Goal: Transaction & Acquisition: Purchase product/service

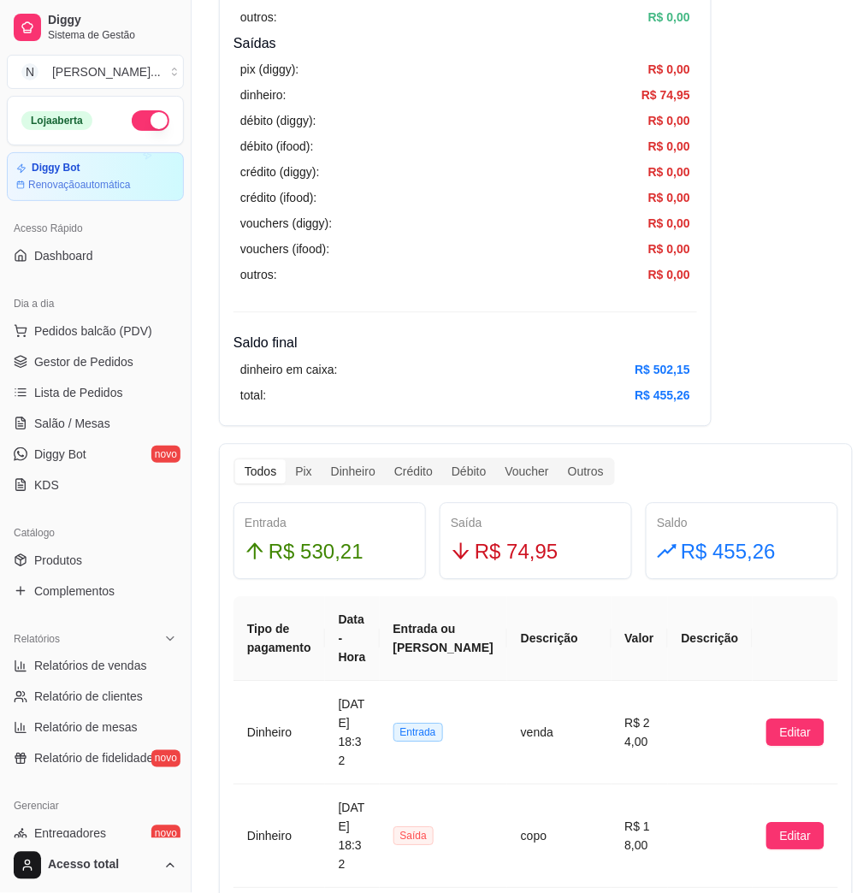
scroll to position [337, 0]
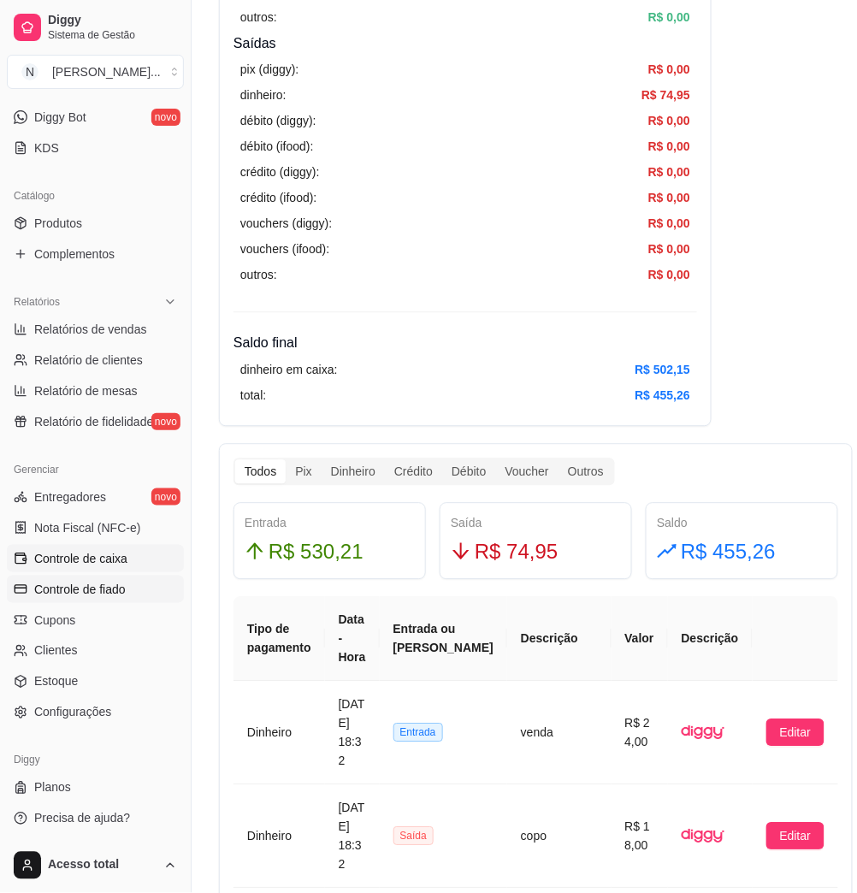
click at [112, 594] on span "Controle de fiado" at bounding box center [79, 589] width 91 height 17
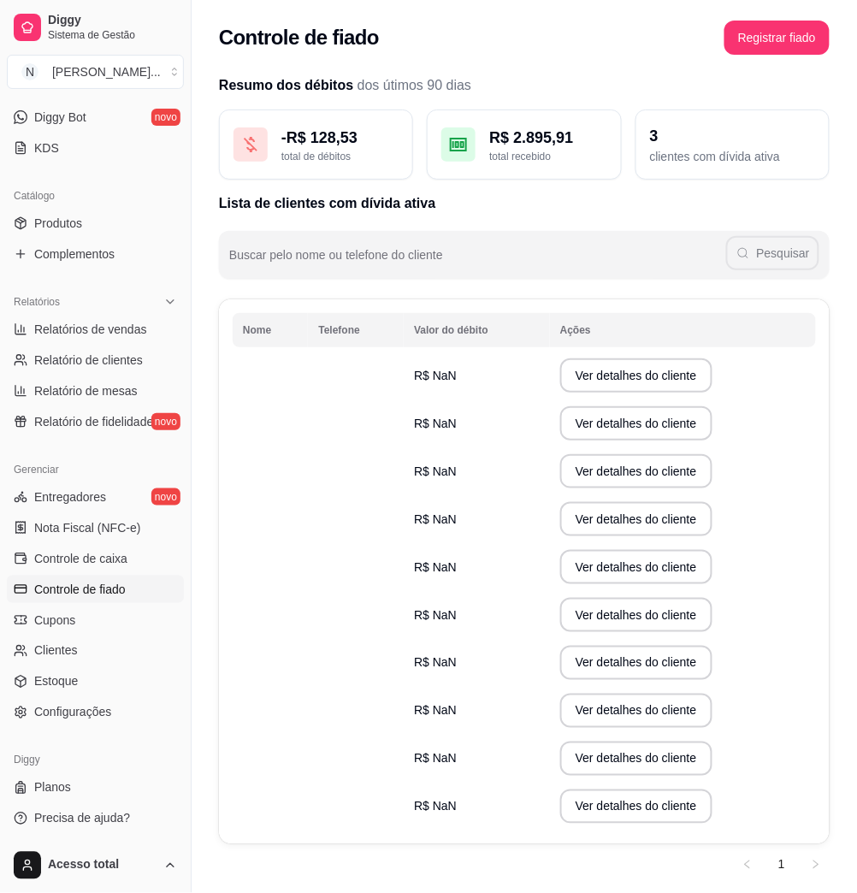
click at [433, 281] on div "Resumo dos débitos dos útimos 90 dias - R$ 128,53 total de débitos R$ 2.895,91 …" at bounding box center [524, 476] width 611 height 803
click at [112, 579] on link "Controle de fiado" at bounding box center [95, 588] width 177 height 27
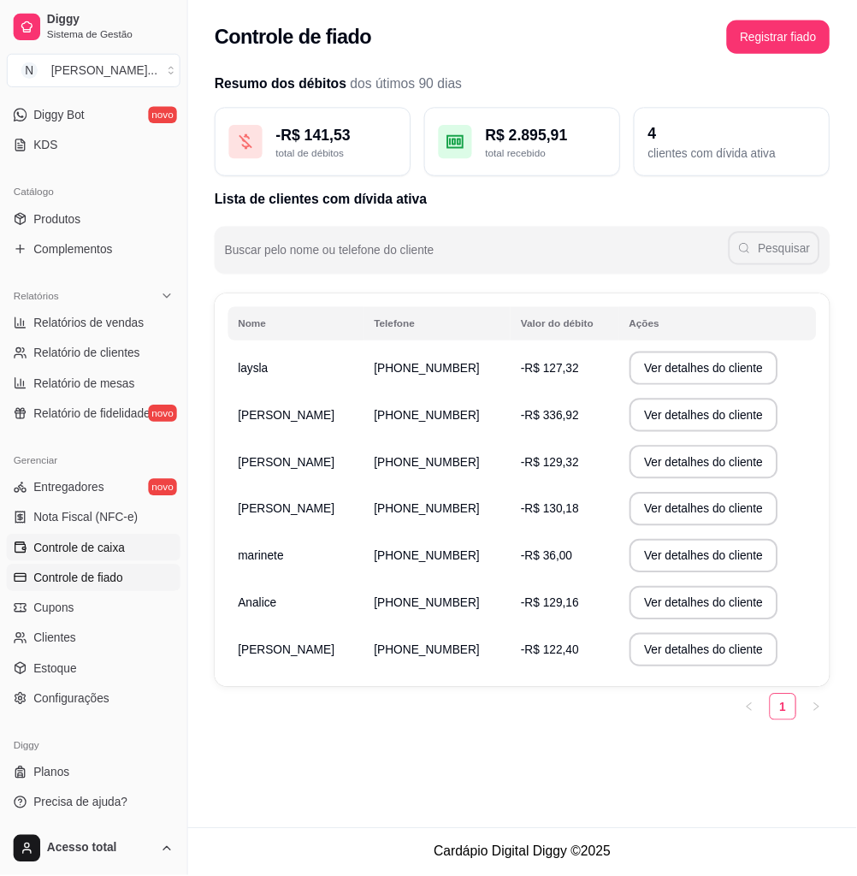
scroll to position [109, 0]
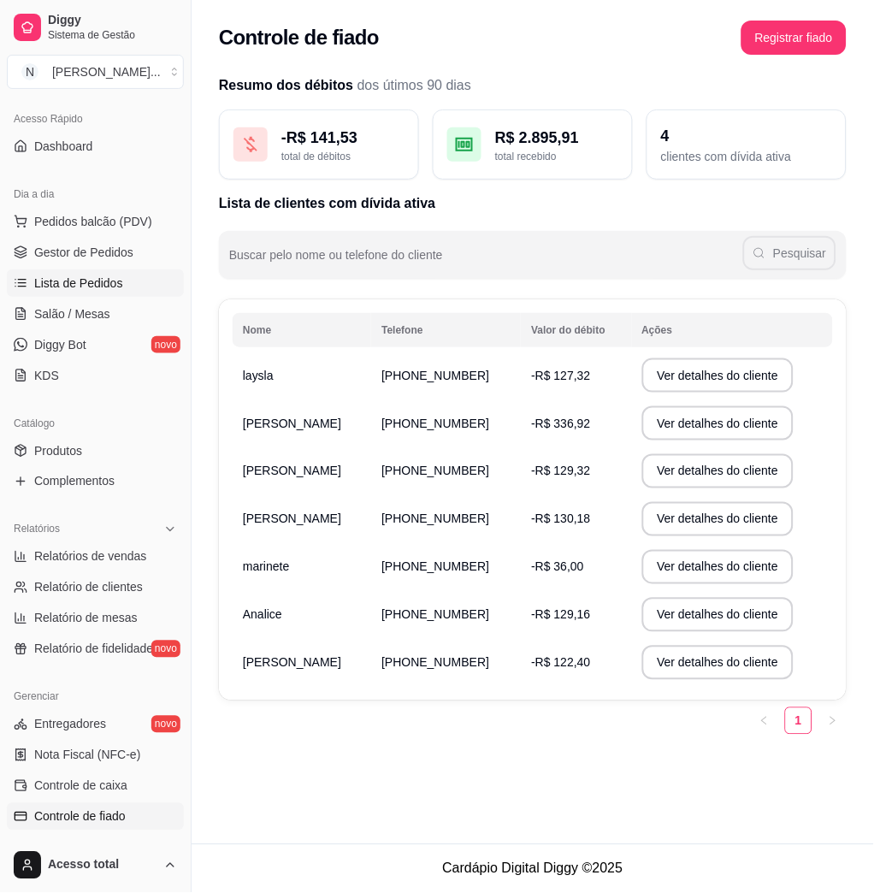
click at [91, 274] on span "Lista de Pedidos" at bounding box center [78, 282] width 89 height 17
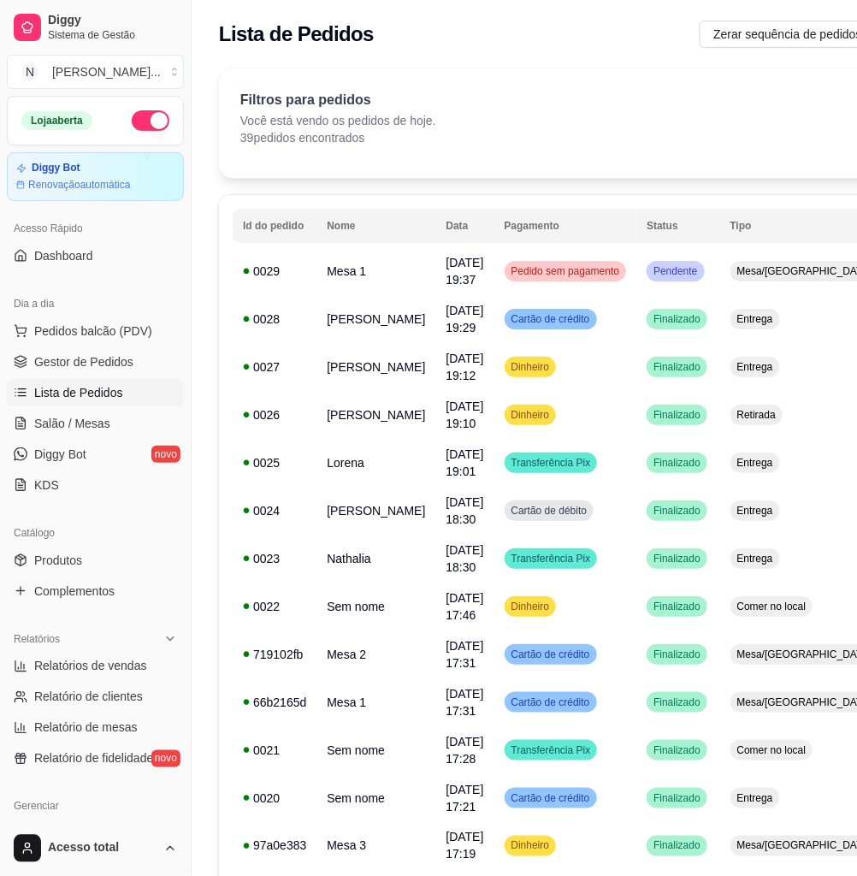
click at [99, 316] on div "Dia a dia" at bounding box center [95, 303] width 177 height 27
click at [99, 319] on button "Pedidos balcão (PDV)" at bounding box center [95, 330] width 177 height 27
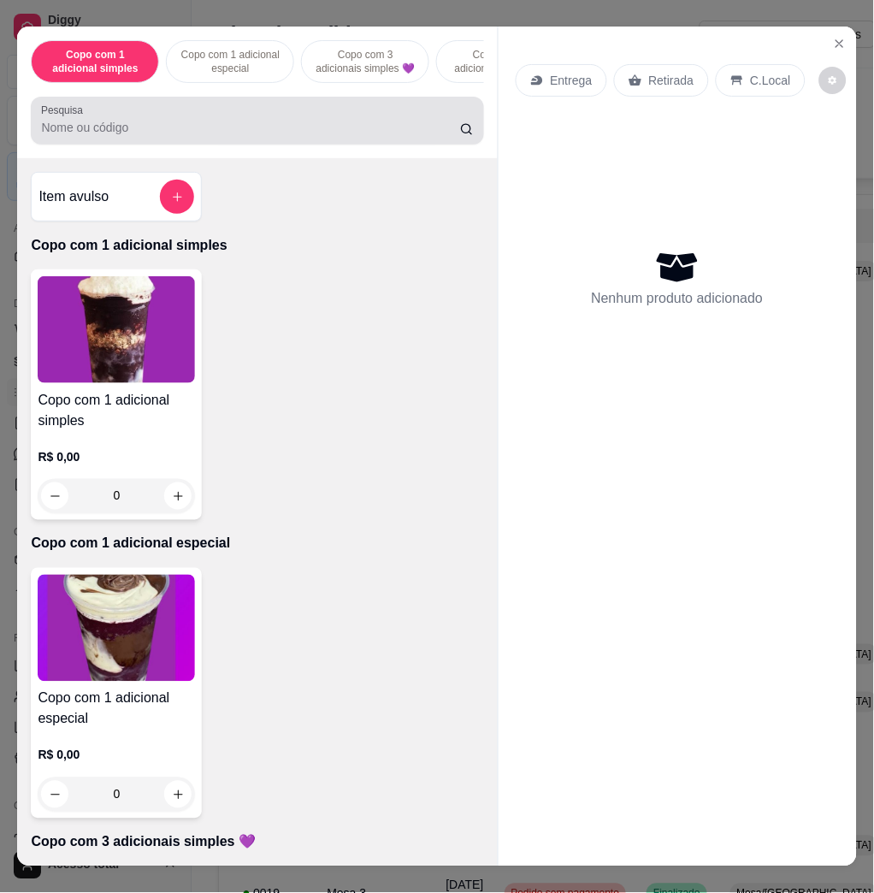
click at [336, 122] on div at bounding box center [257, 120] width 432 height 34
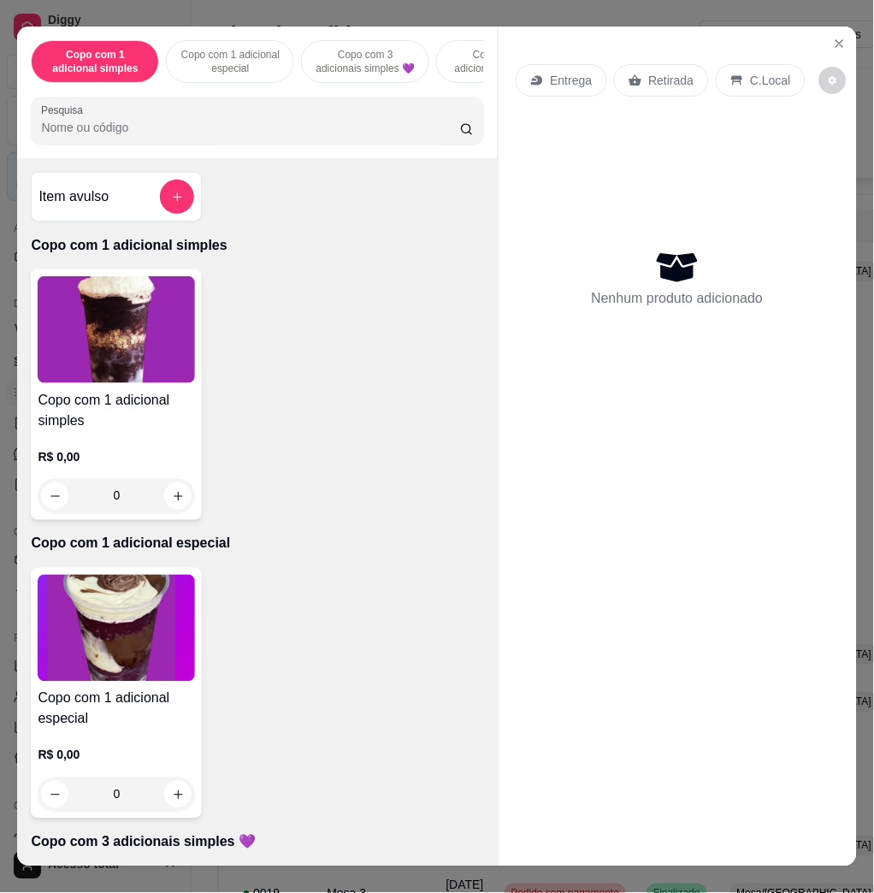
click at [336, 122] on div at bounding box center [257, 120] width 432 height 34
click at [324, 132] on input "Pesquisa" at bounding box center [250, 127] width 419 height 17
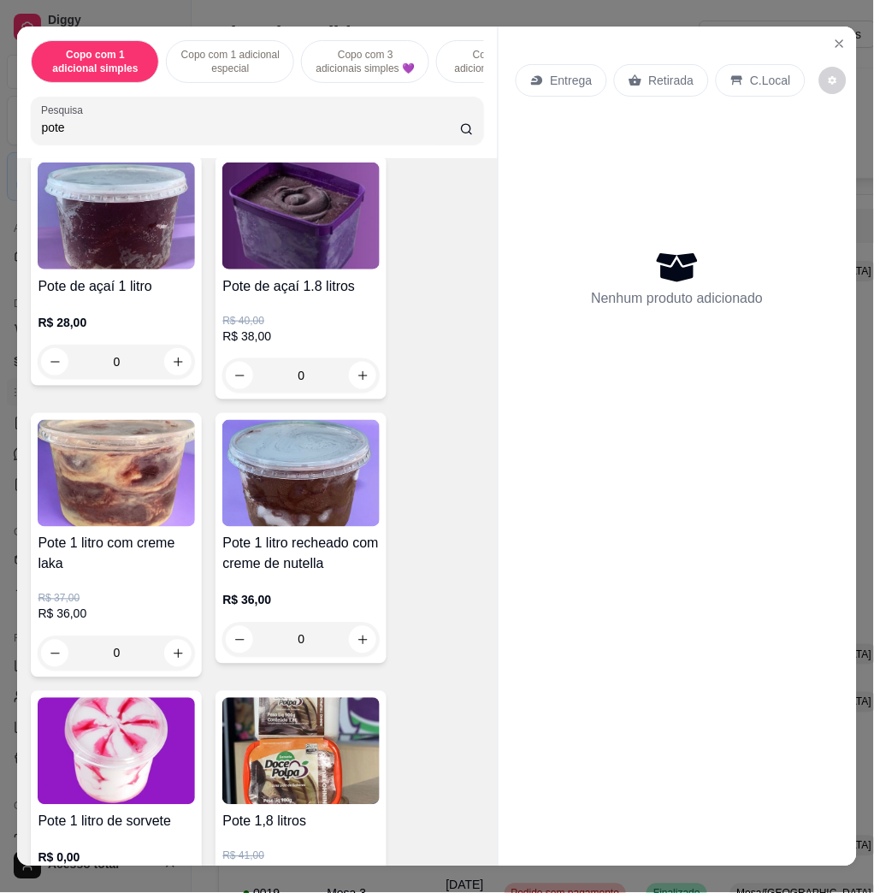
scroll to position [227, 0]
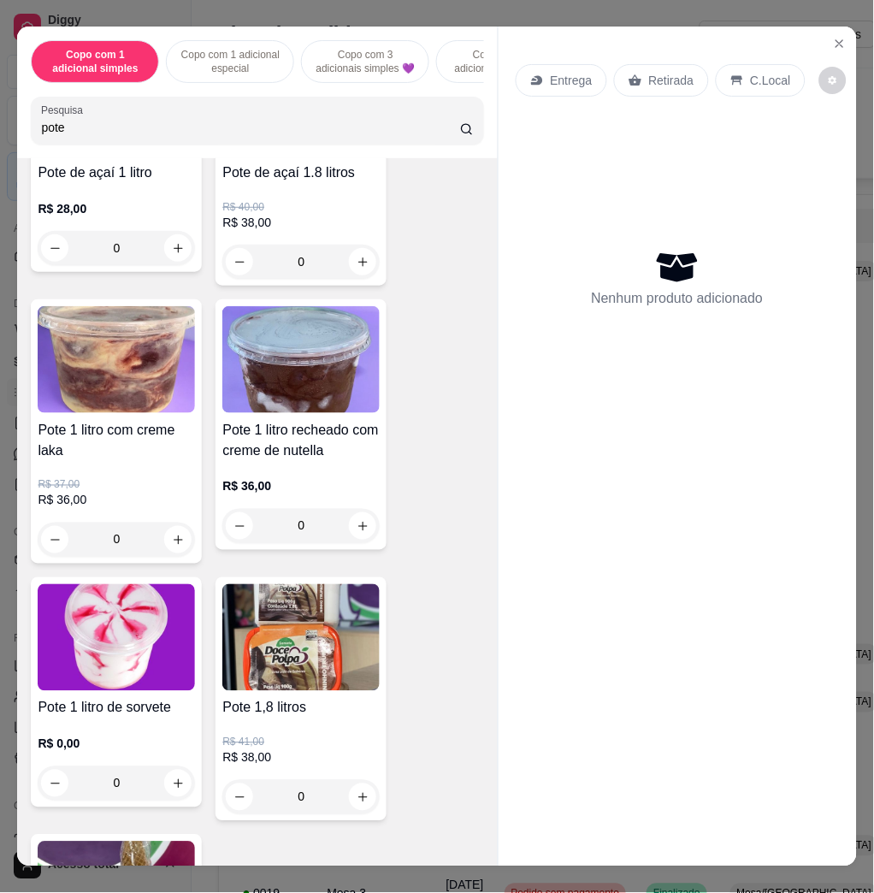
type input "pote"
click at [260, 637] on img at bounding box center [300, 637] width 157 height 107
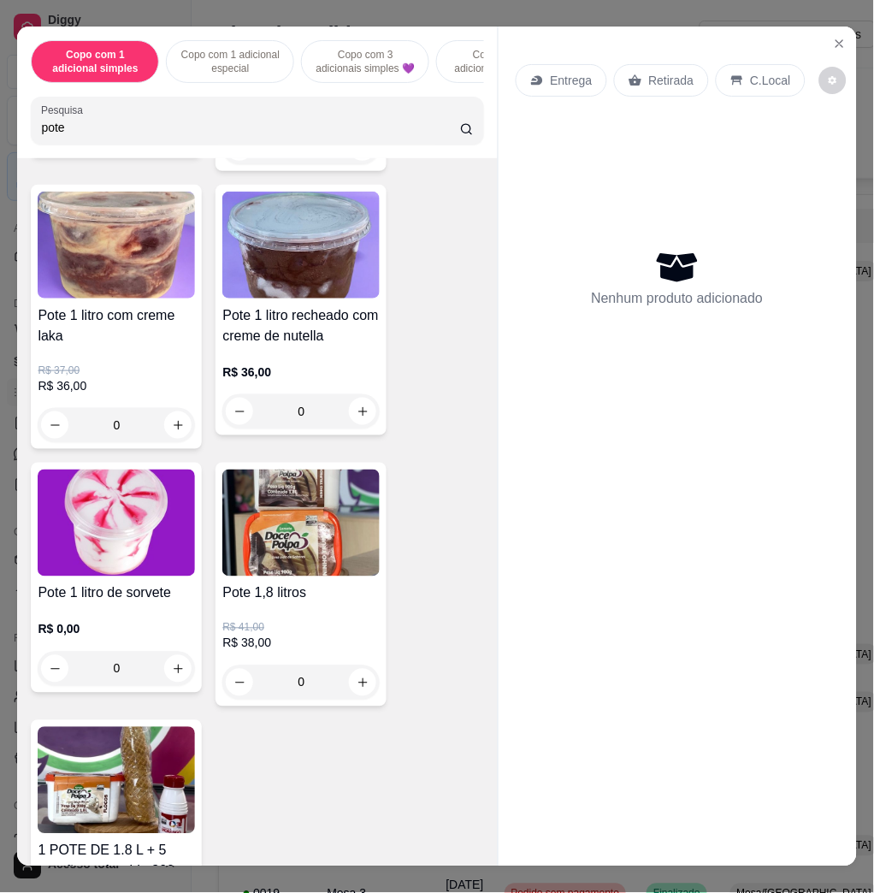
click at [121, 527] on img at bounding box center [116, 522] width 157 height 107
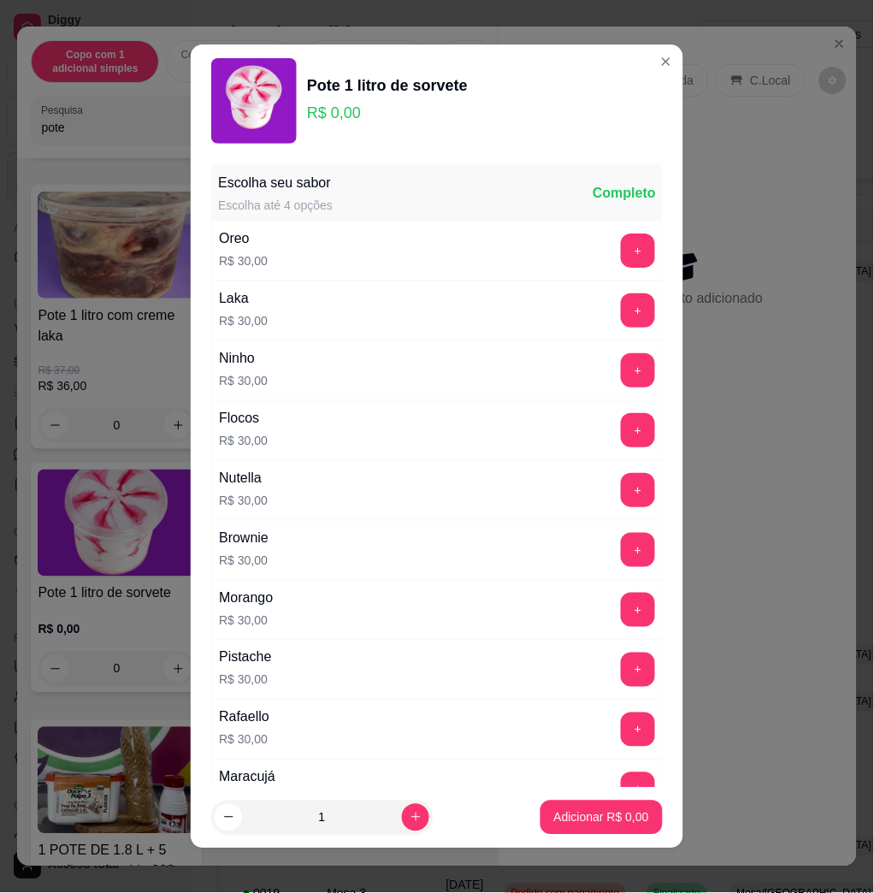
scroll to position [114, 0]
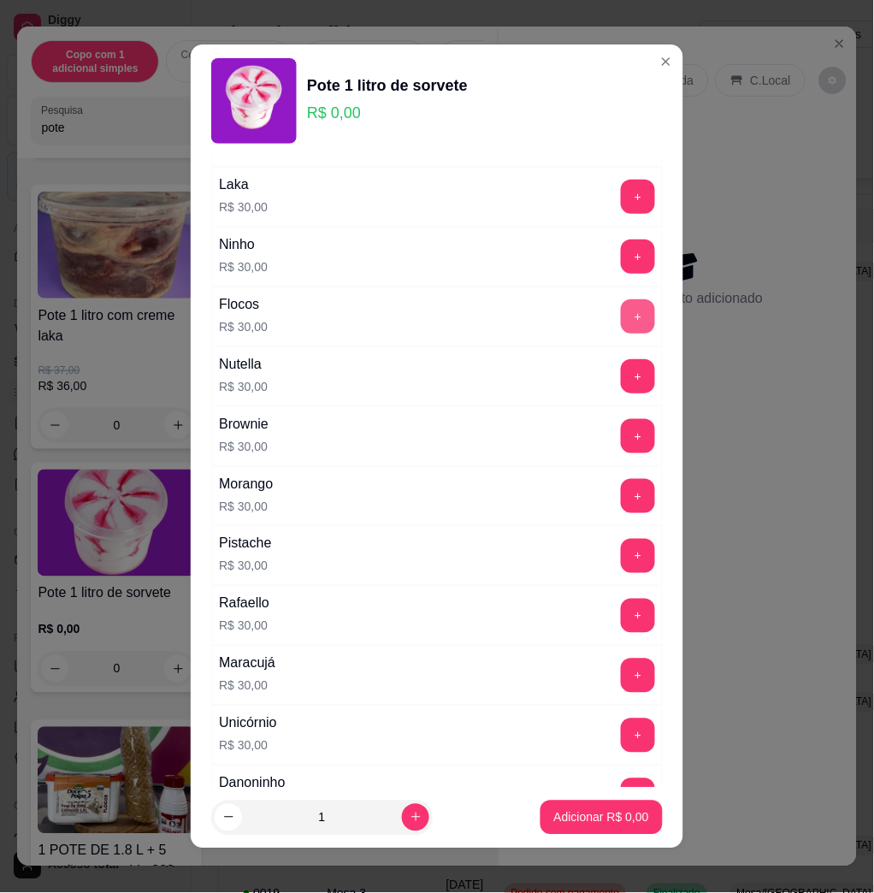
click at [621, 309] on button "+" at bounding box center [638, 316] width 34 height 34
click at [548, 811] on p "Adicionar R$ 30,00" at bounding box center [598, 817] width 102 height 17
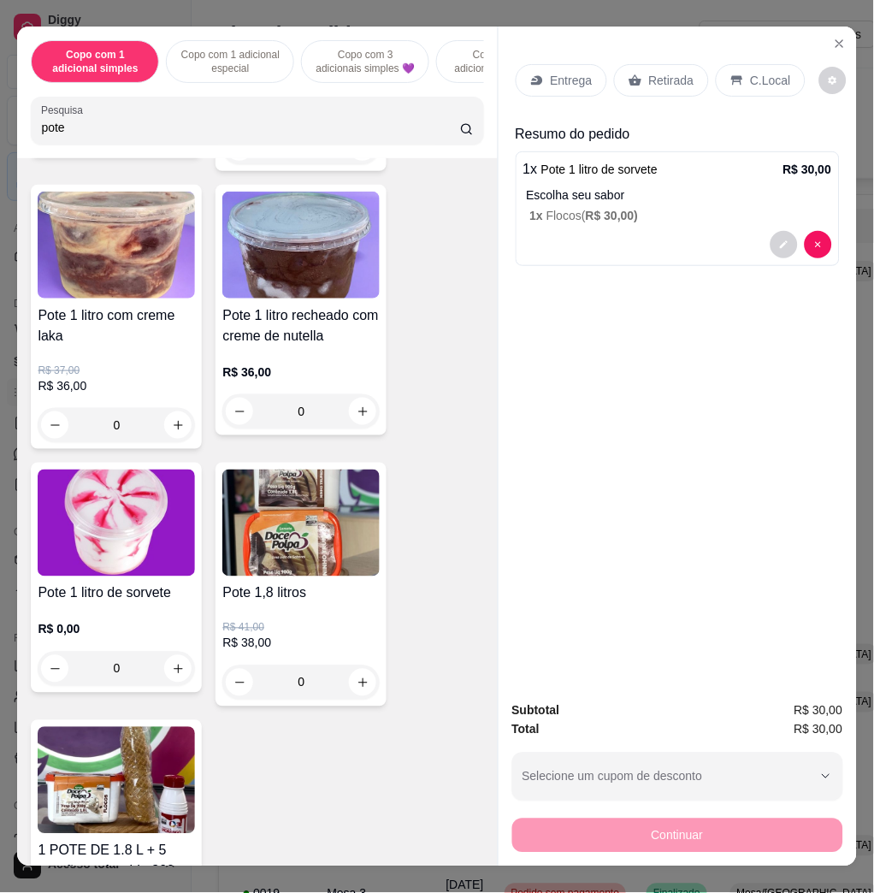
click at [551, 72] on p "Entrega" at bounding box center [572, 80] width 42 height 17
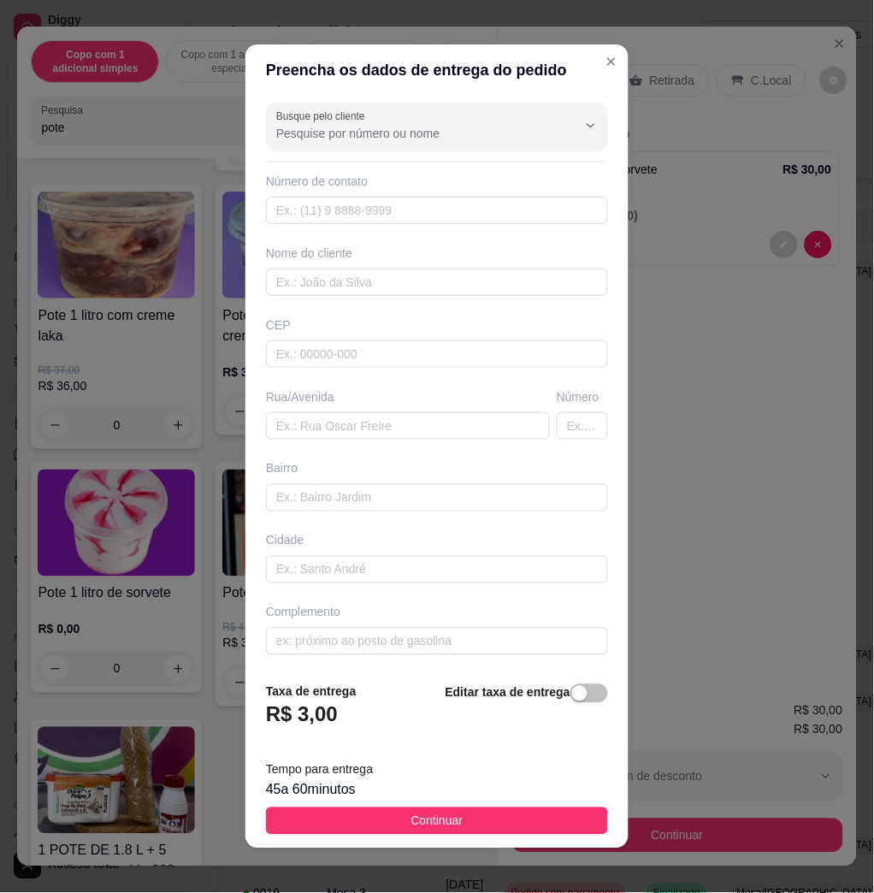
click at [350, 442] on div "Busque pelo cliente Número de contato Nome do cliente CEP Rua/[GEOGRAPHIC_DATA]" at bounding box center [436, 382] width 383 height 573
click at [353, 426] on input "text" at bounding box center [408, 425] width 284 height 27
type input "agrario brito"
click at [557, 428] on input "text" at bounding box center [582, 425] width 51 height 27
type input "519"
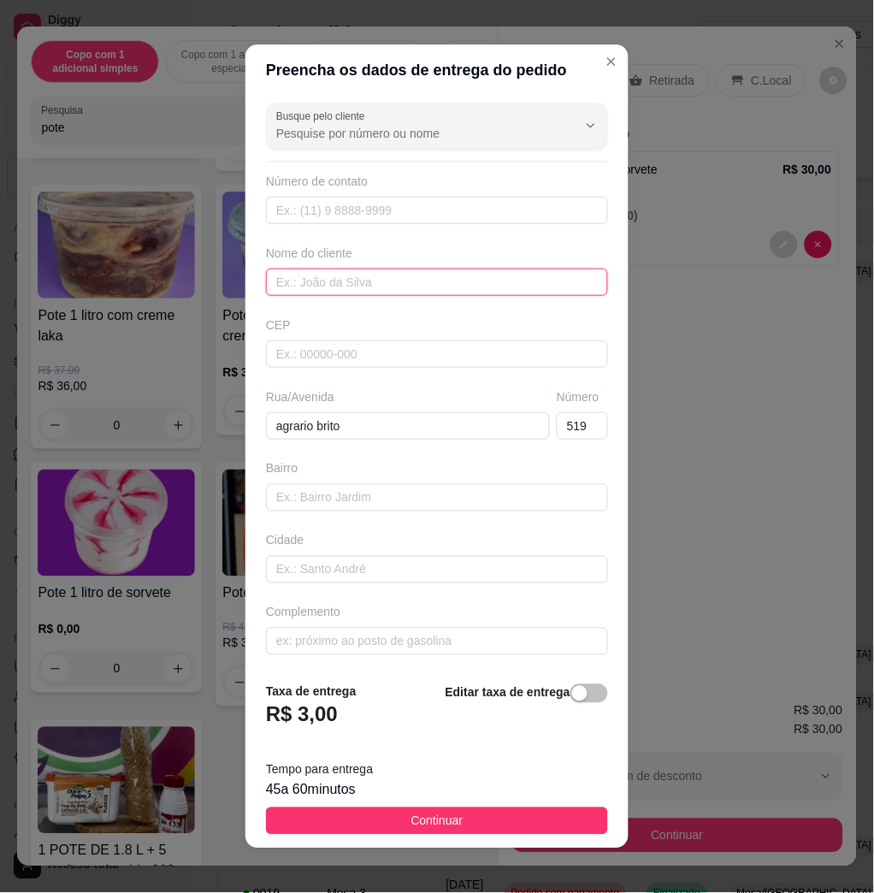
click at [479, 280] on input "text" at bounding box center [437, 281] width 342 height 27
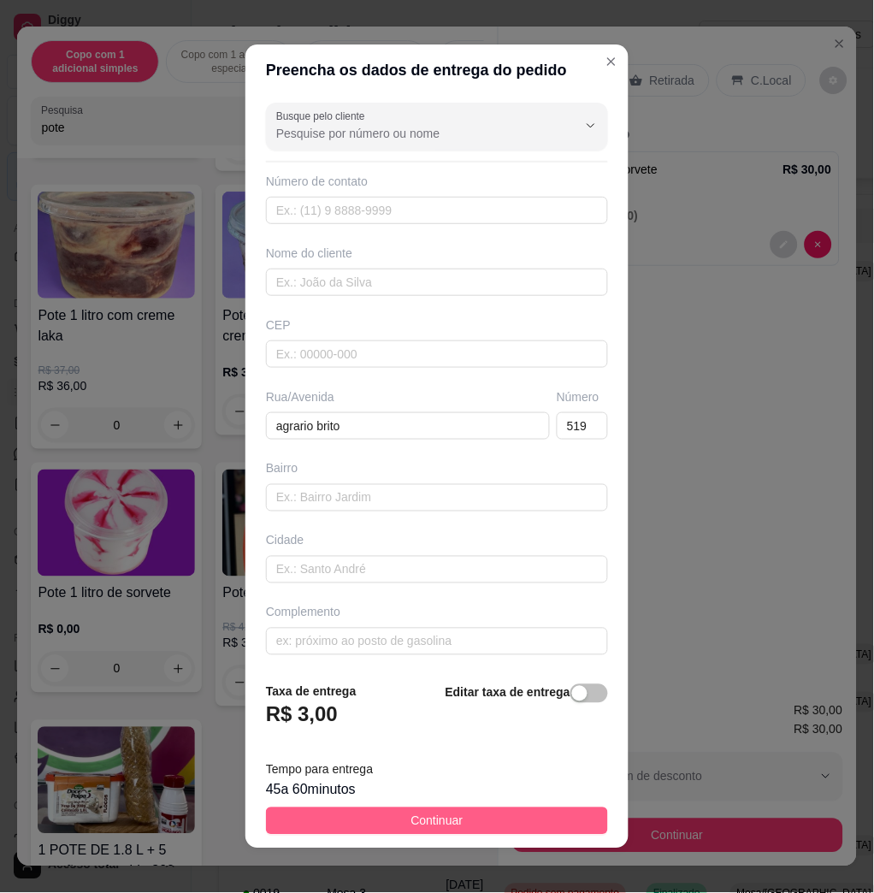
click at [446, 814] on button "Continuar" at bounding box center [437, 820] width 342 height 27
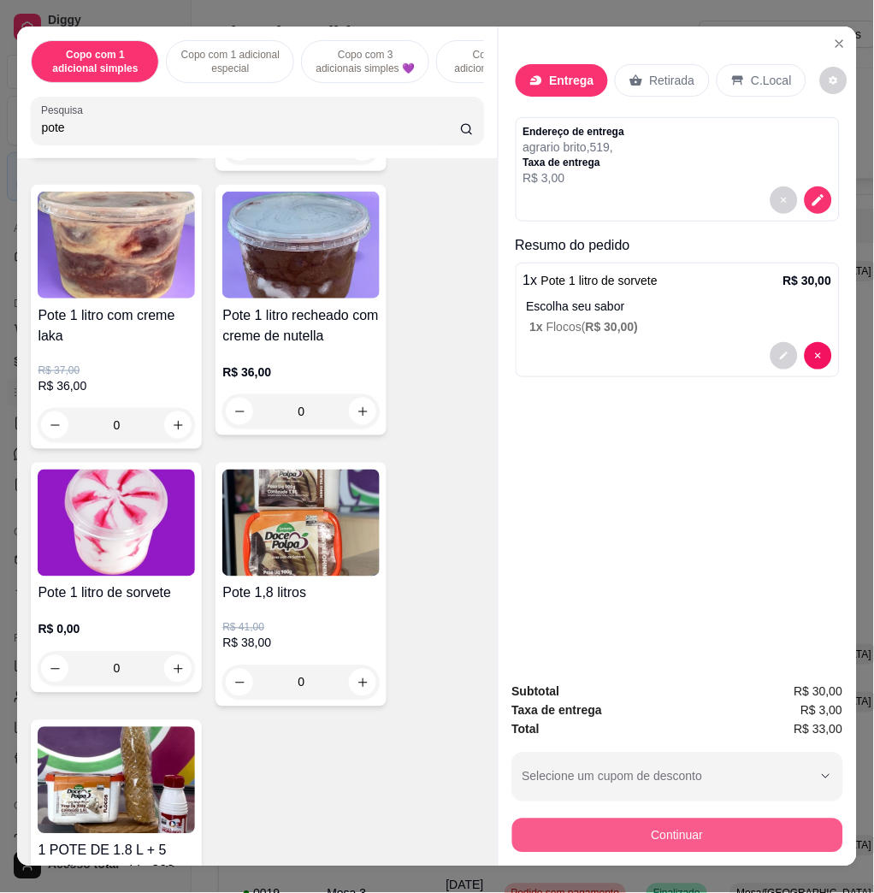
click at [612, 818] on button "Continuar" at bounding box center [677, 835] width 331 height 34
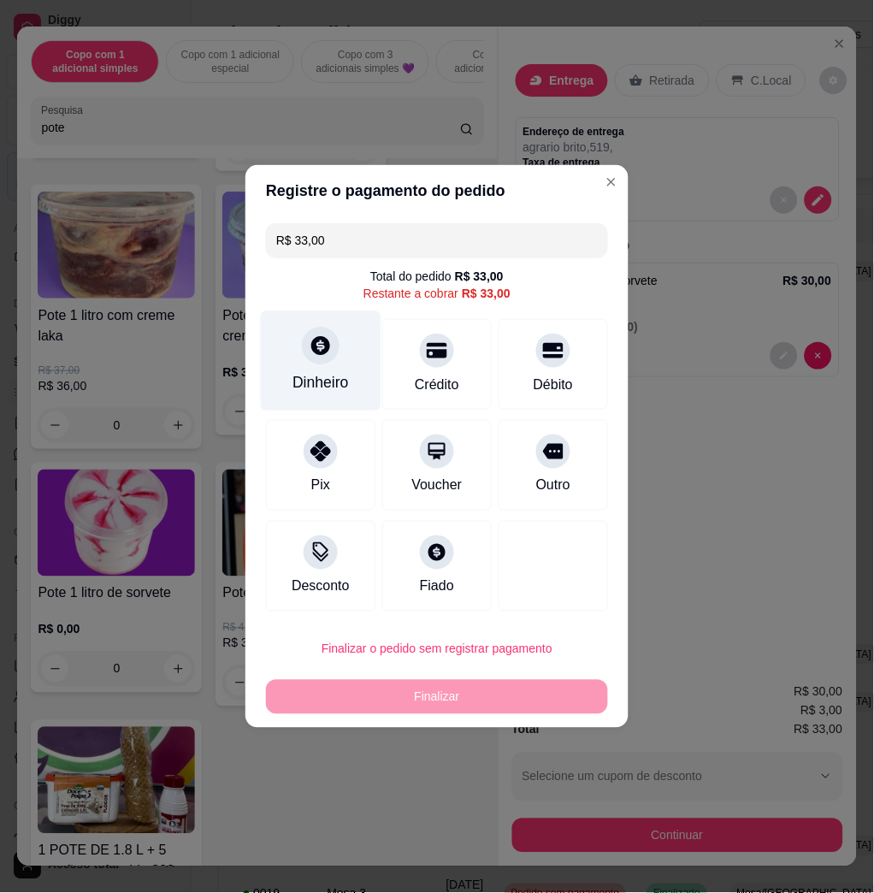
click at [309, 382] on div "Dinheiro" at bounding box center [320, 383] width 56 height 22
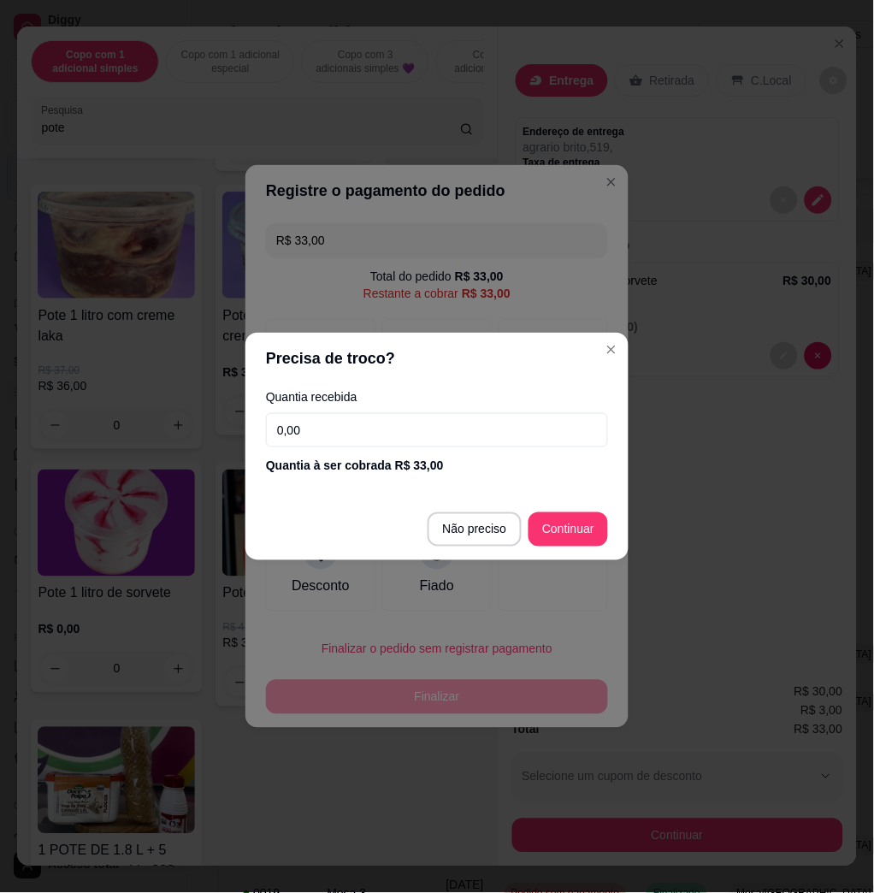
click at [366, 436] on input "0,00" at bounding box center [437, 430] width 342 height 34
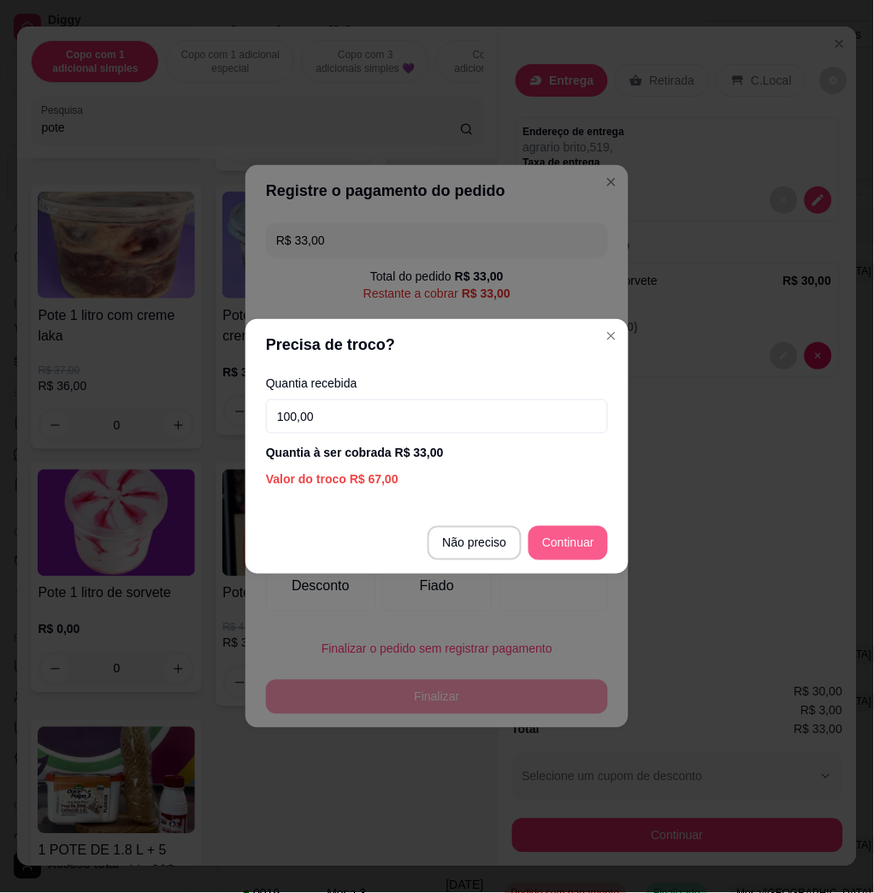
type input "100,00"
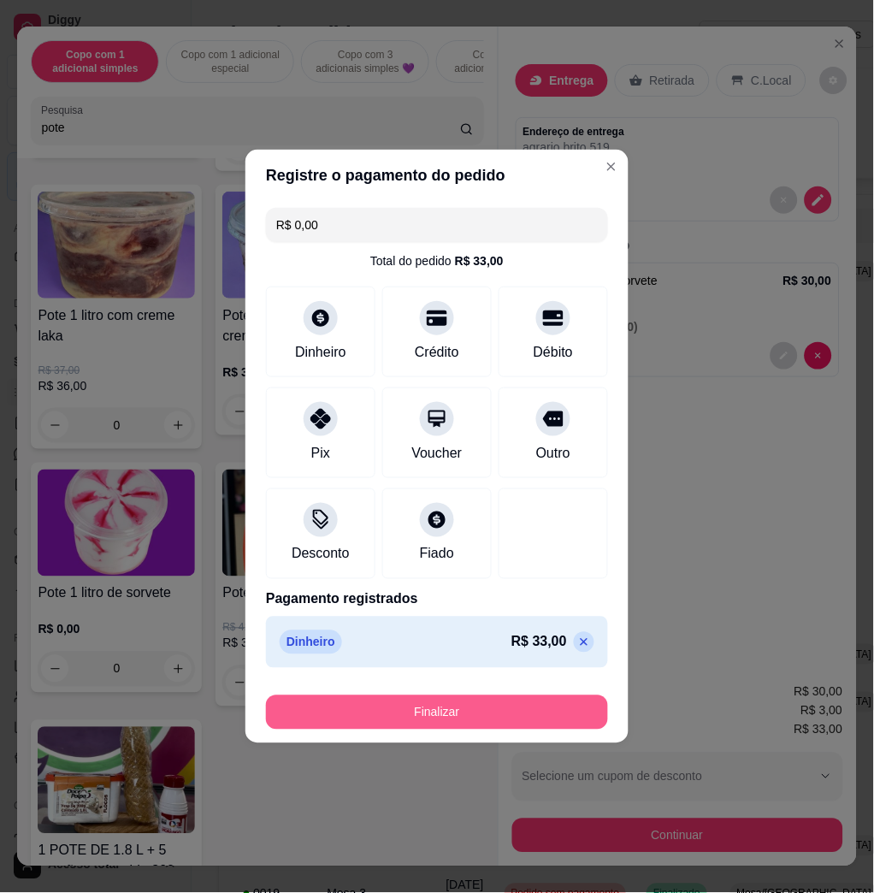
click at [461, 708] on button "Finalizar" at bounding box center [437, 712] width 342 height 34
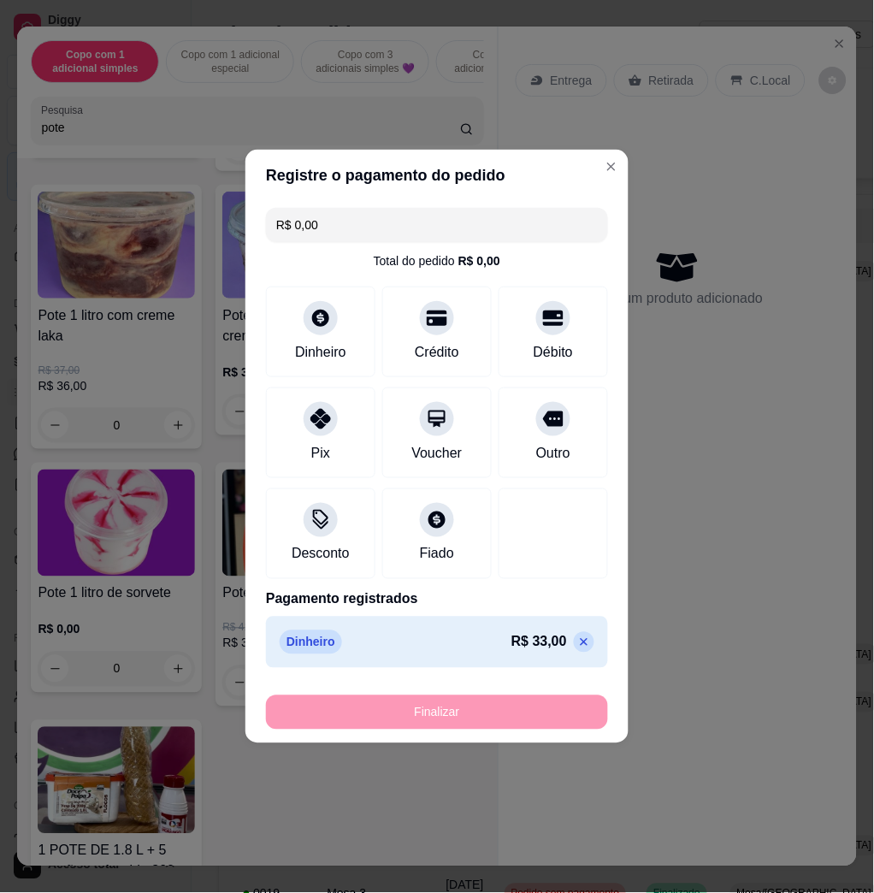
type input "-R$ 33,00"
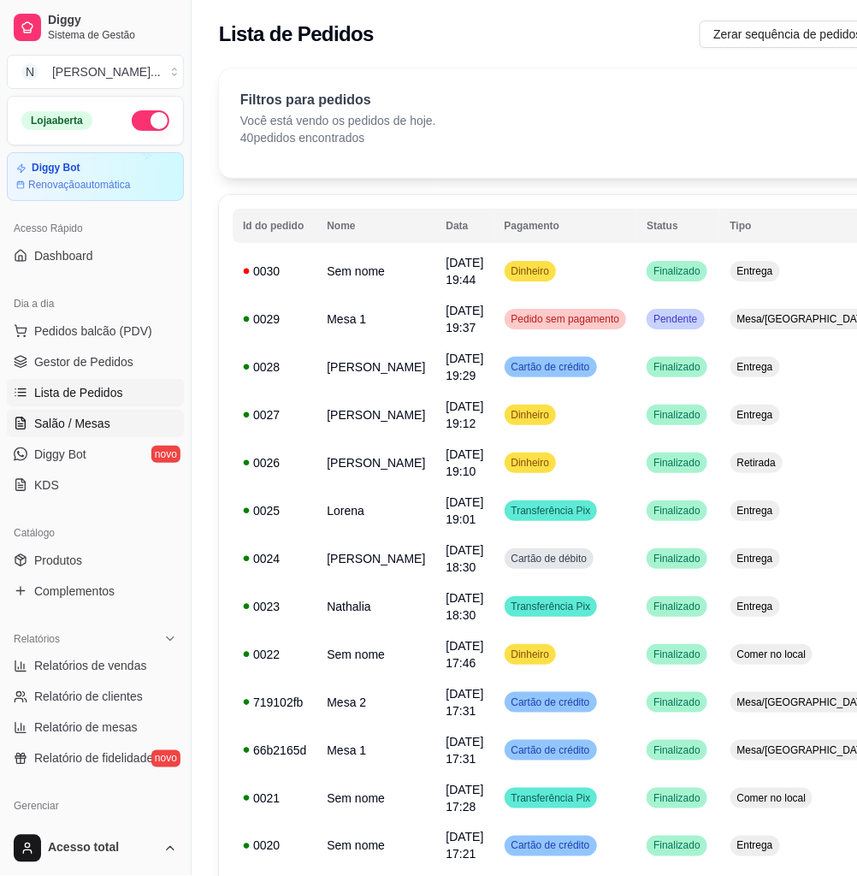
click at [89, 425] on span "Salão / Mesas" at bounding box center [72, 423] width 76 height 17
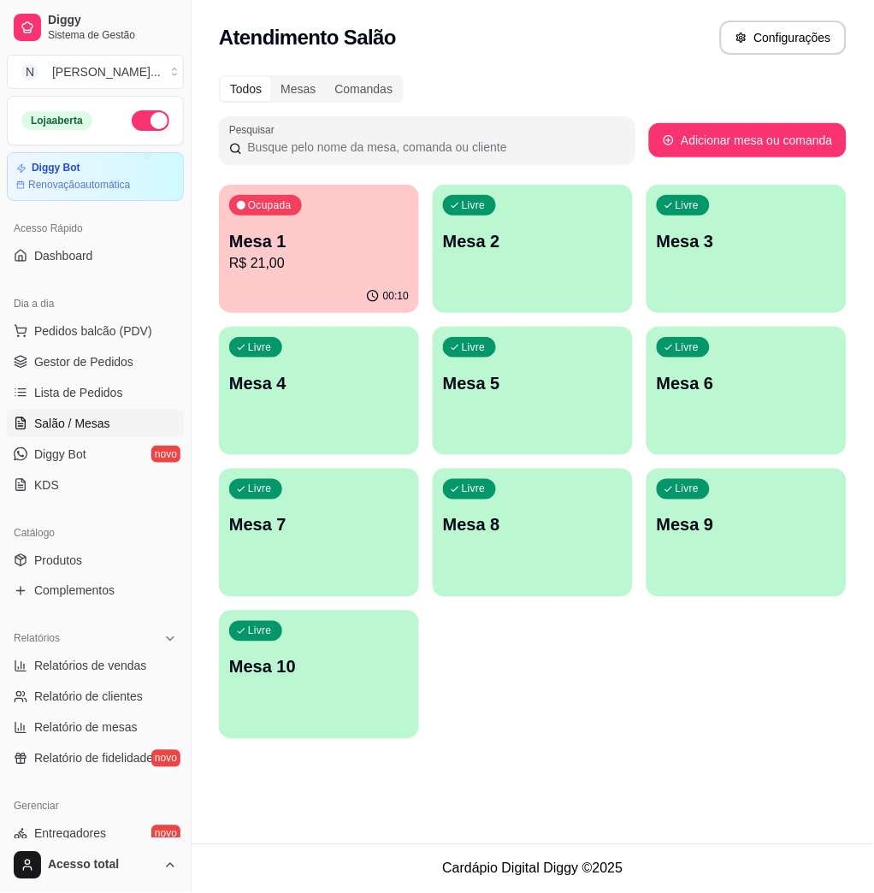
click at [489, 264] on div "Livre Mesa 2" at bounding box center [533, 239] width 200 height 108
click at [283, 260] on p "R$ 21,00" at bounding box center [319, 263] width 174 height 20
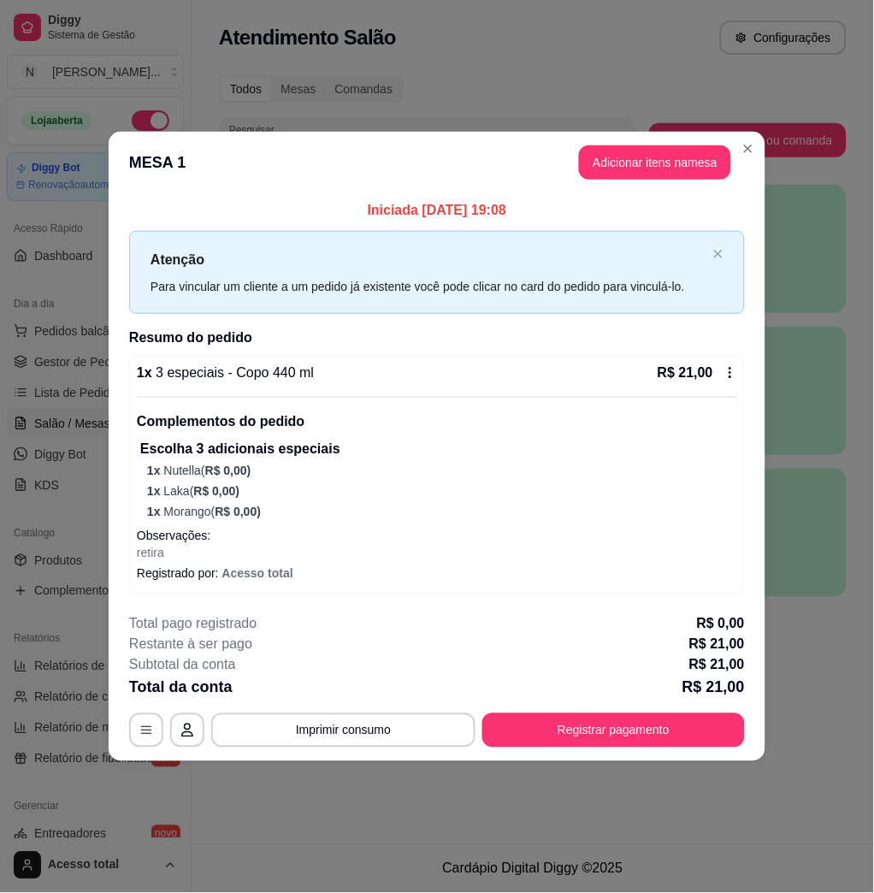
click at [729, 376] on icon at bounding box center [730, 373] width 14 height 14
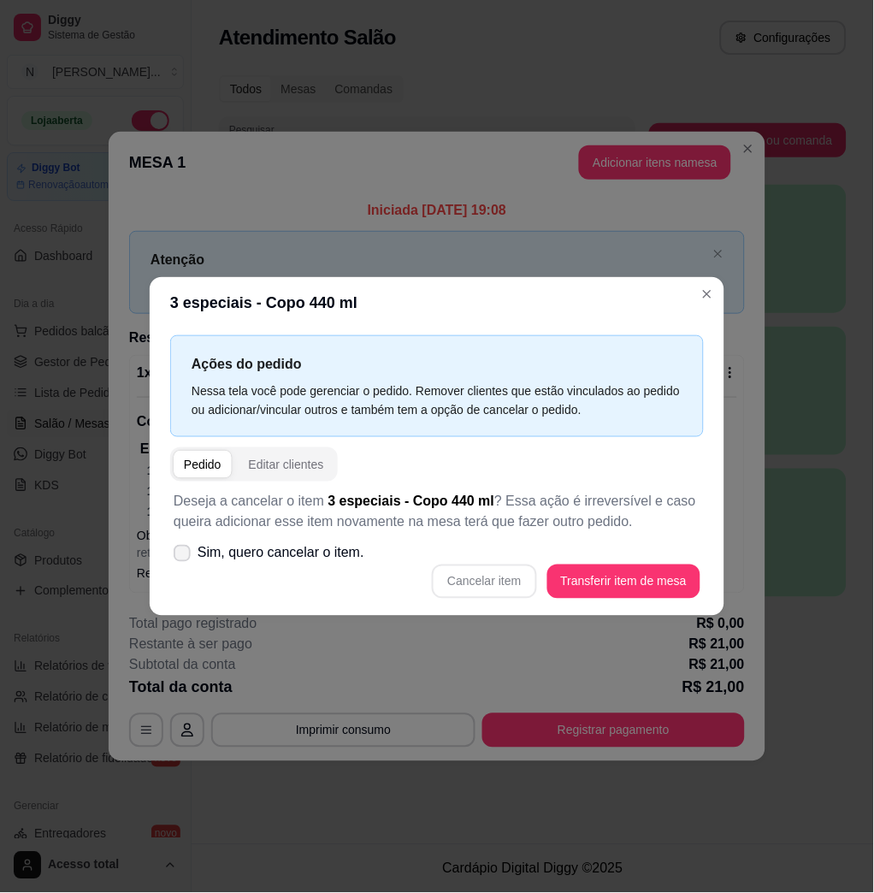
click at [189, 558] on span at bounding box center [182, 553] width 17 height 17
click at [184, 558] on input "Sim, quero cancelar o item." at bounding box center [178, 562] width 11 height 11
checkbox input "true"
click at [499, 592] on button "Cancelar item" at bounding box center [485, 581] width 102 height 33
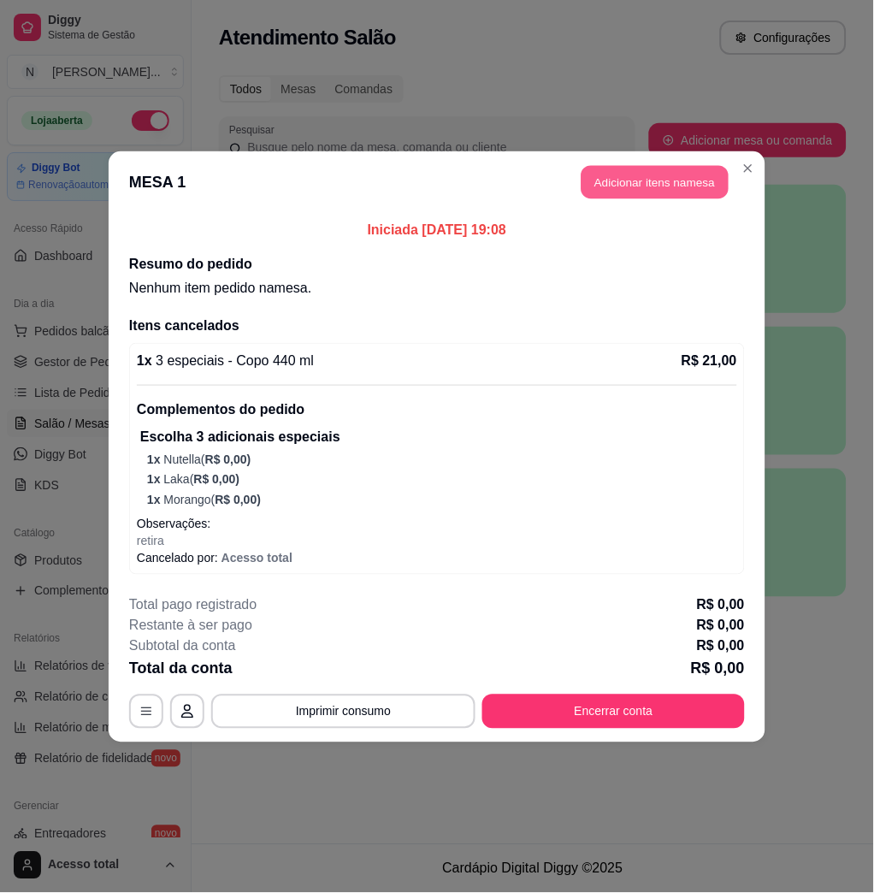
click at [658, 190] on button "Adicionar itens na mesa" at bounding box center [654, 181] width 147 height 33
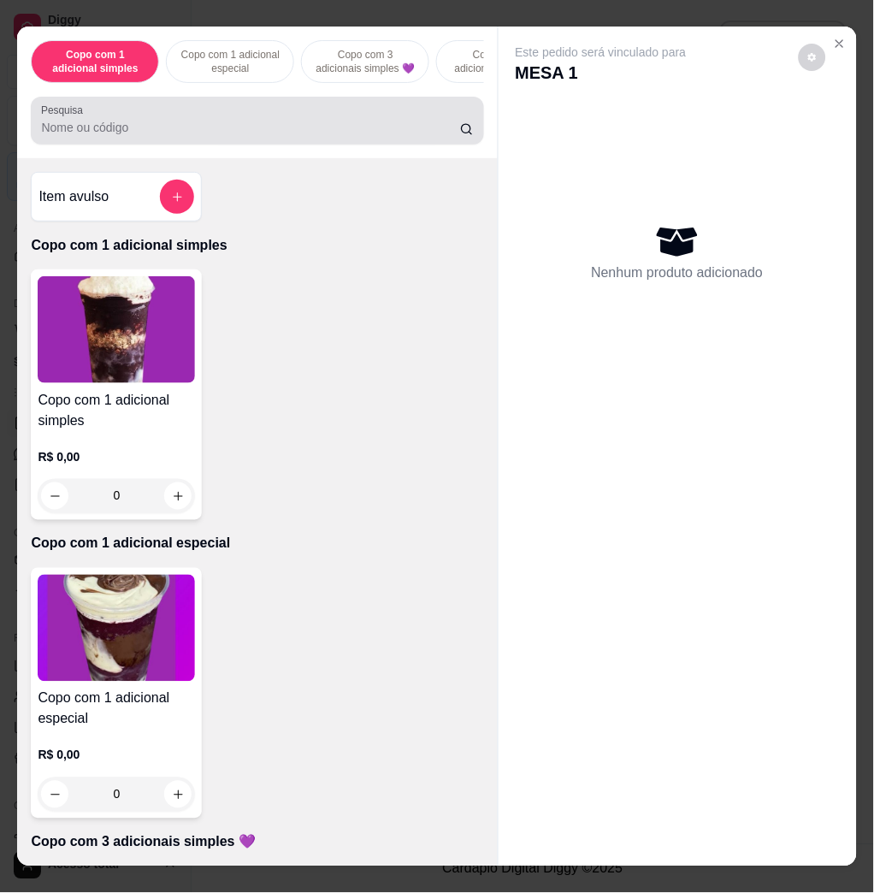
click at [306, 136] on input "Pesquisa" at bounding box center [250, 127] width 419 height 17
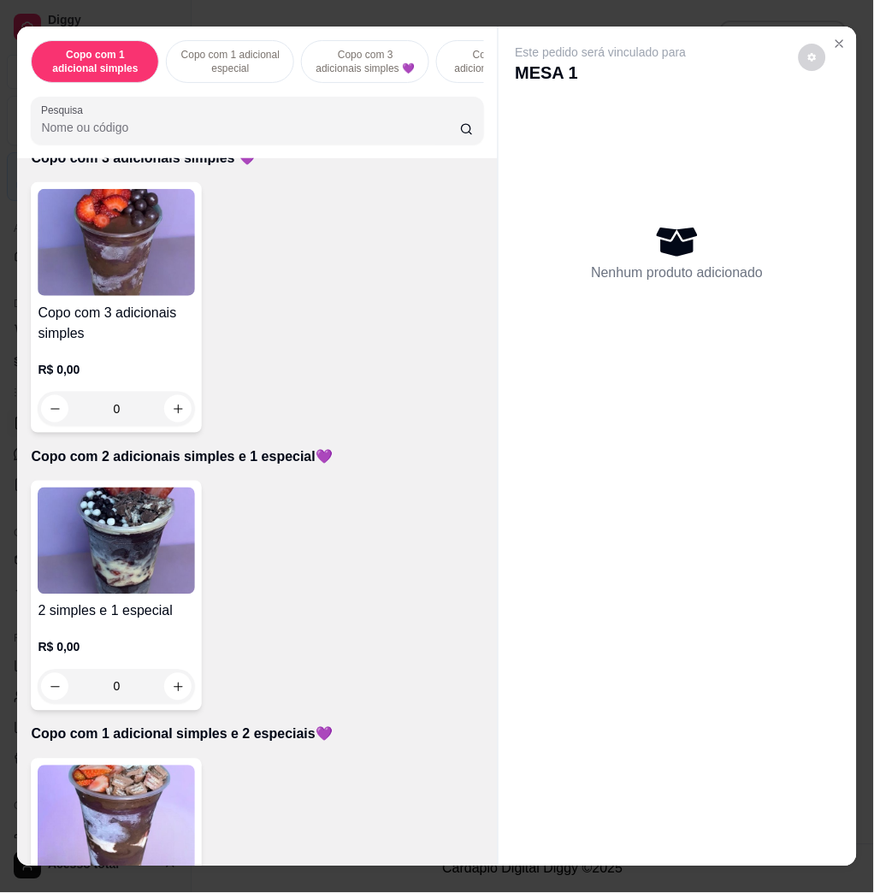
scroll to position [798, 0]
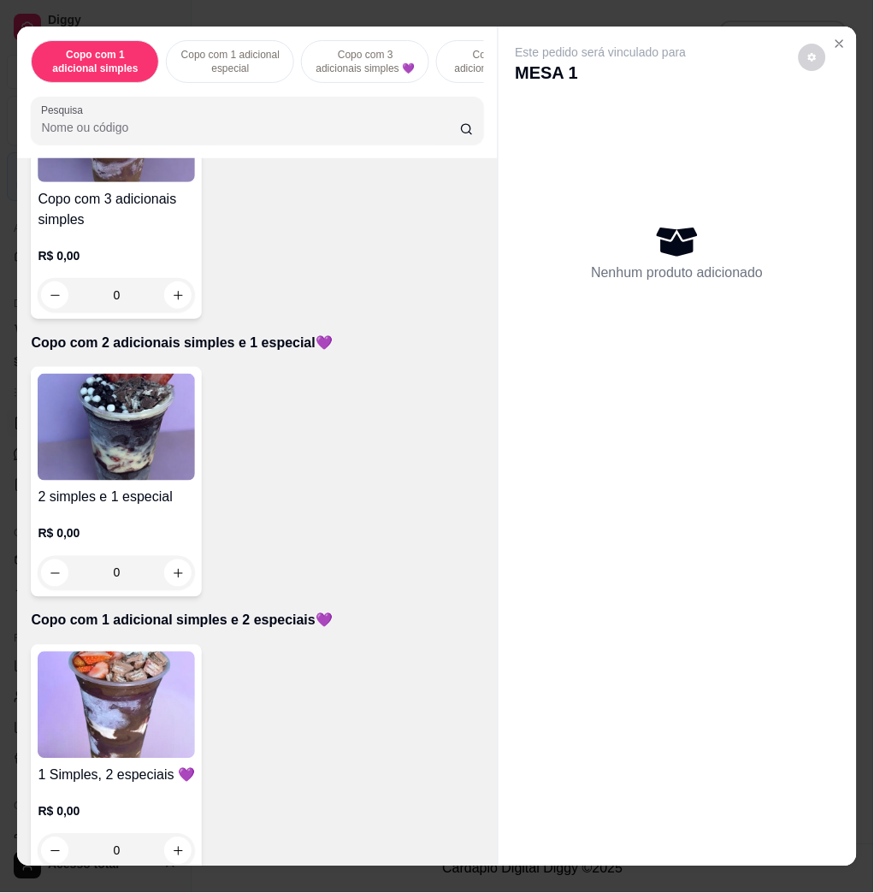
click at [94, 699] on img at bounding box center [116, 705] width 157 height 107
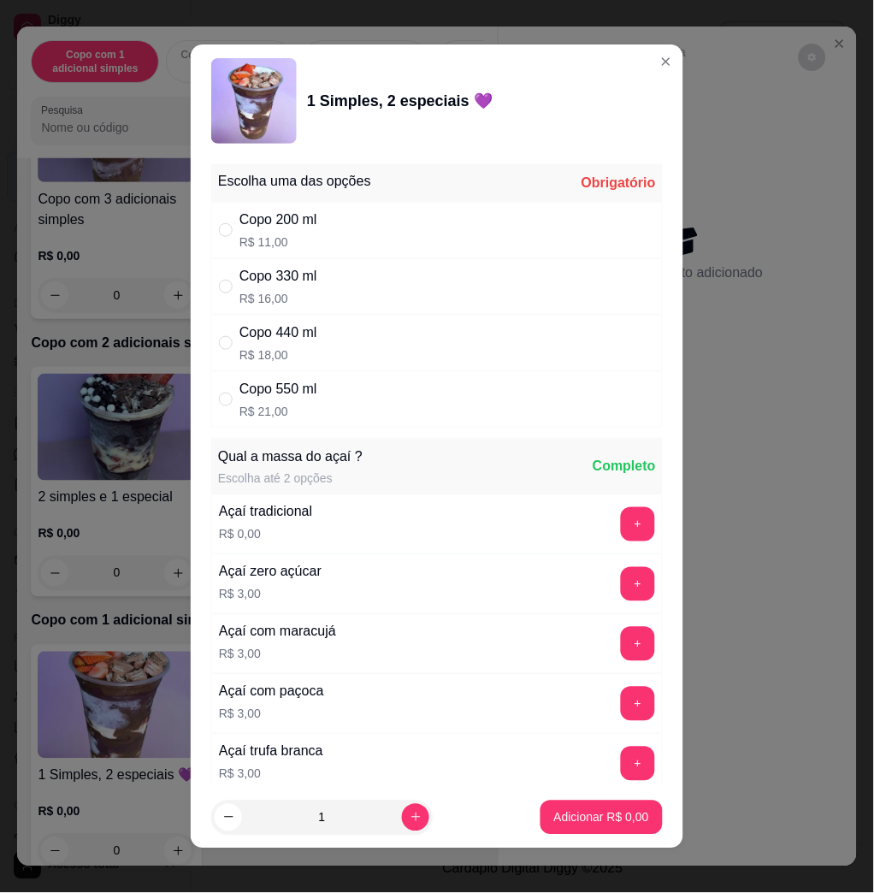
click at [329, 356] on div "Copo 440 ml R$ 18,00" at bounding box center [436, 343] width 451 height 56
radio input "true"
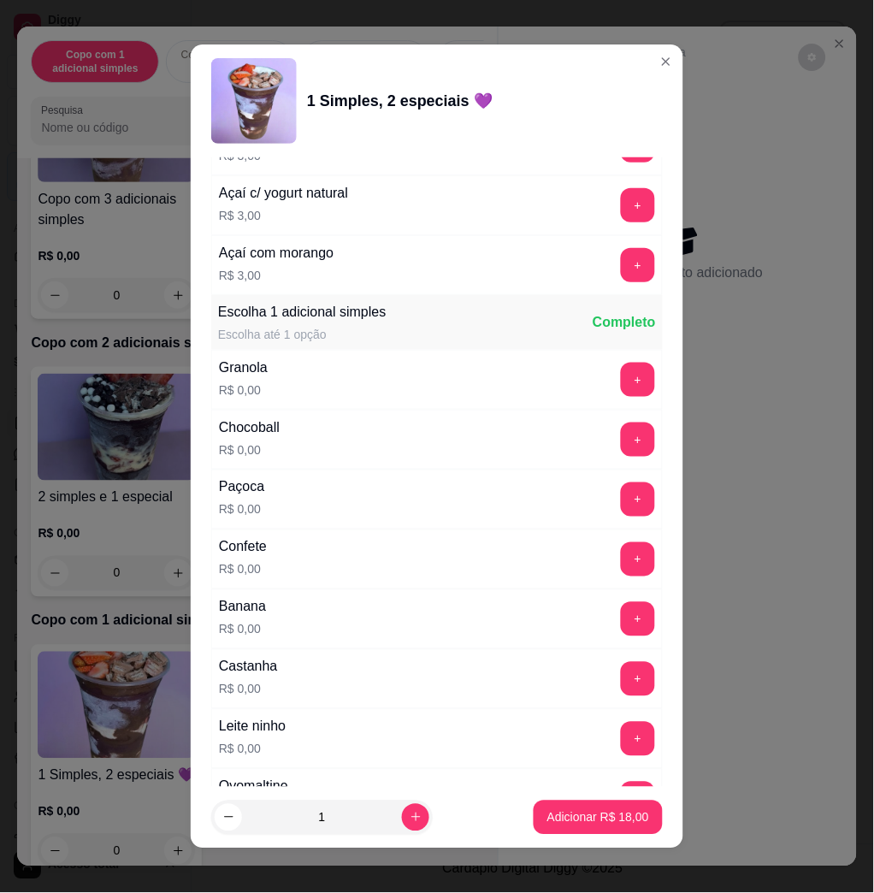
scroll to position [1026, 0]
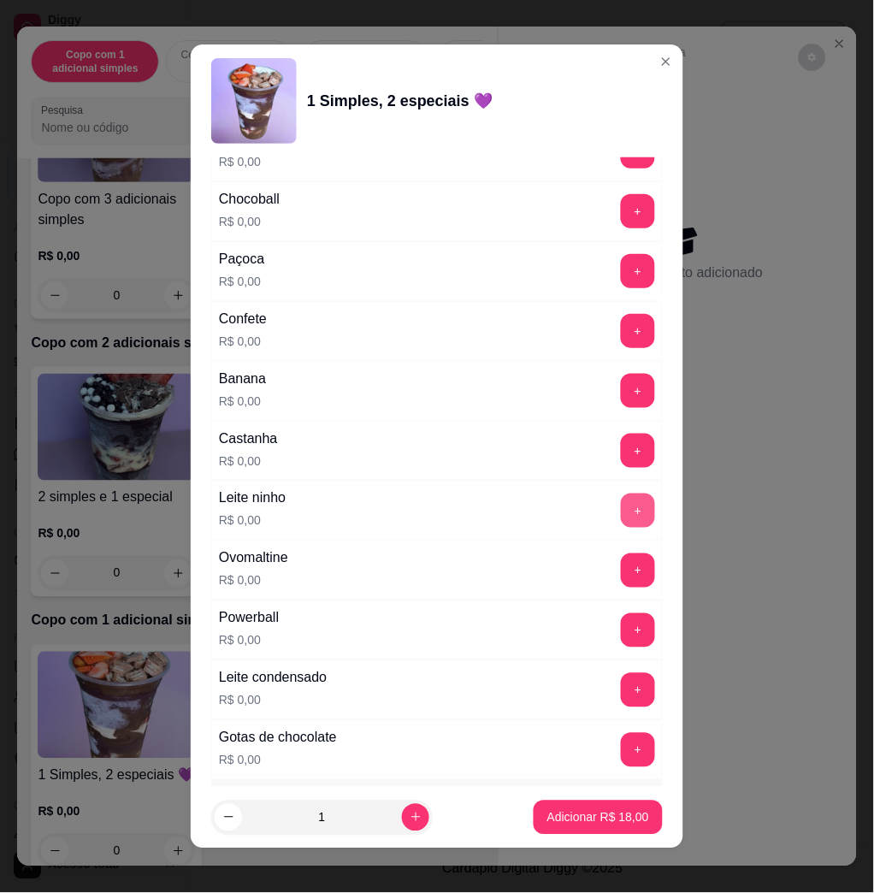
click at [621, 505] on button "+" at bounding box center [638, 510] width 34 height 34
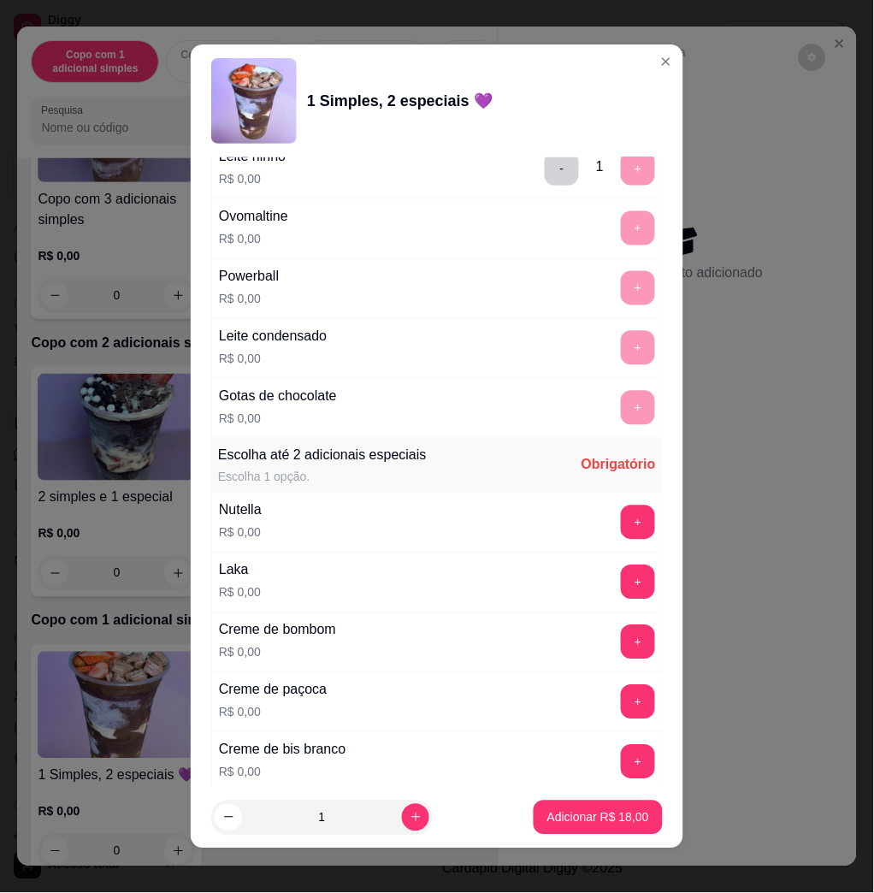
scroll to position [1482, 0]
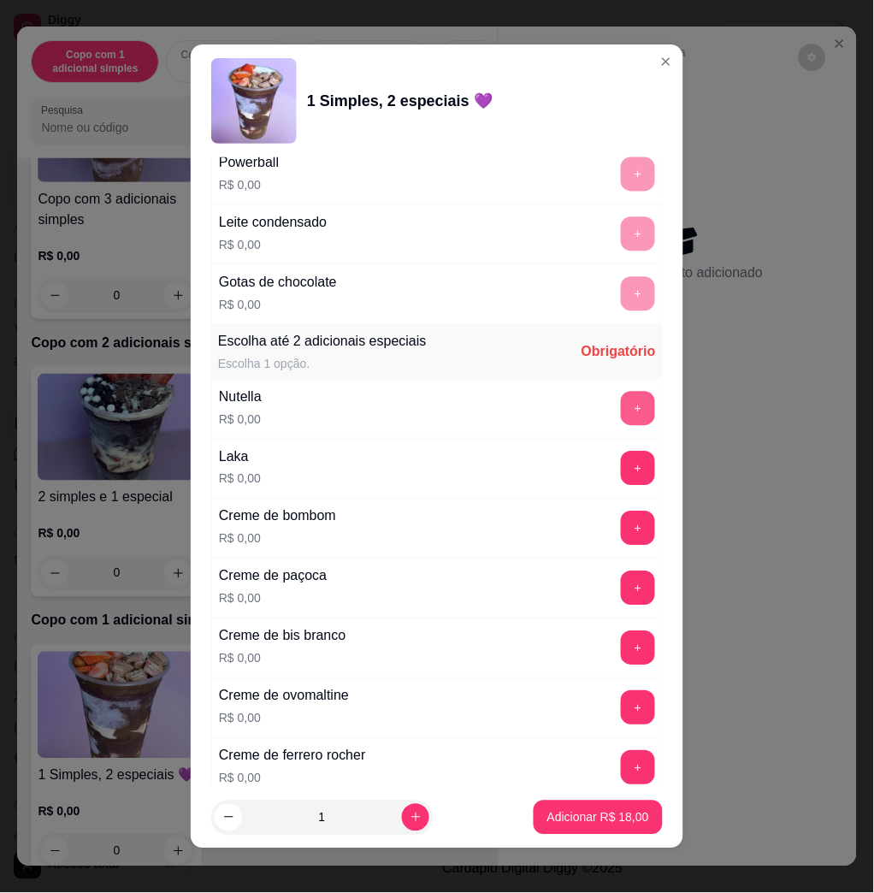
click at [621, 403] on button "+" at bounding box center [638, 409] width 34 height 34
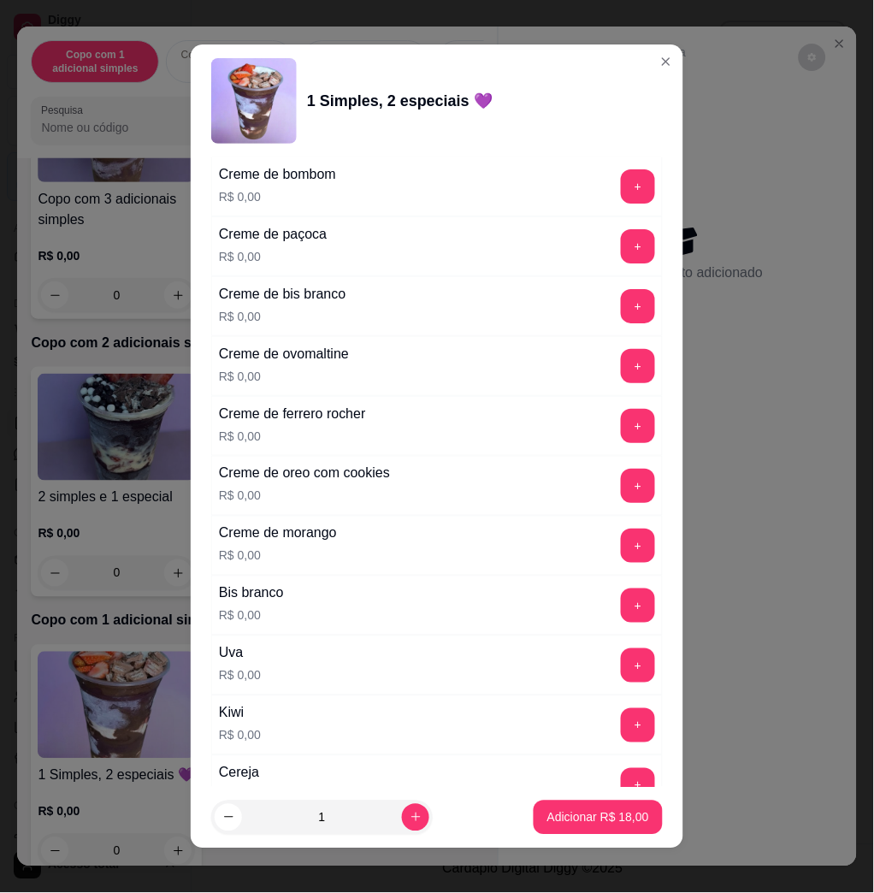
scroll to position [1938, 0]
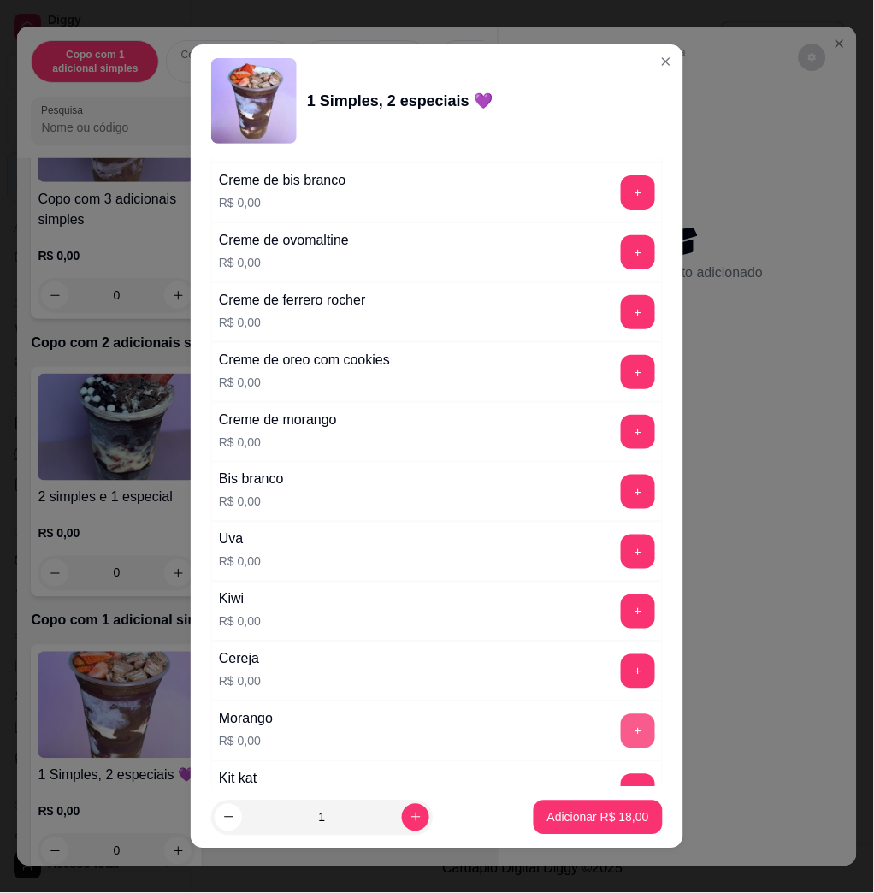
click at [621, 724] on button "+" at bounding box center [638, 731] width 34 height 34
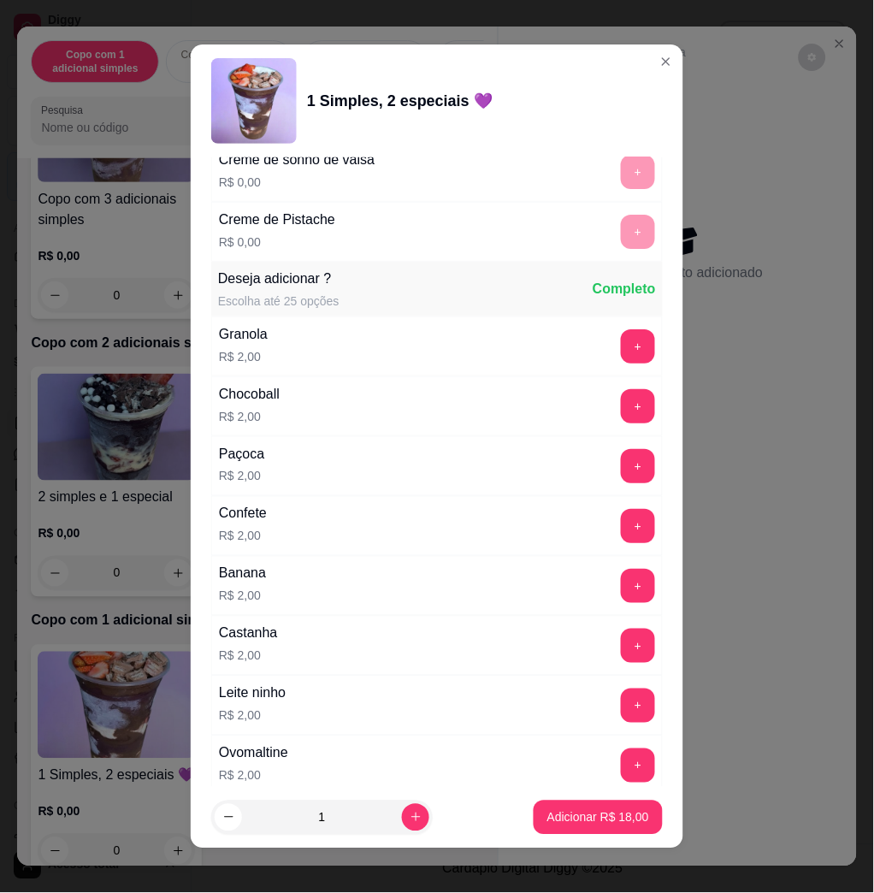
scroll to position [3192, 0]
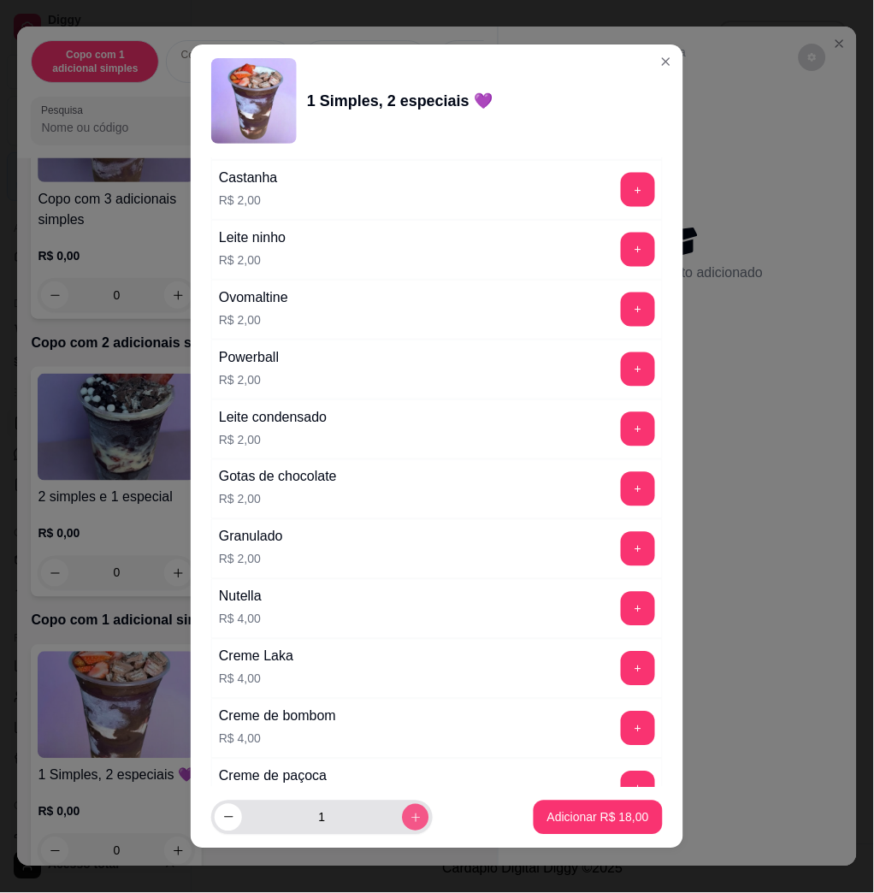
click at [402, 820] on button "increase-product-quantity" at bounding box center [415, 817] width 27 height 27
type input "2"
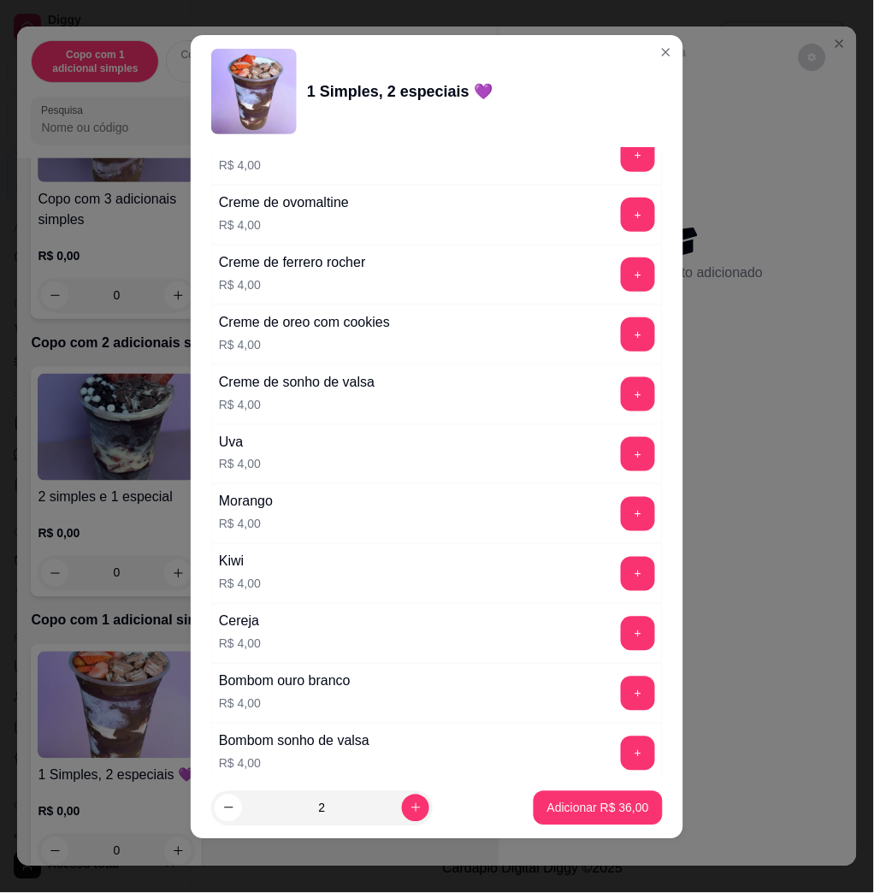
scroll to position [4198, 0]
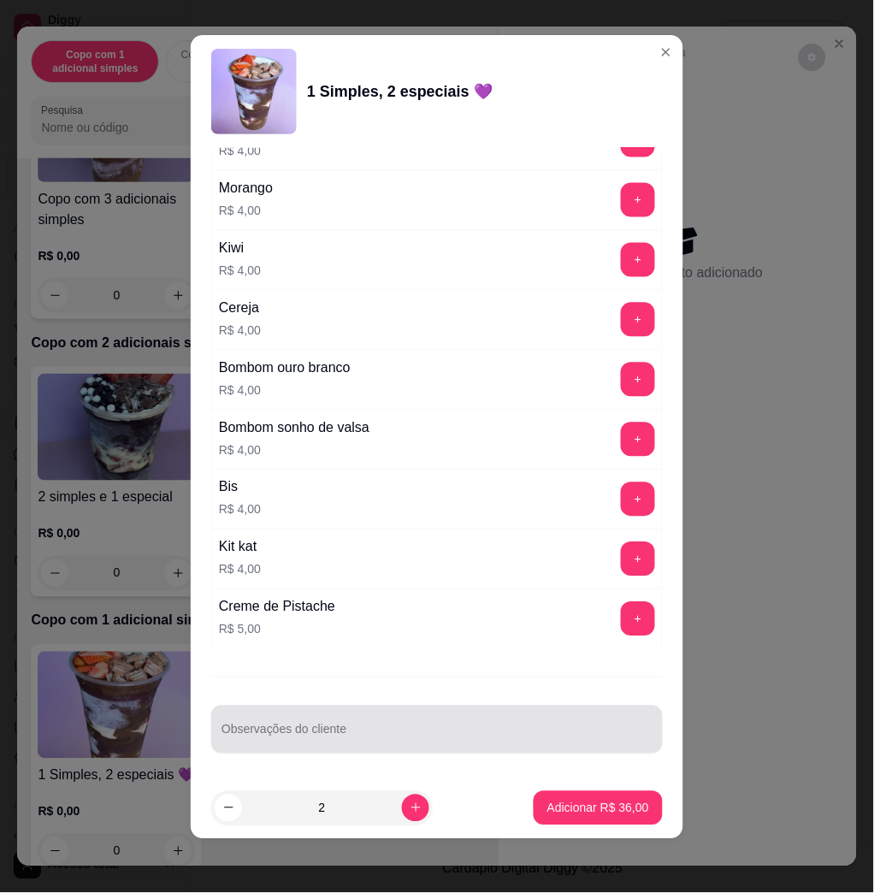
click at [410, 744] on input "Observações do cliente" at bounding box center [436, 736] width 431 height 17
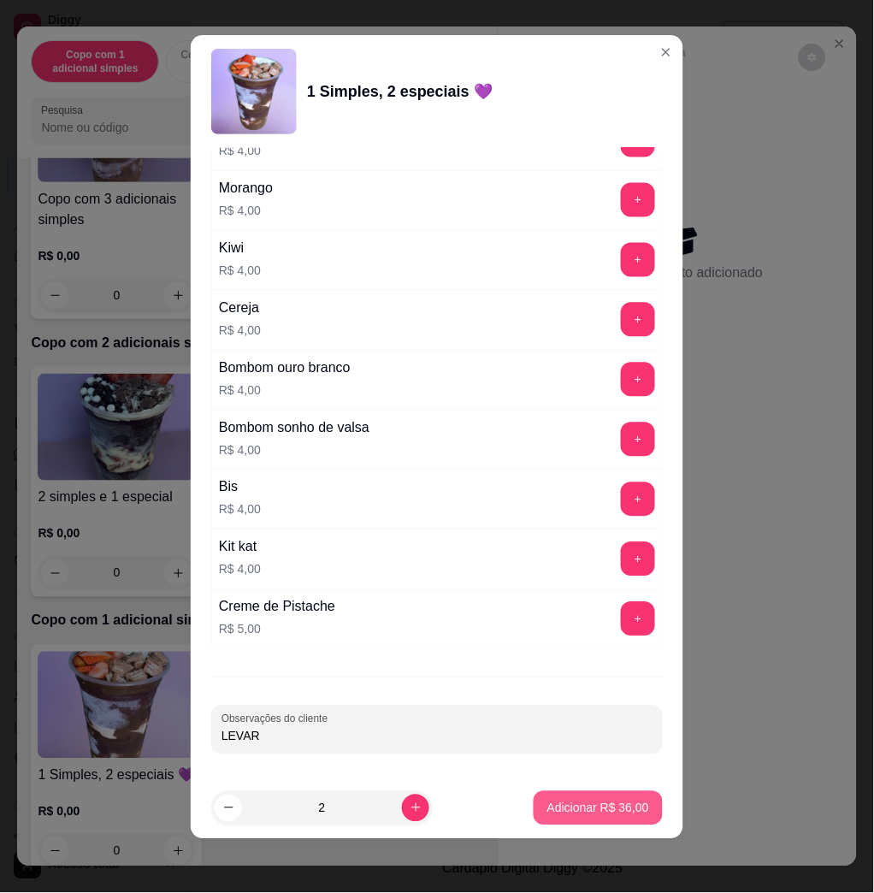
type input "LEVAR"
click at [535, 817] on button "Adicionar R$ 36,00" at bounding box center [598, 807] width 126 height 33
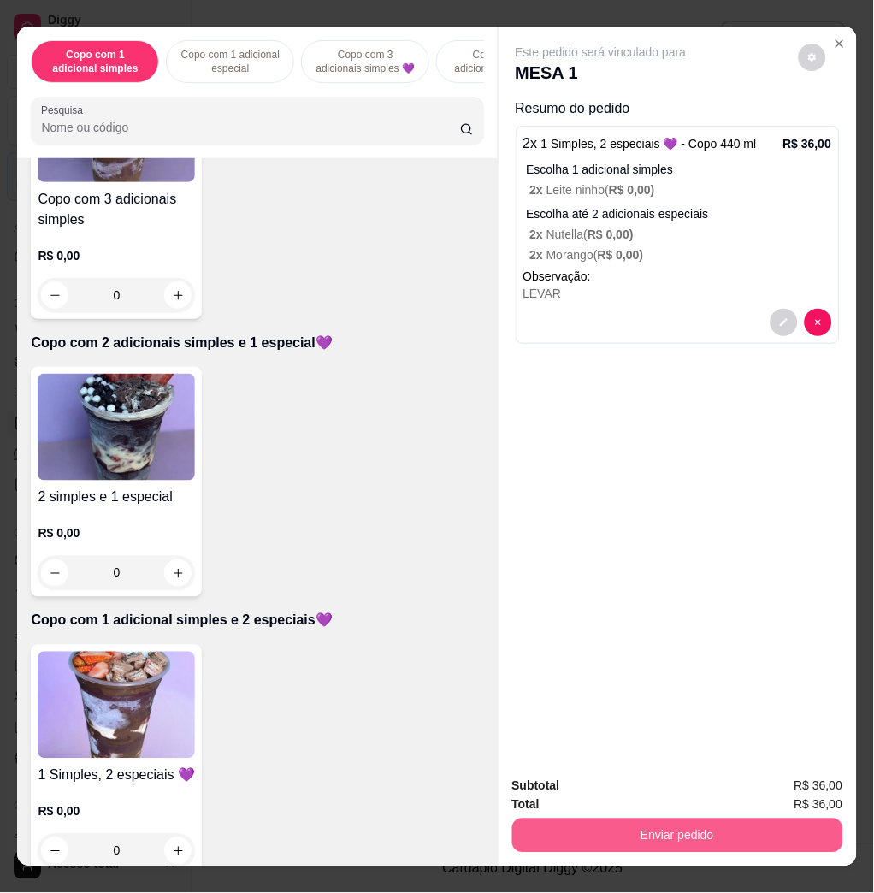
click at [702, 818] on button "Enviar pedido" at bounding box center [677, 835] width 331 height 34
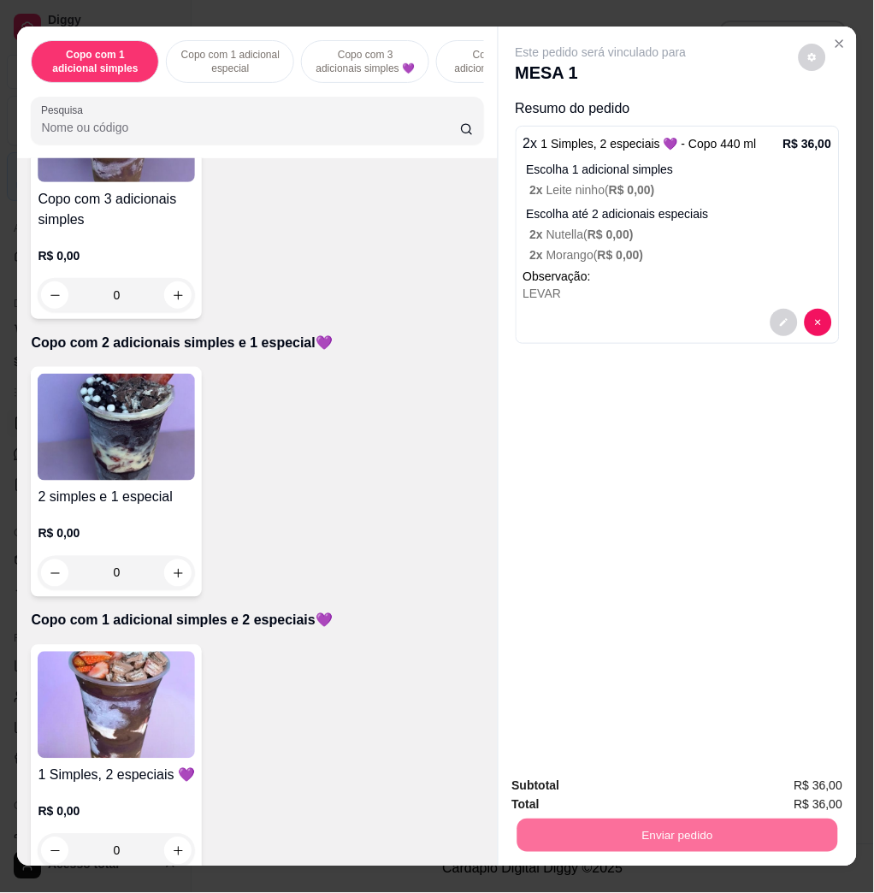
click at [628, 776] on button "Não registrar e enviar pedido" at bounding box center [619, 785] width 178 height 32
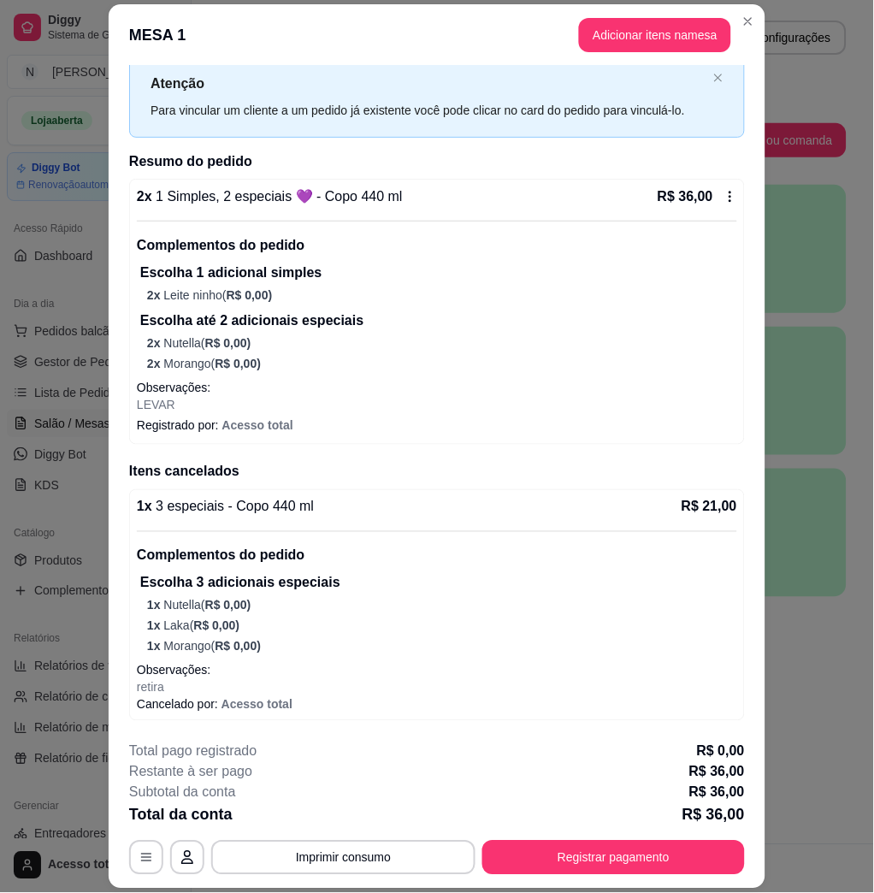
scroll to position [50, 0]
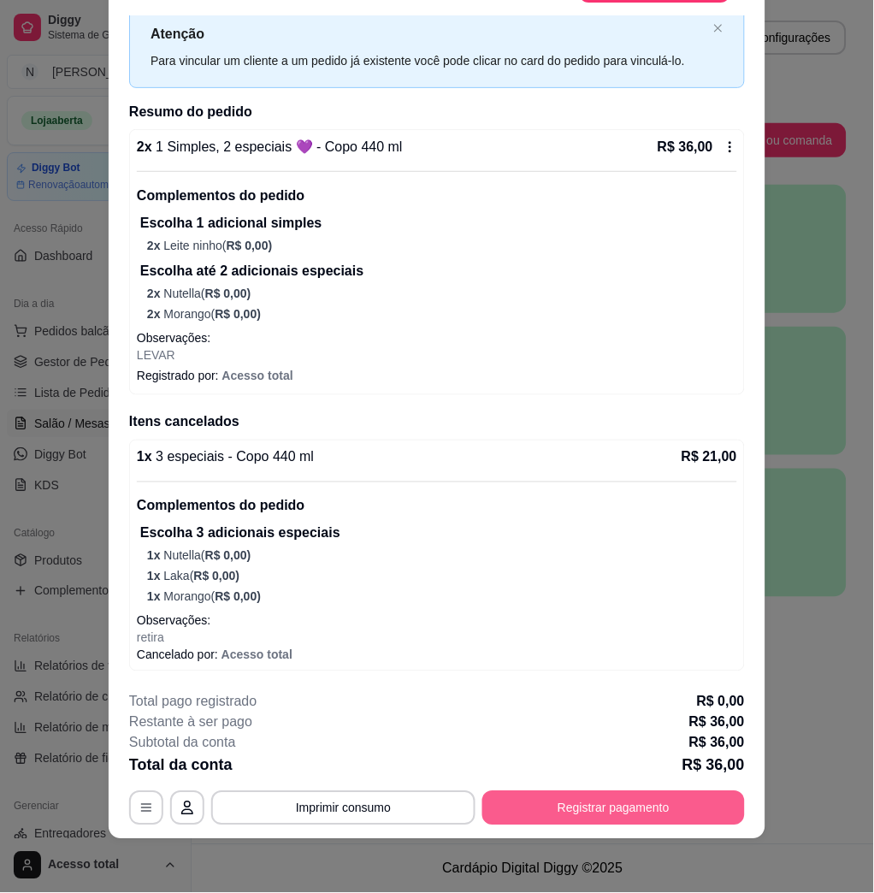
click at [603, 805] on button "Registrar pagamento" at bounding box center [613, 808] width 263 height 34
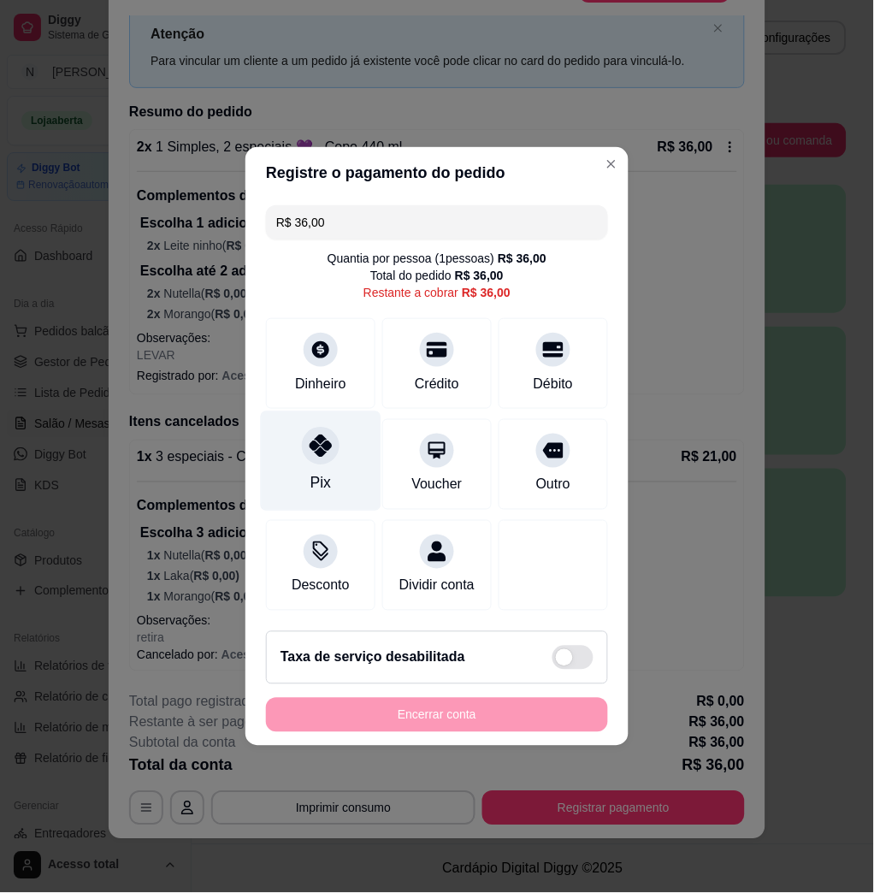
click at [312, 442] on icon at bounding box center [321, 445] width 22 height 22
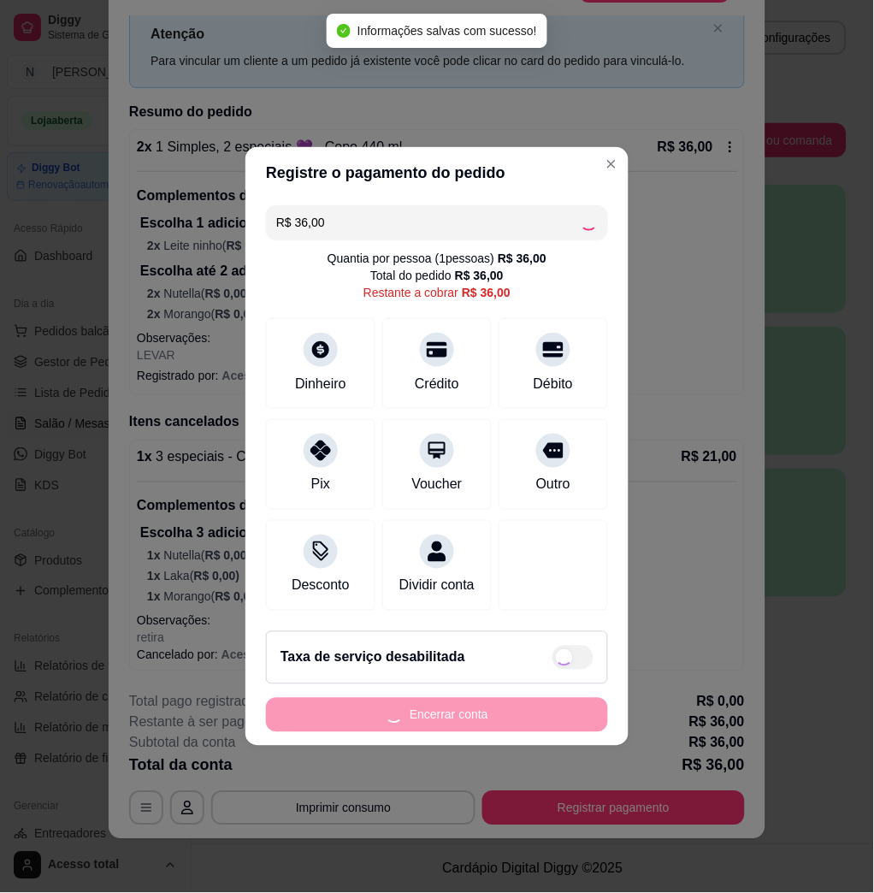
type input "R$ 0,00"
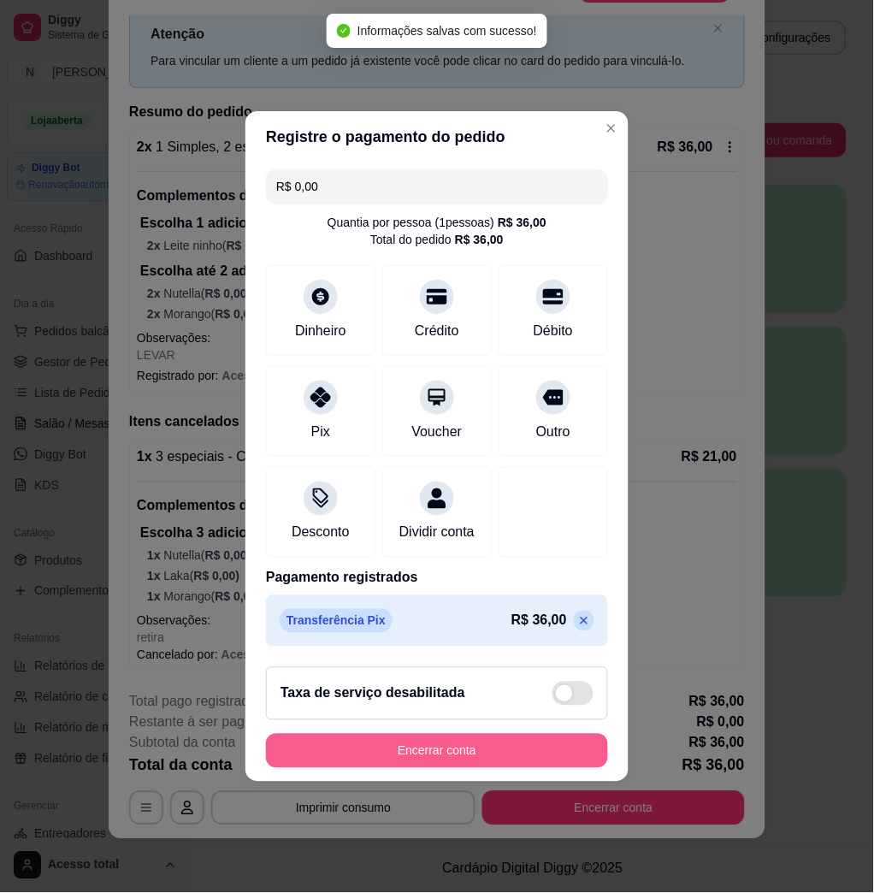
click at [433, 754] on button "Encerrar conta" at bounding box center [437, 751] width 342 height 34
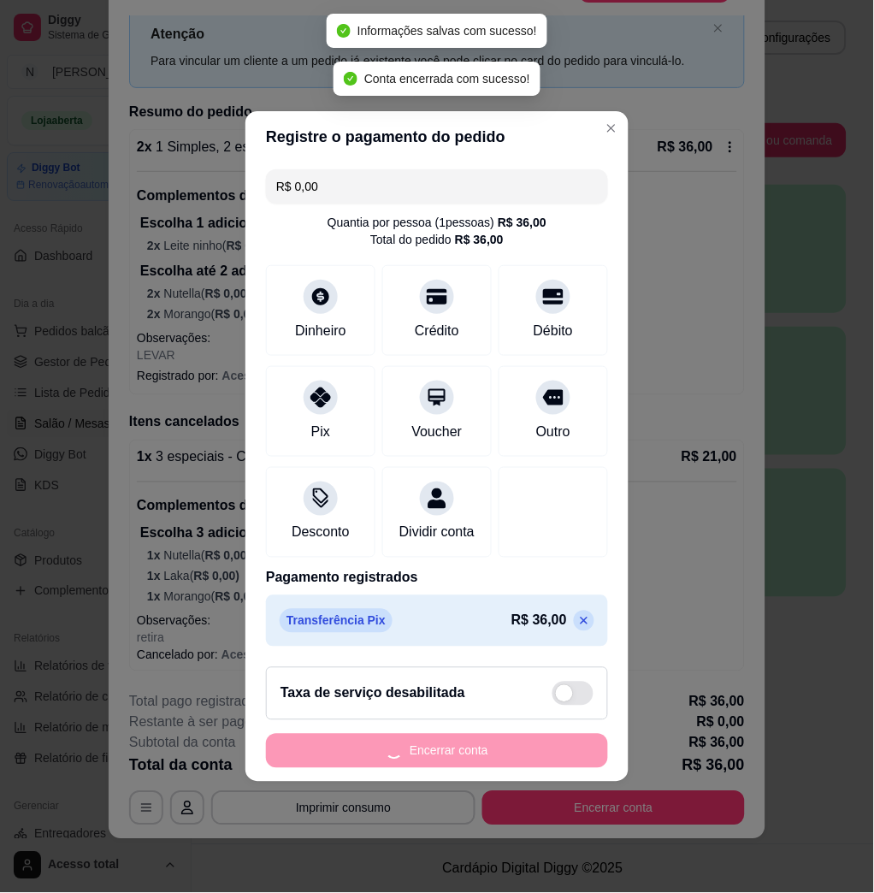
scroll to position [0, 0]
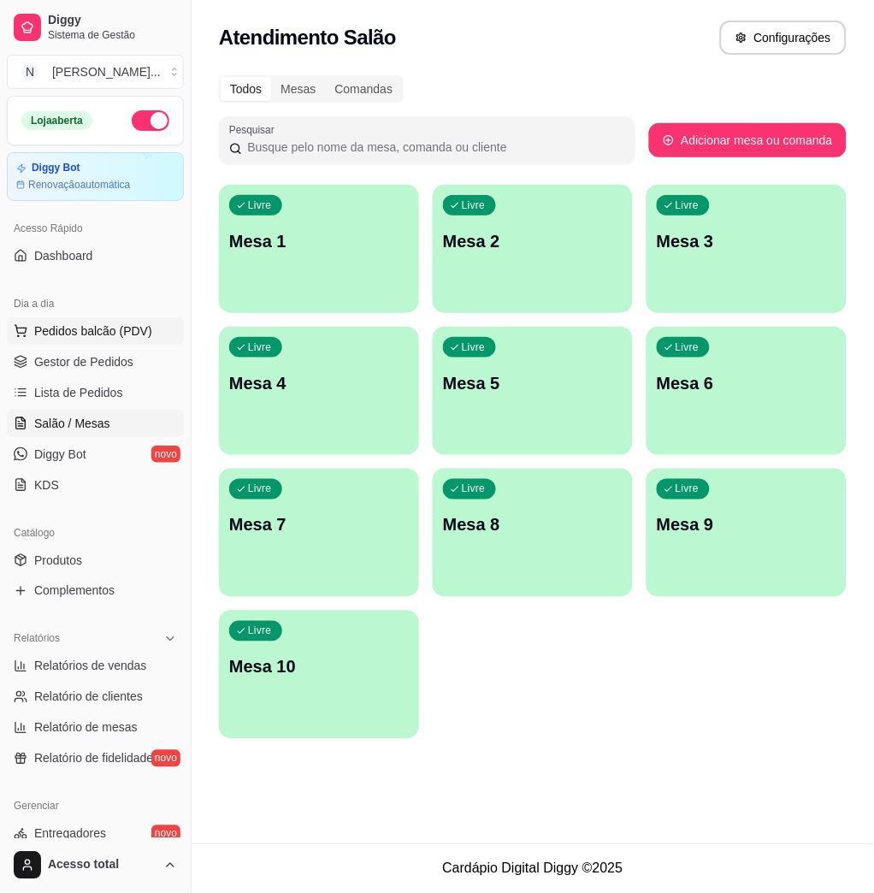
click at [88, 319] on button "Pedidos balcão (PDV)" at bounding box center [95, 330] width 177 height 27
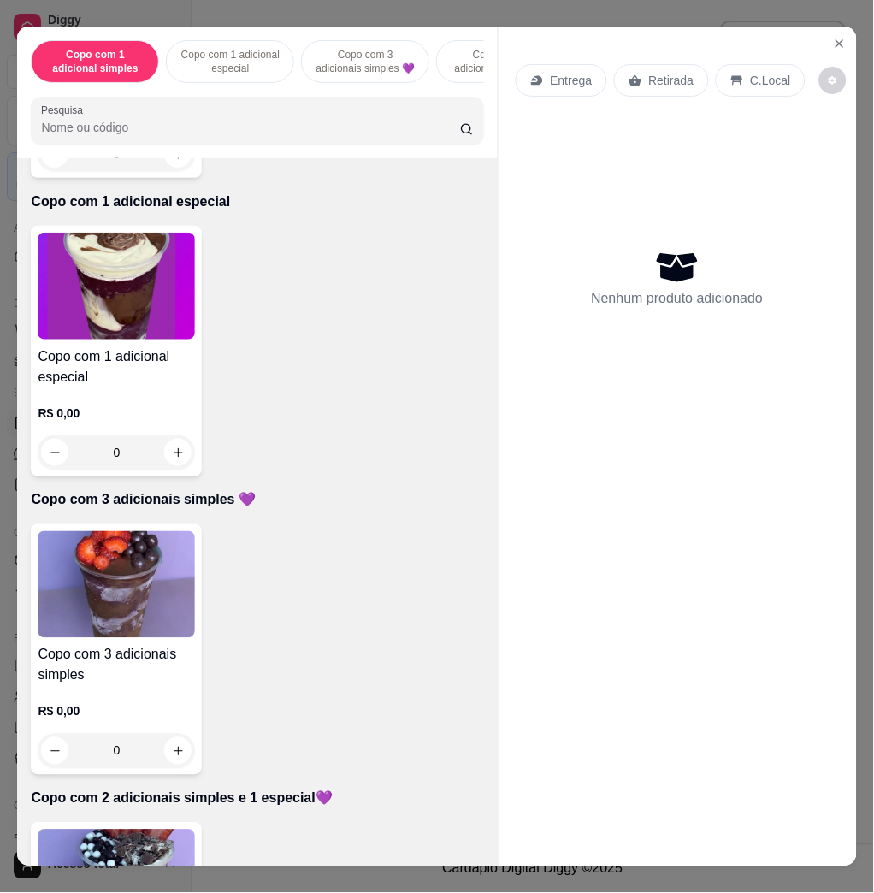
scroll to position [569, 0]
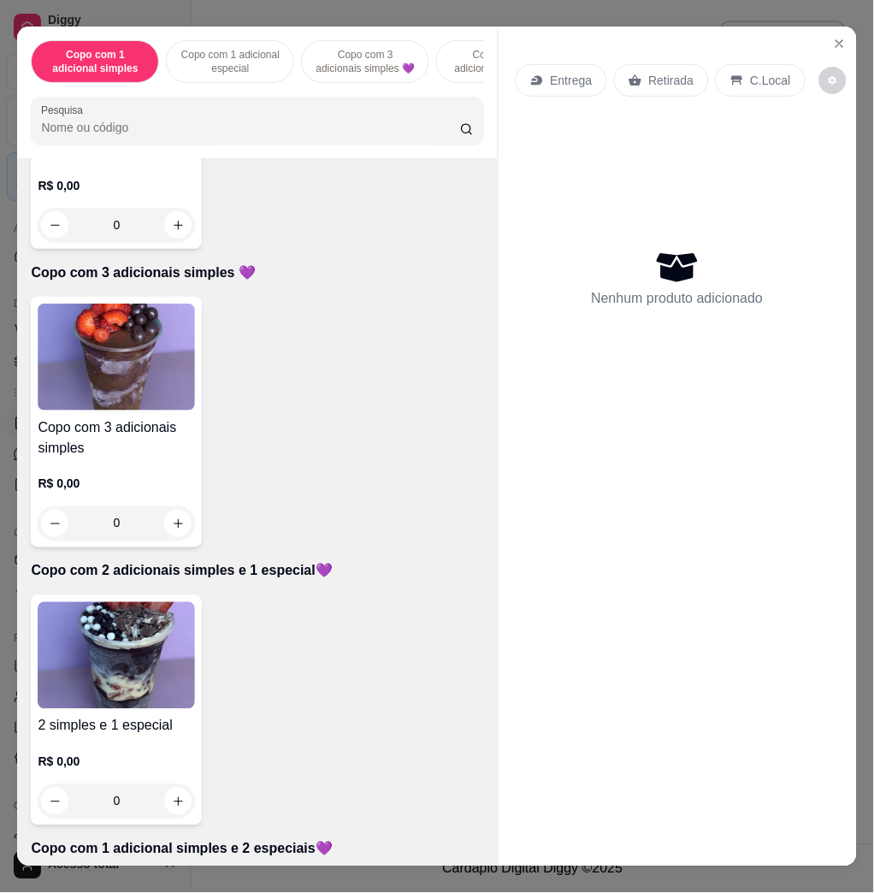
click at [151, 685] on img at bounding box center [116, 655] width 157 height 107
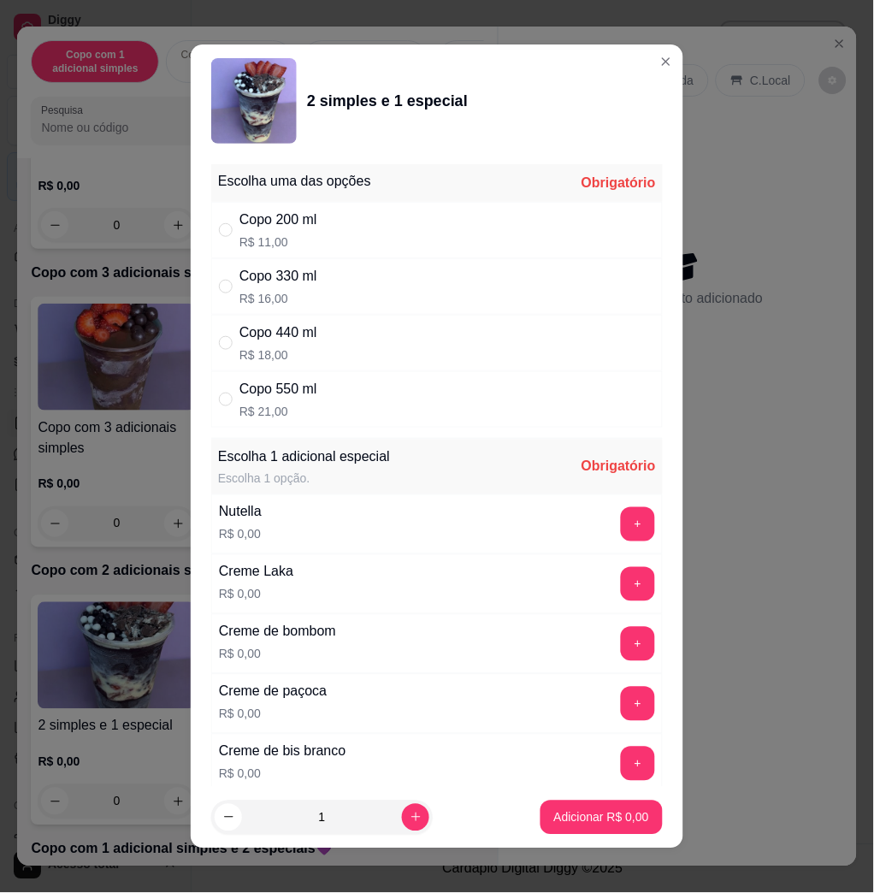
click at [309, 388] on div "Copo 550 ml R$ 21,00" at bounding box center [436, 399] width 451 height 56
radio input "true"
click at [622, 527] on button "+" at bounding box center [638, 524] width 33 height 33
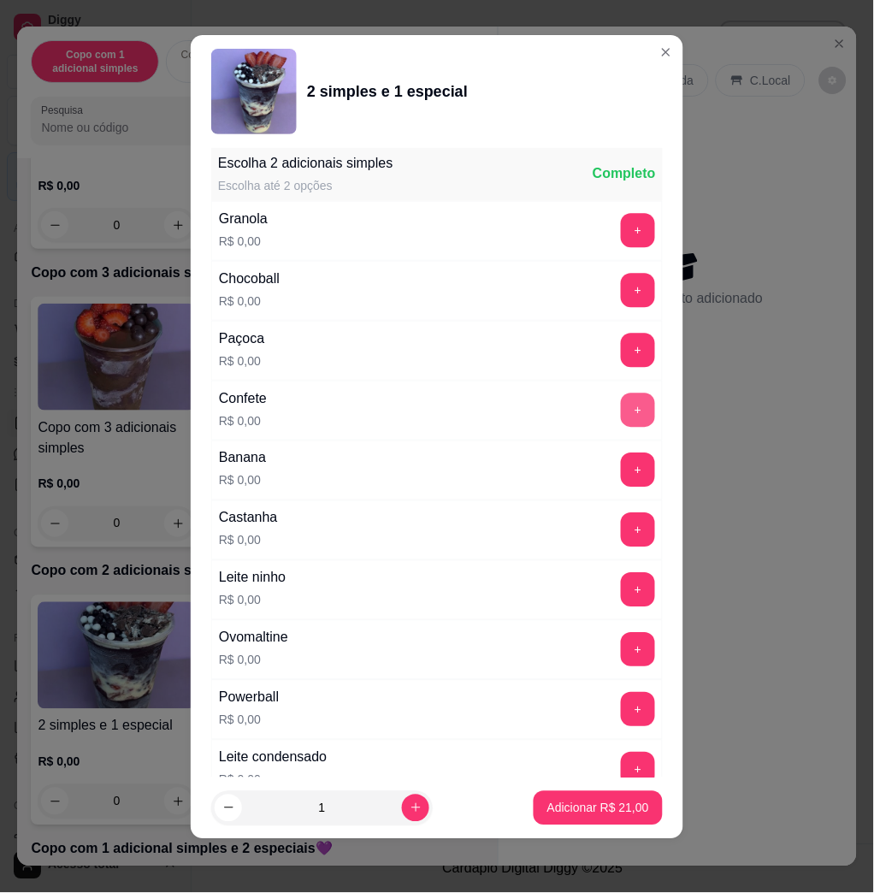
click at [621, 412] on button "+" at bounding box center [638, 410] width 34 height 34
click at [621, 652] on button "+" at bounding box center [638, 650] width 34 height 34
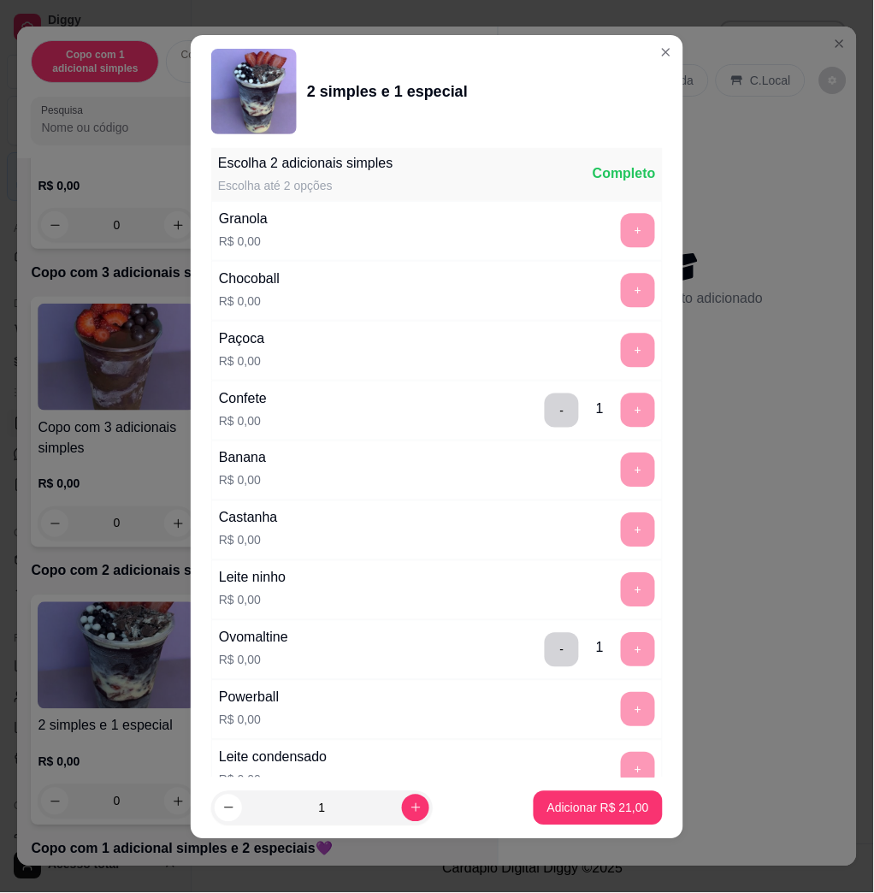
scroll to position [2192, 0]
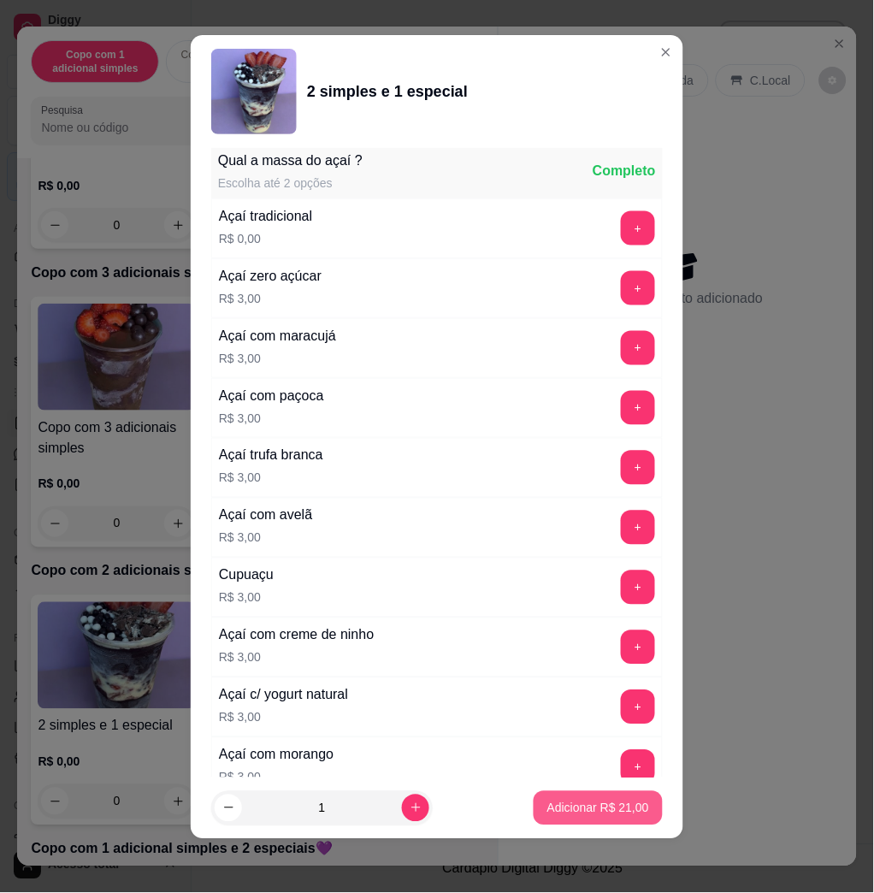
click at [580, 807] on p "Adicionar R$ 21,00" at bounding box center [598, 808] width 102 height 17
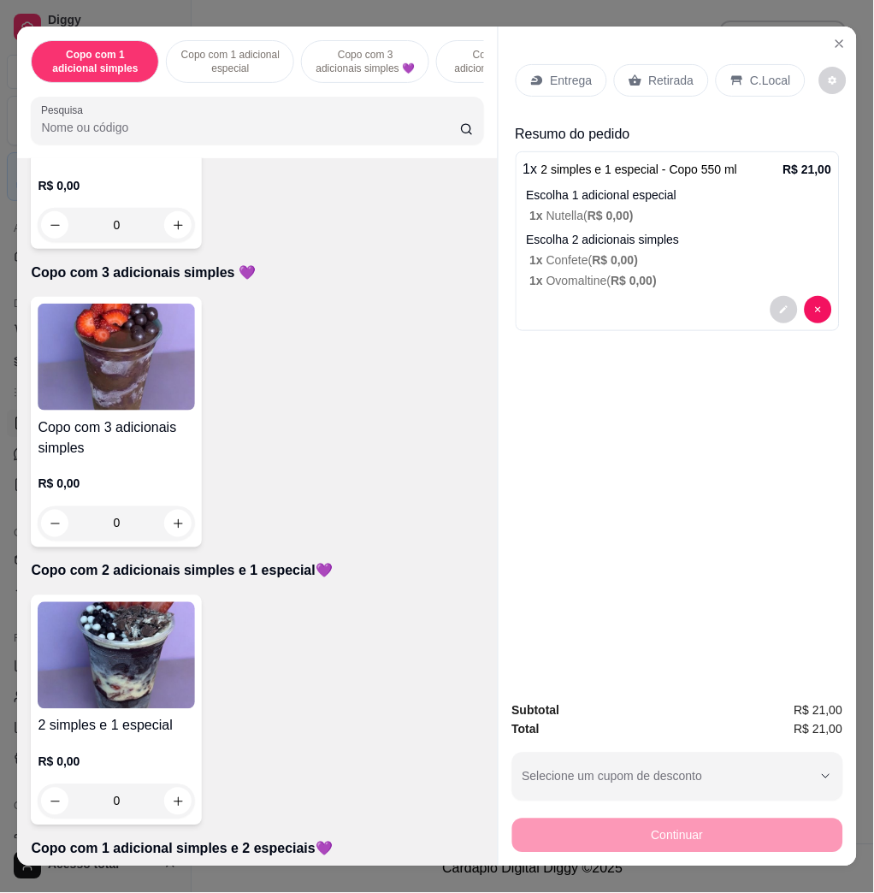
click at [575, 72] on p "Entrega" at bounding box center [572, 80] width 42 height 17
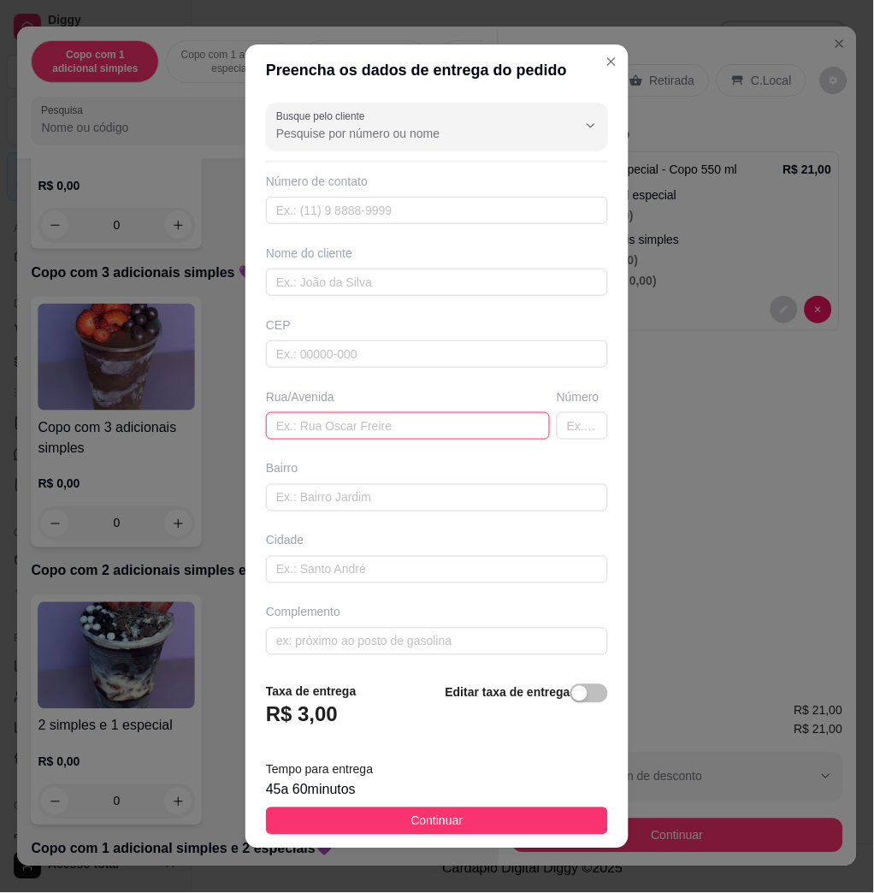
click at [392, 436] on input "text" at bounding box center [408, 425] width 284 height 27
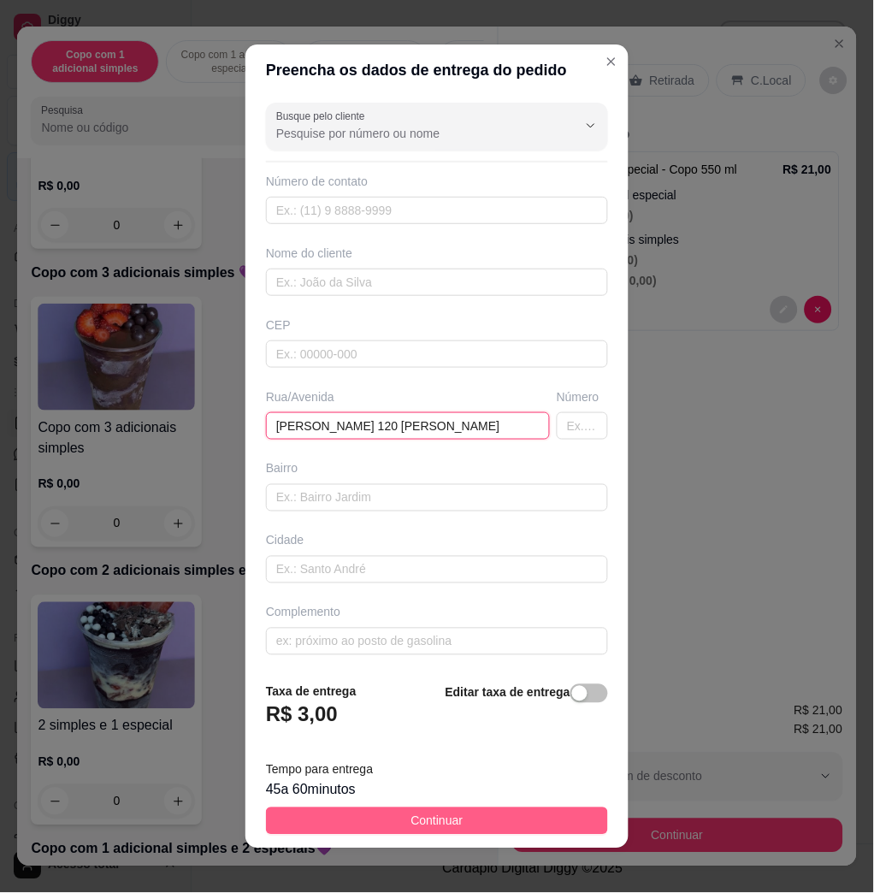
type input "[PERSON_NAME] 120 [PERSON_NAME]"
click at [449, 818] on button "Continuar" at bounding box center [437, 820] width 342 height 27
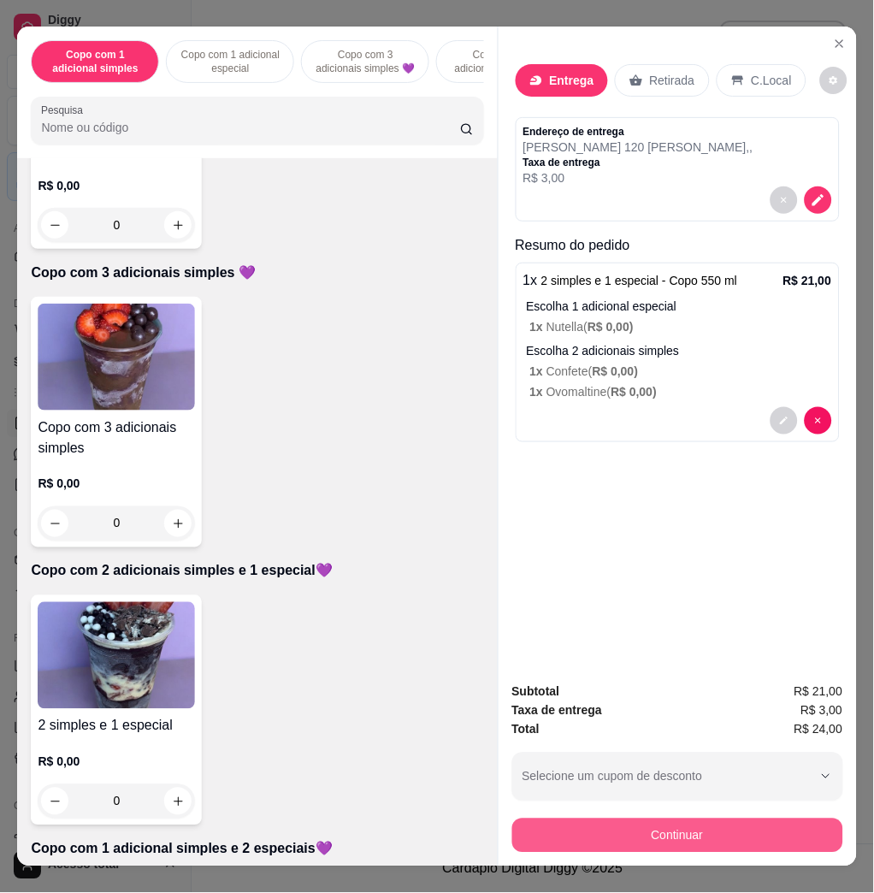
click at [542, 835] on button "Continuar" at bounding box center [677, 835] width 331 height 34
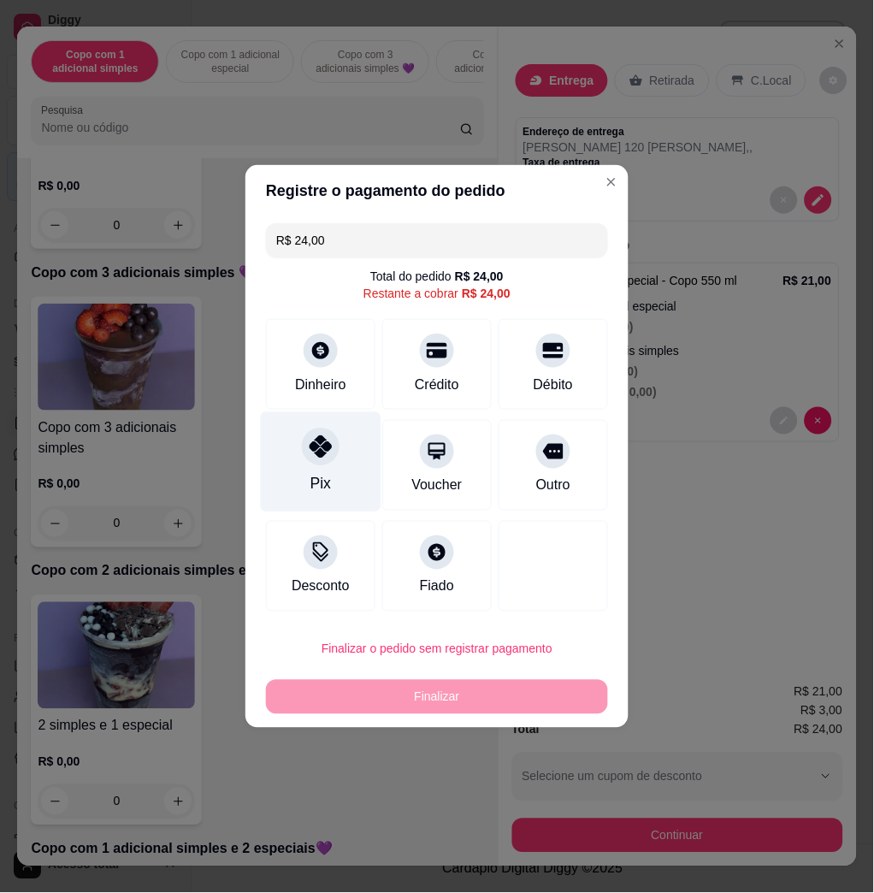
click at [345, 469] on div "Pix" at bounding box center [321, 462] width 121 height 100
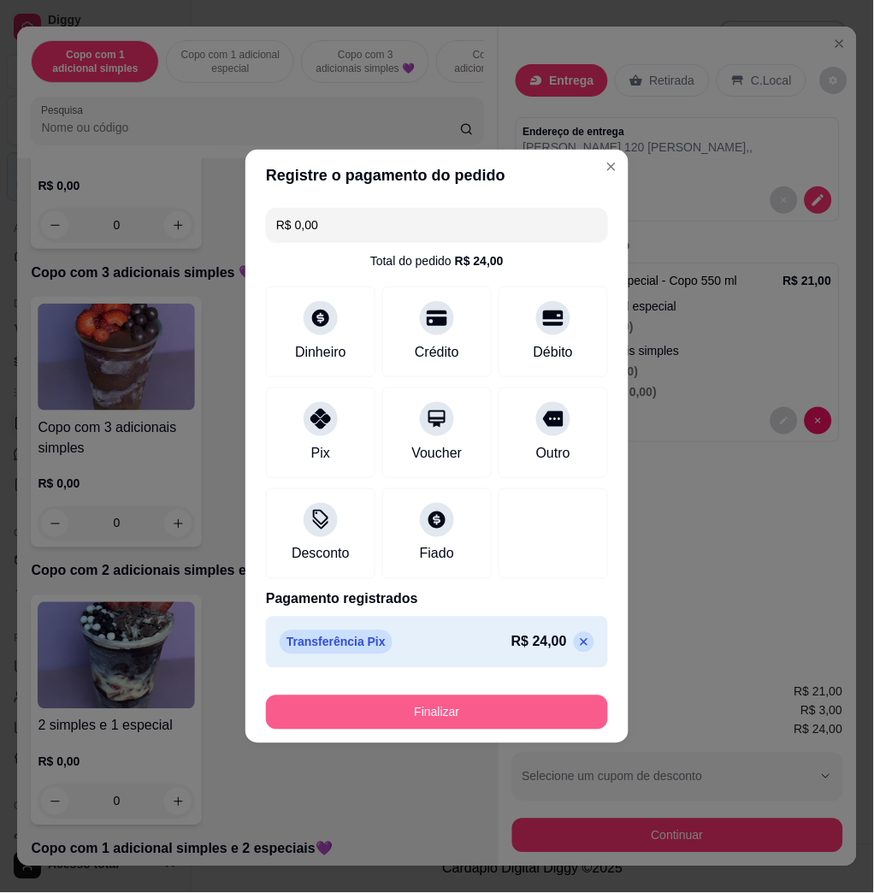
click at [458, 717] on button "Finalizar" at bounding box center [437, 712] width 342 height 34
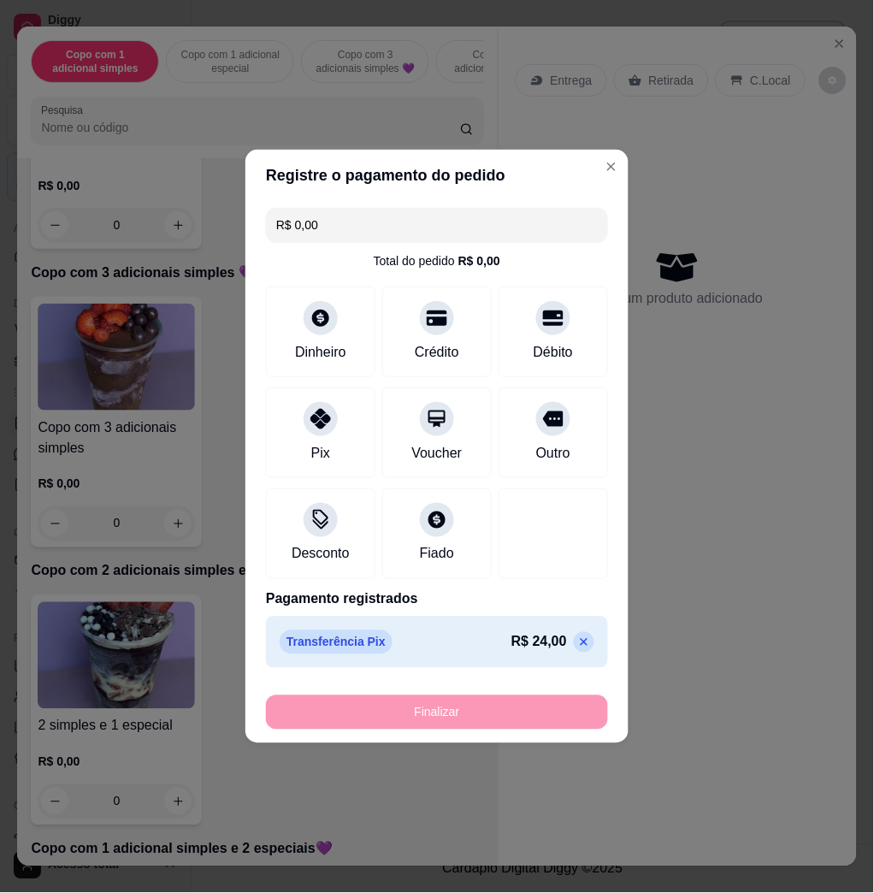
type input "-R$ 24,00"
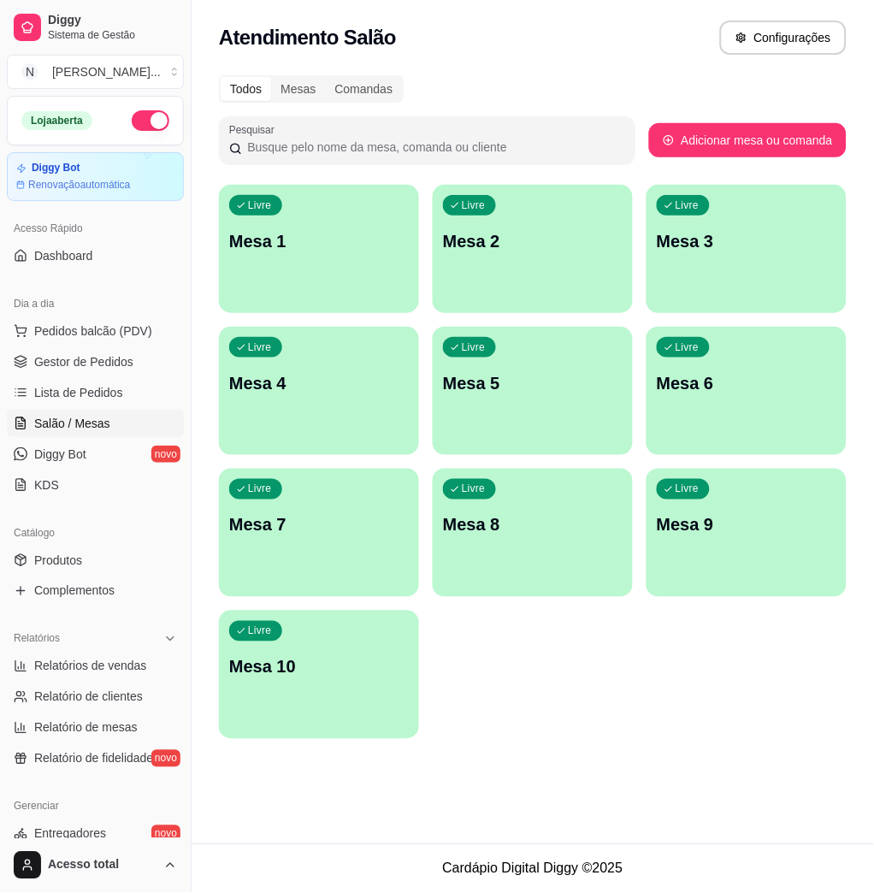
click at [329, 259] on div "Livre Mesa 1" at bounding box center [319, 239] width 200 height 108
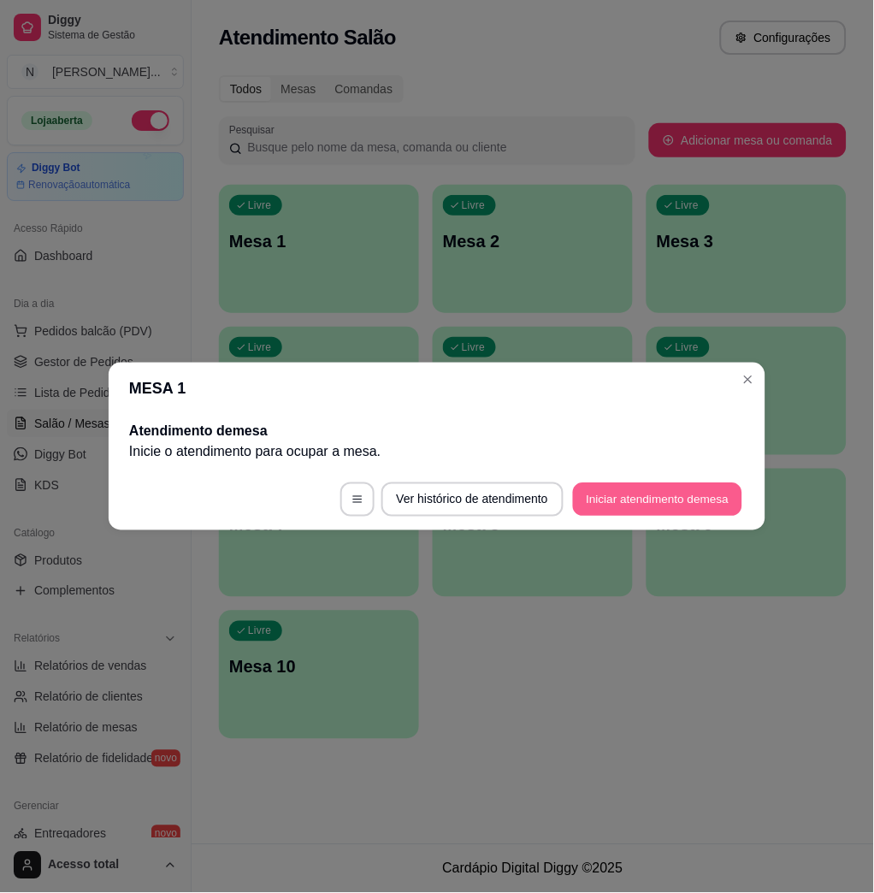
click at [727, 502] on button "Iniciar atendimento de mesa" at bounding box center [657, 499] width 169 height 33
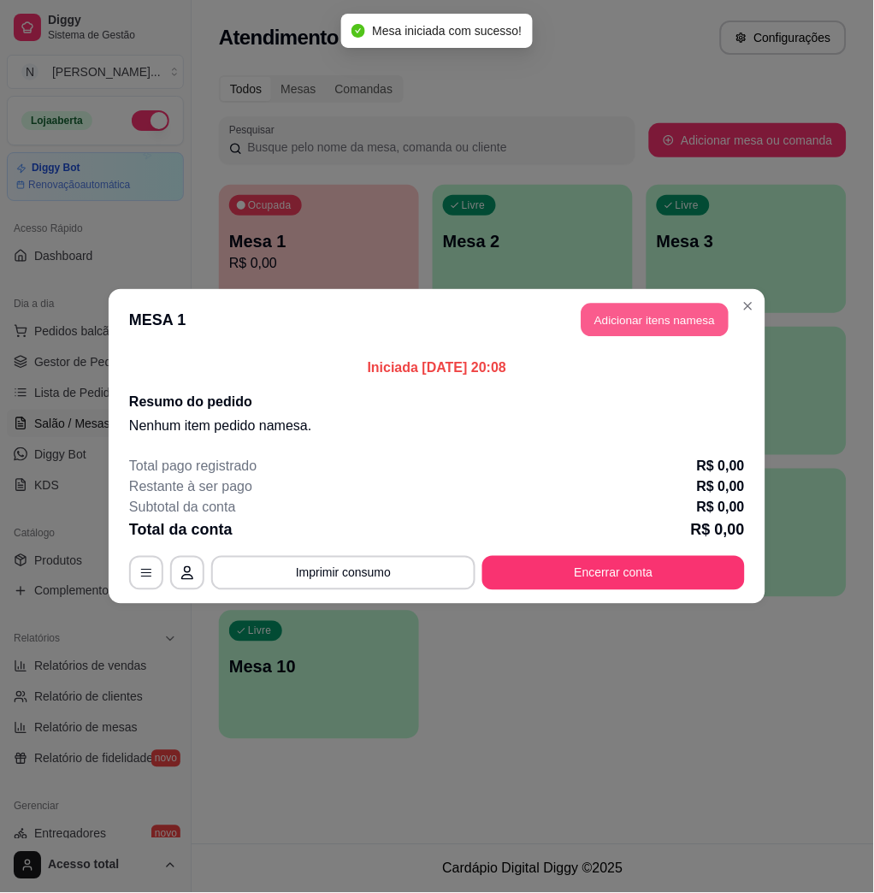
click at [653, 328] on button "Adicionar itens na mesa" at bounding box center [654, 320] width 147 height 33
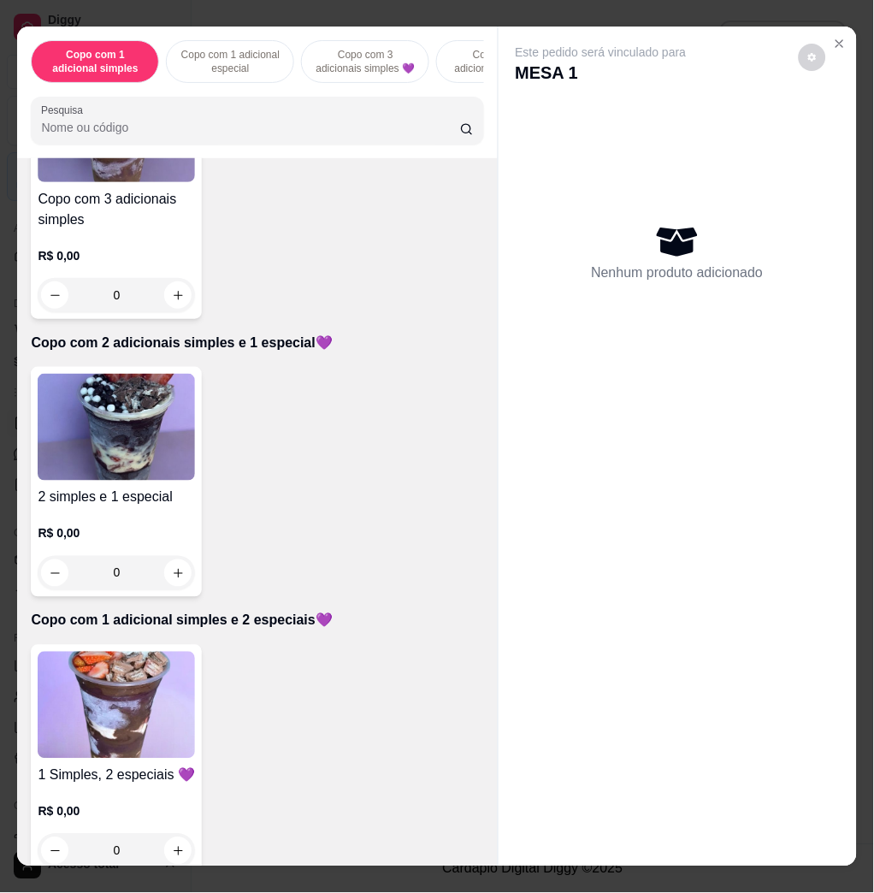
scroll to position [684, 0]
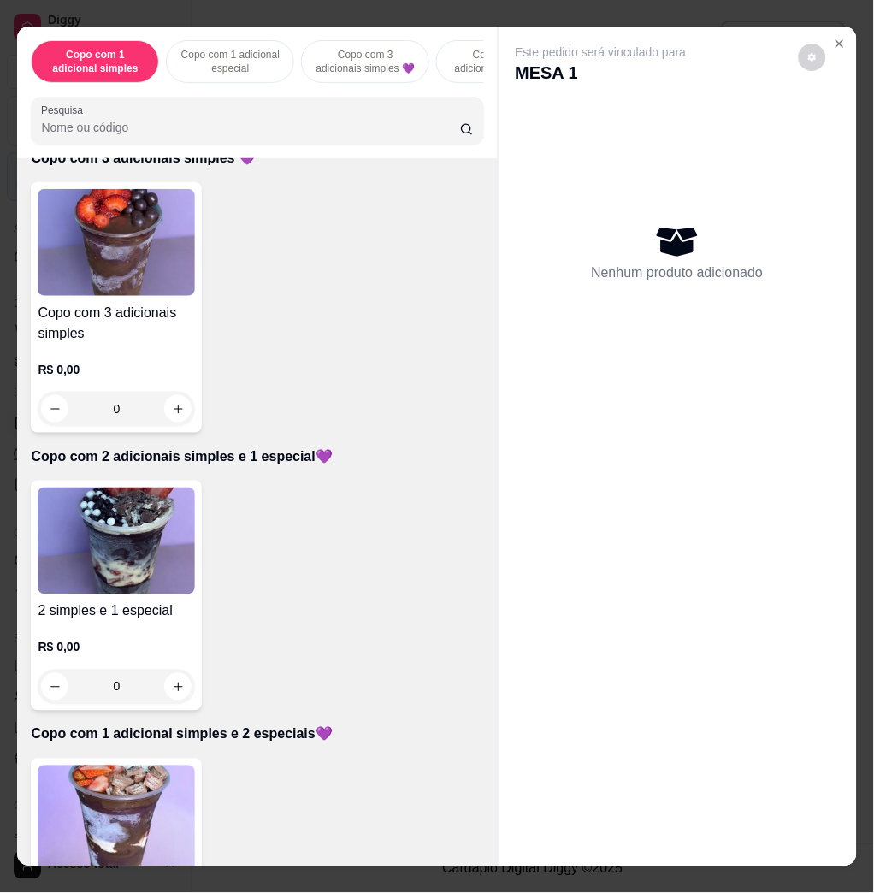
click at [117, 295] on img at bounding box center [116, 242] width 157 height 107
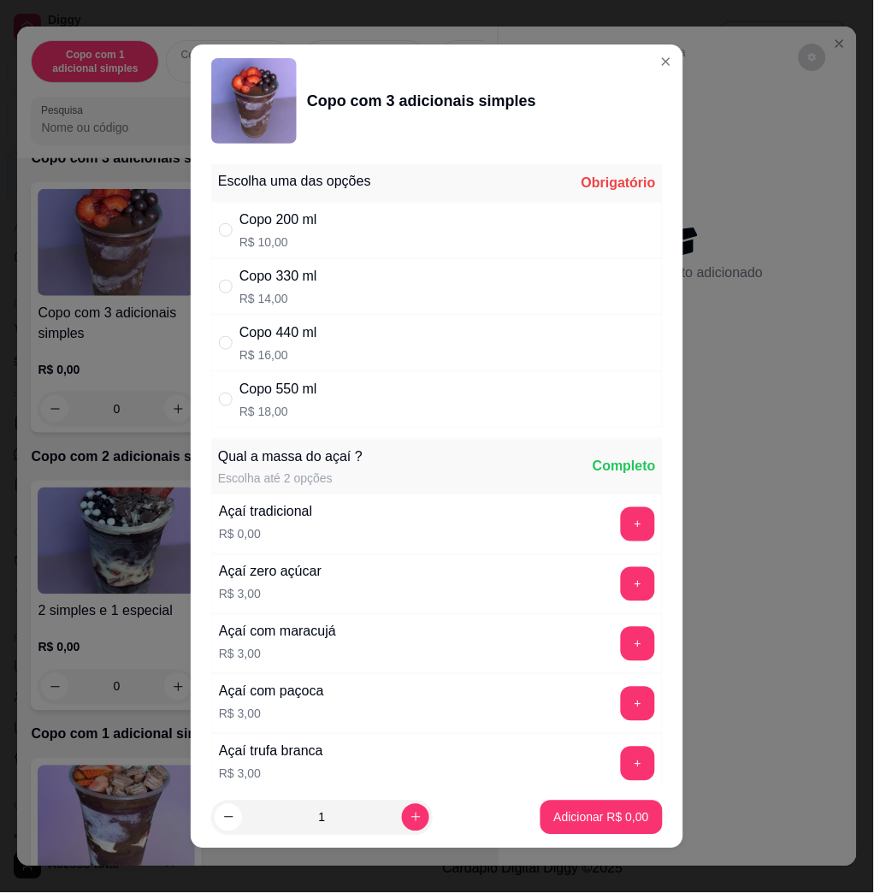
click at [405, 336] on div "Copo 440 ml R$ 16,00" at bounding box center [436, 343] width 451 height 56
radio input "true"
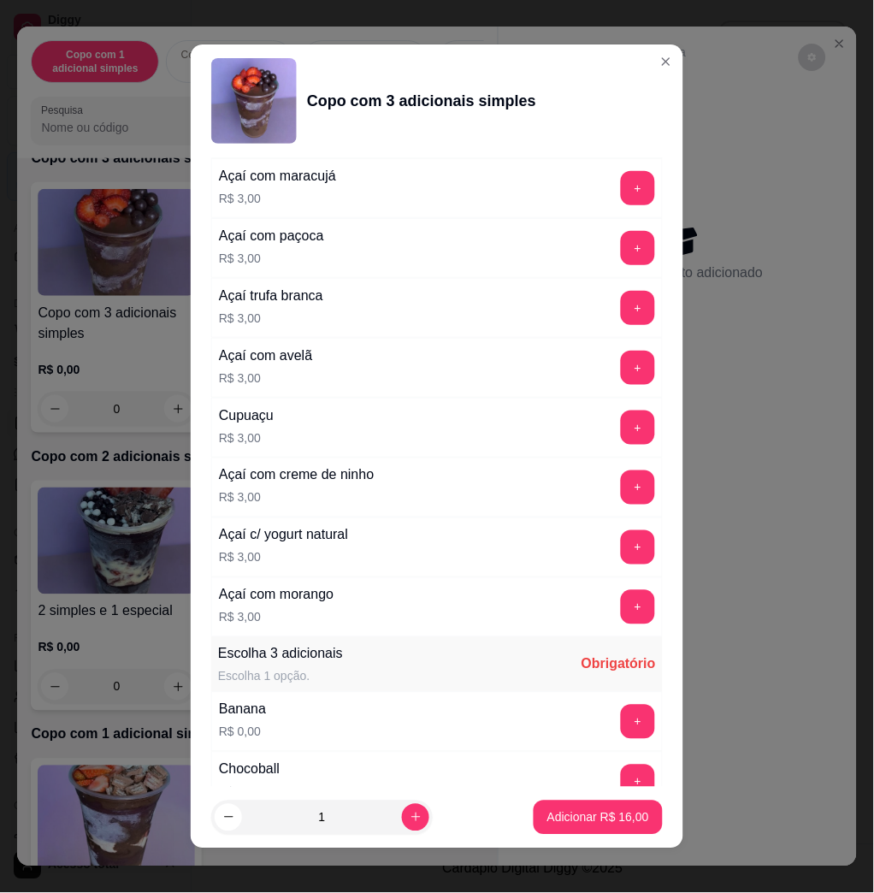
scroll to position [912, 0]
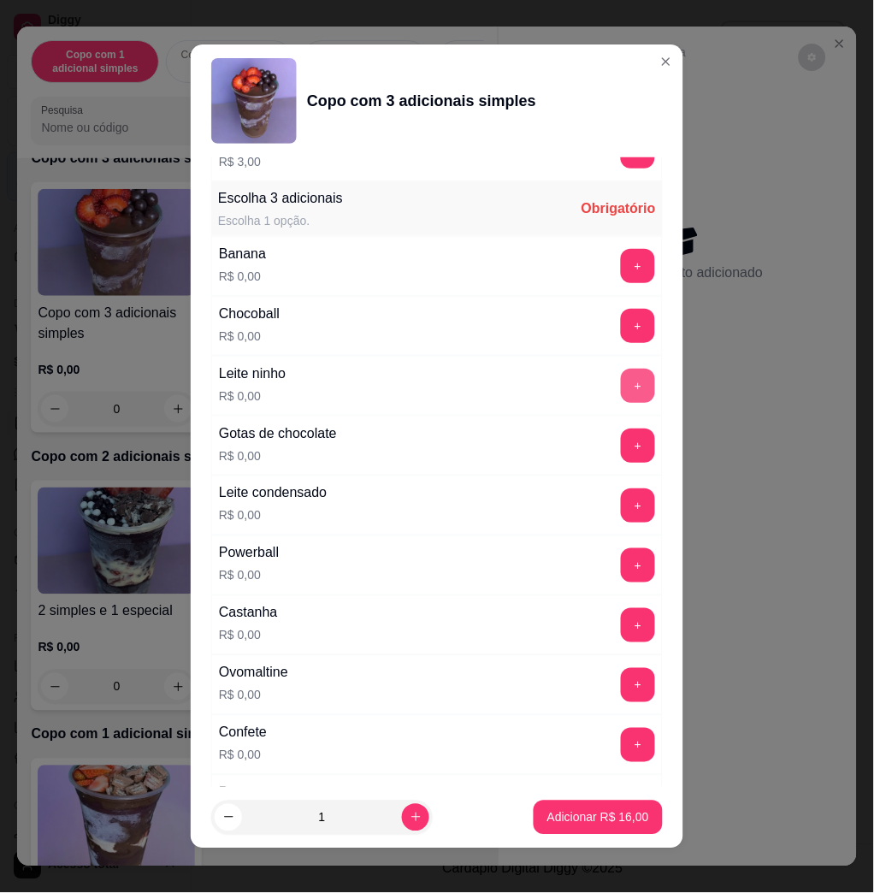
click at [621, 385] on button "+" at bounding box center [638, 386] width 34 height 34
click at [621, 266] on button "+" at bounding box center [638, 266] width 34 height 34
click at [621, 682] on button "+" at bounding box center [638, 685] width 34 height 34
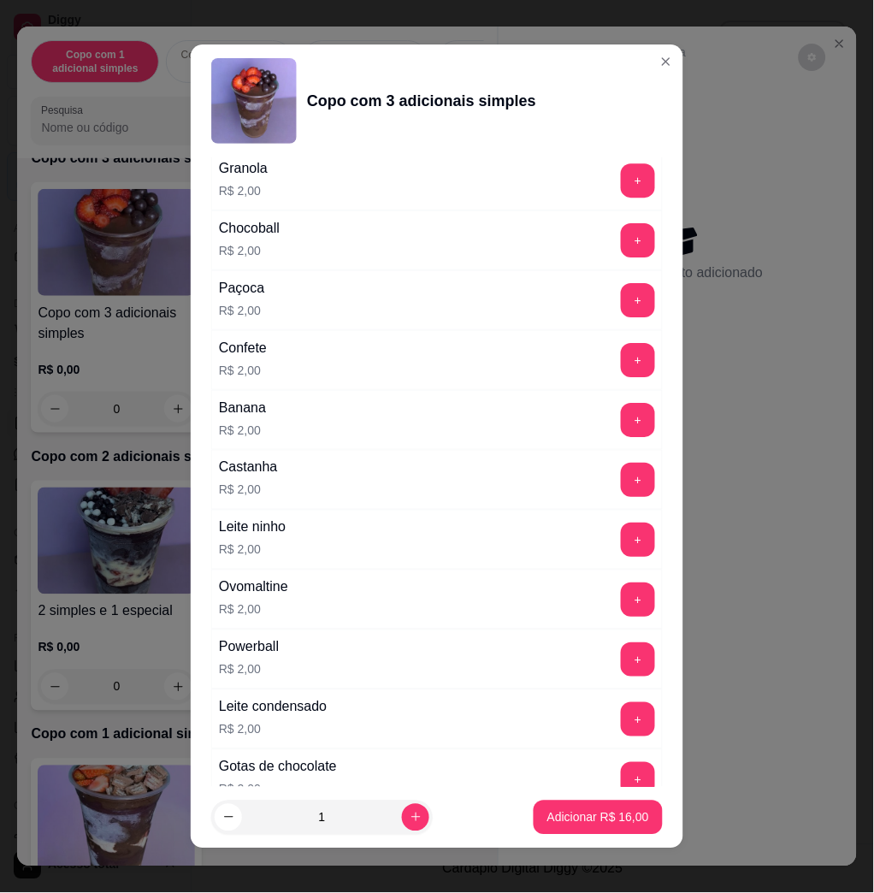
scroll to position [1924, 0]
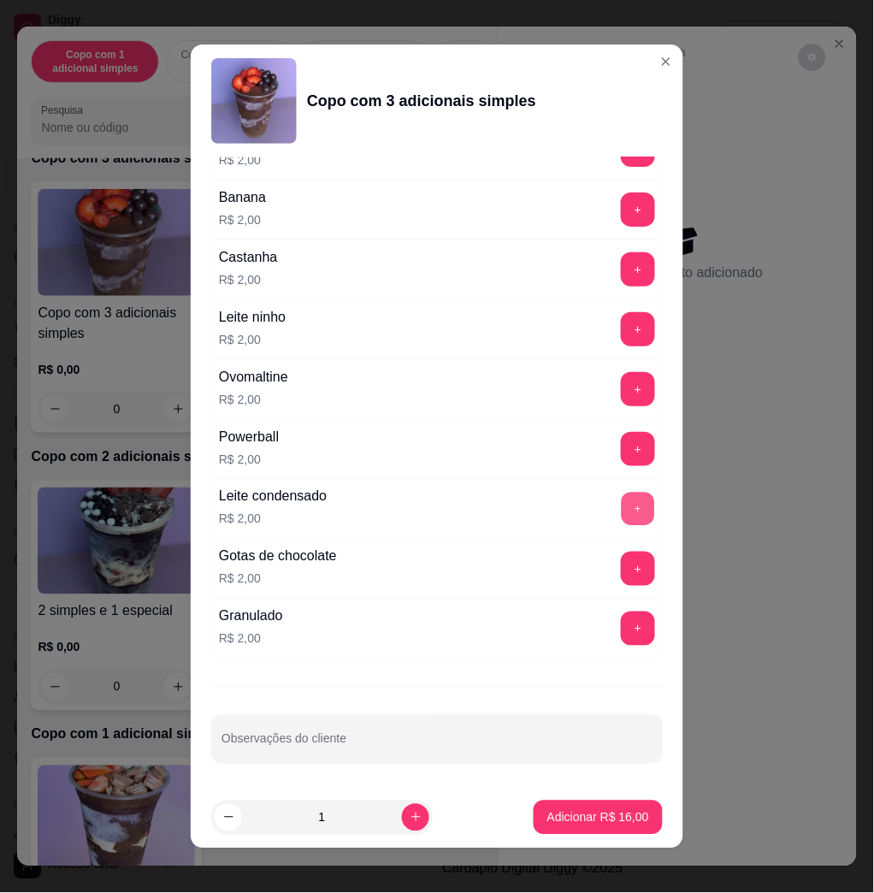
click at [622, 511] on button "+" at bounding box center [638, 509] width 33 height 33
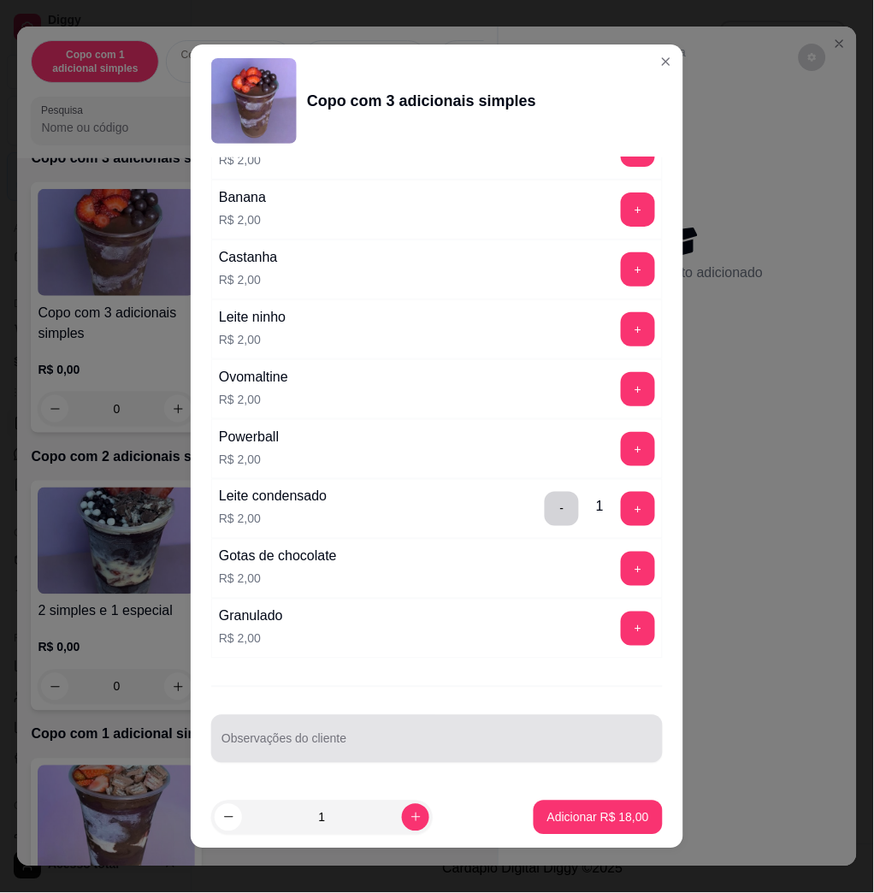
drag, startPoint x: 505, startPoint y: 746, endPoint x: 459, endPoint y: 774, distance: 53.4
click at [504, 746] on input "Observações do cliente" at bounding box center [436, 745] width 431 height 17
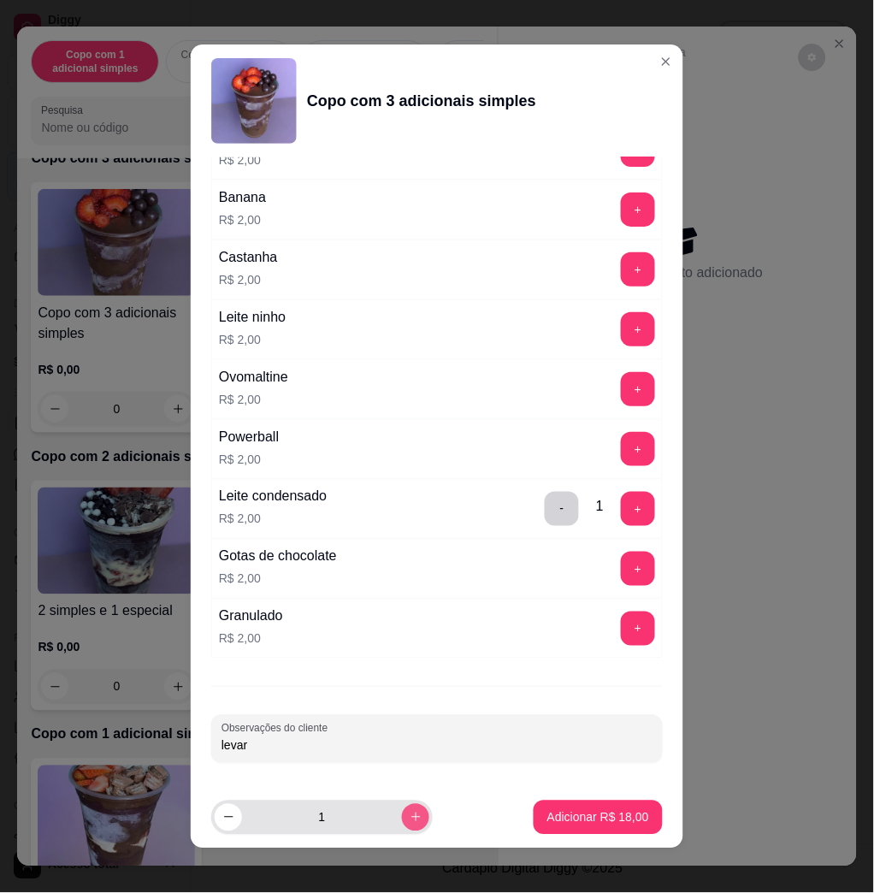
type input "levar"
click at [402, 807] on button "increase-product-quantity" at bounding box center [415, 817] width 27 height 27
type input "2"
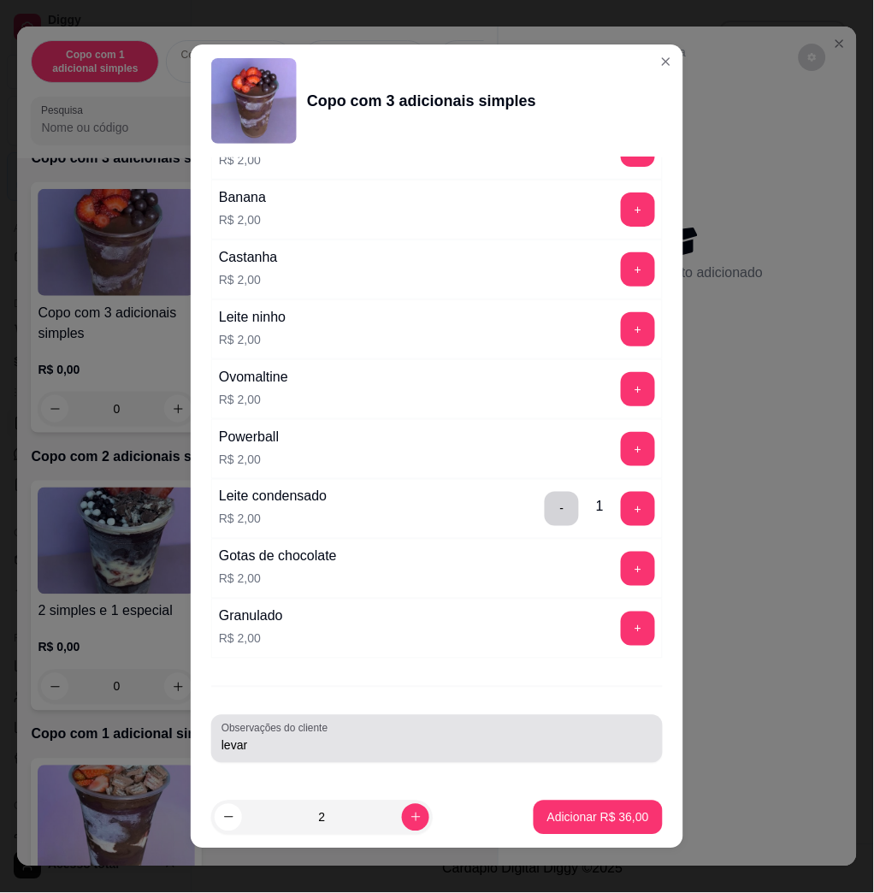
type input "3"
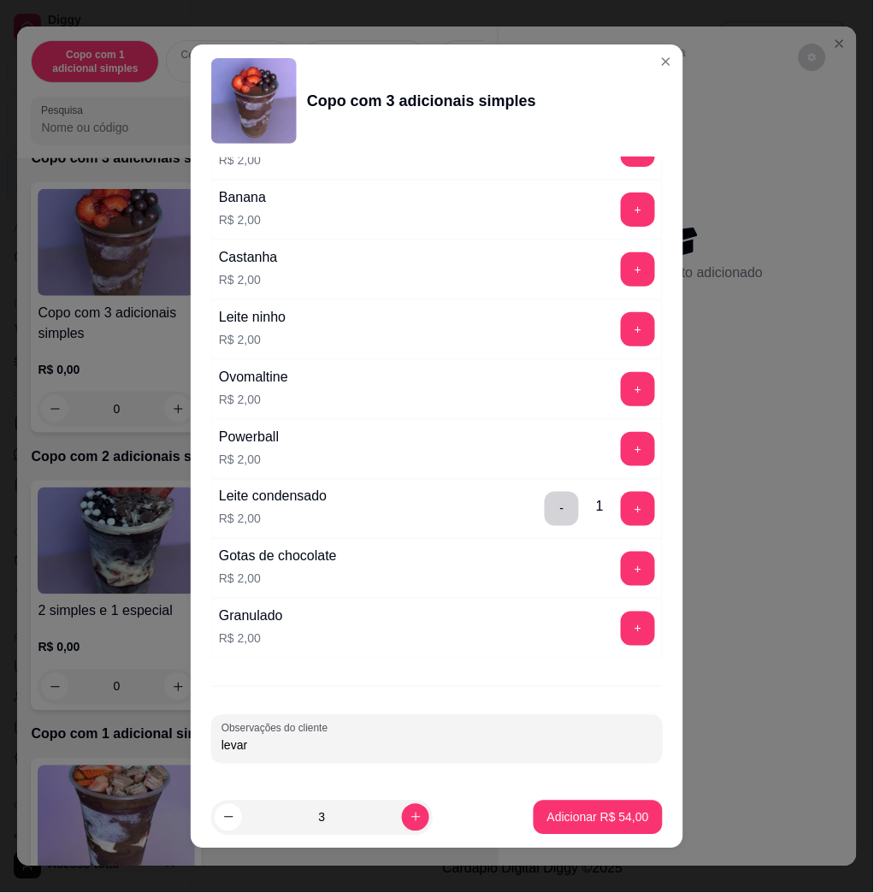
click at [489, 742] on input "levar" at bounding box center [436, 745] width 431 height 17
type input "levar"
click at [603, 827] on button "Adicionar R$ 54,00" at bounding box center [598, 817] width 129 height 34
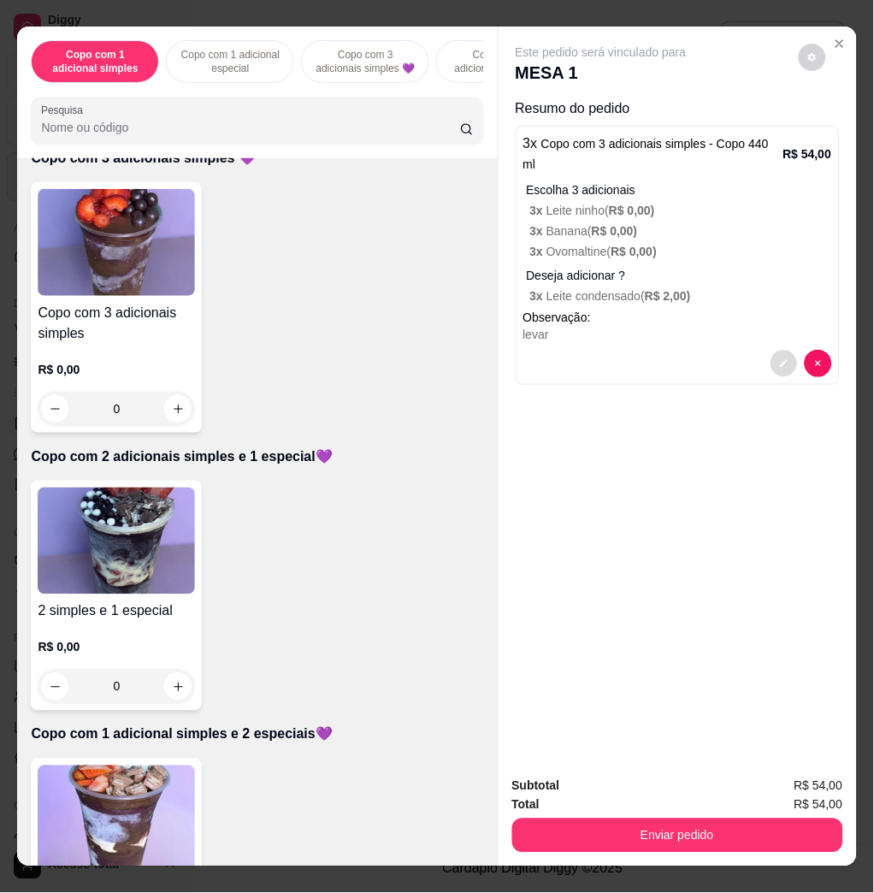
click at [770, 354] on button "decrease-product-quantity" at bounding box center [783, 364] width 27 height 27
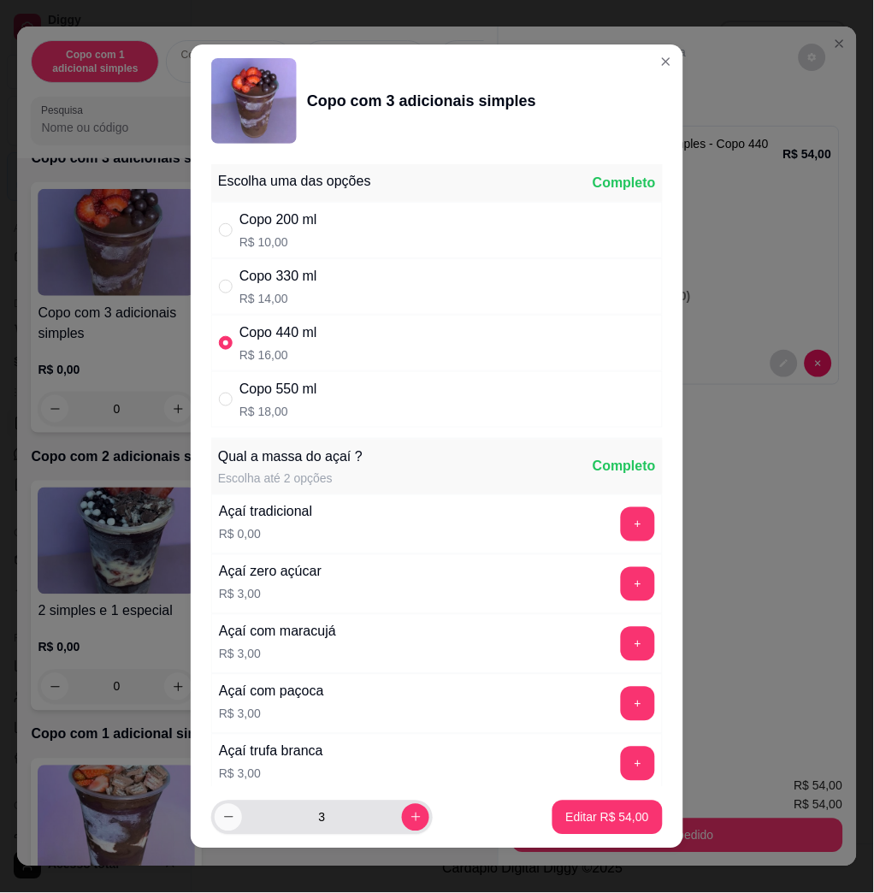
click at [215, 808] on button "decrease-product-quantity" at bounding box center [228, 817] width 27 height 27
type input "2"
click at [599, 828] on button "Editar R$ 36,00" at bounding box center [607, 816] width 107 height 33
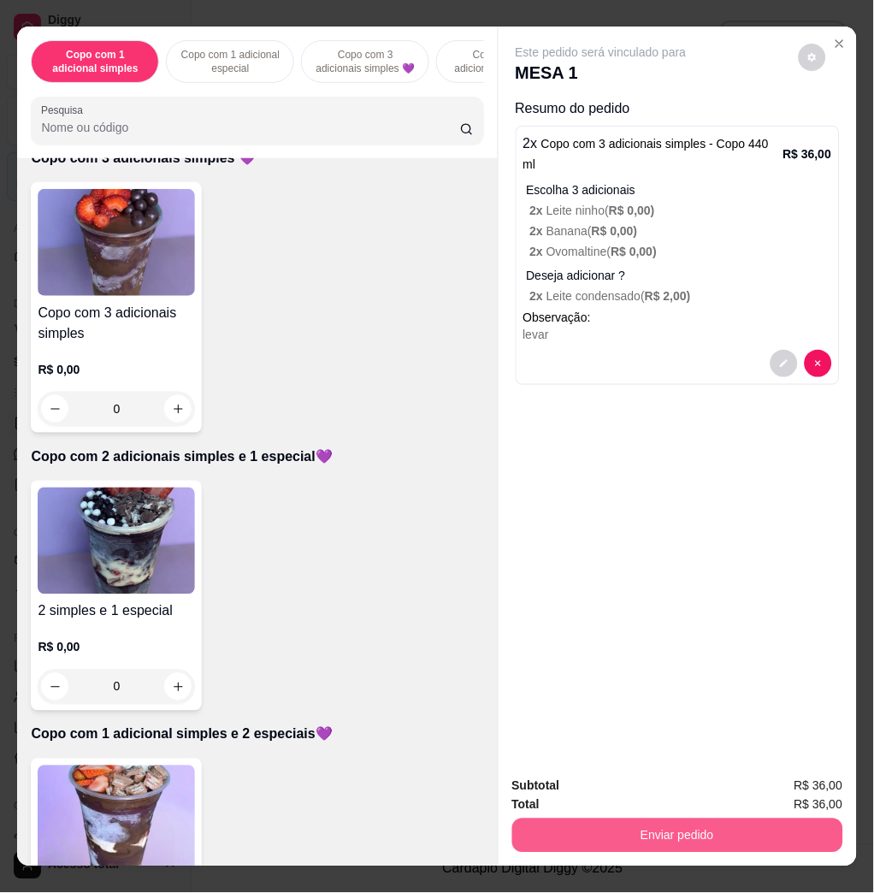
click at [688, 836] on button "Enviar pedido" at bounding box center [677, 835] width 331 height 34
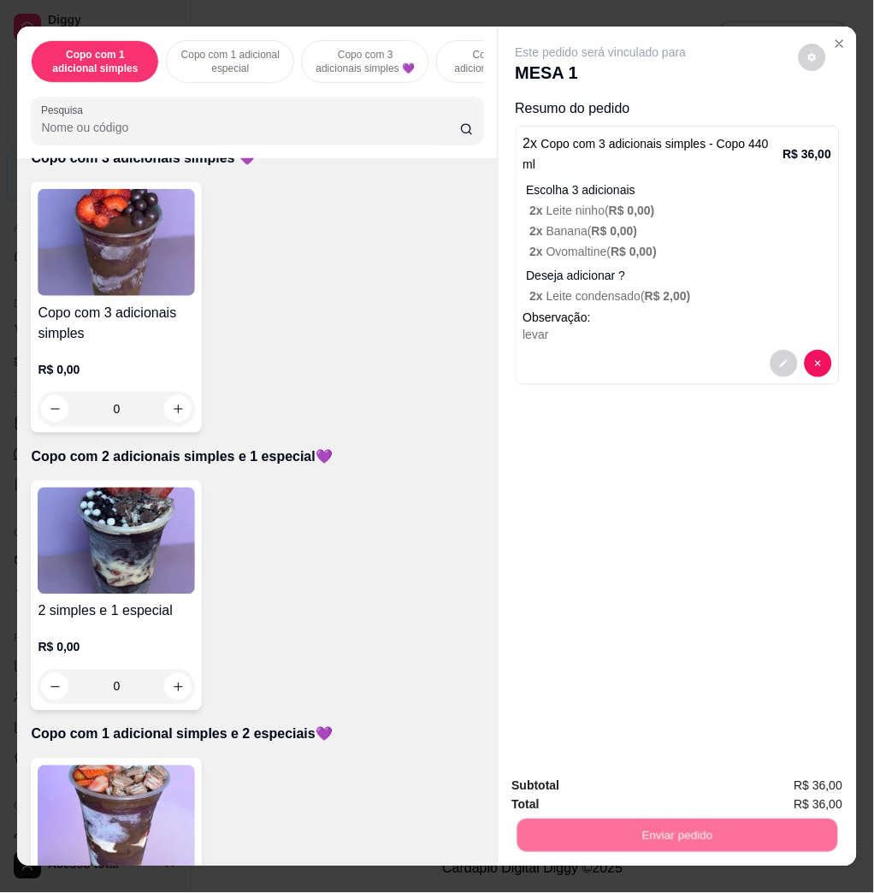
click at [641, 795] on button "Não registrar e enviar pedido" at bounding box center [619, 785] width 173 height 32
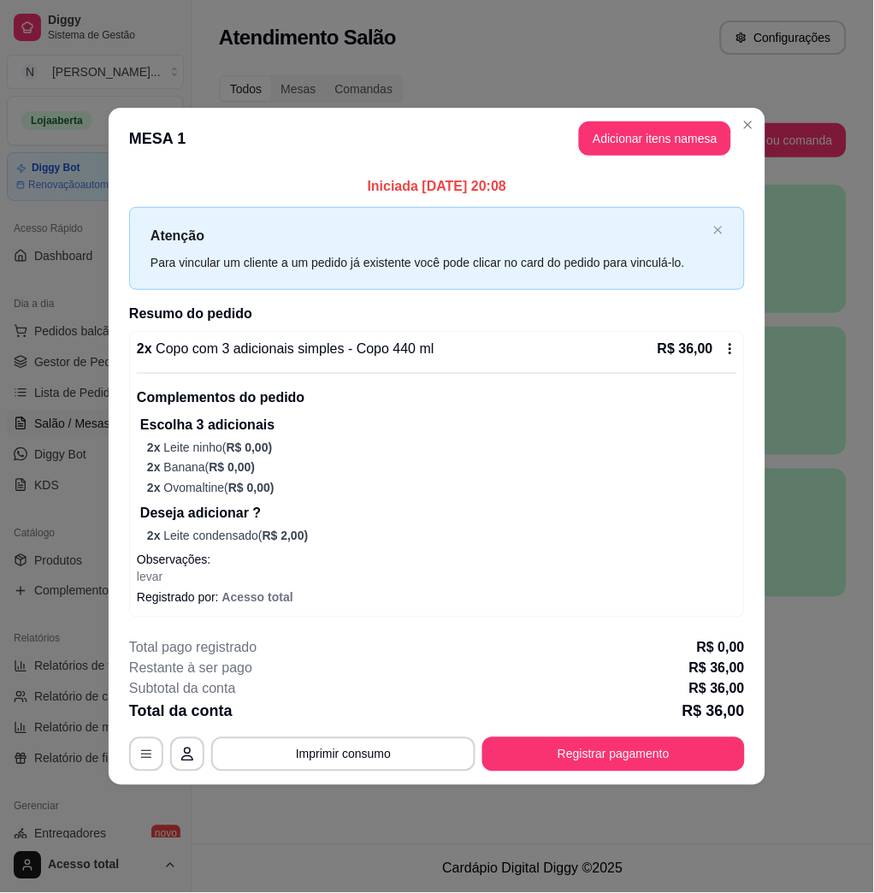
click at [658, 731] on div "**********" at bounding box center [437, 704] width 616 height 133
click at [663, 749] on button "Registrar pagamento" at bounding box center [613, 754] width 263 height 34
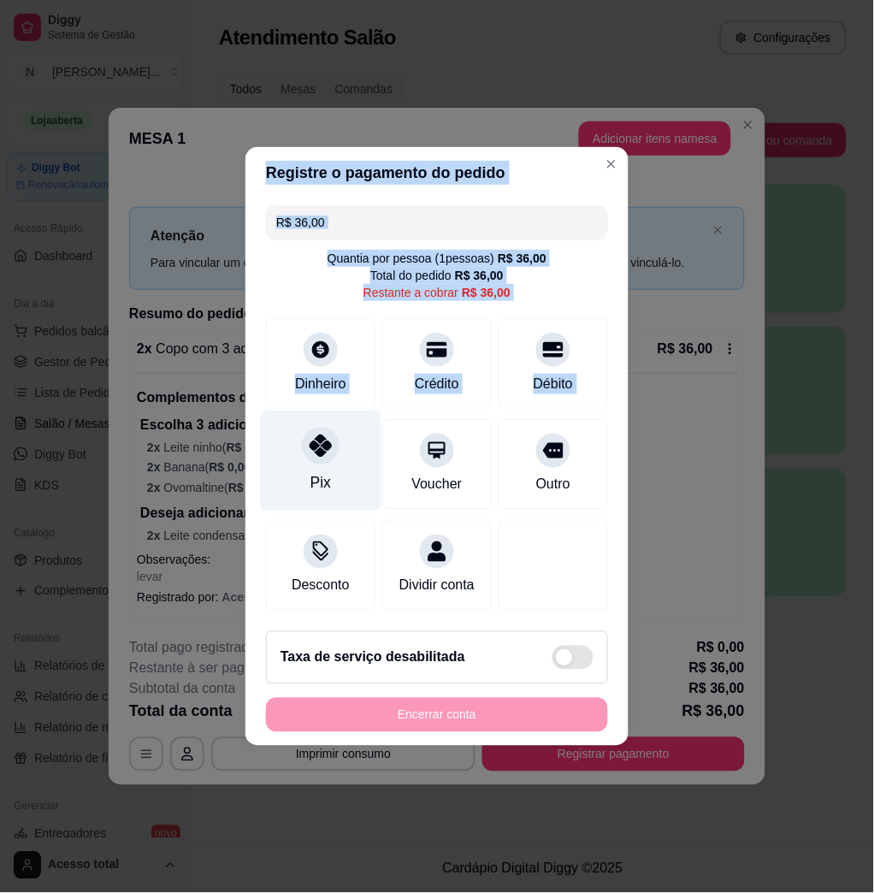
click at [349, 428] on div "Pix" at bounding box center [321, 461] width 121 height 100
type input "R$ 0,00"
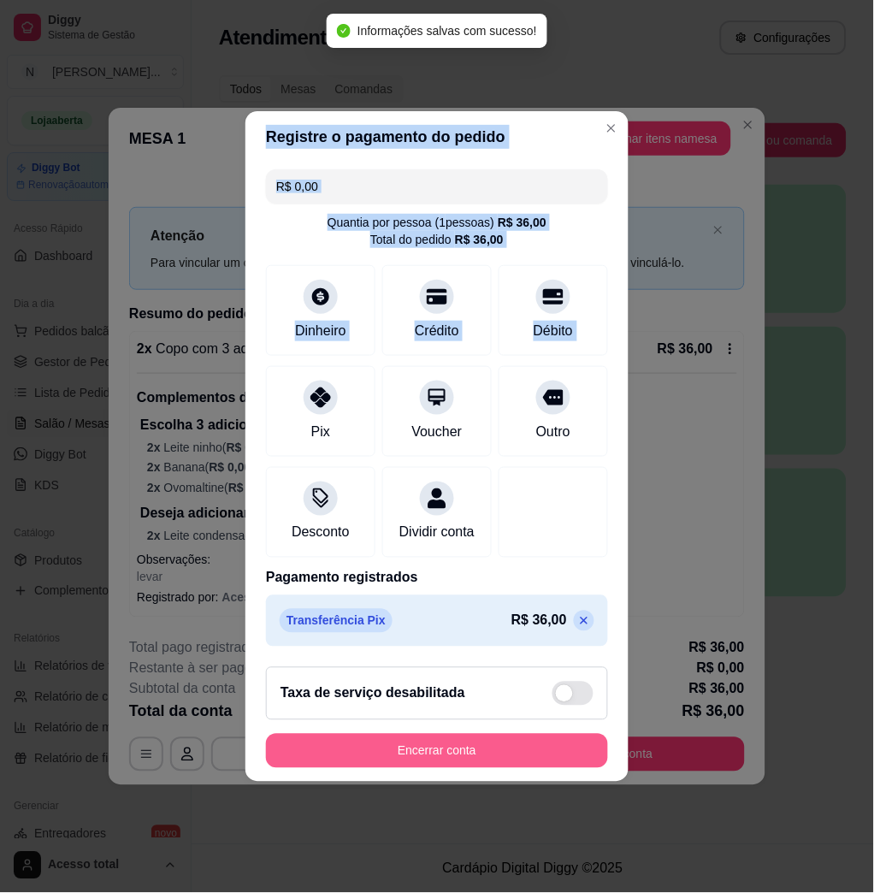
click at [507, 759] on button "Encerrar conta" at bounding box center [437, 751] width 342 height 34
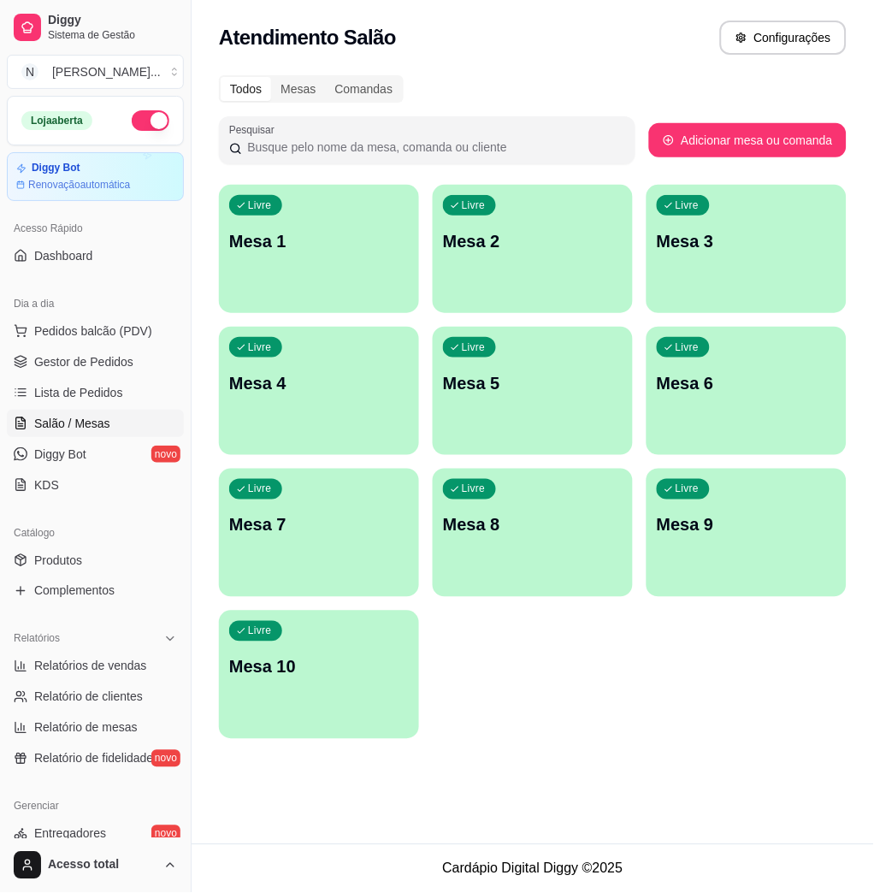
click at [313, 245] on p "Mesa 1" at bounding box center [319, 241] width 180 height 24
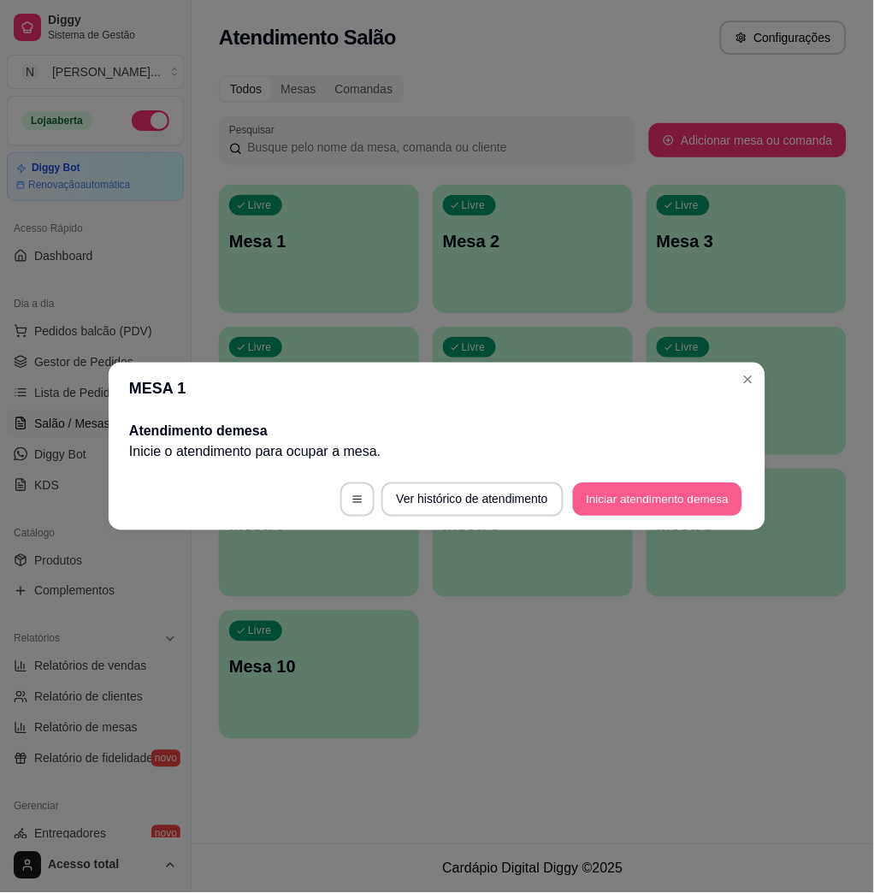
click at [620, 496] on button "Iniciar atendimento de mesa" at bounding box center [657, 499] width 169 height 33
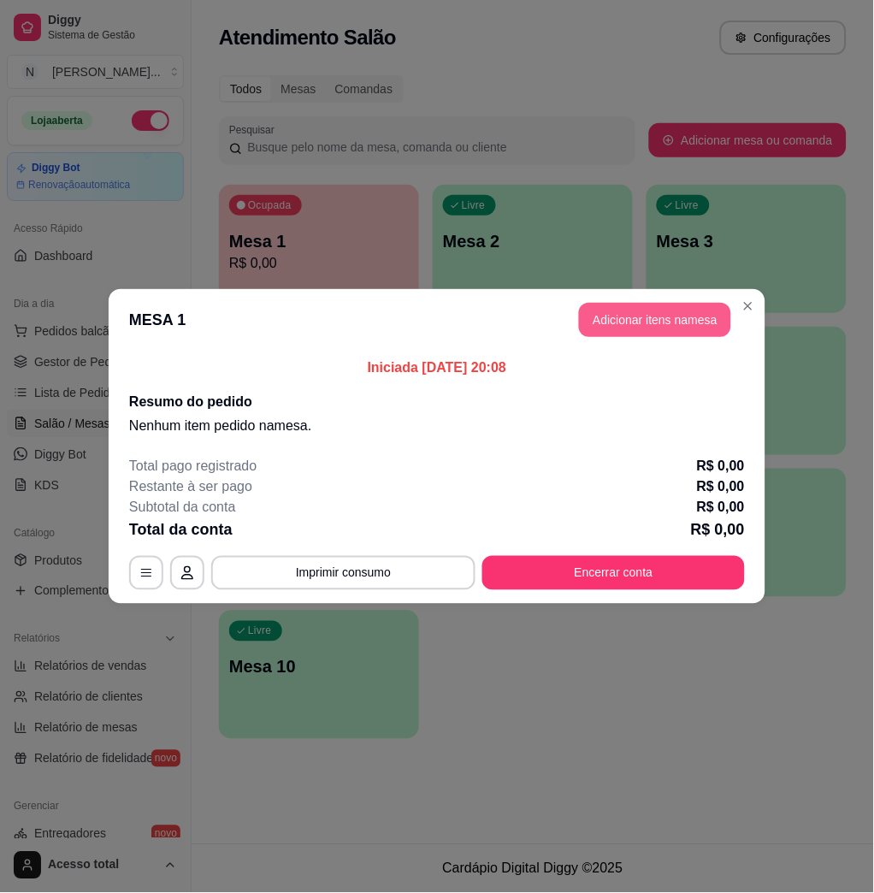
click at [665, 319] on button "Adicionar itens na mesa" at bounding box center [655, 320] width 152 height 34
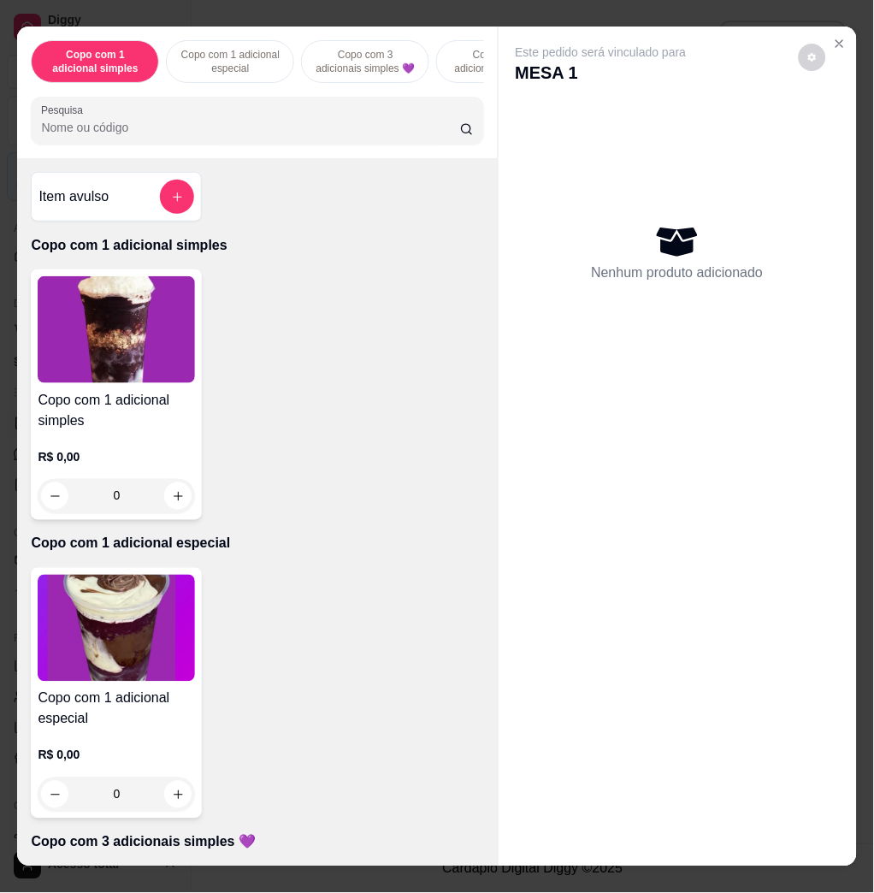
scroll to position [0, 11]
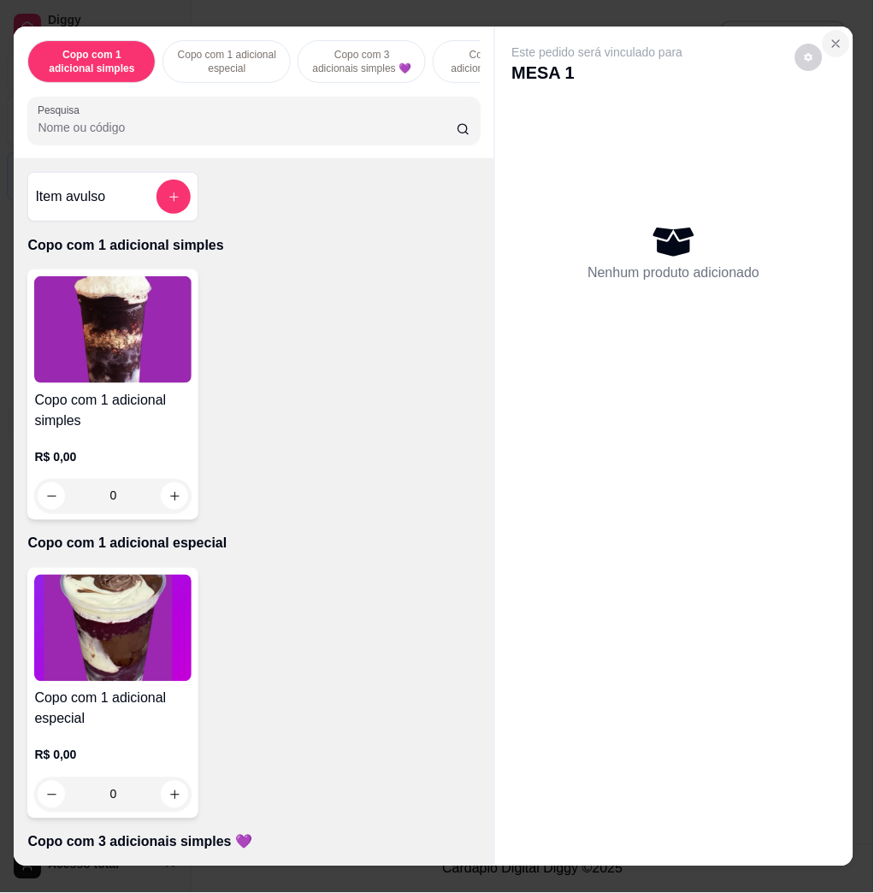
click at [829, 37] on icon "Close" at bounding box center [836, 44] width 14 height 14
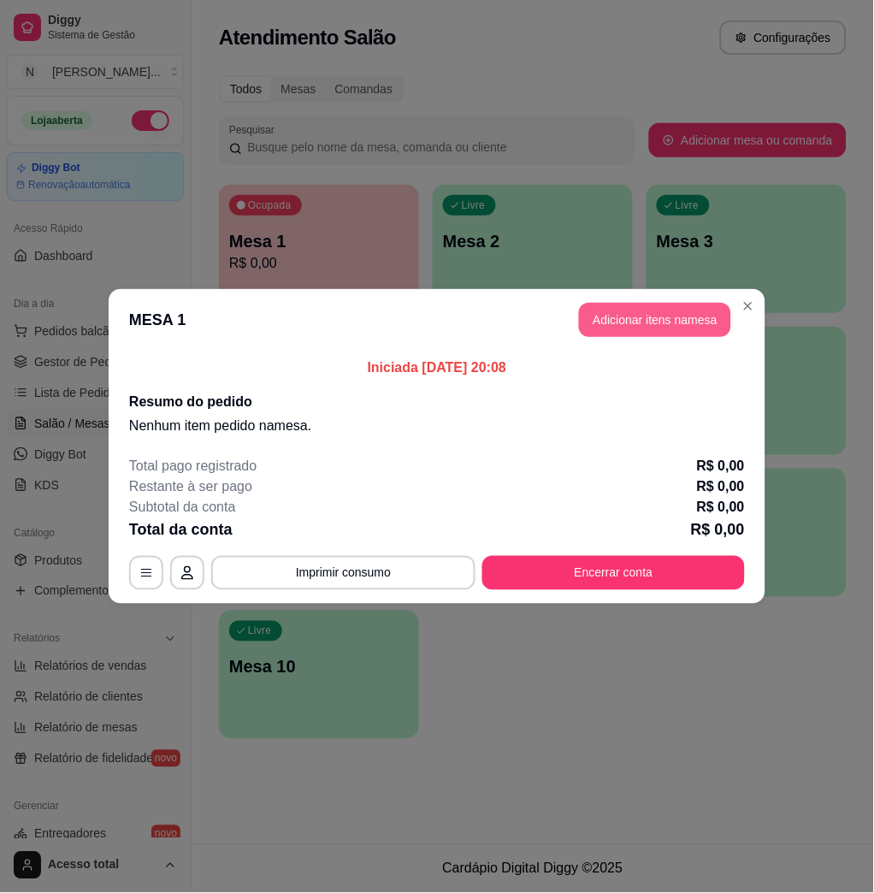
click at [605, 321] on button "Adicionar itens na mesa" at bounding box center [655, 320] width 152 height 34
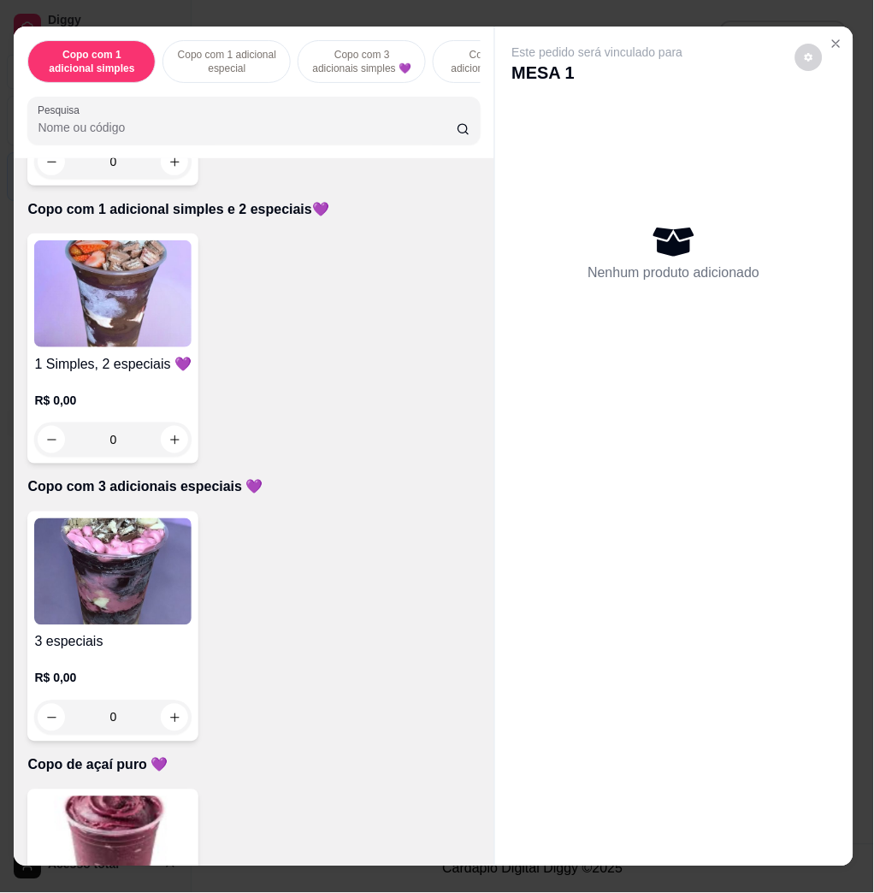
scroll to position [956, 0]
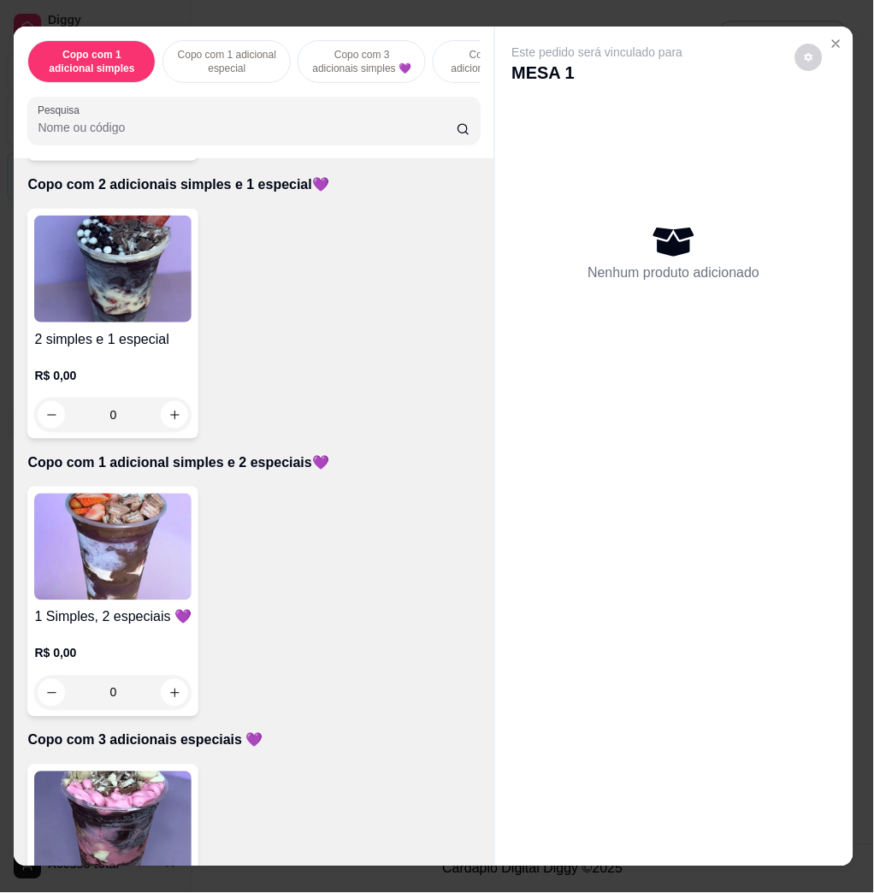
click at [134, 558] on img at bounding box center [112, 546] width 157 height 107
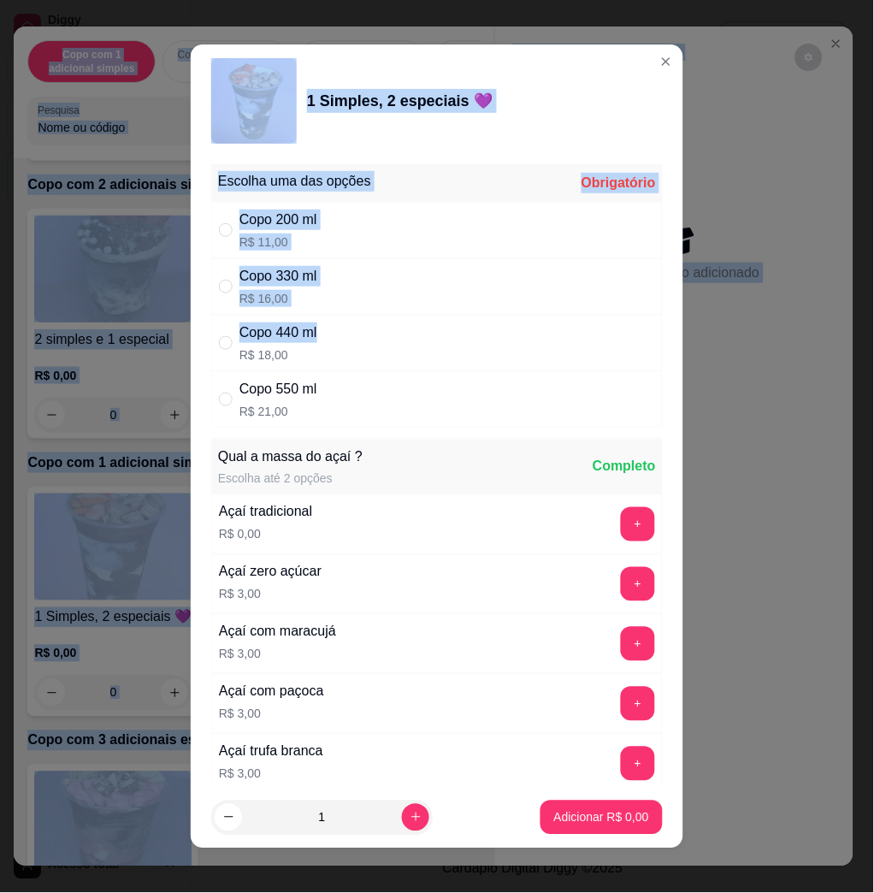
click at [374, 341] on div "Copo 440 ml R$ 18,00" at bounding box center [436, 343] width 451 height 56
radio input "true"
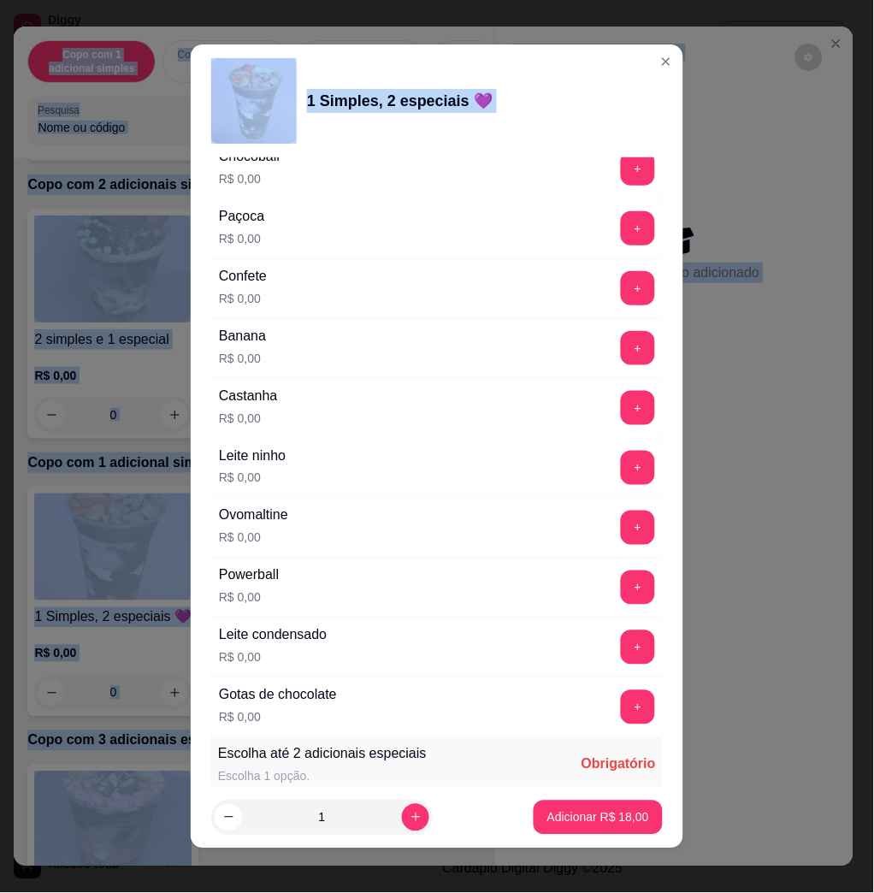
scroll to position [1076, 0]
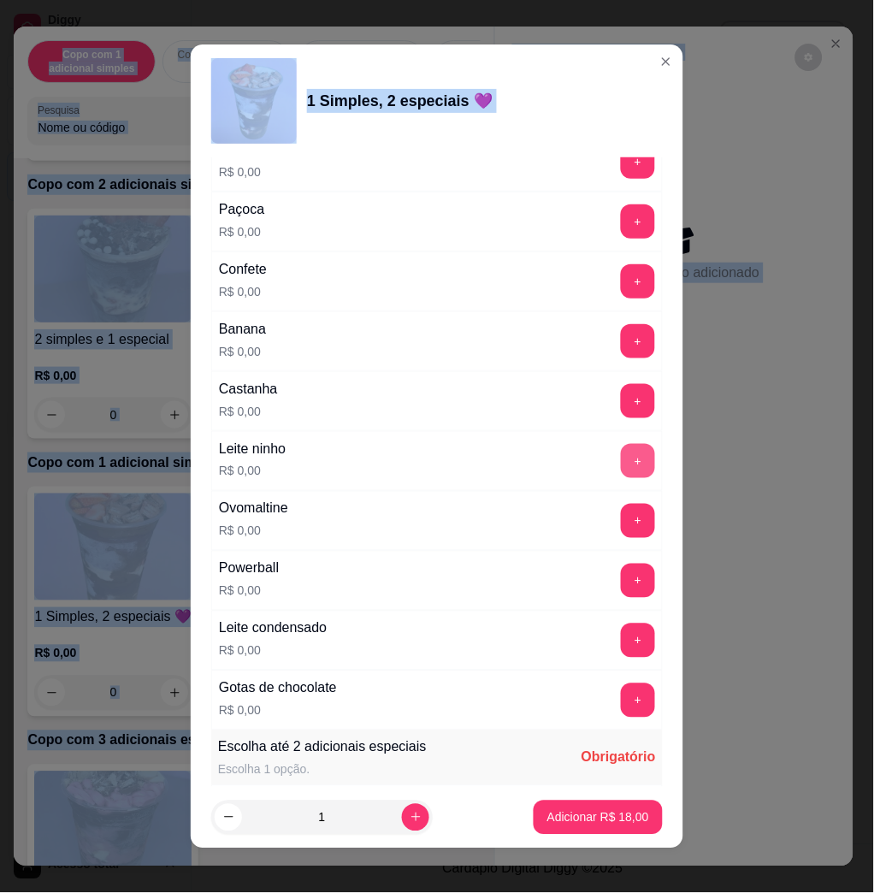
click at [621, 460] on button "+" at bounding box center [638, 461] width 34 height 34
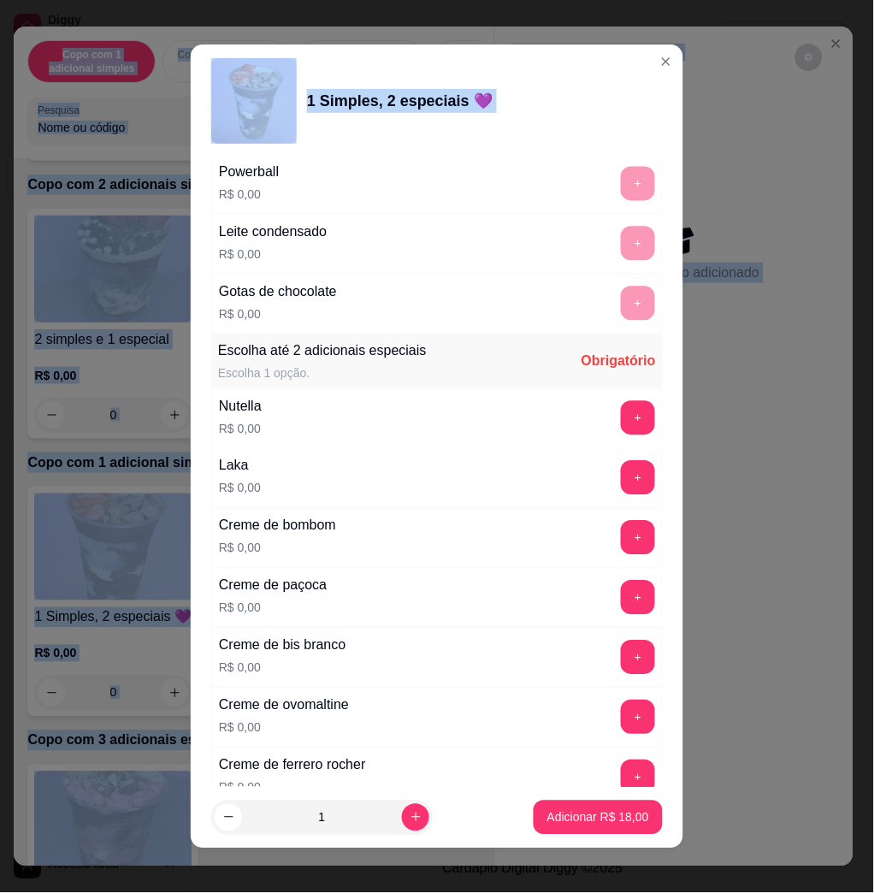
scroll to position [1580, 0]
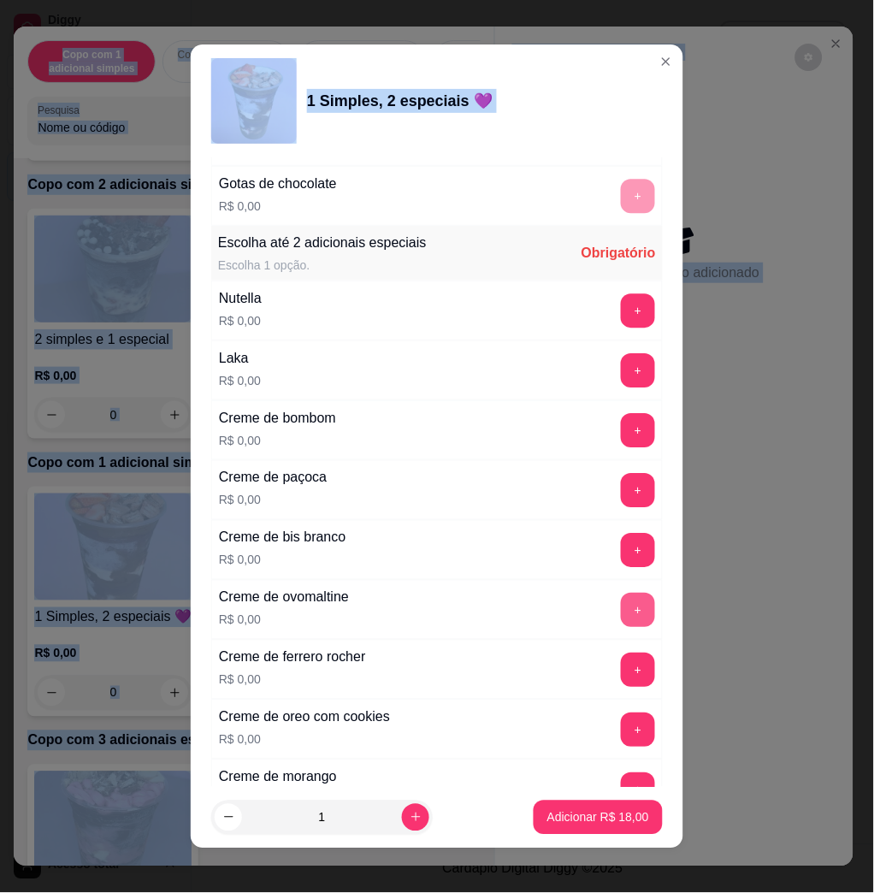
click at [621, 610] on button "+" at bounding box center [638, 610] width 34 height 34
click at [621, 734] on button "+" at bounding box center [638, 729] width 34 height 34
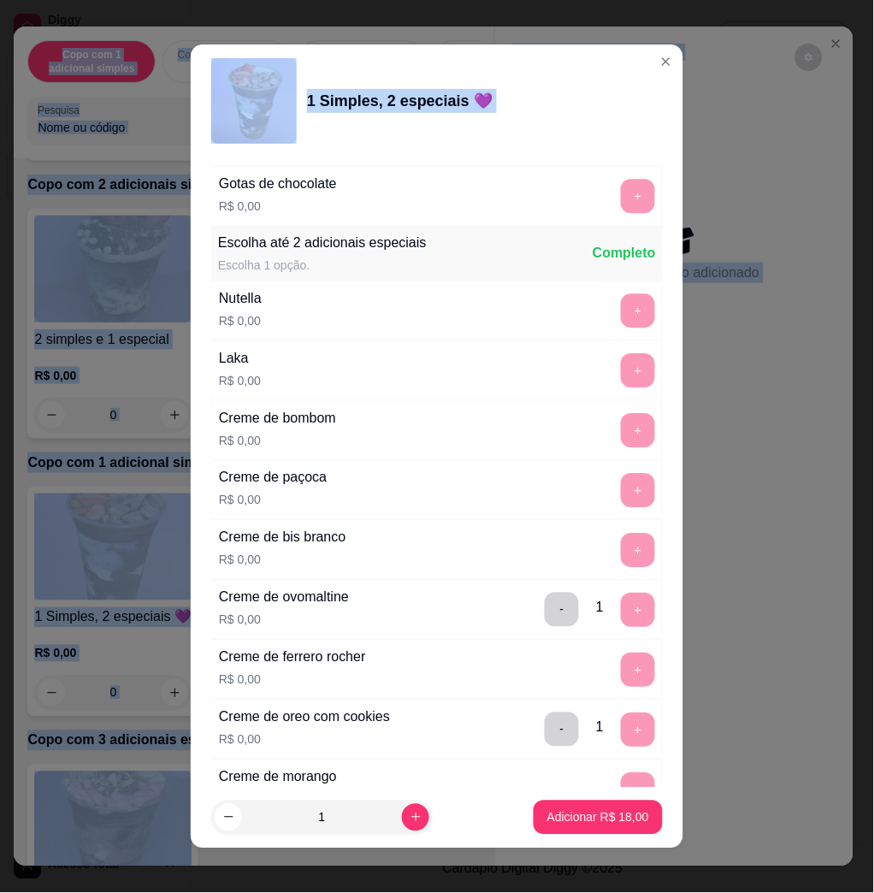
scroll to position [4198, 0]
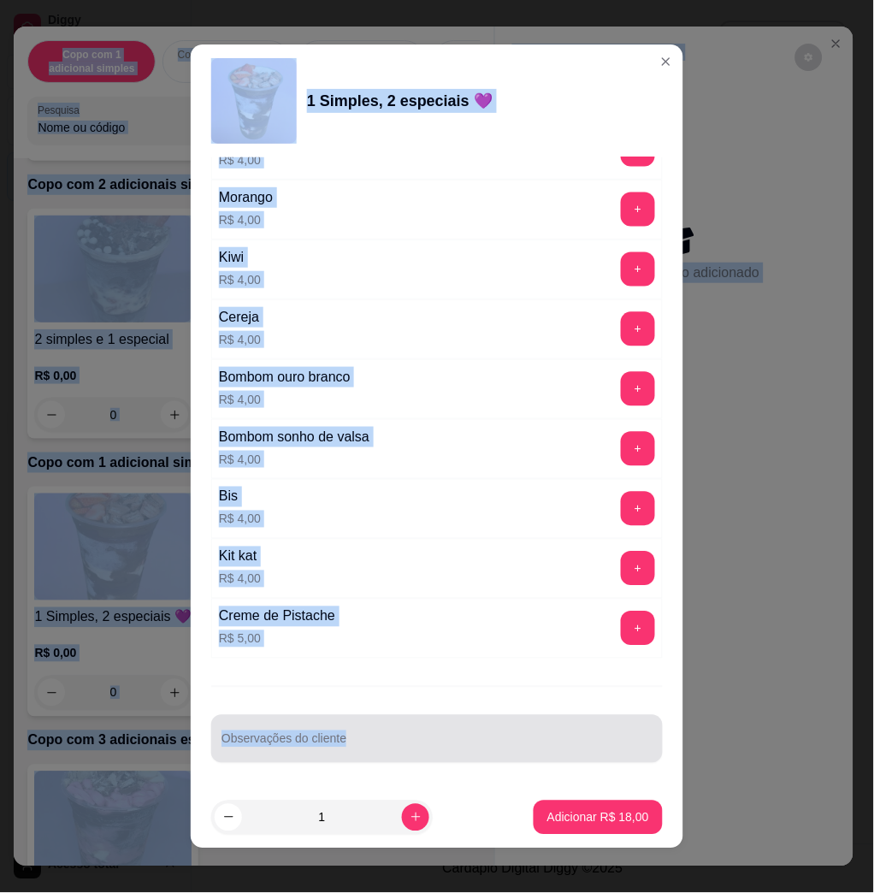
click at [534, 739] on input "Observações do cliente" at bounding box center [436, 745] width 431 height 17
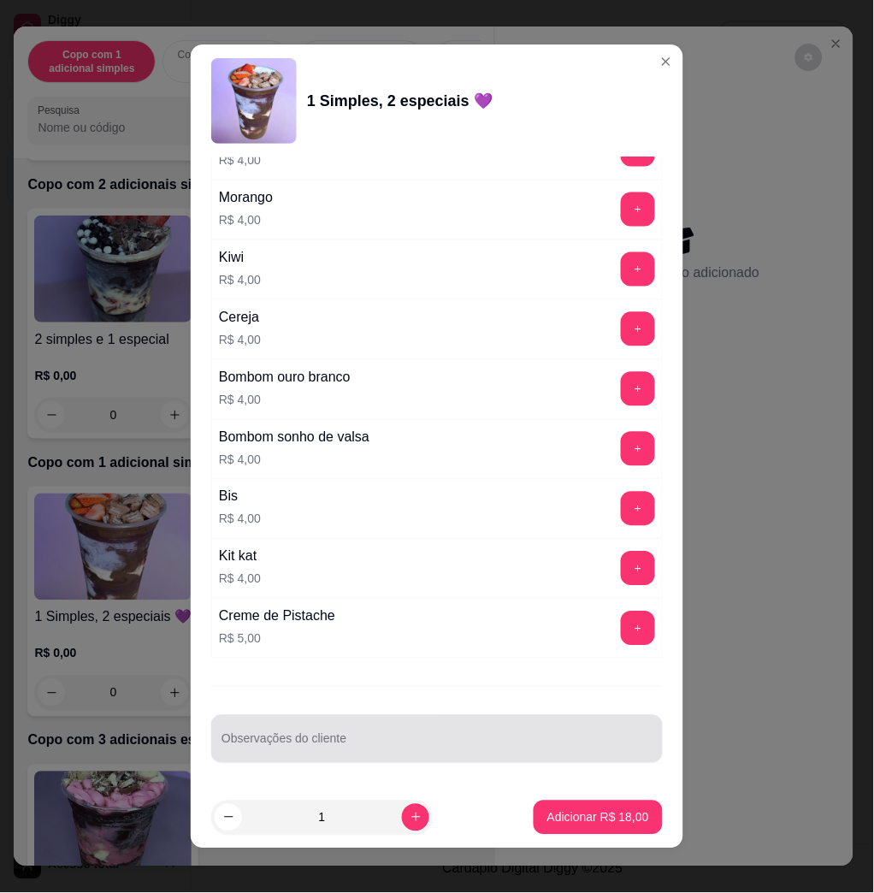
click at [542, 732] on div at bounding box center [436, 739] width 431 height 34
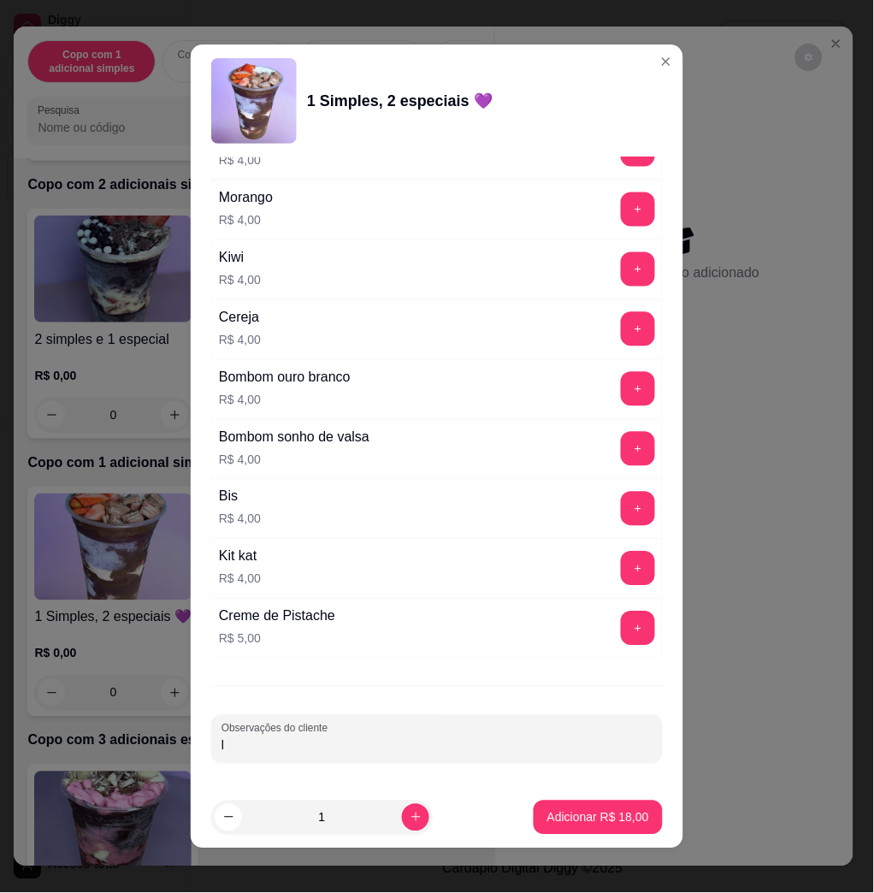
scroll to position [9, 0]
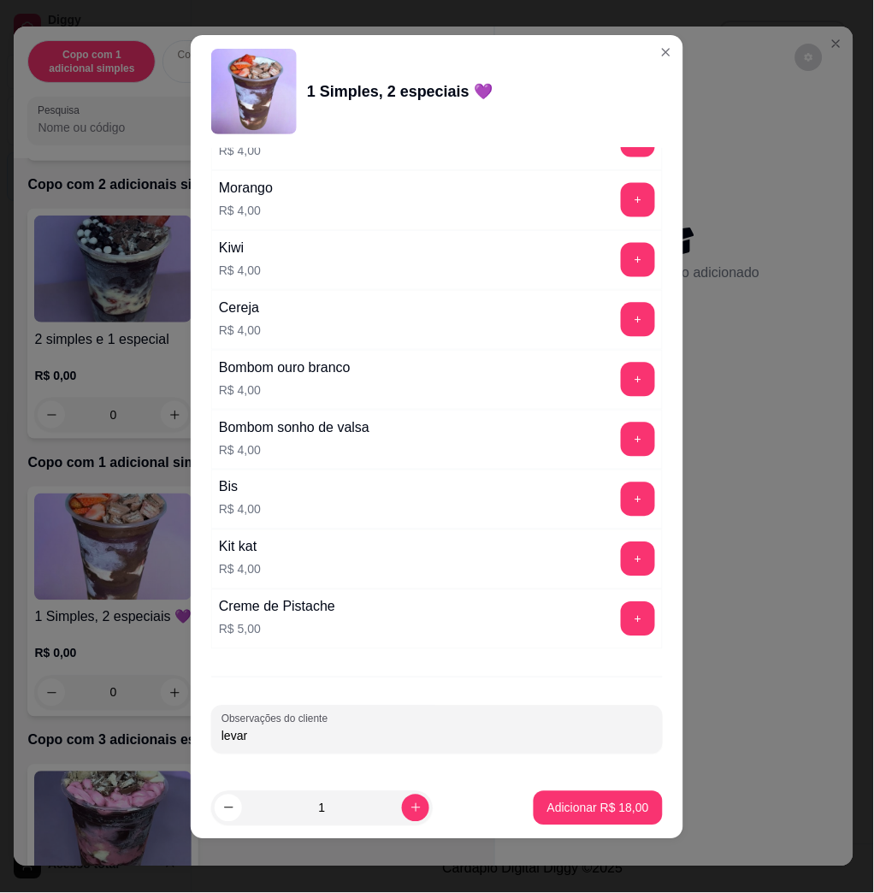
type input "levar"
drag, startPoint x: 640, startPoint y: 797, endPoint x: 605, endPoint y: 807, distance: 36.5
click at [616, 805] on footer "1 Adicionar R$ 18,00" at bounding box center [437, 808] width 493 height 62
click at [600, 808] on p "Adicionar R$ 18,00" at bounding box center [598, 808] width 102 height 17
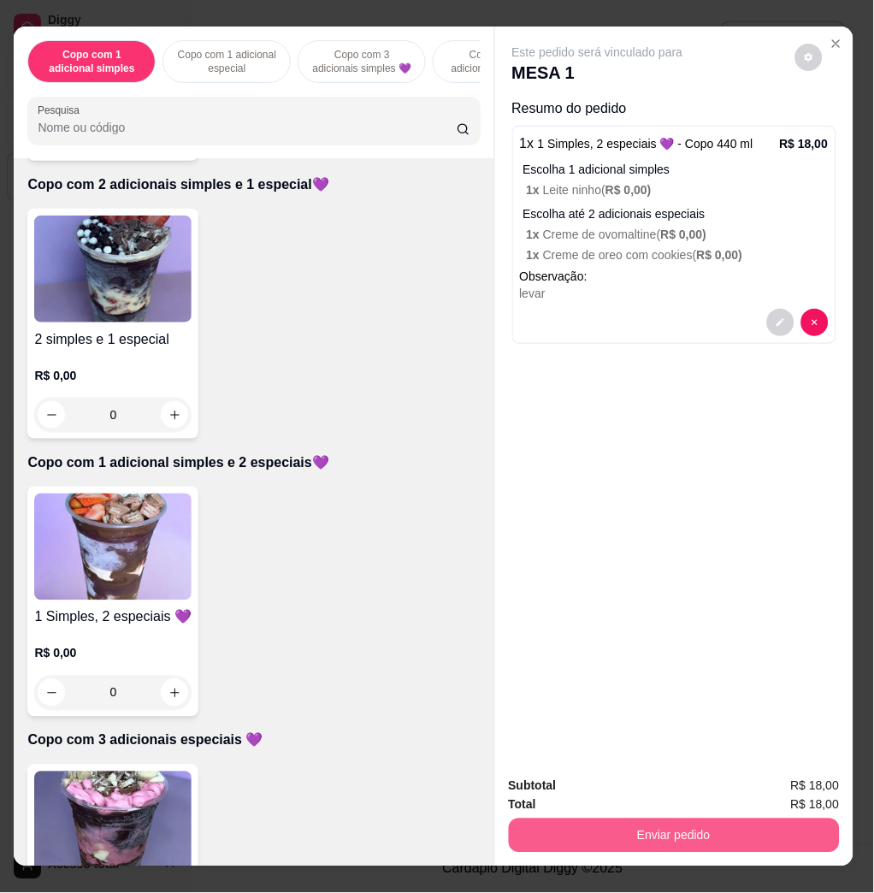
click at [638, 818] on button "Enviar pedido" at bounding box center [674, 835] width 331 height 34
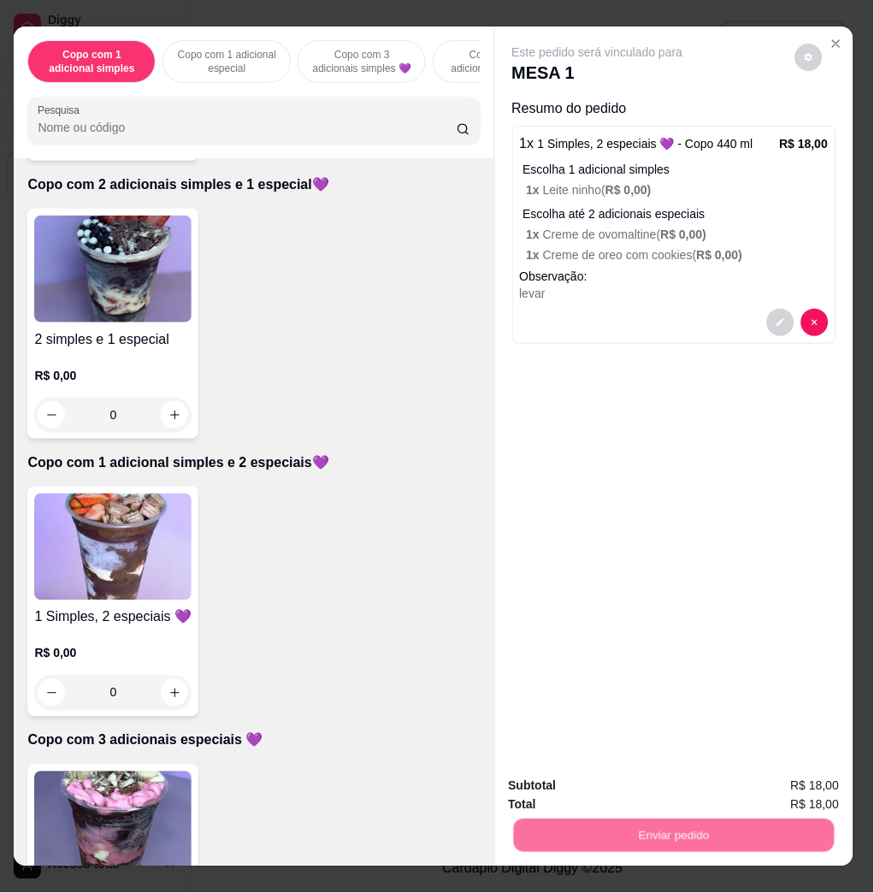
click at [617, 776] on button "Não registrar e enviar pedido" at bounding box center [607, 785] width 178 height 32
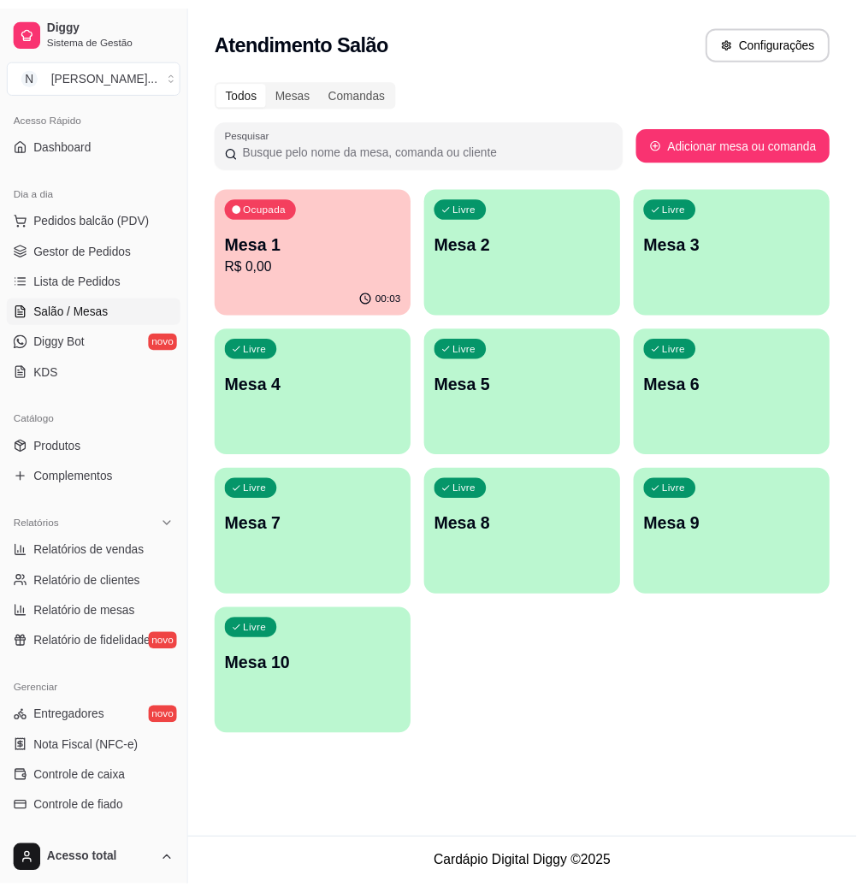
scroll to position [227, 0]
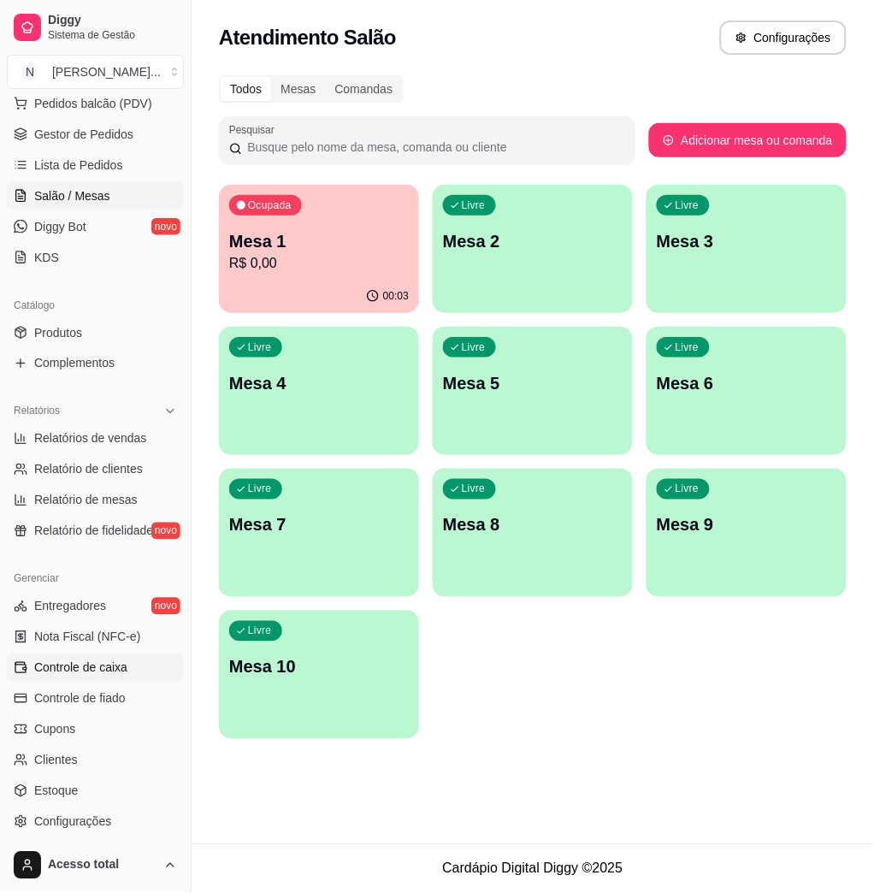
click at [102, 667] on span "Controle de caixa" at bounding box center [80, 667] width 93 height 17
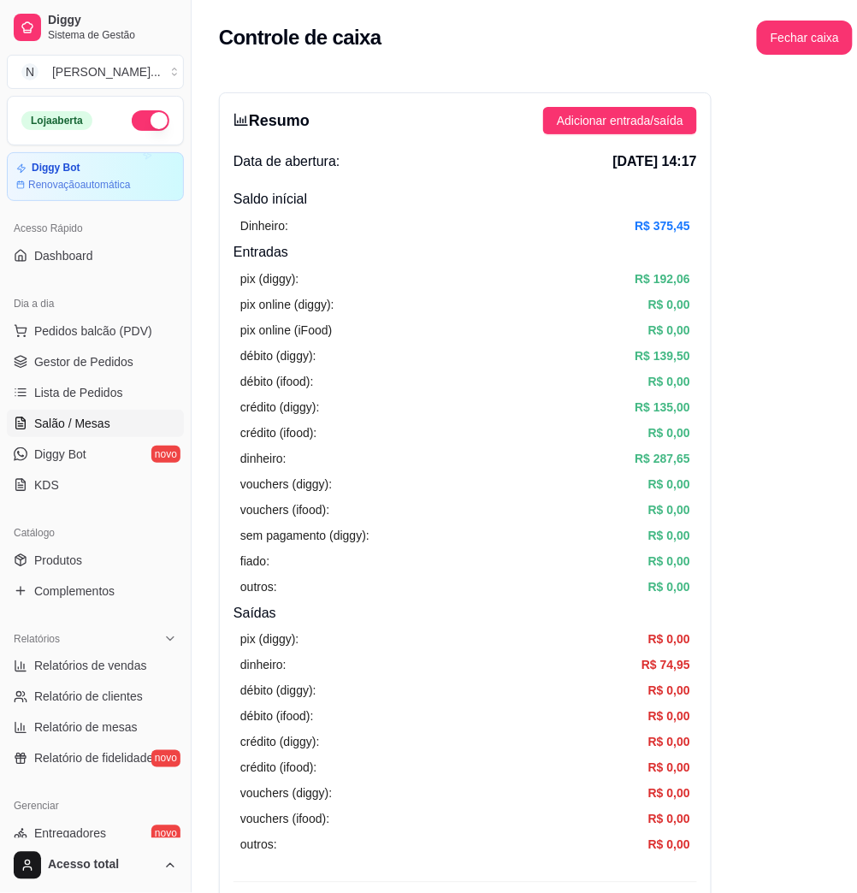
click at [86, 410] on link "Salão / Mesas" at bounding box center [95, 423] width 177 height 27
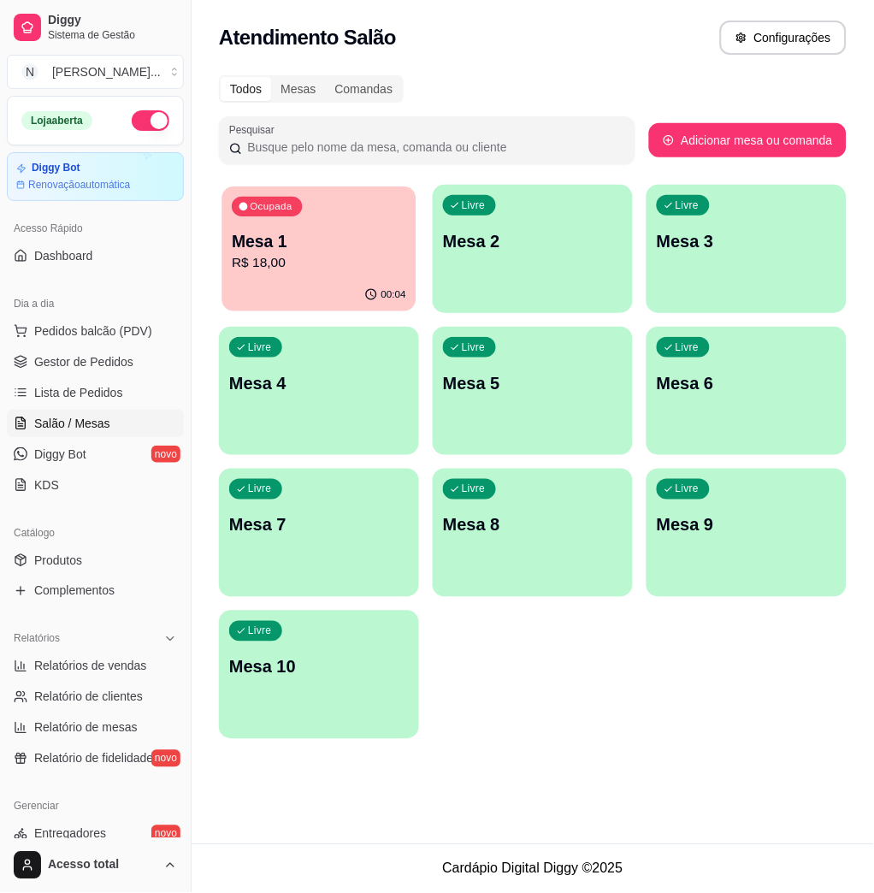
click at [369, 242] on p "Mesa 1" at bounding box center [319, 241] width 174 height 23
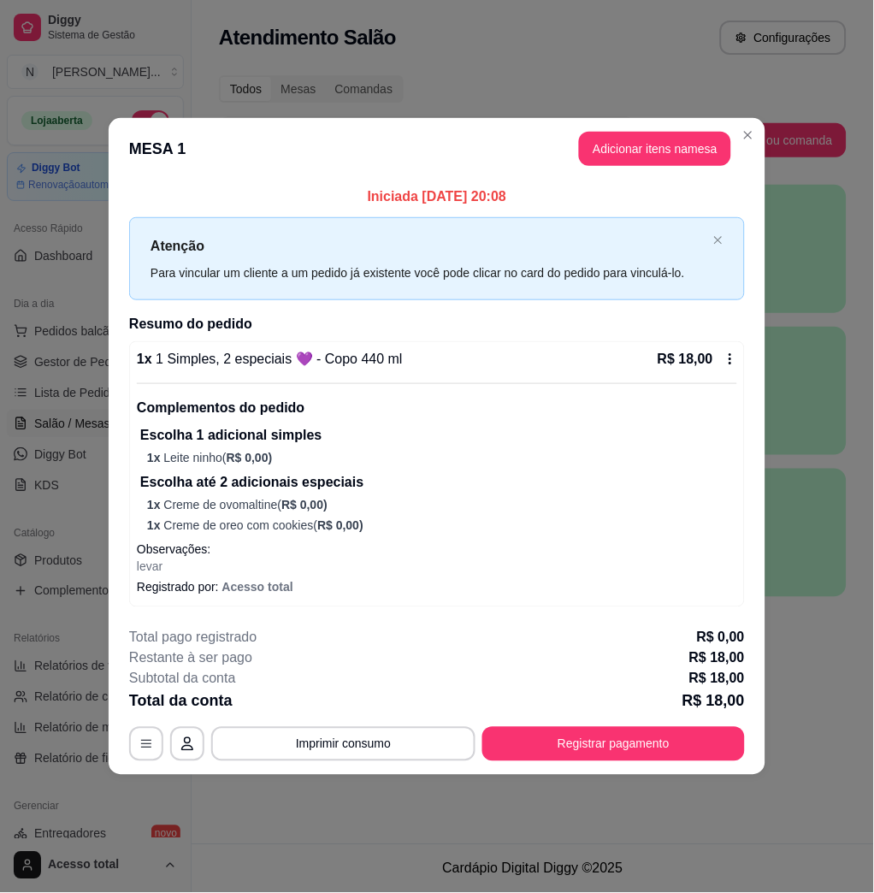
click at [596, 746] on button "Registrar pagamento" at bounding box center [613, 744] width 263 height 34
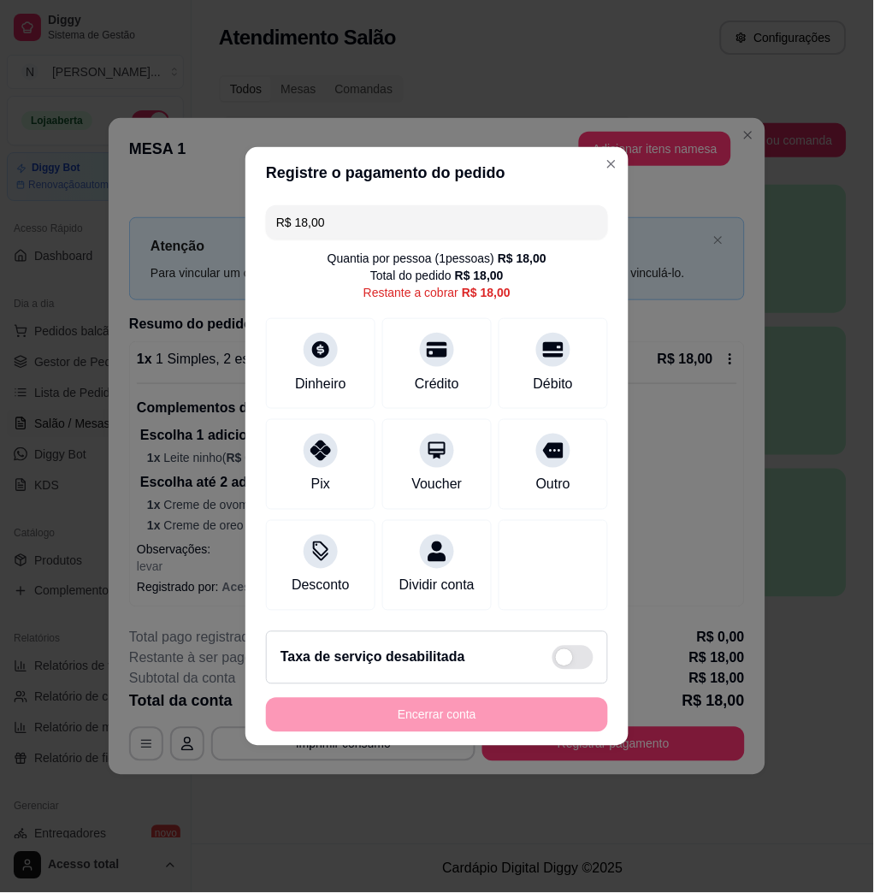
click at [593, 354] on div "R$ 18,00 Quantia por pessoa ( 1 pessoas) R$ 18,00 Total do pedido R$ 18,00 Rest…" at bounding box center [436, 407] width 383 height 419
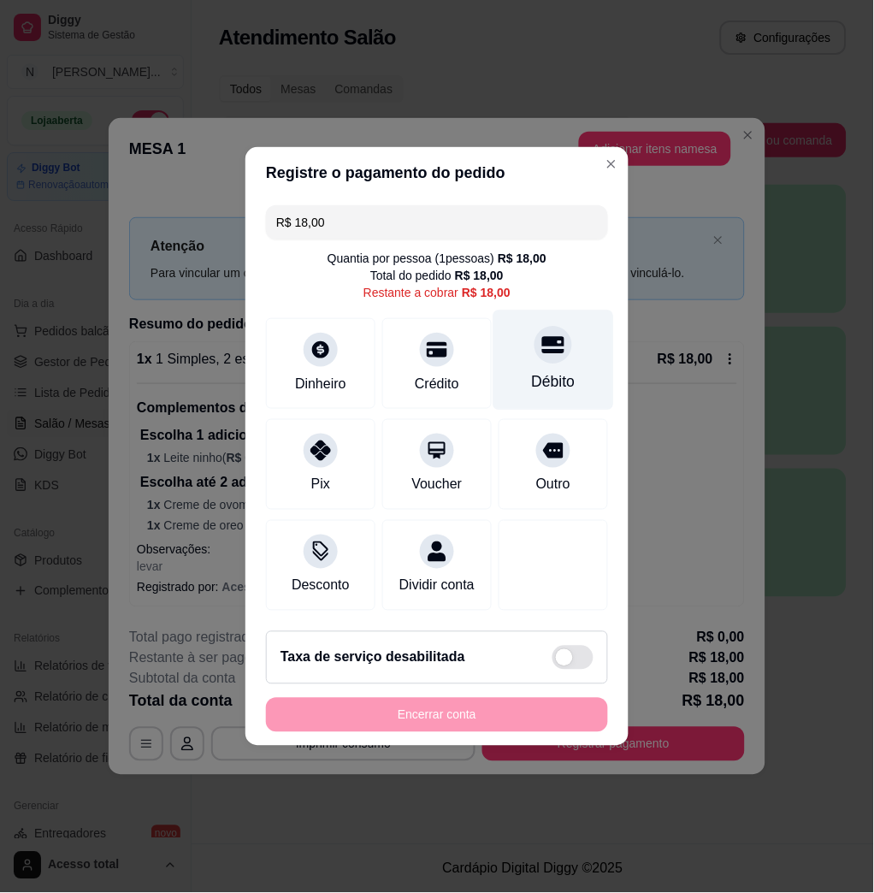
click at [558, 349] on div "Débito" at bounding box center [553, 360] width 121 height 100
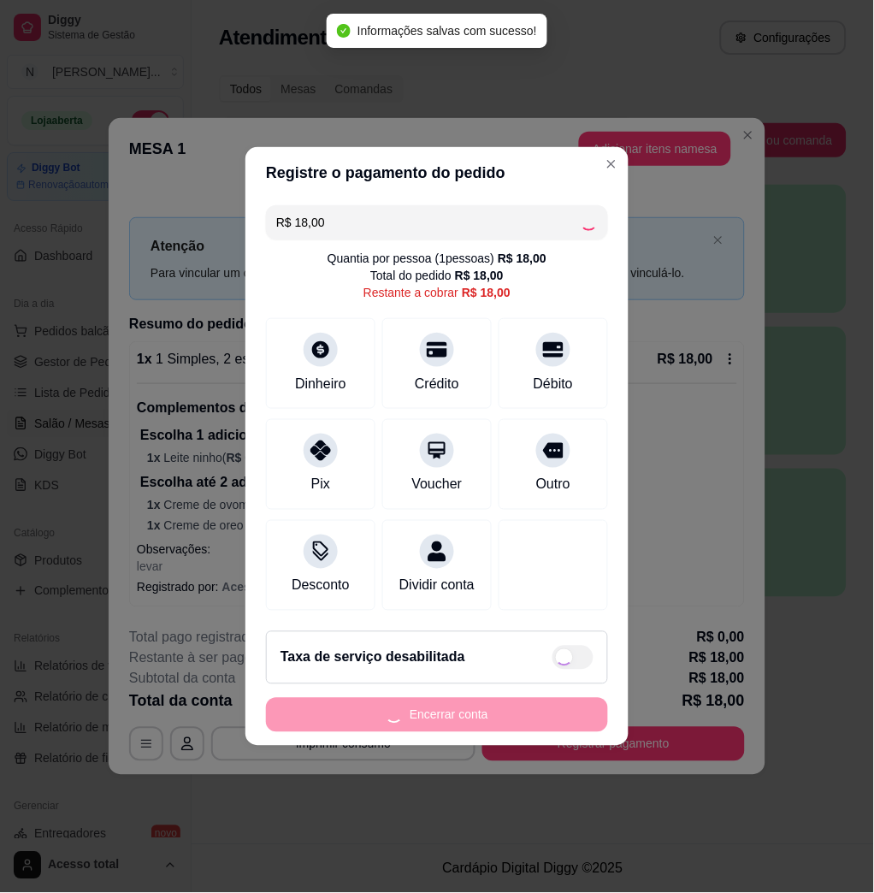
type input "R$ 0,00"
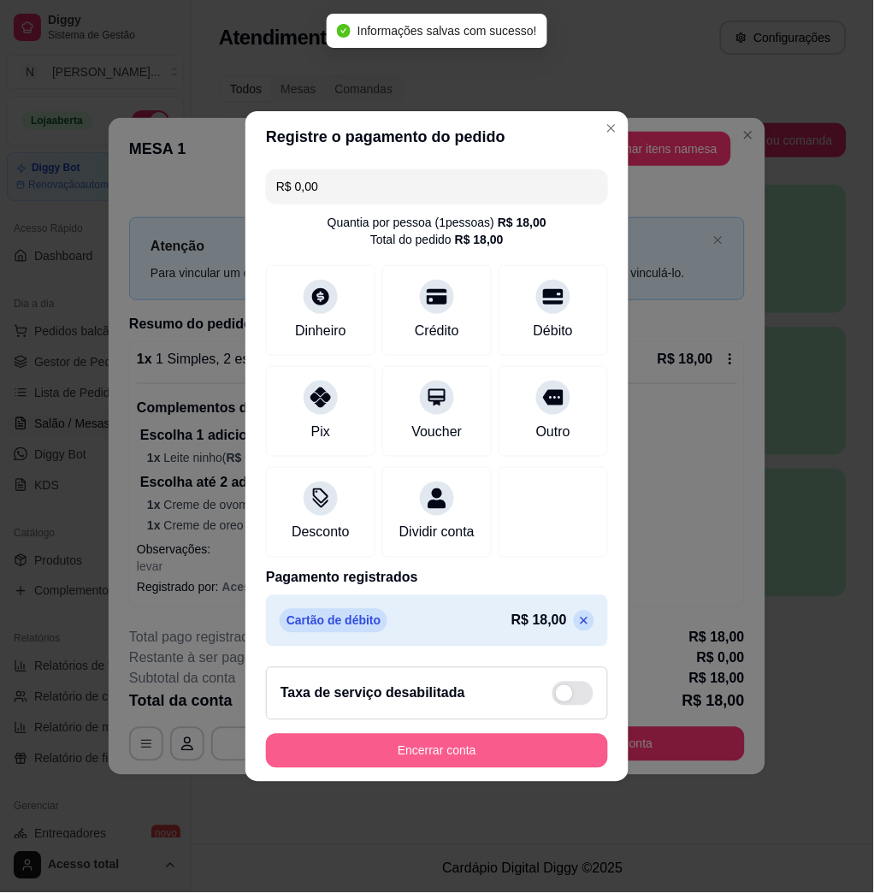
click at [529, 764] on button "Encerrar conta" at bounding box center [437, 751] width 342 height 34
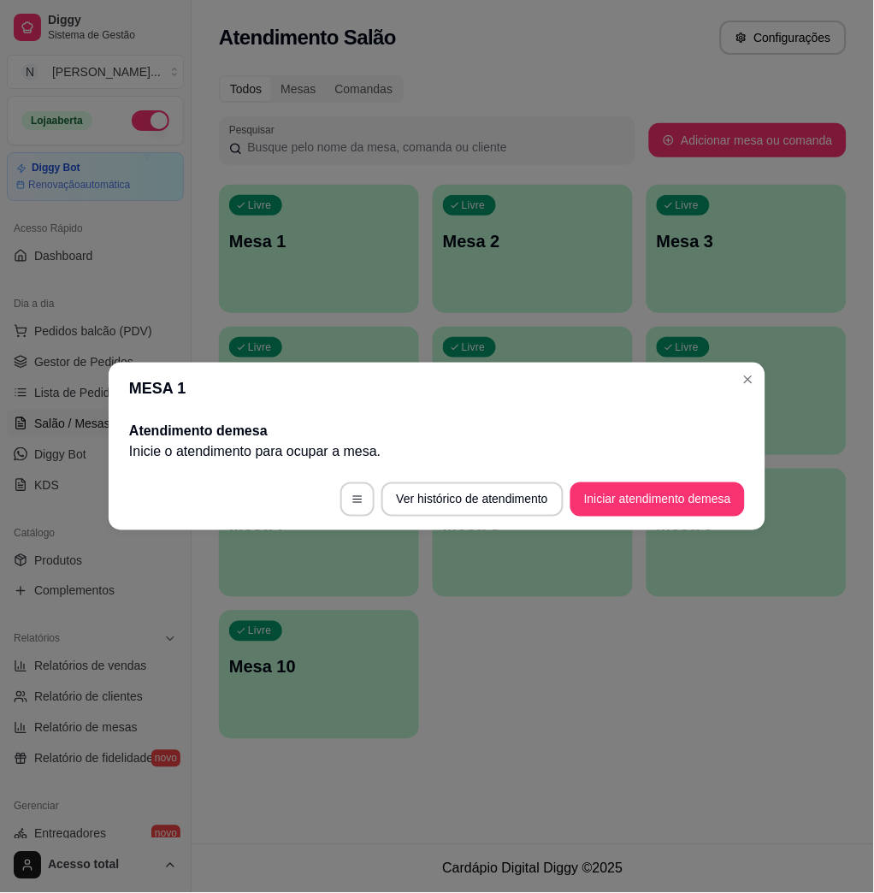
click at [743, 392] on header "MESA 1" at bounding box center [437, 388] width 657 height 51
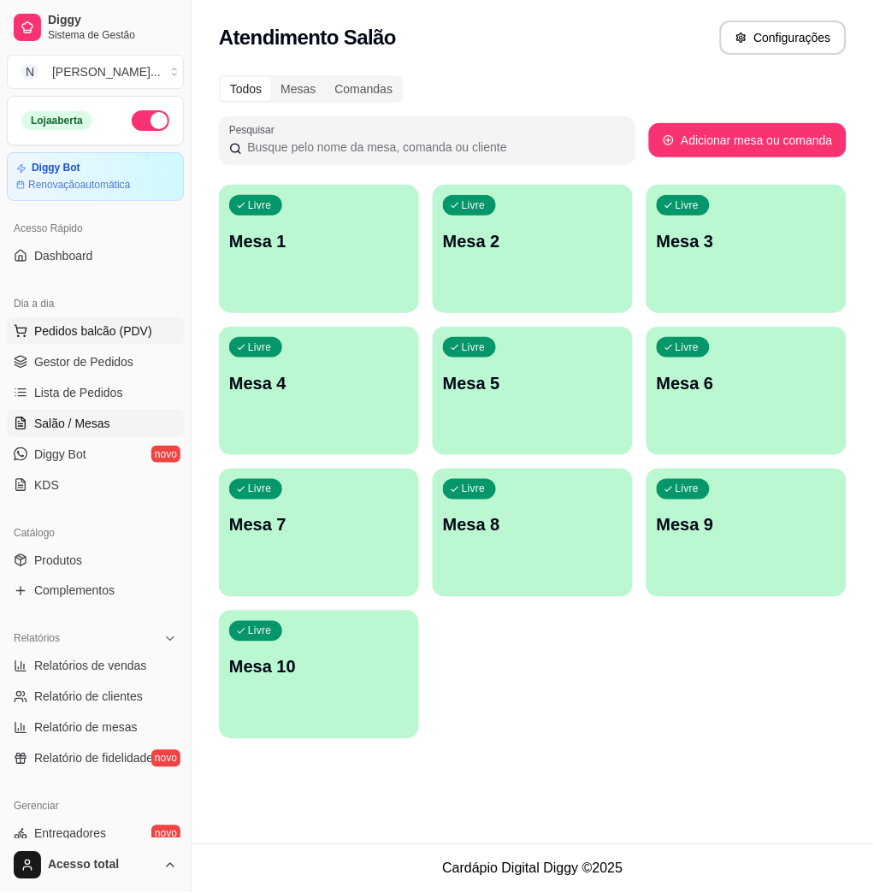
click at [134, 332] on span "Pedidos balcão (PDV)" at bounding box center [93, 330] width 118 height 17
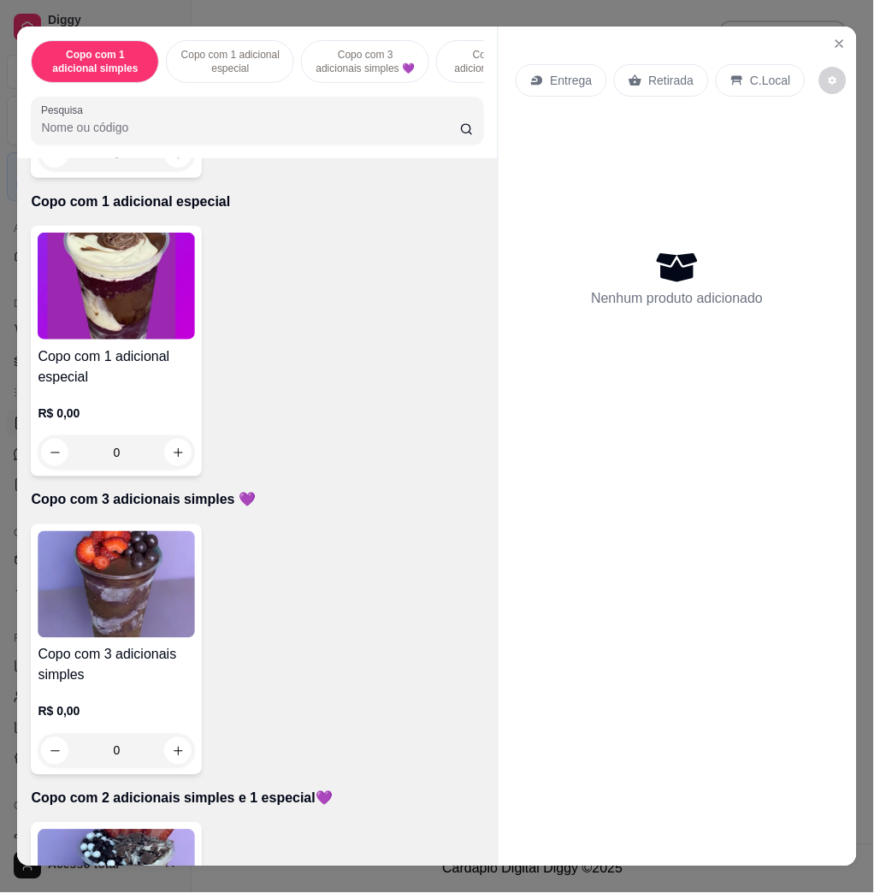
scroll to position [456, 0]
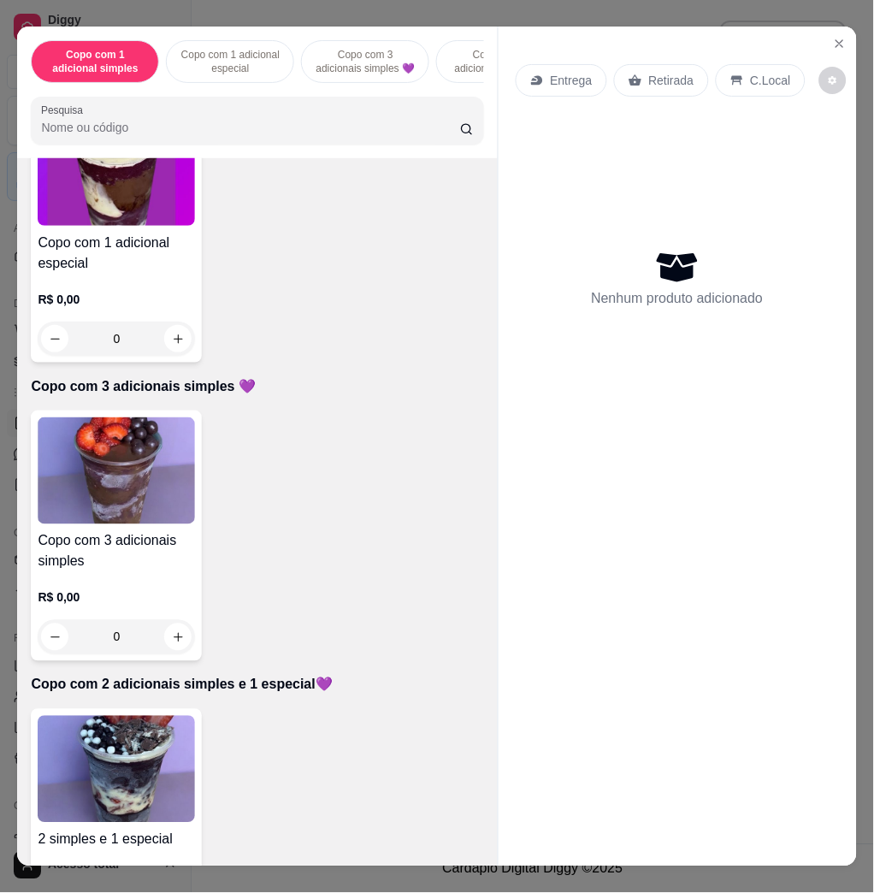
click at [139, 762] on img at bounding box center [116, 769] width 157 height 107
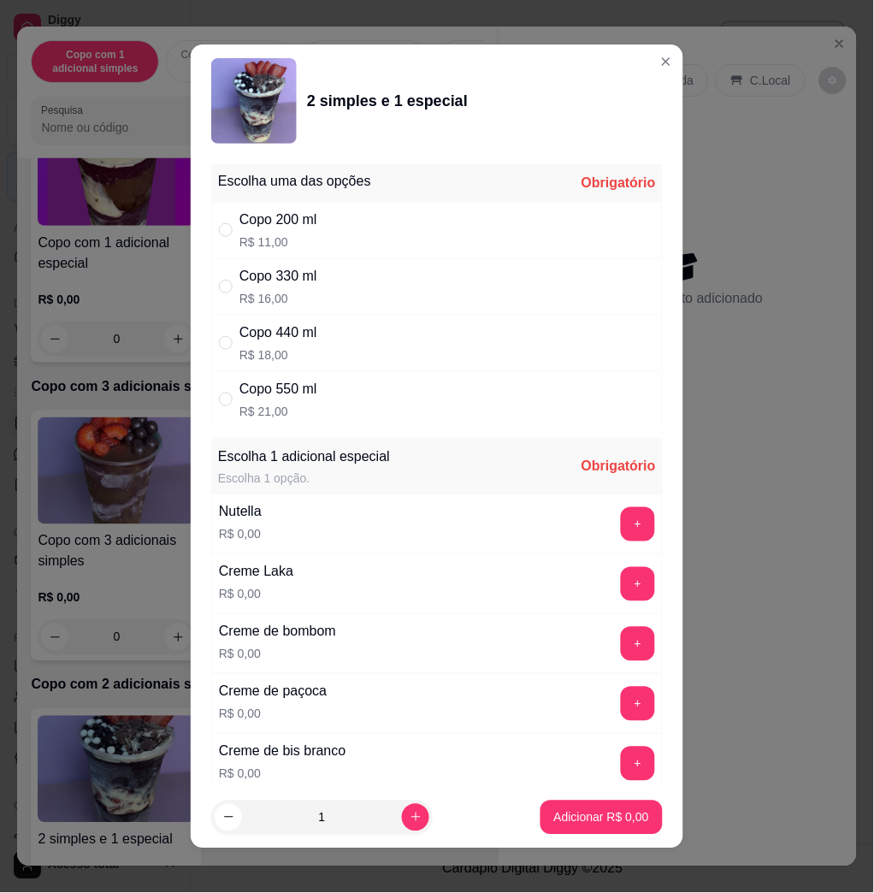
click at [449, 333] on div "Copo 440 ml R$ 18,00" at bounding box center [436, 343] width 451 height 56
radio input "true"
click at [621, 520] on button "+" at bounding box center [638, 524] width 34 height 34
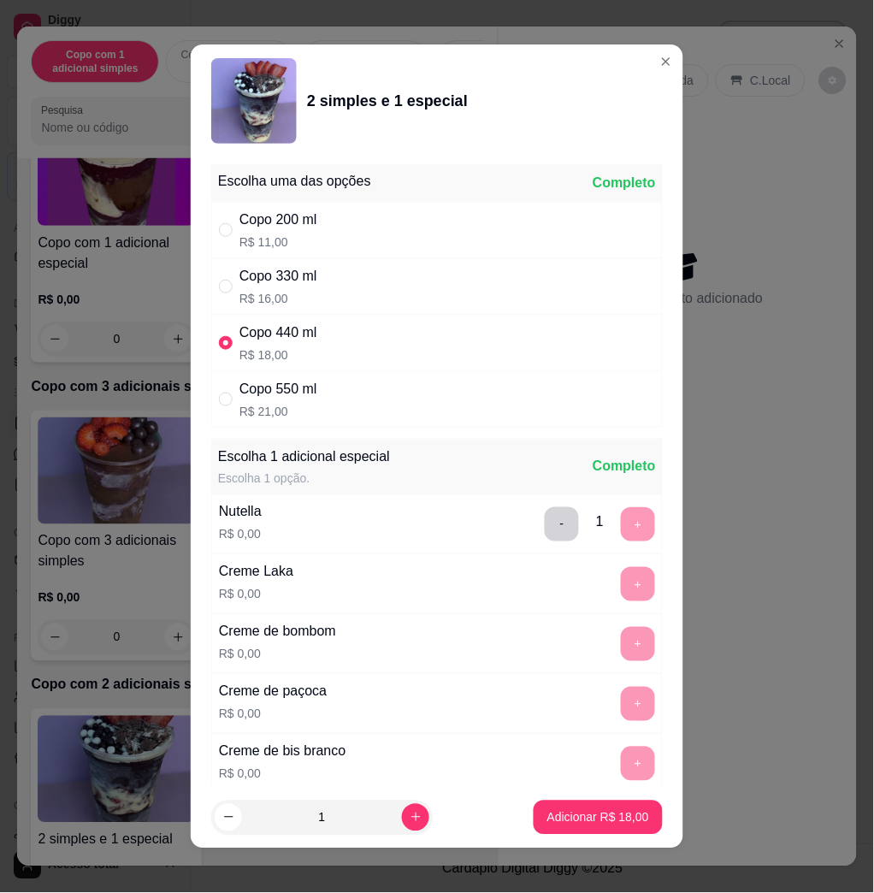
scroll to position [9, 0]
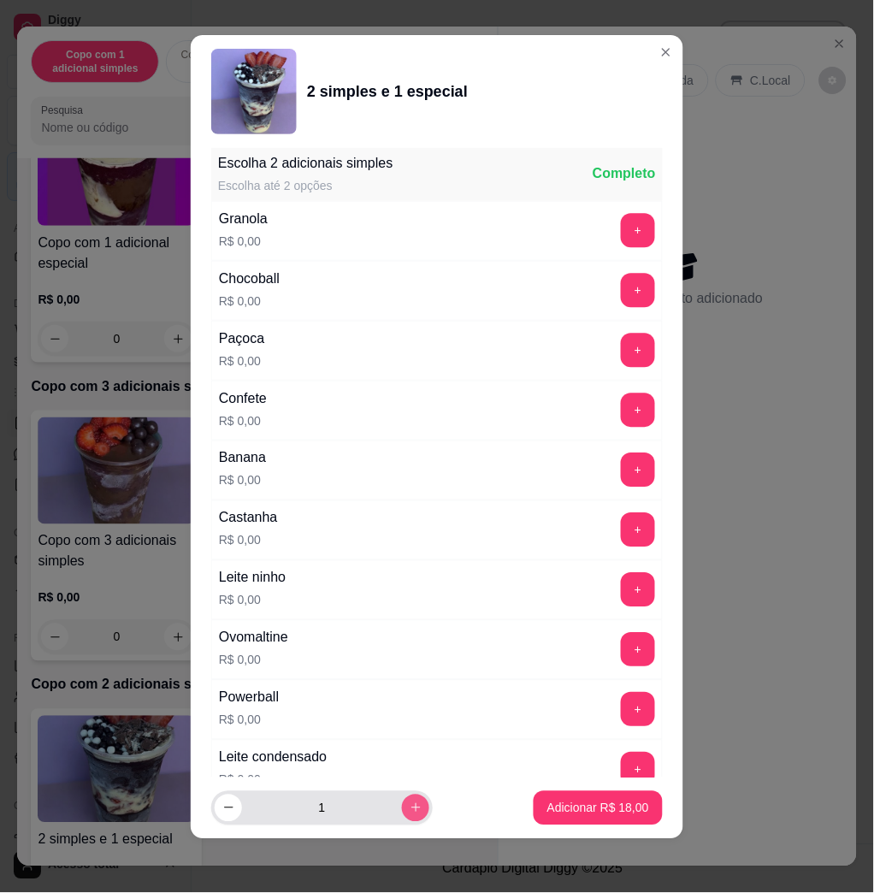
click at [410, 802] on icon "increase-product-quantity" at bounding box center [416, 807] width 13 height 13
type input "2"
click at [621, 648] on button "+" at bounding box center [638, 650] width 34 height 34
click at [621, 587] on button "+" at bounding box center [638, 590] width 34 height 34
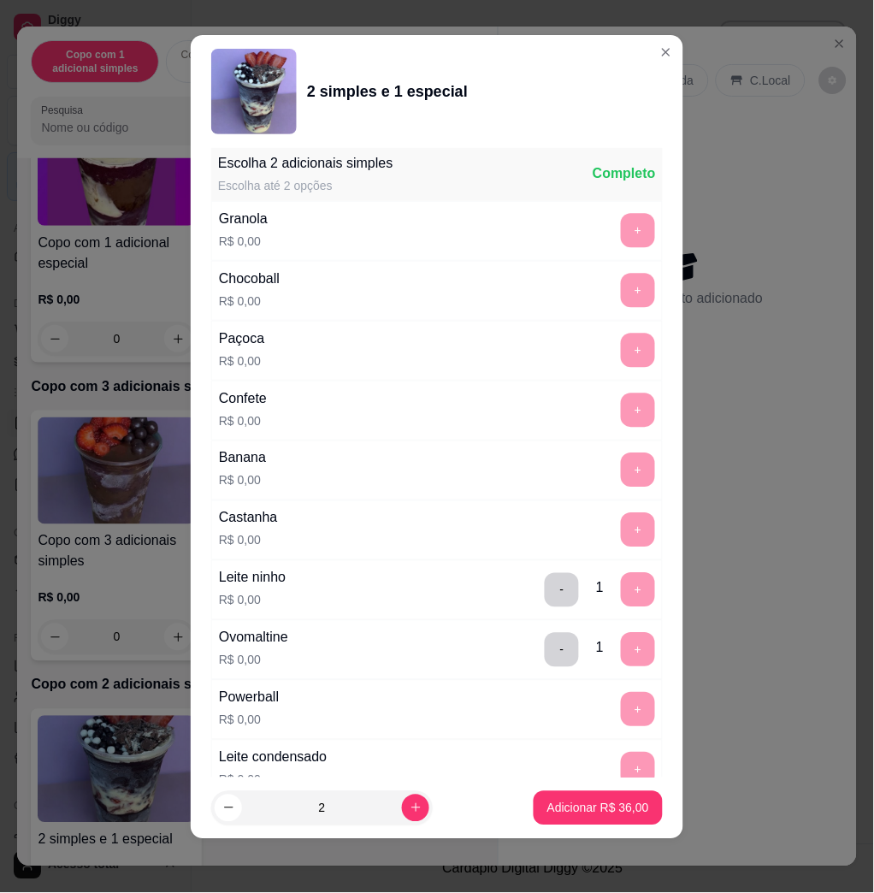
scroll to position [2192, 0]
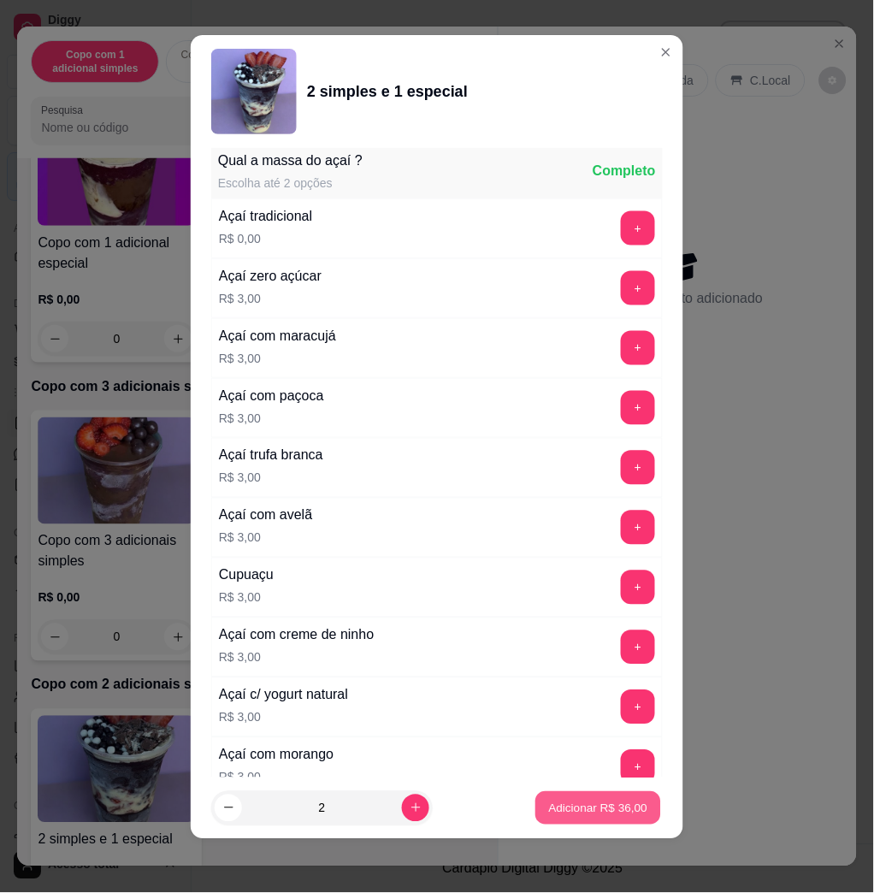
click at [617, 812] on p "Adicionar R$ 36,00" at bounding box center [598, 808] width 99 height 16
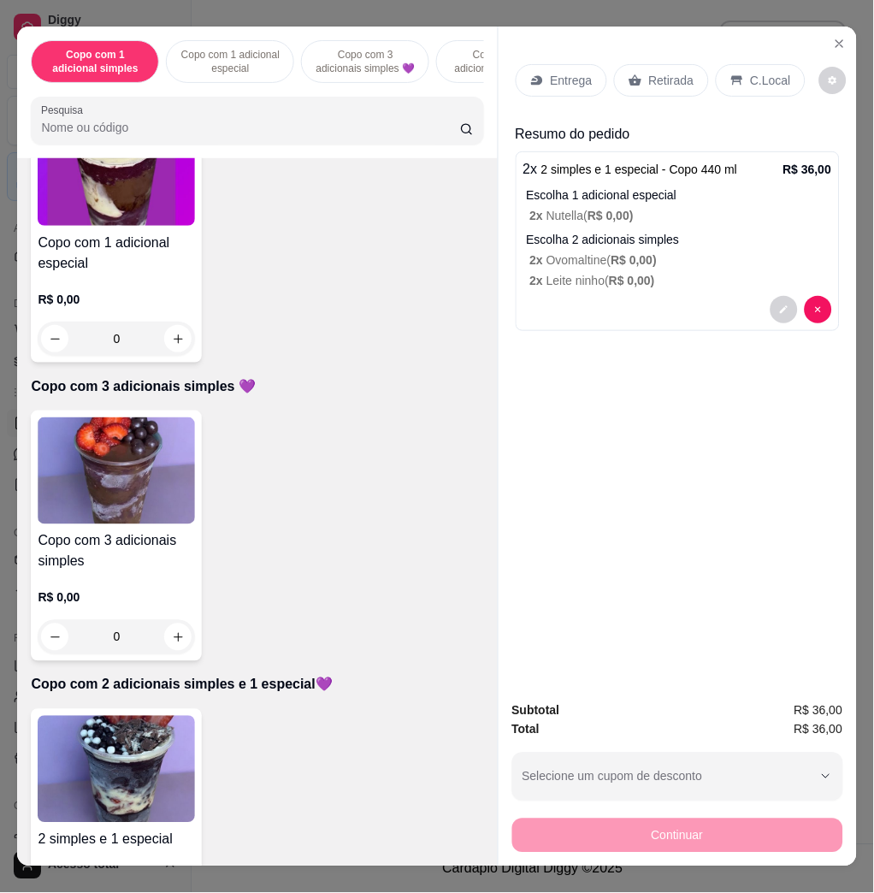
scroll to position [684, 0]
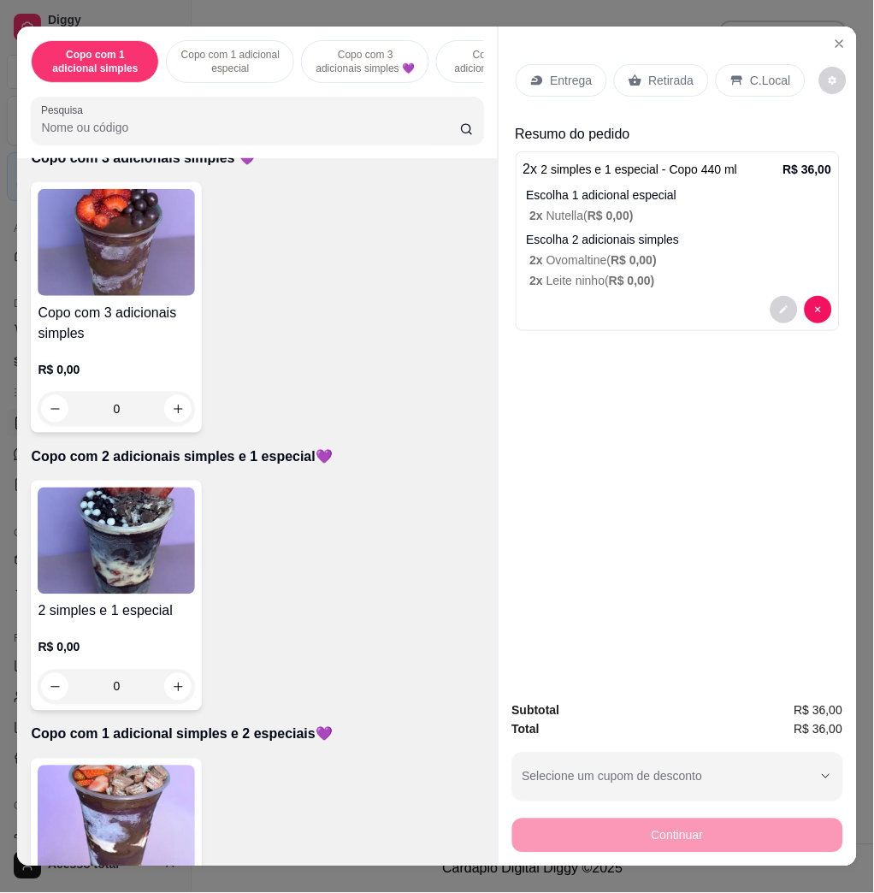
click at [156, 783] on img at bounding box center [116, 818] width 157 height 107
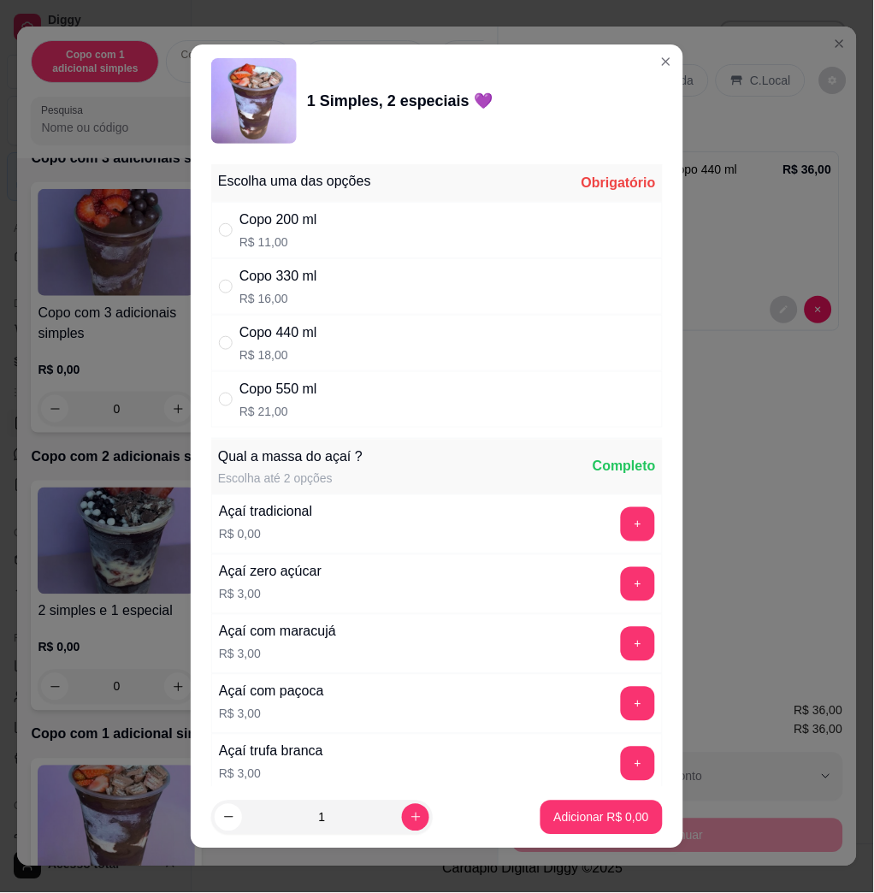
click at [310, 330] on div "Copo 440 ml R$ 18,00" at bounding box center [436, 343] width 451 height 56
radio input "true"
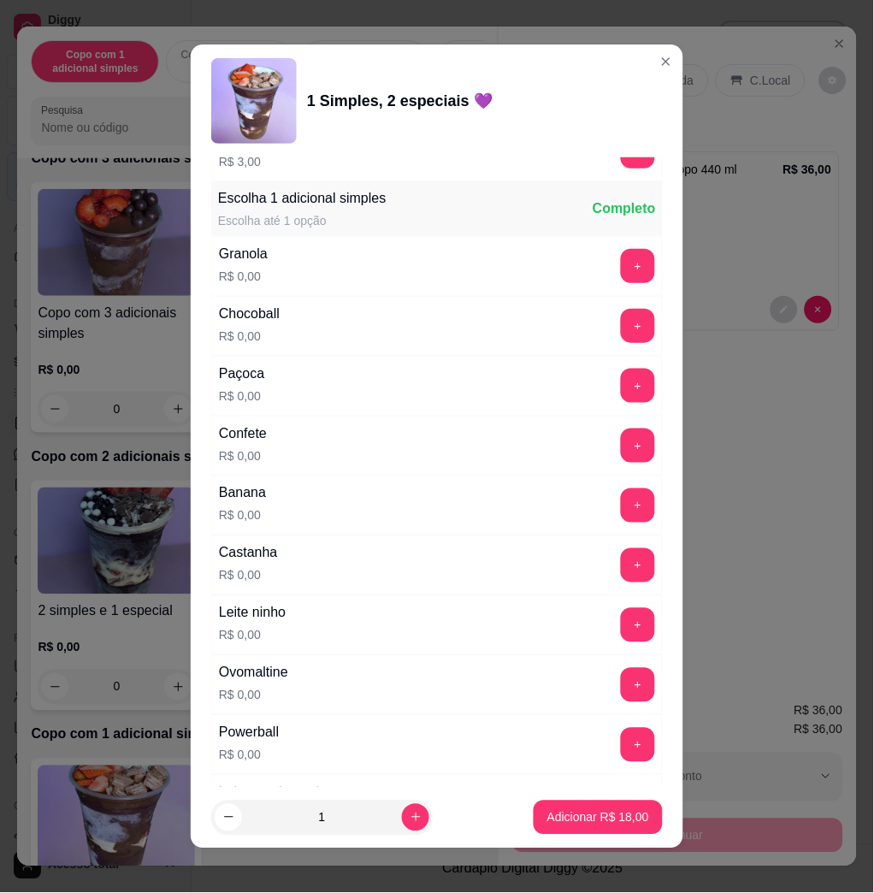
scroll to position [1140, 0]
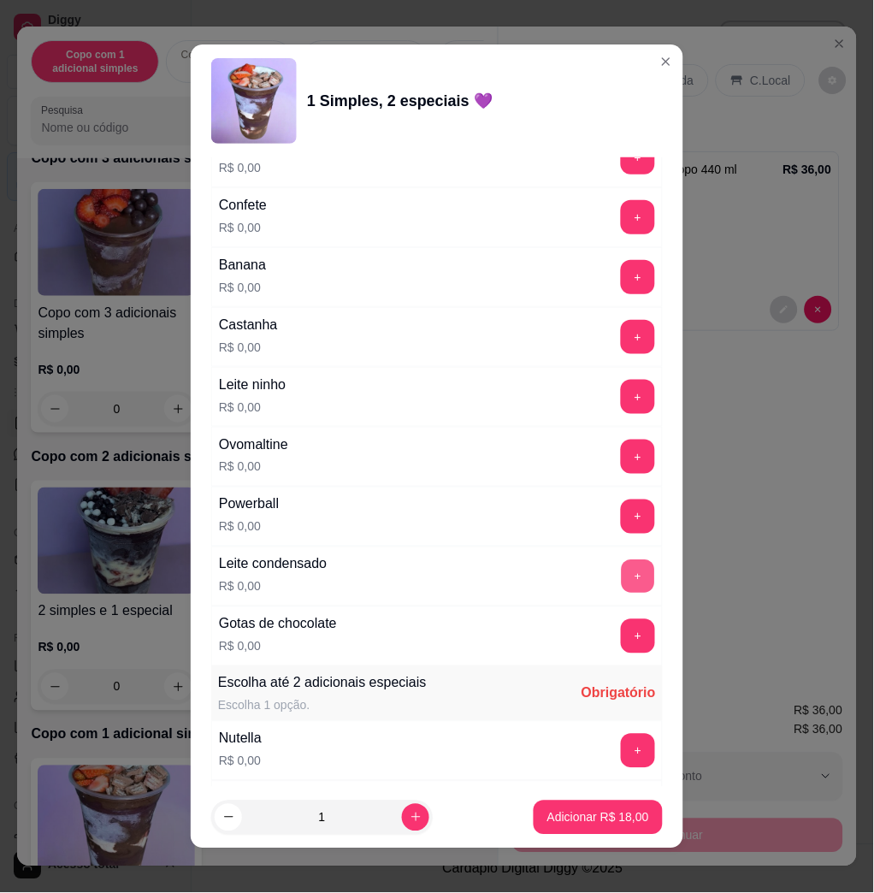
click at [622, 587] on button "+" at bounding box center [638, 576] width 33 height 33
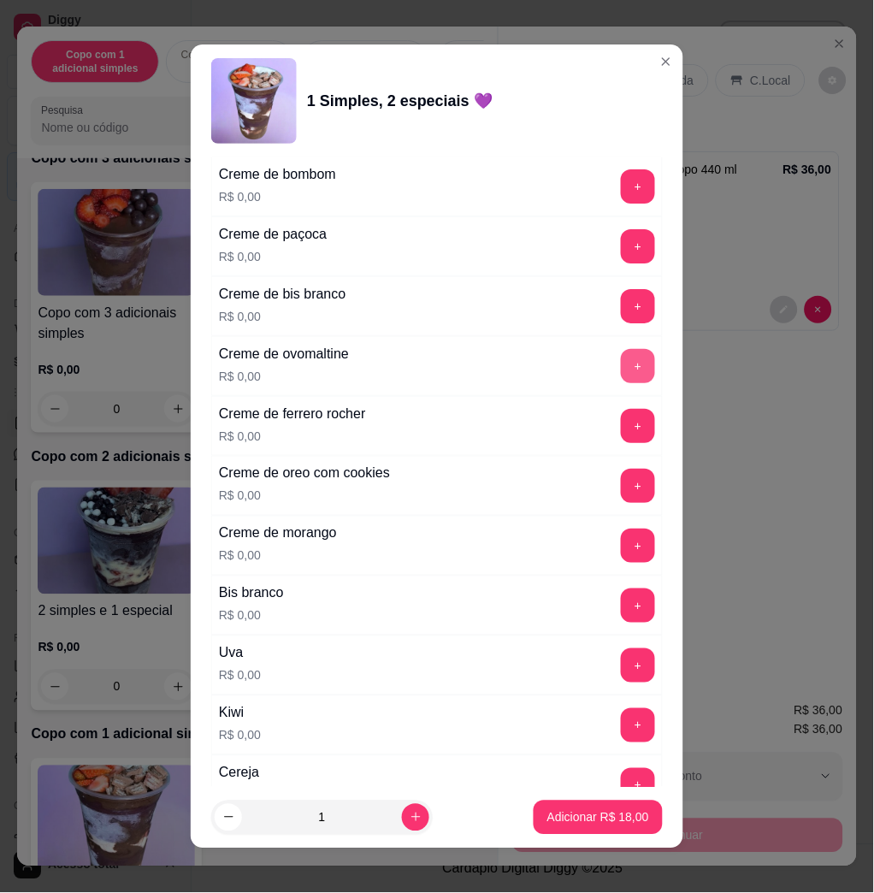
scroll to position [1938, 0]
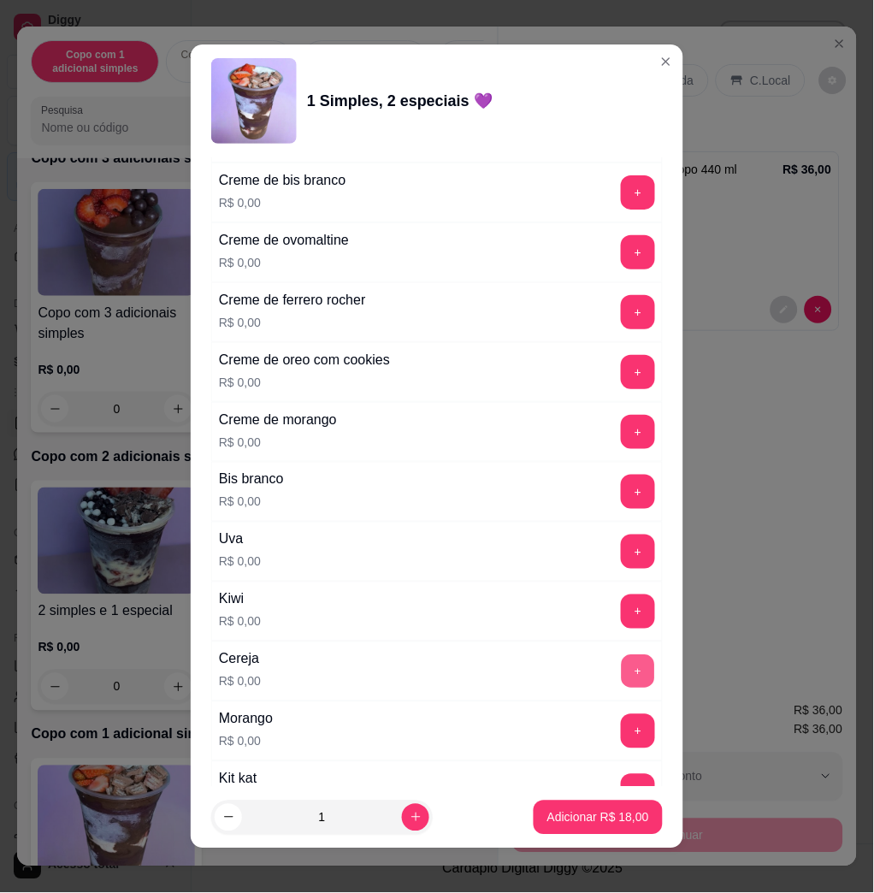
click at [622, 680] on button "+" at bounding box center [638, 671] width 33 height 33
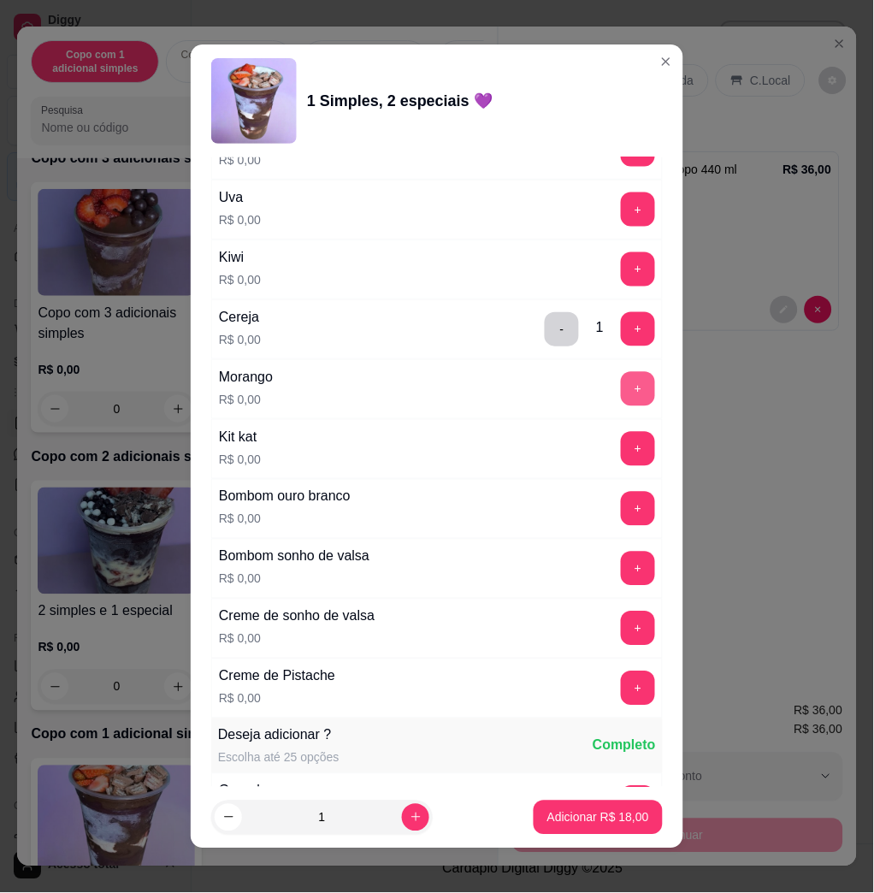
click at [621, 404] on button "+" at bounding box center [638, 389] width 34 height 34
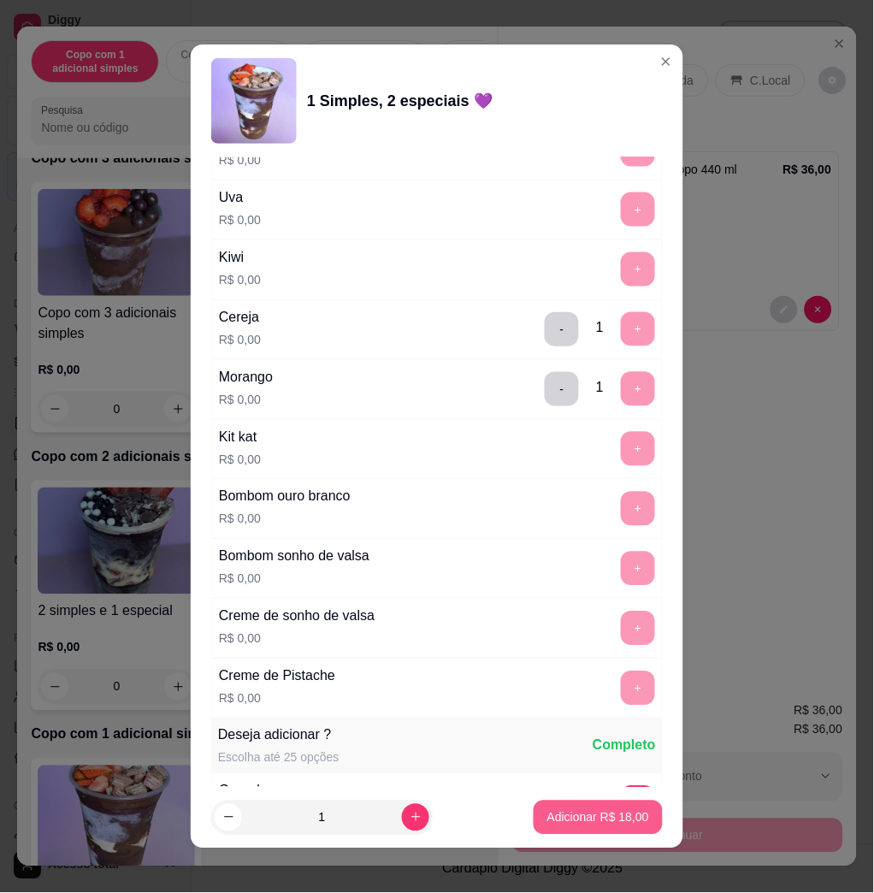
click at [589, 817] on p "Adicionar R$ 18,00" at bounding box center [598, 817] width 102 height 17
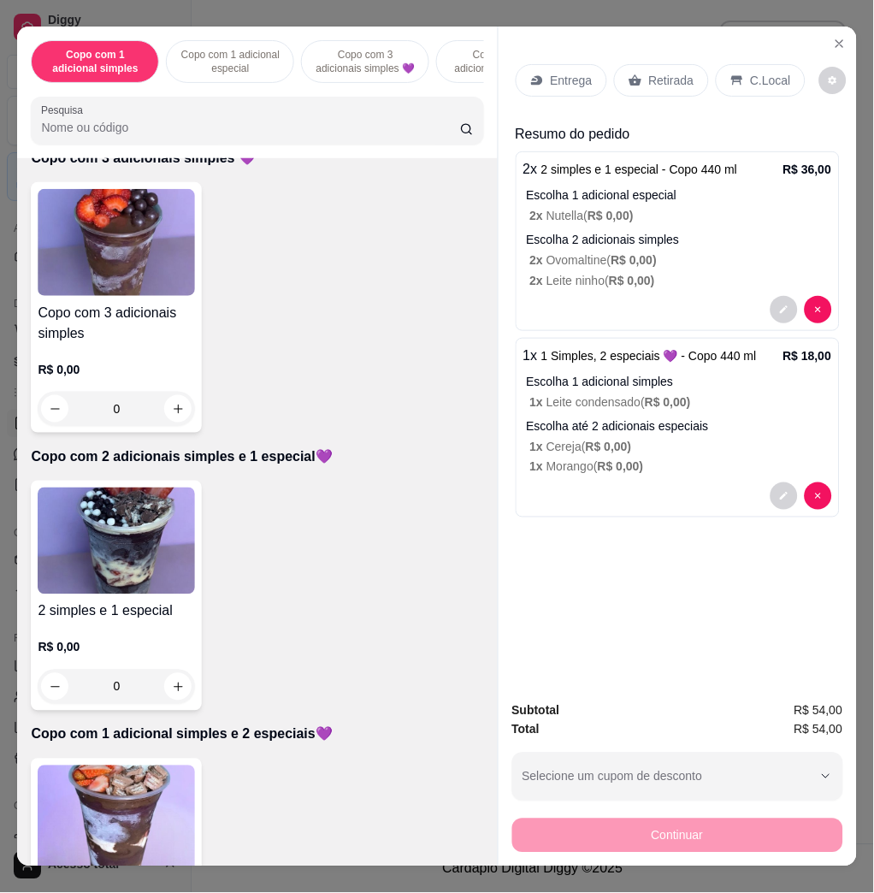
click at [578, 72] on p "Entrega" at bounding box center [572, 80] width 42 height 17
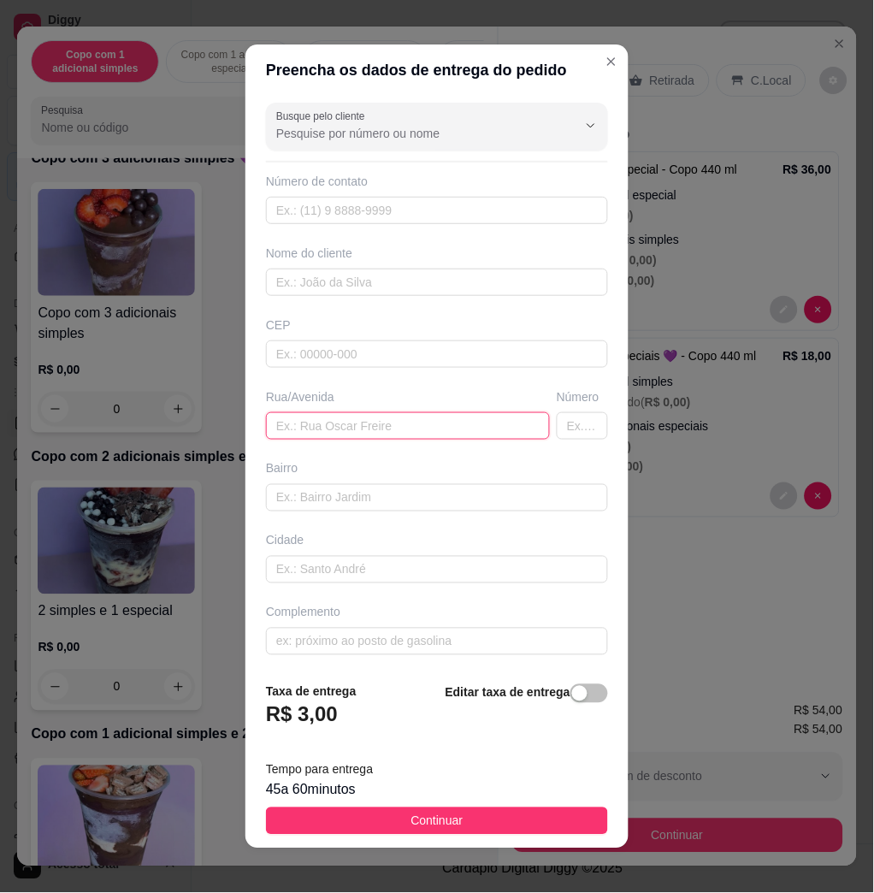
click at [352, 424] on input "text" at bounding box center [408, 425] width 284 height 27
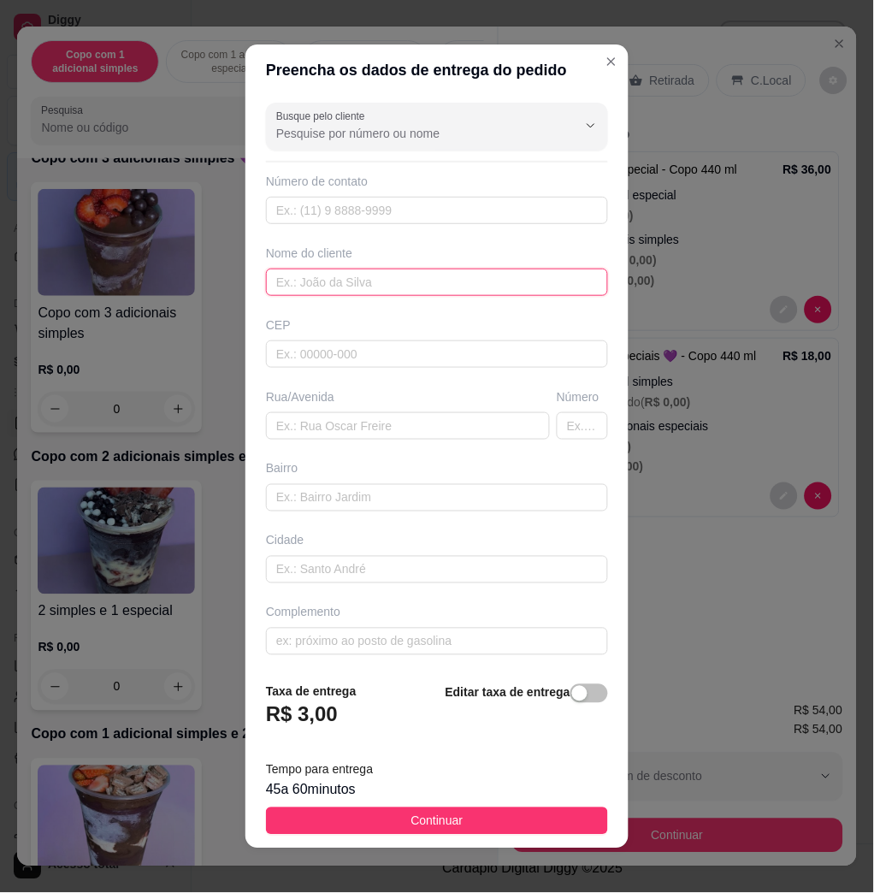
click at [321, 279] on input "text" at bounding box center [437, 281] width 342 height 27
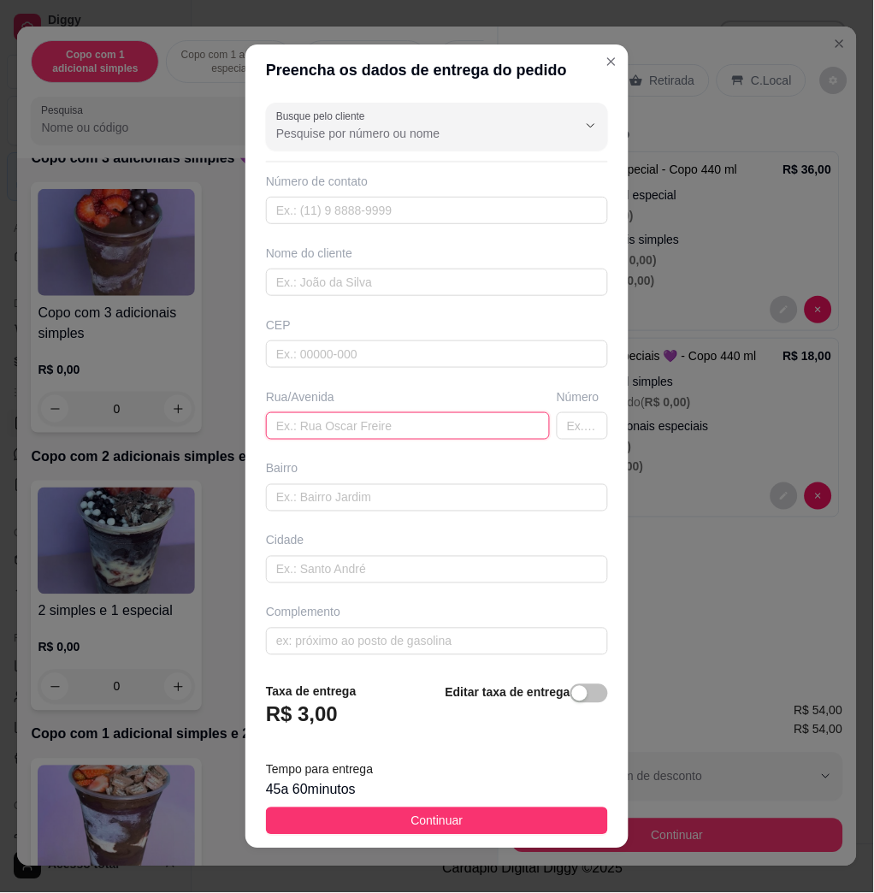
click at [346, 428] on input "text" at bounding box center [408, 425] width 284 height 27
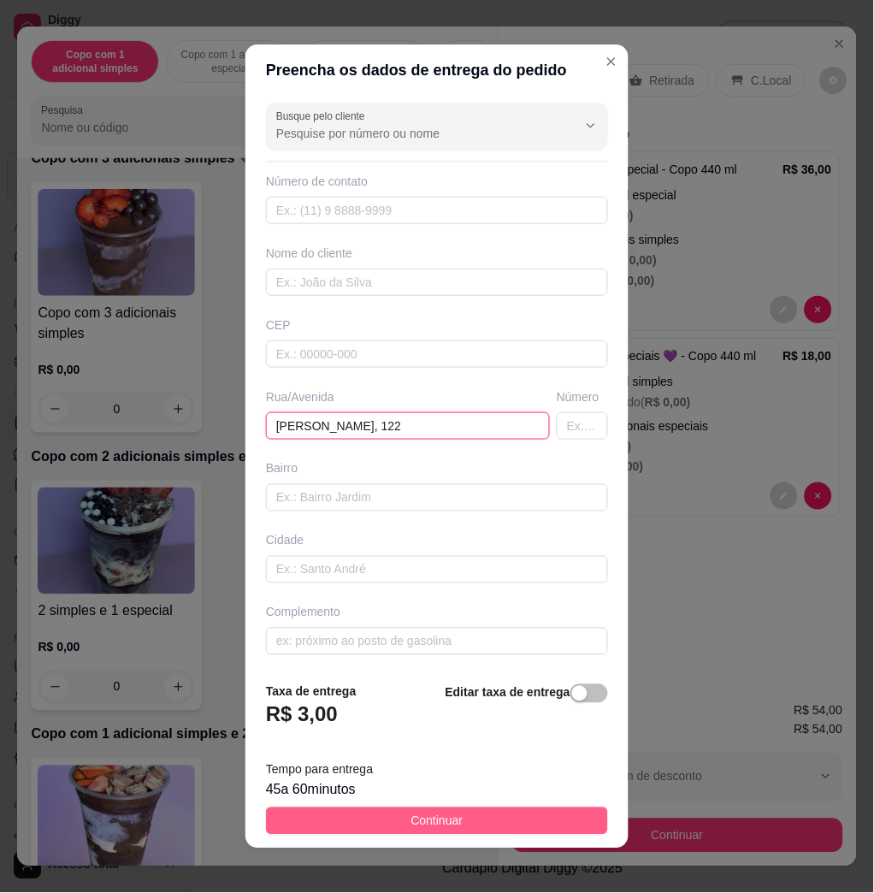
type input "[PERSON_NAME], 122"
click at [411, 820] on span "Continuar" at bounding box center [437, 820] width 52 height 19
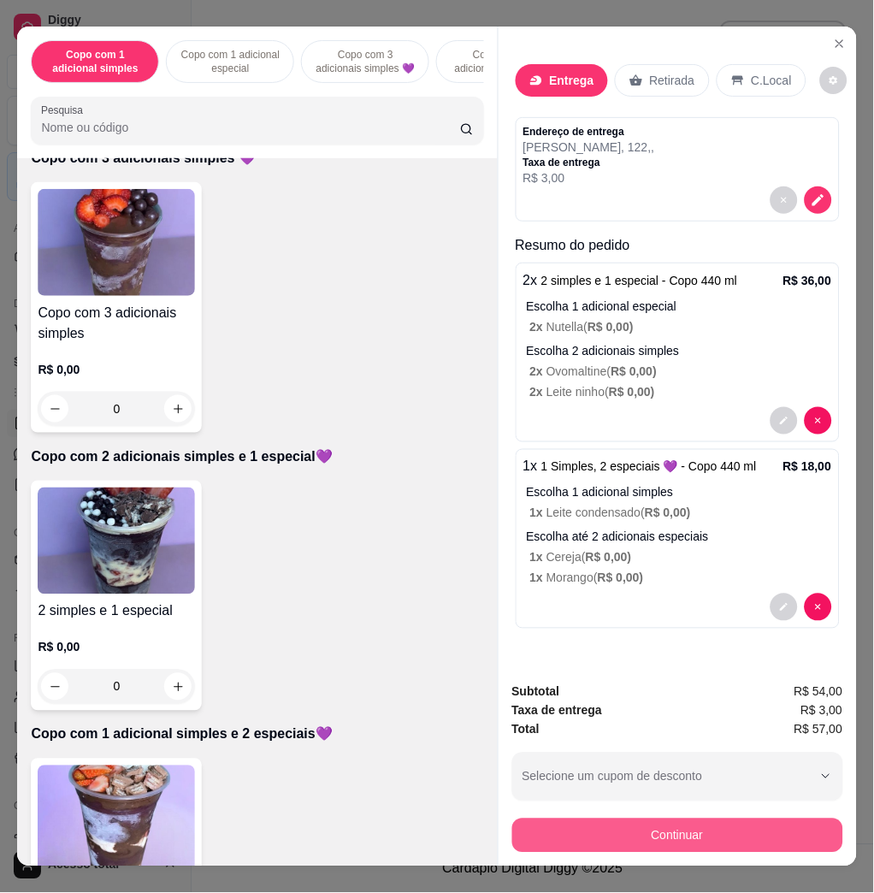
click at [722, 829] on button "Continuar" at bounding box center [677, 835] width 331 height 34
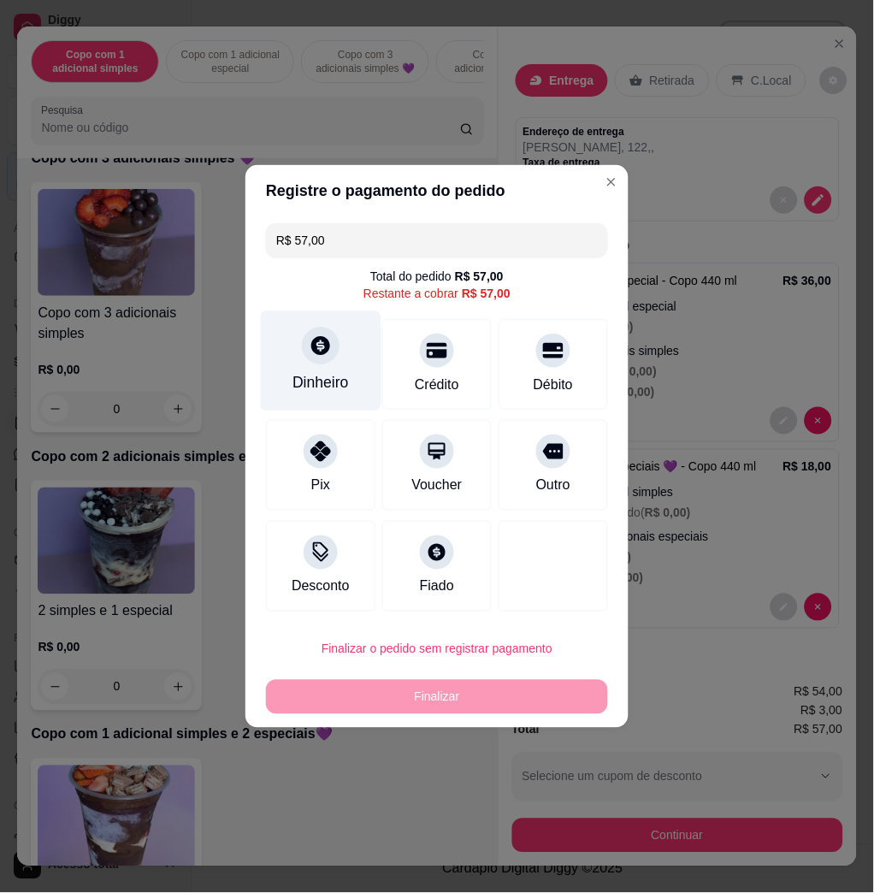
click at [326, 363] on div at bounding box center [321, 346] width 38 height 38
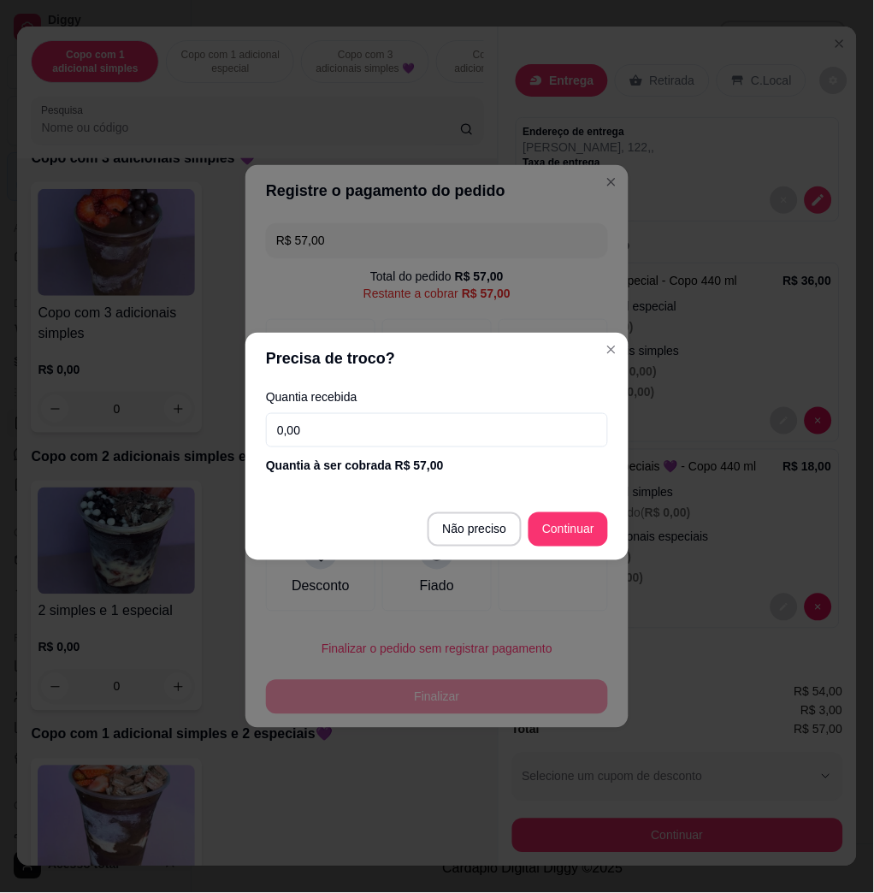
click at [348, 428] on input "0,00" at bounding box center [437, 430] width 342 height 34
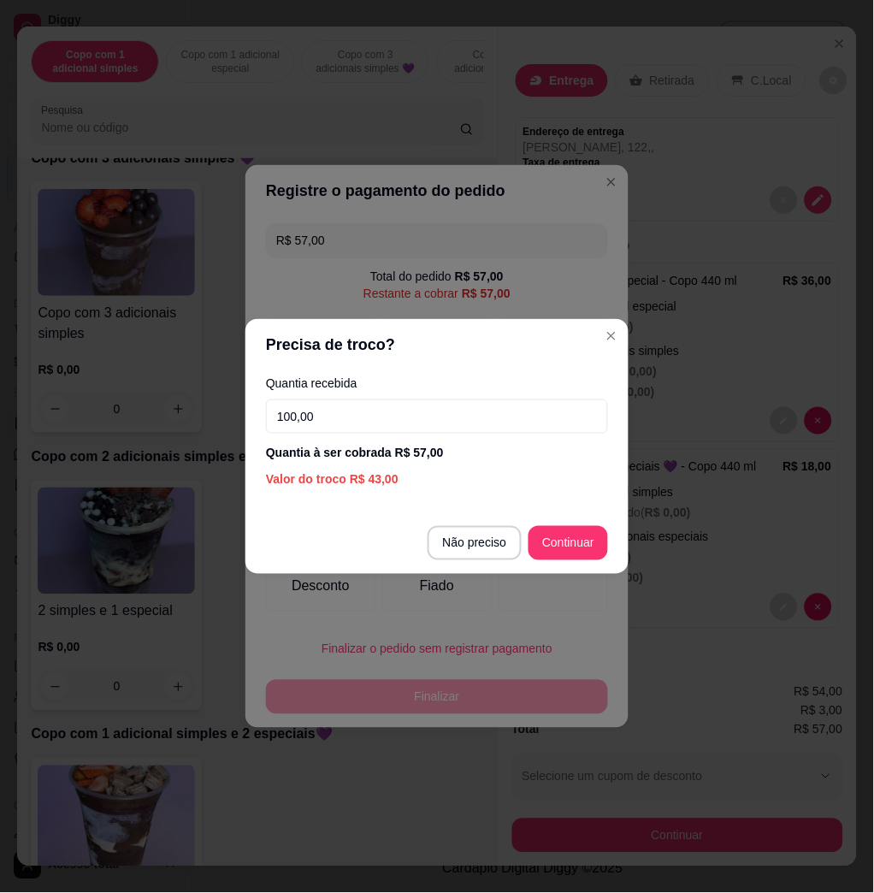
type input "100,00"
click at [581, 520] on footer "Não preciso Continuar" at bounding box center [436, 543] width 383 height 62
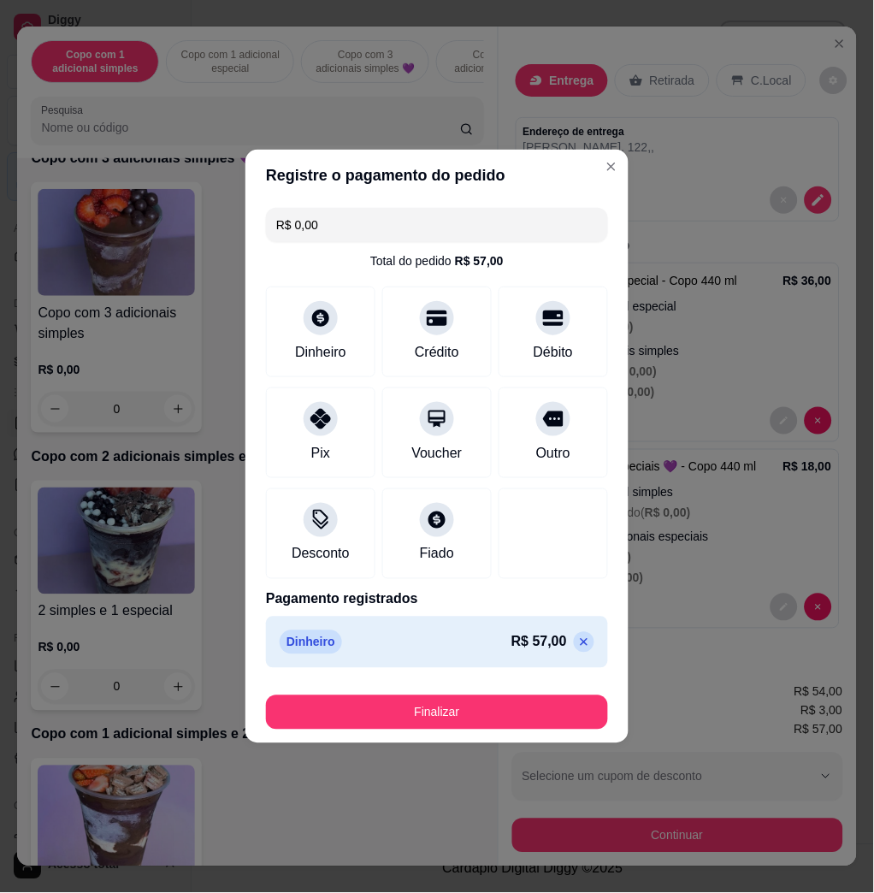
click at [440, 730] on footer "Finalizar" at bounding box center [436, 709] width 383 height 68
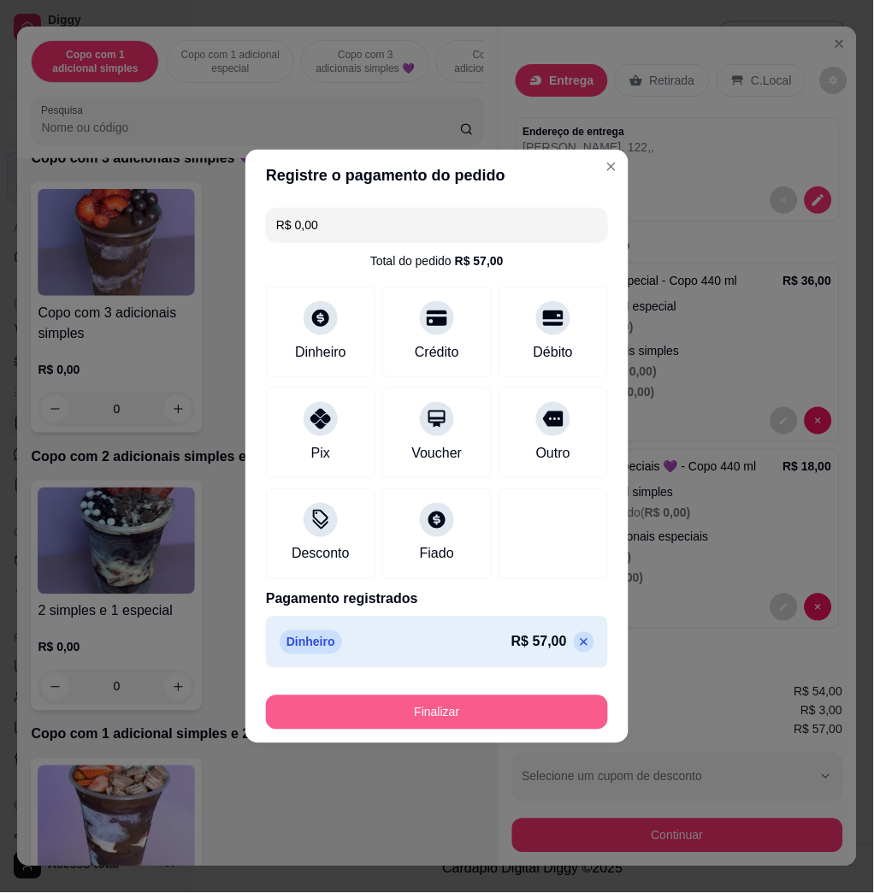
click at [439, 703] on button "Finalizar" at bounding box center [437, 712] width 342 height 34
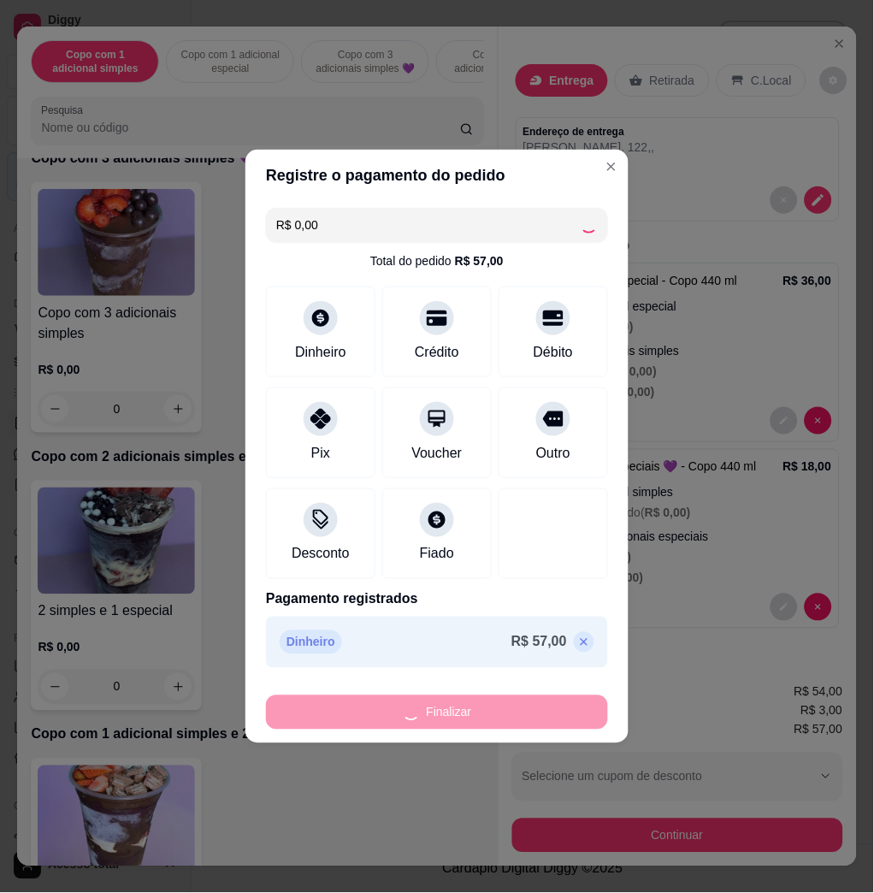
type input "-R$ 57,00"
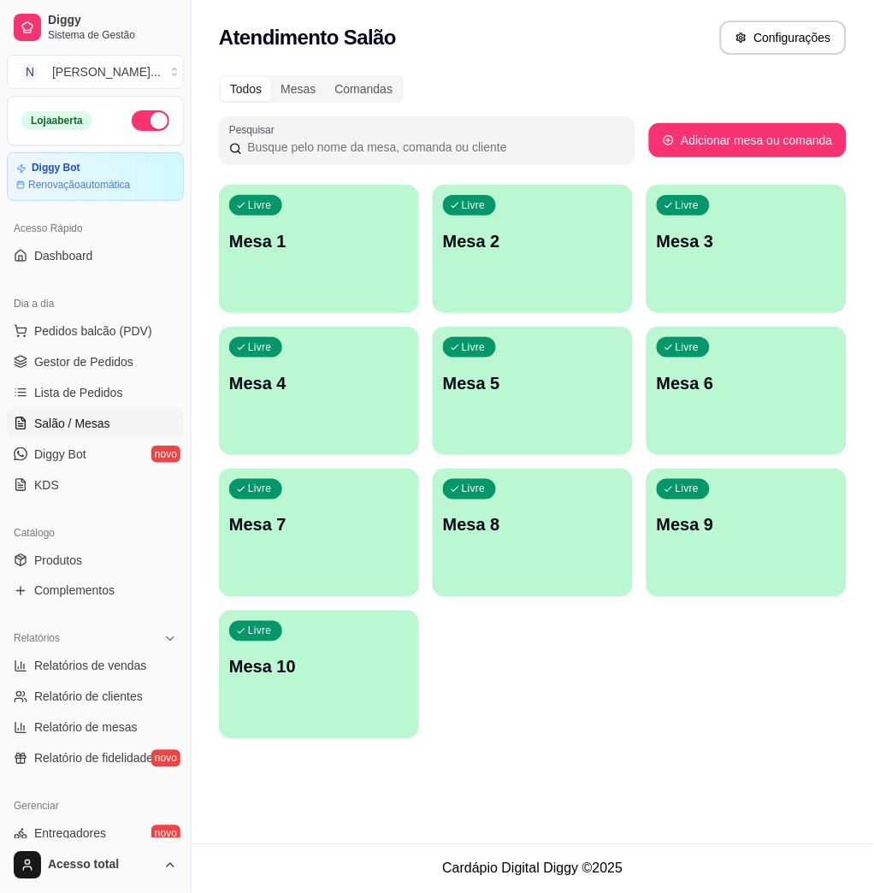
click at [298, 284] on div "Livre Mesa 1" at bounding box center [319, 239] width 200 height 108
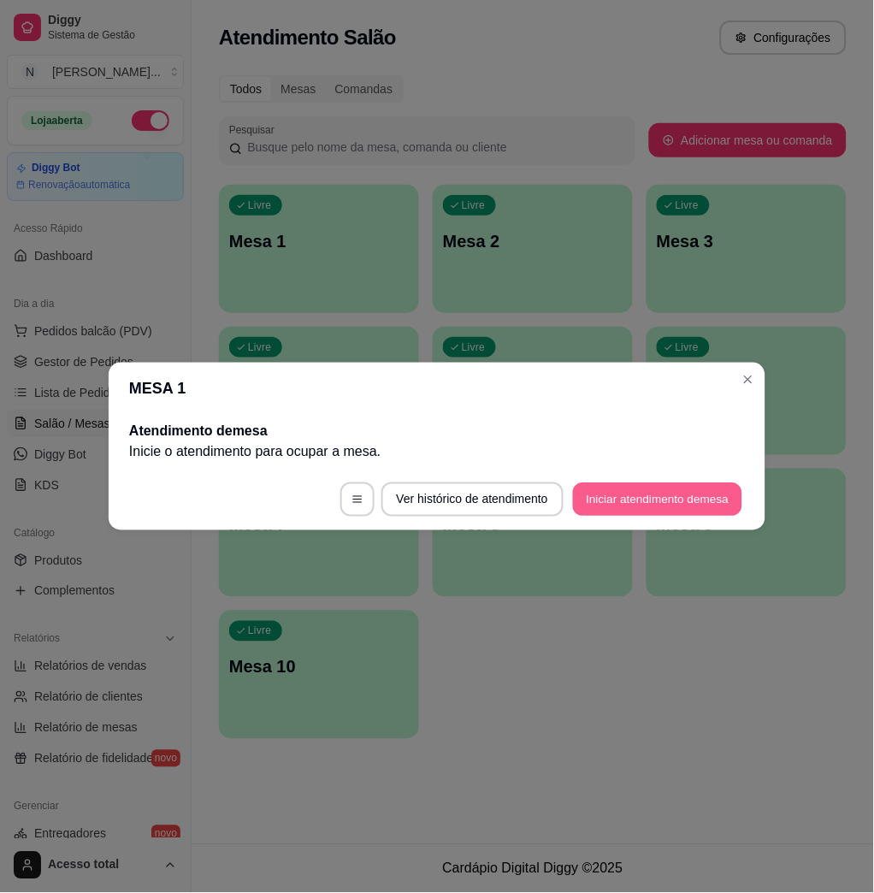
click at [682, 498] on button "Iniciar atendimento de mesa" at bounding box center [657, 499] width 169 height 33
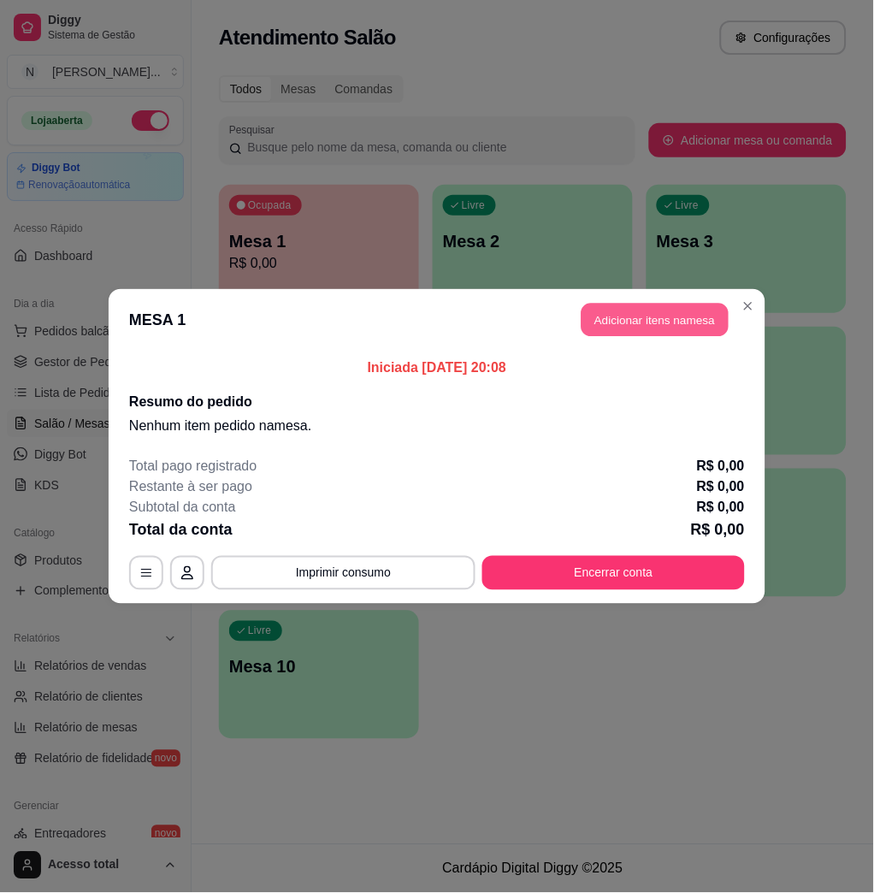
click at [664, 321] on button "Adicionar itens na mesa" at bounding box center [654, 320] width 147 height 33
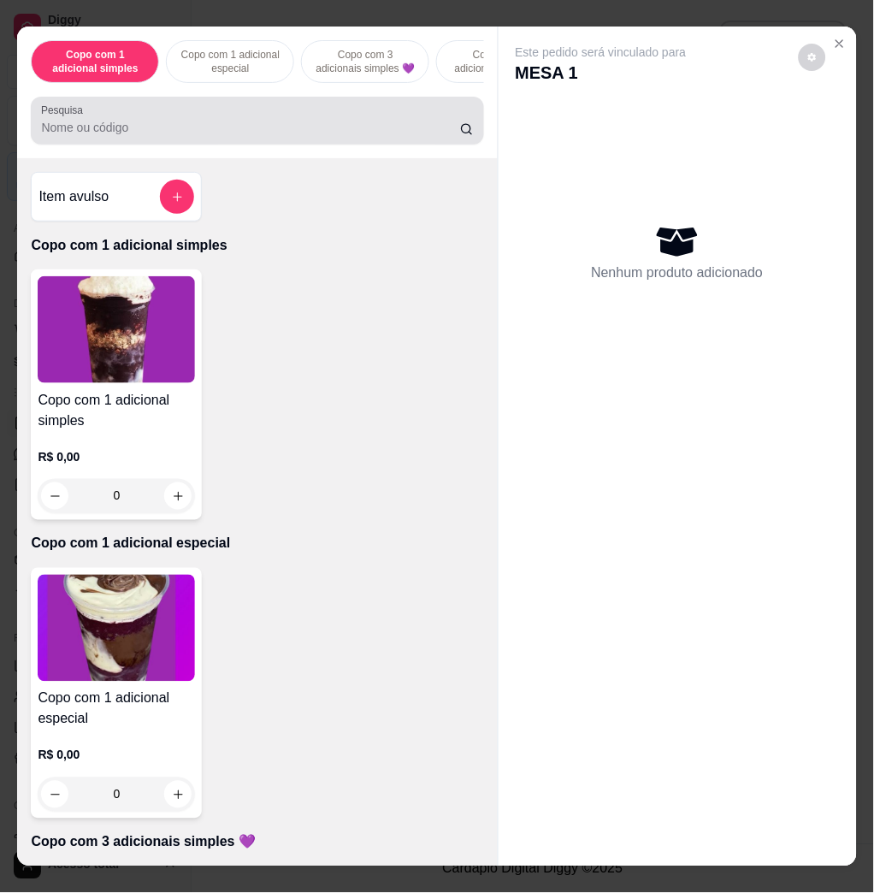
click at [240, 127] on div at bounding box center [257, 120] width 432 height 34
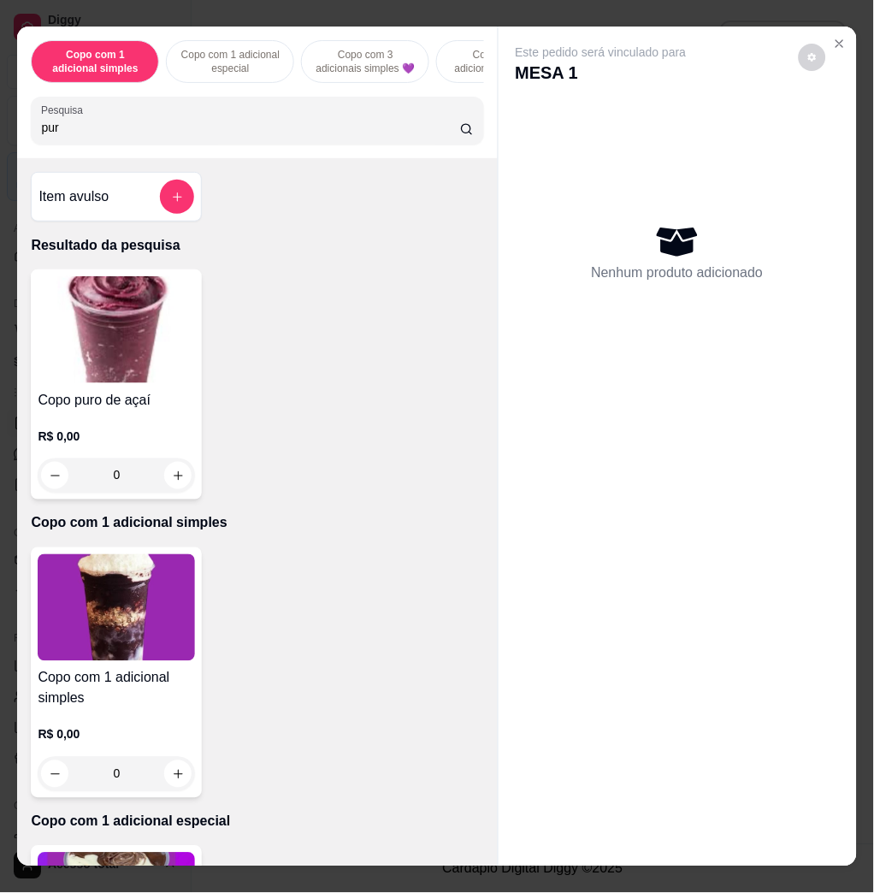
type input "pur"
click at [143, 360] on img at bounding box center [116, 329] width 157 height 107
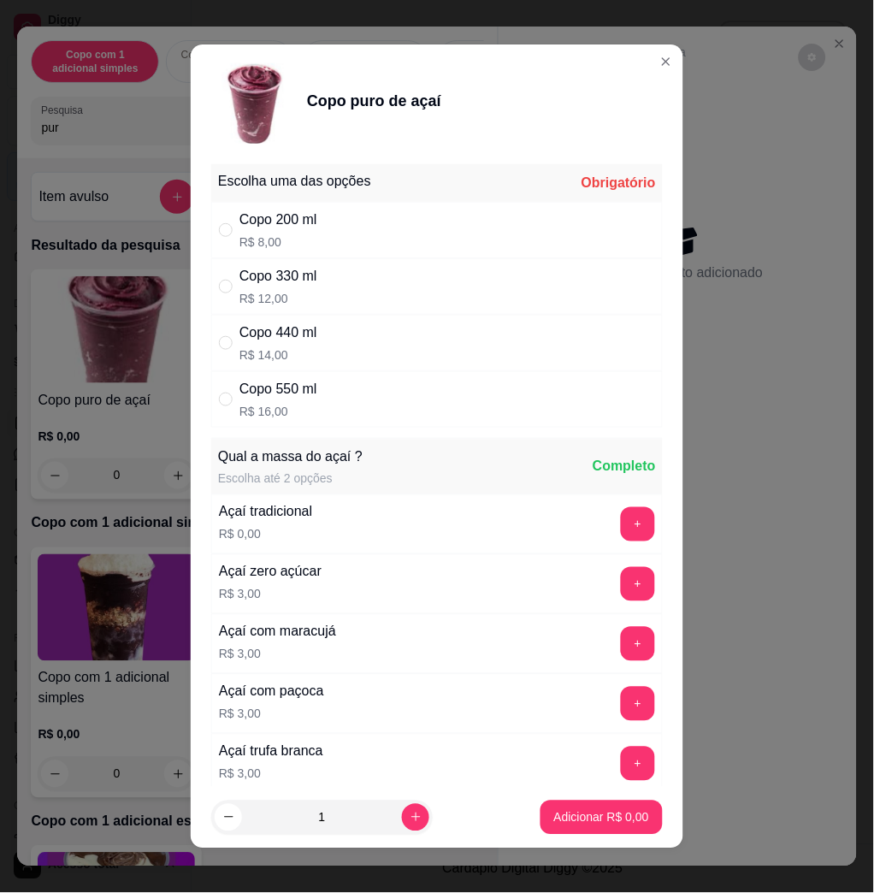
click at [428, 323] on div "Copo 440 ml R$ 14,00" at bounding box center [436, 343] width 451 height 56
radio input "true"
click at [344, 269] on div "Copo 330 ml R$ 12,00" at bounding box center [436, 286] width 451 height 56
radio input "true"
radio input "false"
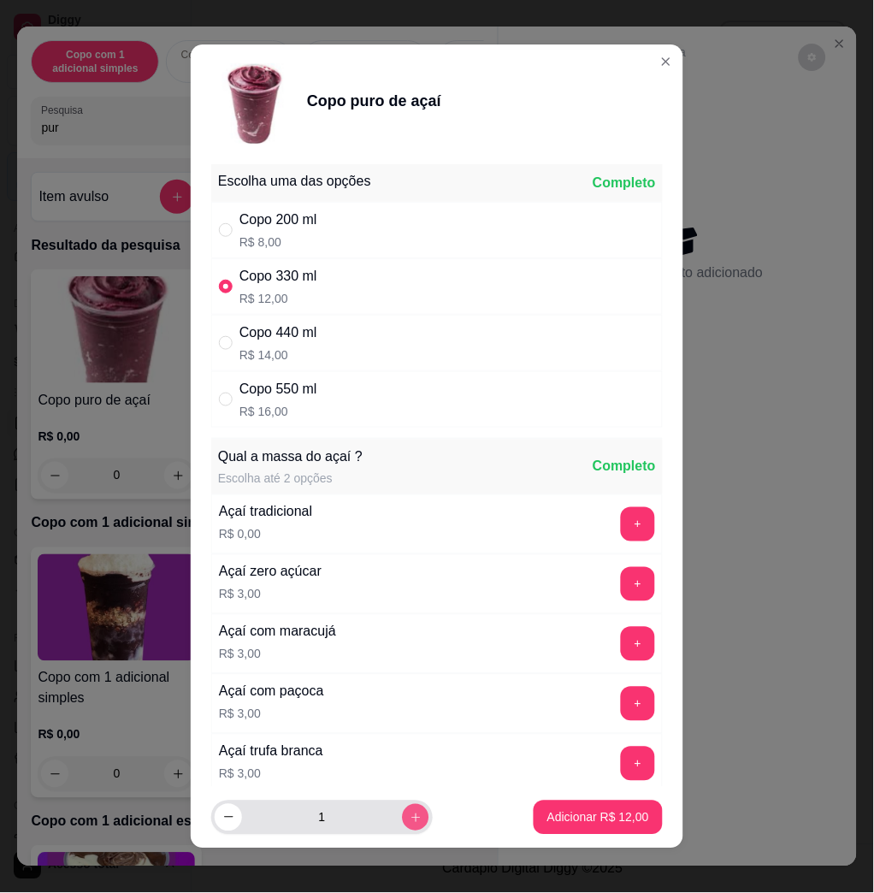
click at [402, 815] on button "increase-product-quantity" at bounding box center [415, 817] width 27 height 27
type input "2"
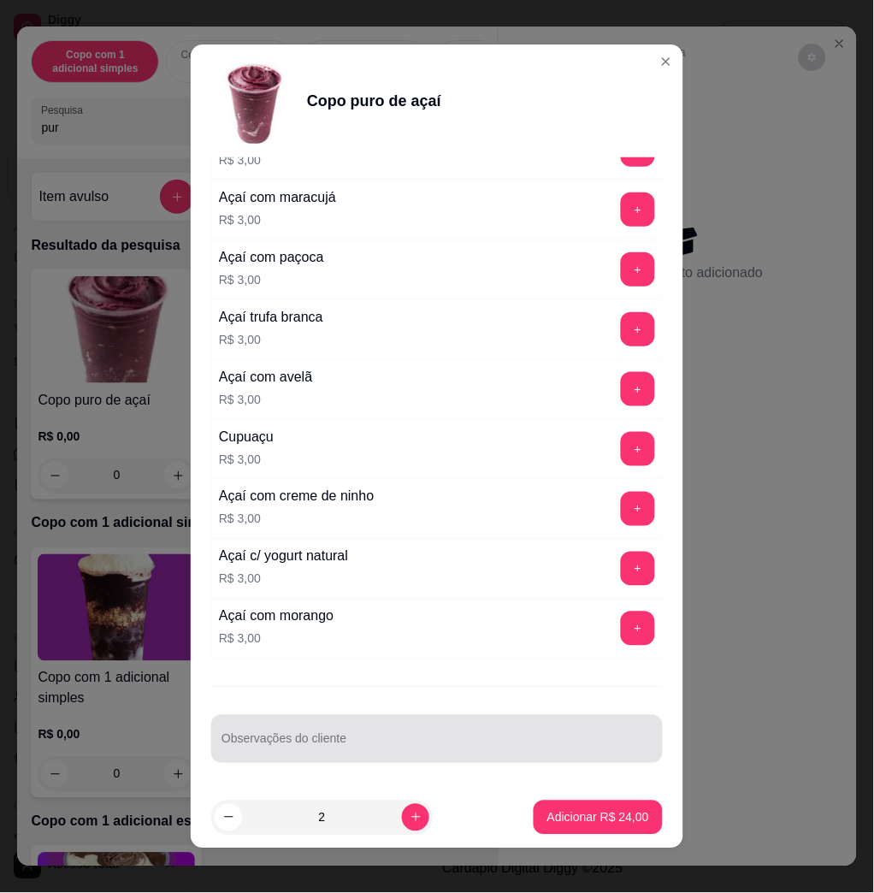
click at [444, 731] on div at bounding box center [436, 739] width 431 height 34
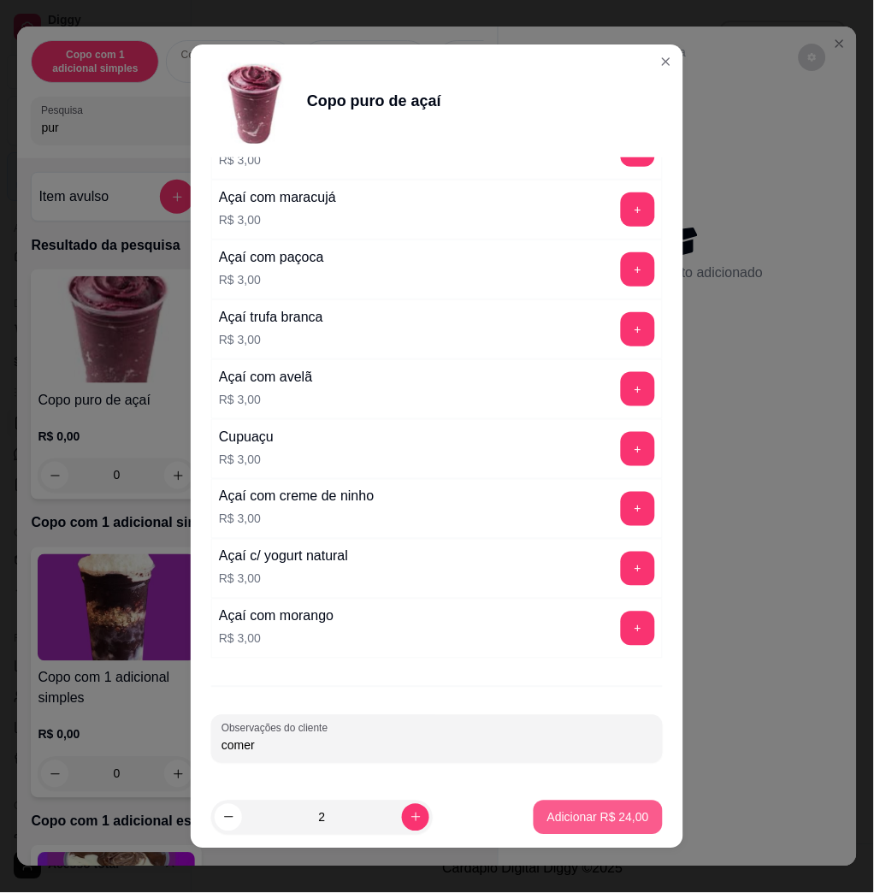
type input "comer"
click at [594, 817] on p "Adicionar R$ 24,00" at bounding box center [598, 817] width 102 height 17
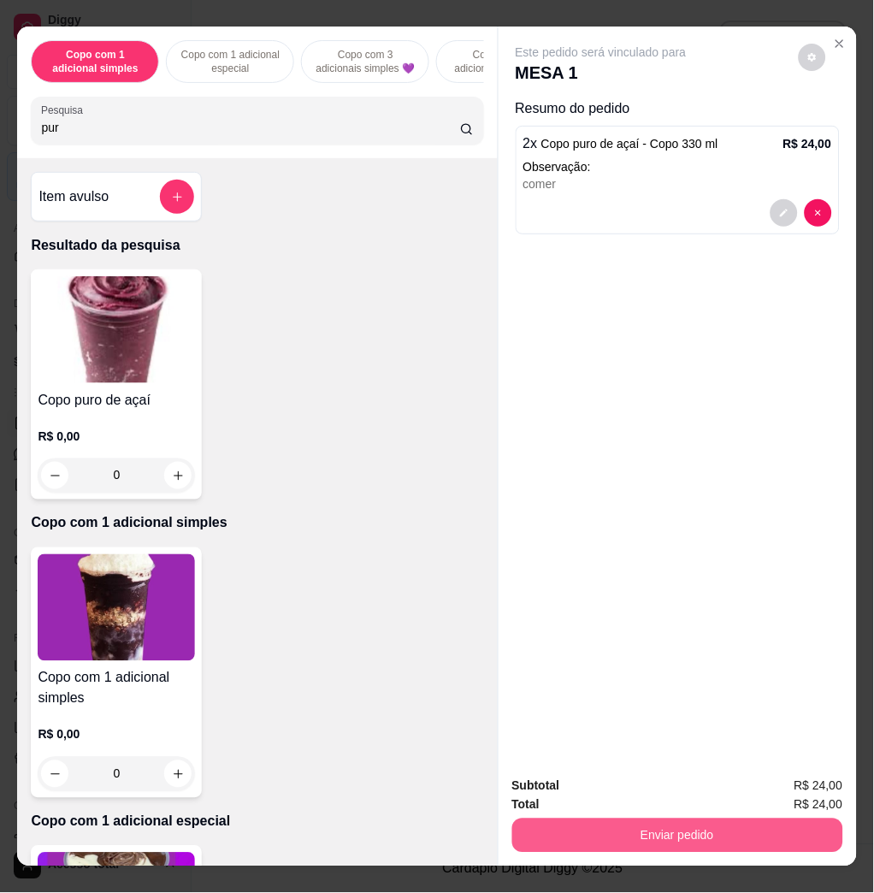
click at [612, 819] on button "Enviar pedido" at bounding box center [677, 835] width 331 height 34
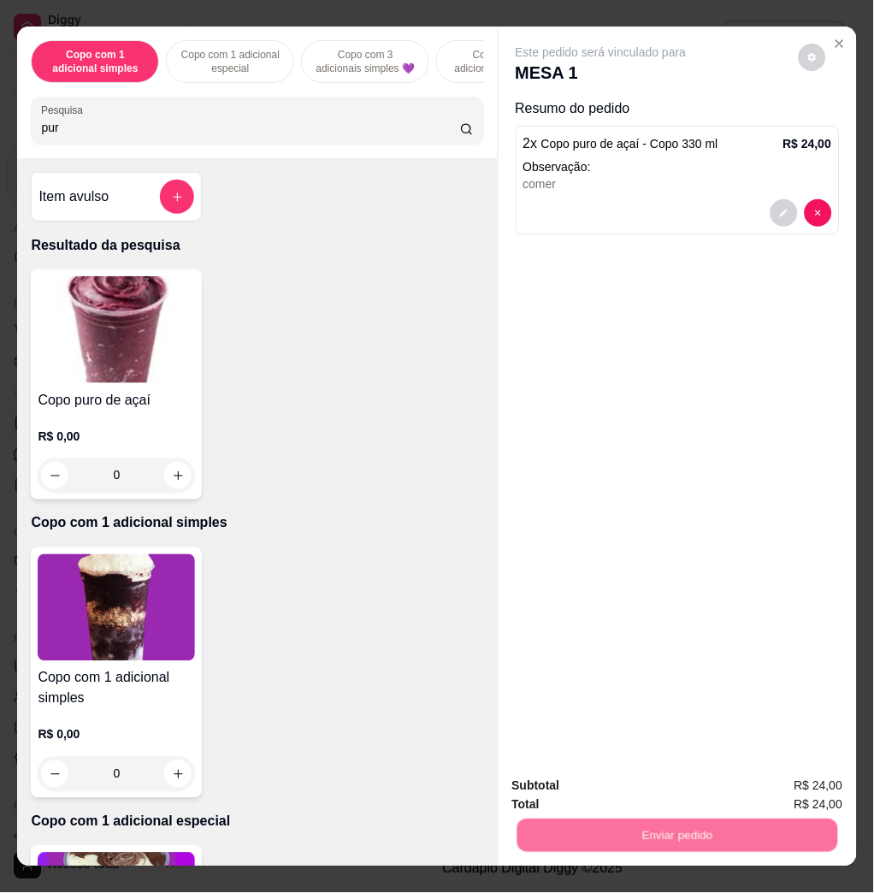
click at [605, 790] on button "Não registrar e enviar pedido" at bounding box center [619, 785] width 178 height 32
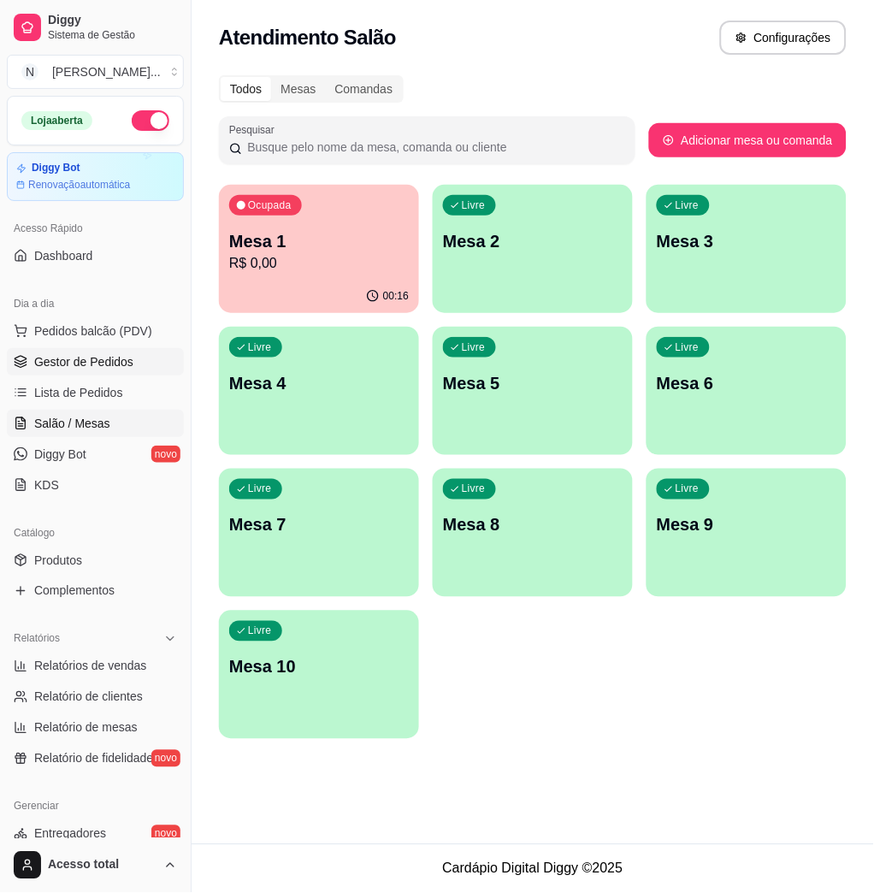
click at [84, 368] on span "Gestor de Pedidos" at bounding box center [83, 361] width 99 height 17
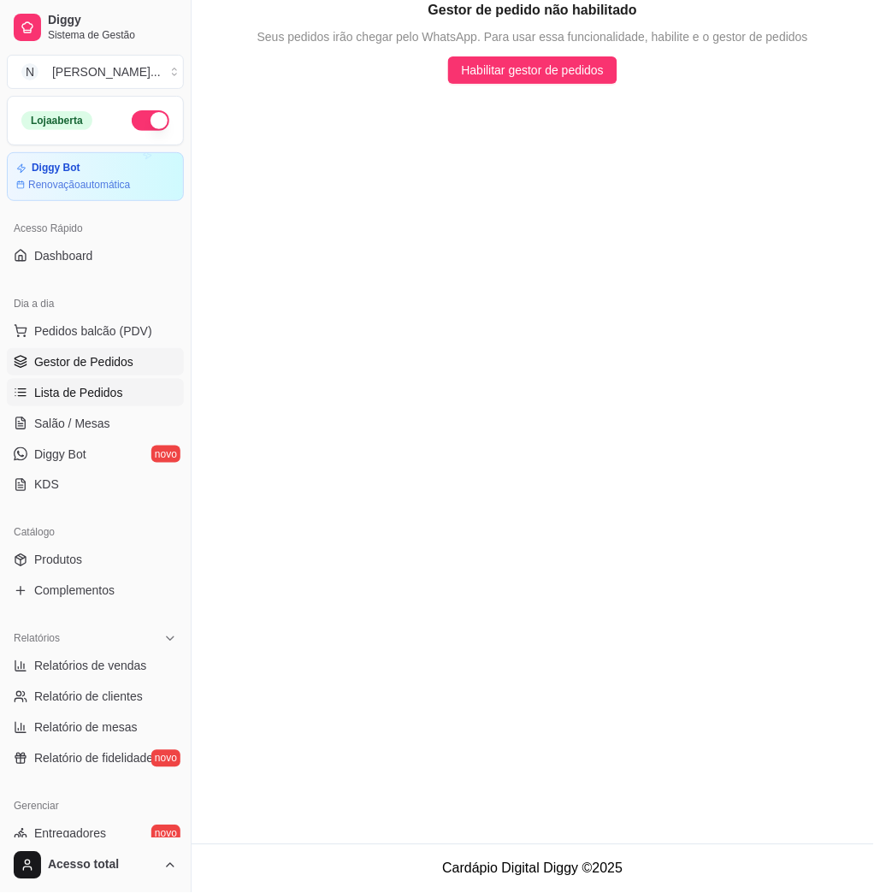
click at [84, 388] on span "Lista de Pedidos" at bounding box center [78, 392] width 89 height 17
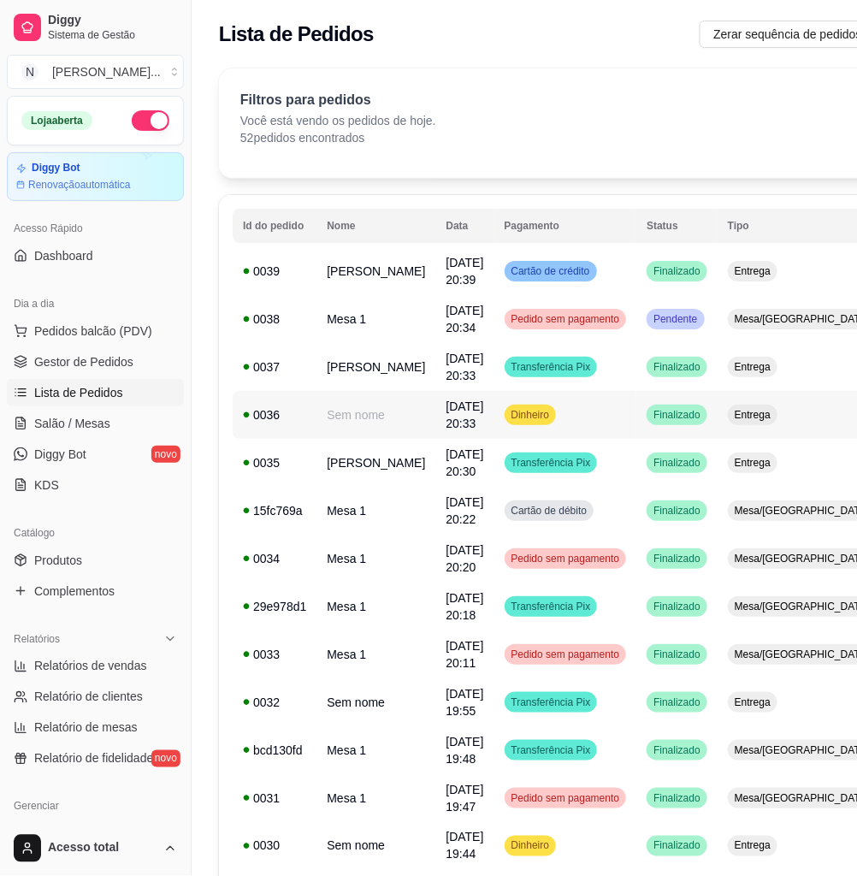
click at [717, 411] on td "Entrega" at bounding box center [801, 415] width 169 height 48
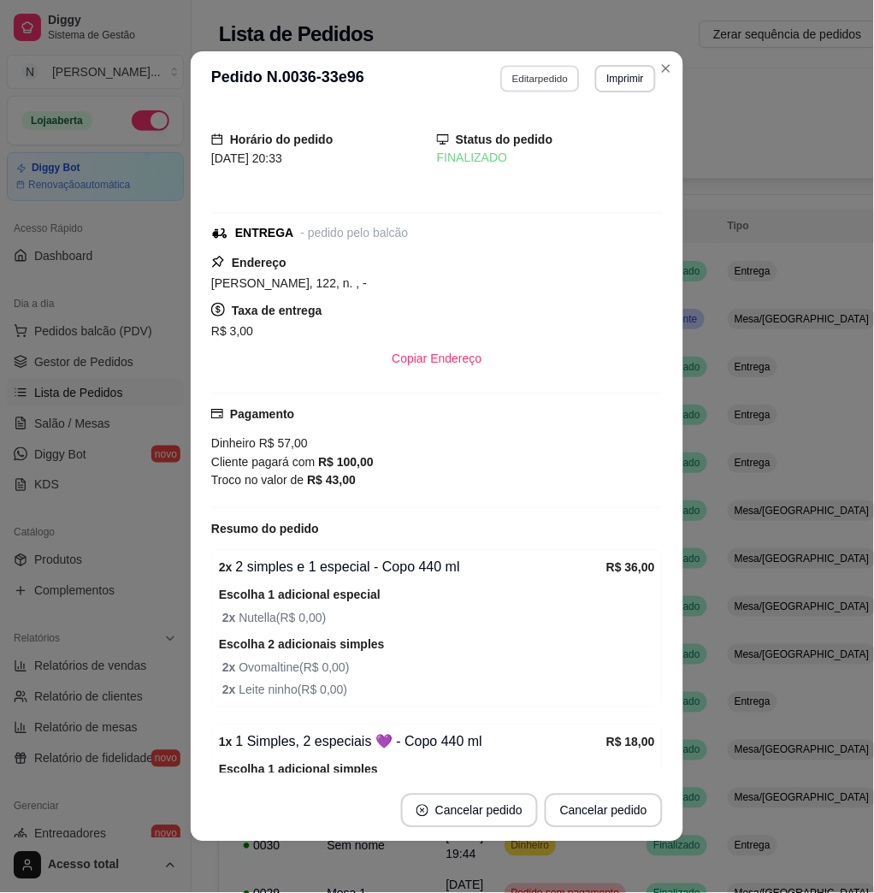
click at [558, 81] on button "Editar pedido" at bounding box center [541, 78] width 80 height 27
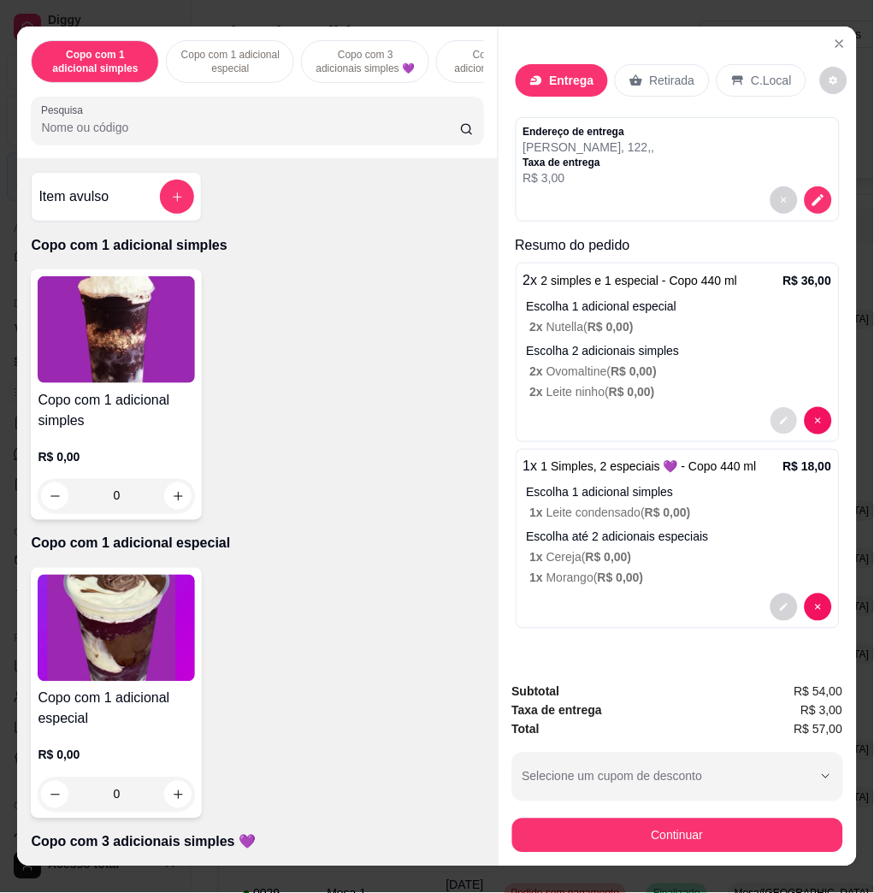
click at [785, 421] on button "decrease-product-quantity" at bounding box center [783, 421] width 27 height 27
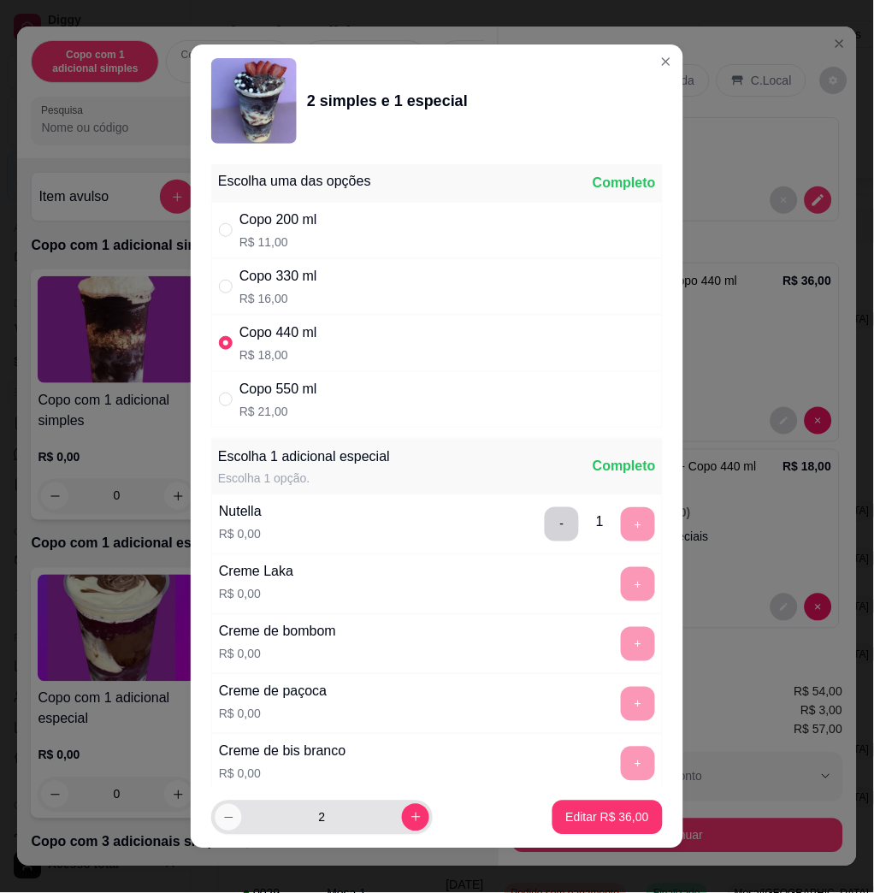
click at [222, 811] on icon "decrease-product-quantity" at bounding box center [228, 817] width 13 height 13
type input "1"
click at [567, 817] on p "Editar R$ 18,00" at bounding box center [607, 817] width 83 height 17
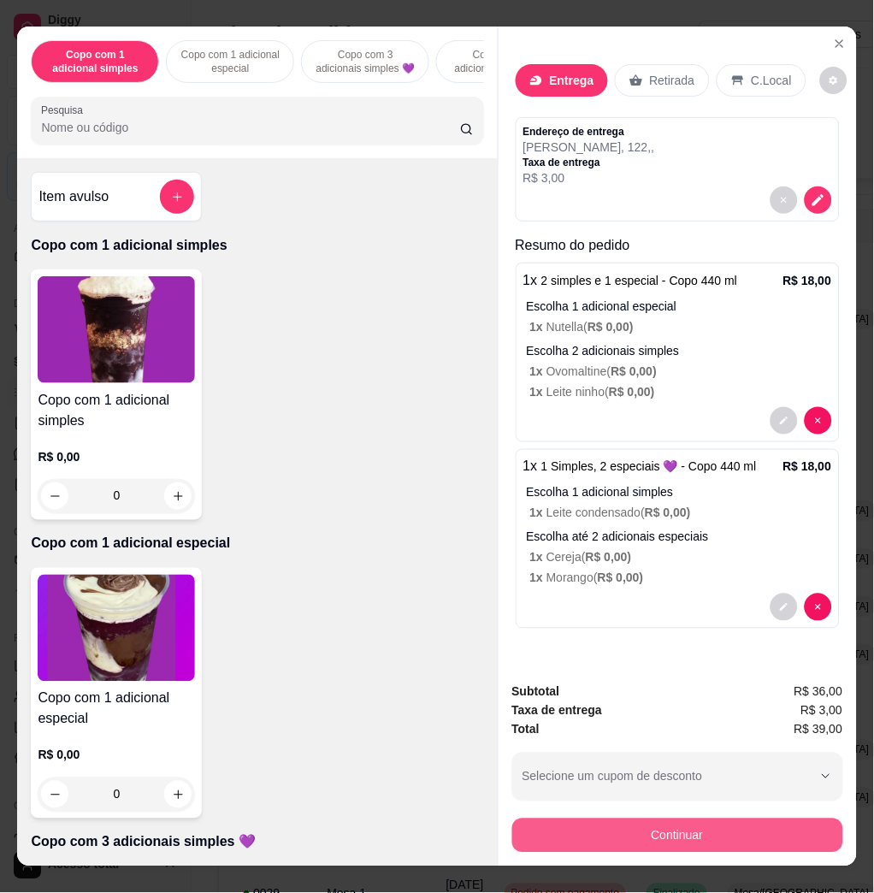
click at [705, 818] on button "Continuar" at bounding box center [677, 835] width 331 height 34
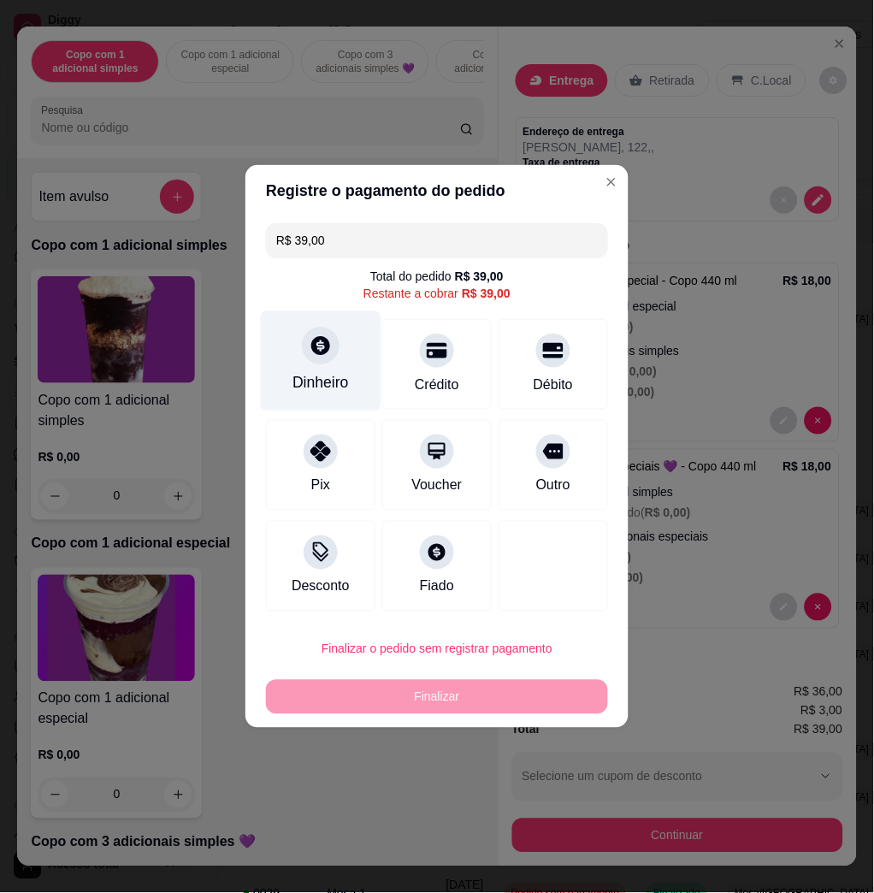
click at [333, 345] on div at bounding box center [321, 346] width 38 height 38
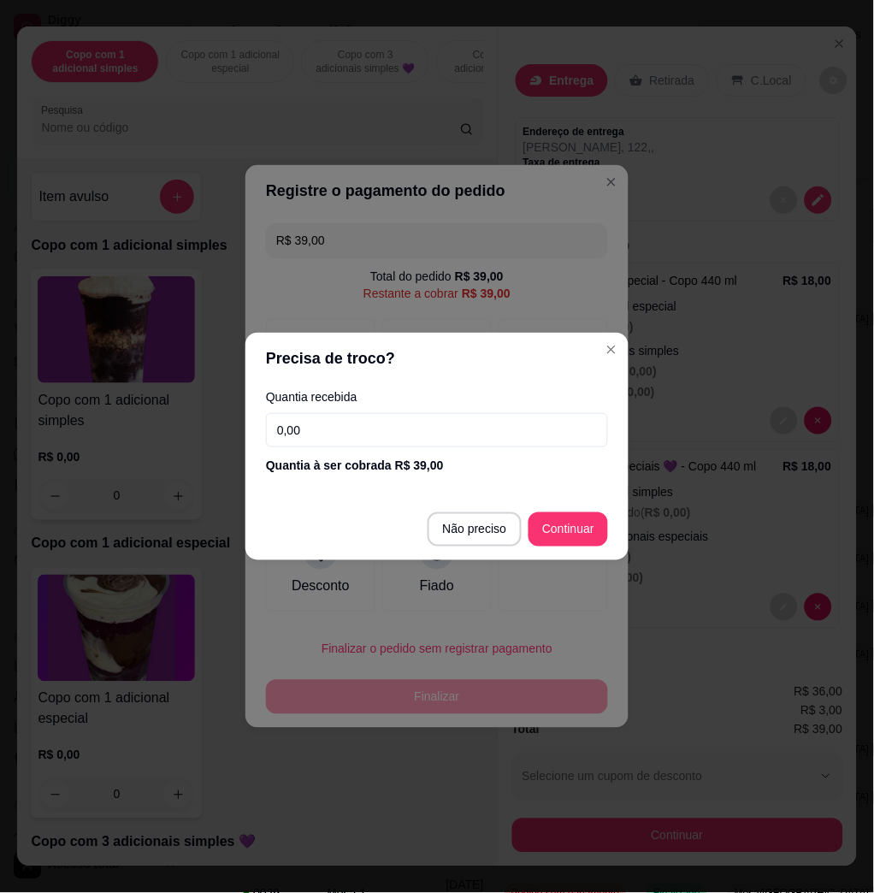
click at [395, 433] on input "0,00" at bounding box center [437, 430] width 342 height 34
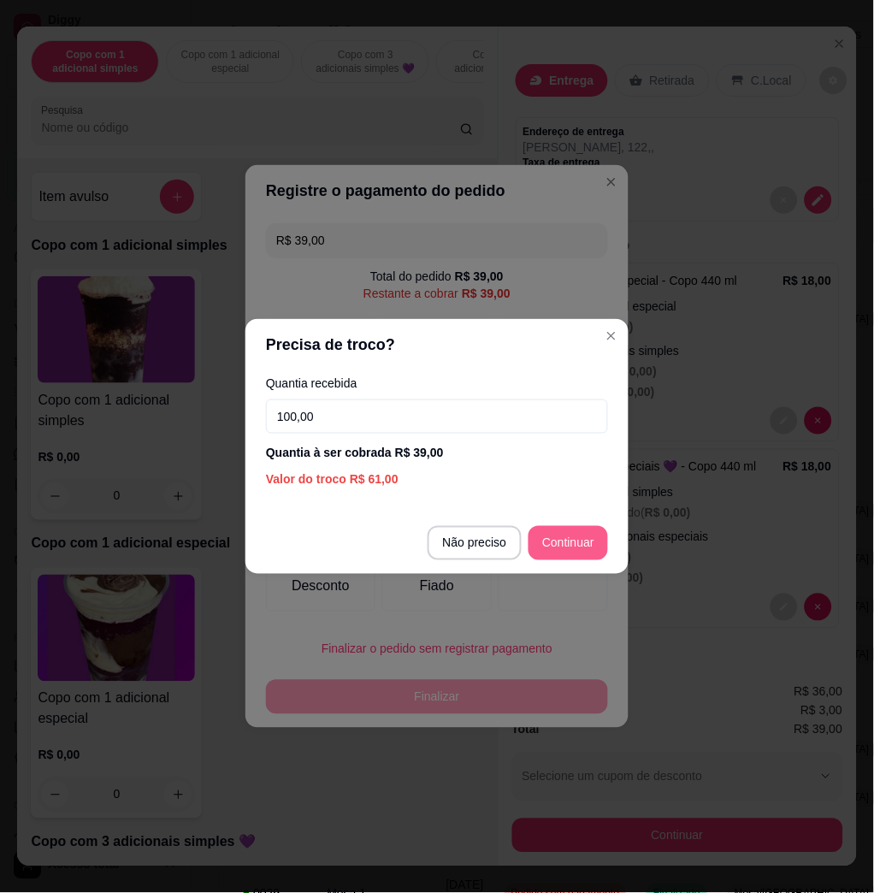
type input "100,00"
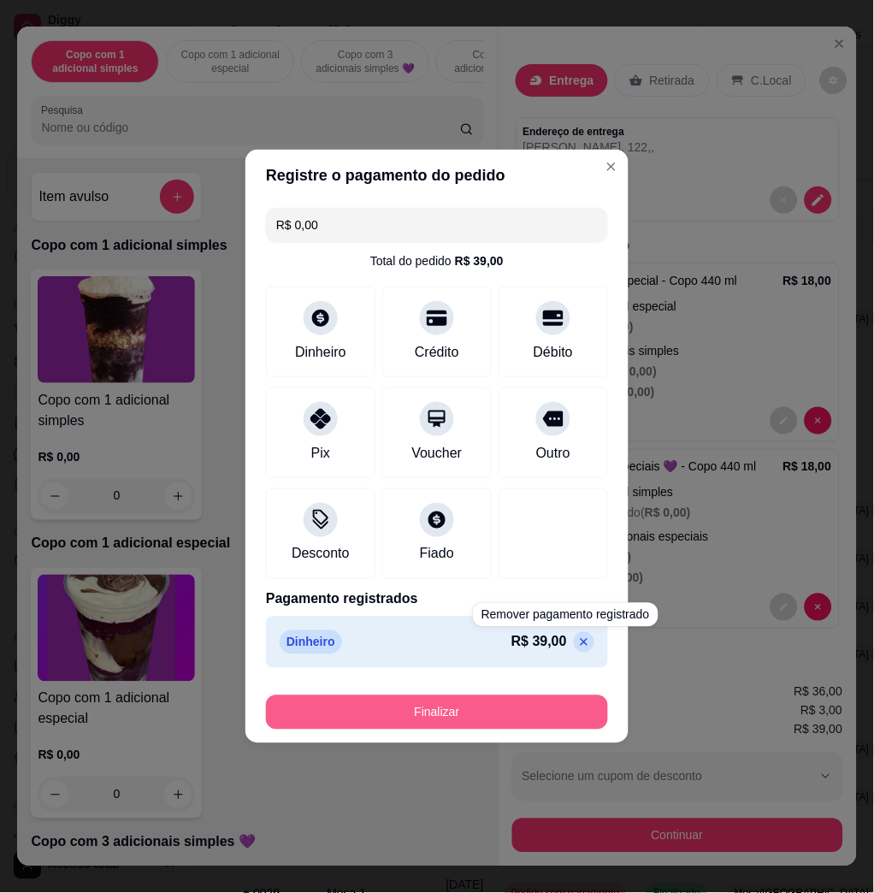
click at [543, 697] on button "Finalizar" at bounding box center [437, 712] width 342 height 34
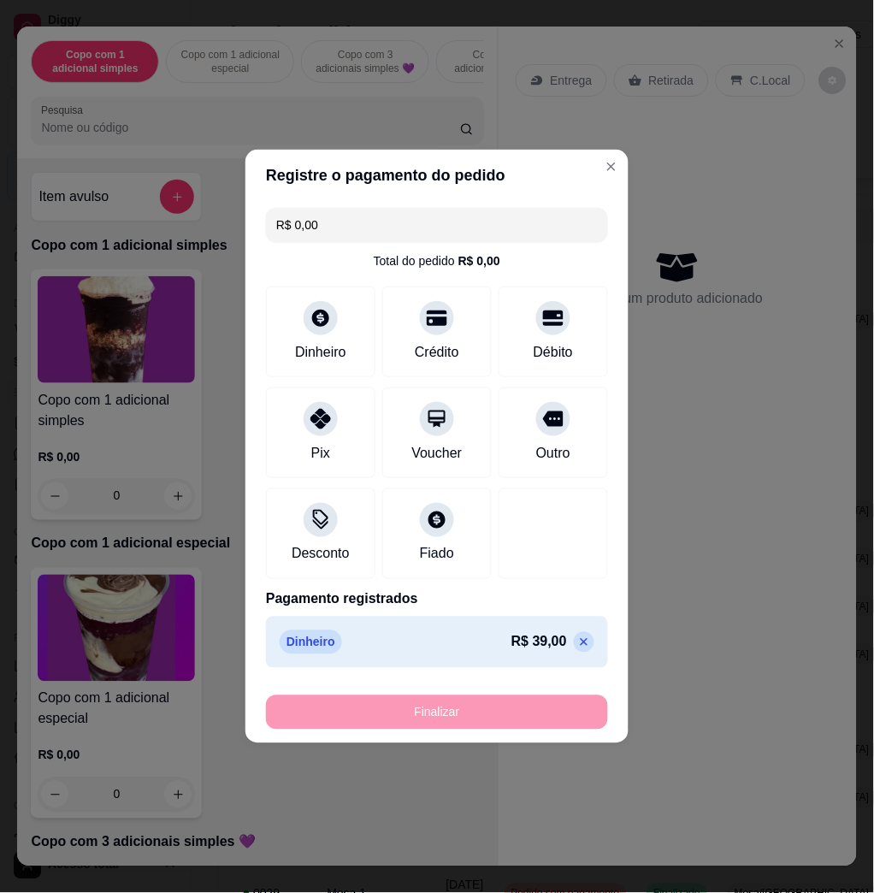
type input "-R$ 39,00"
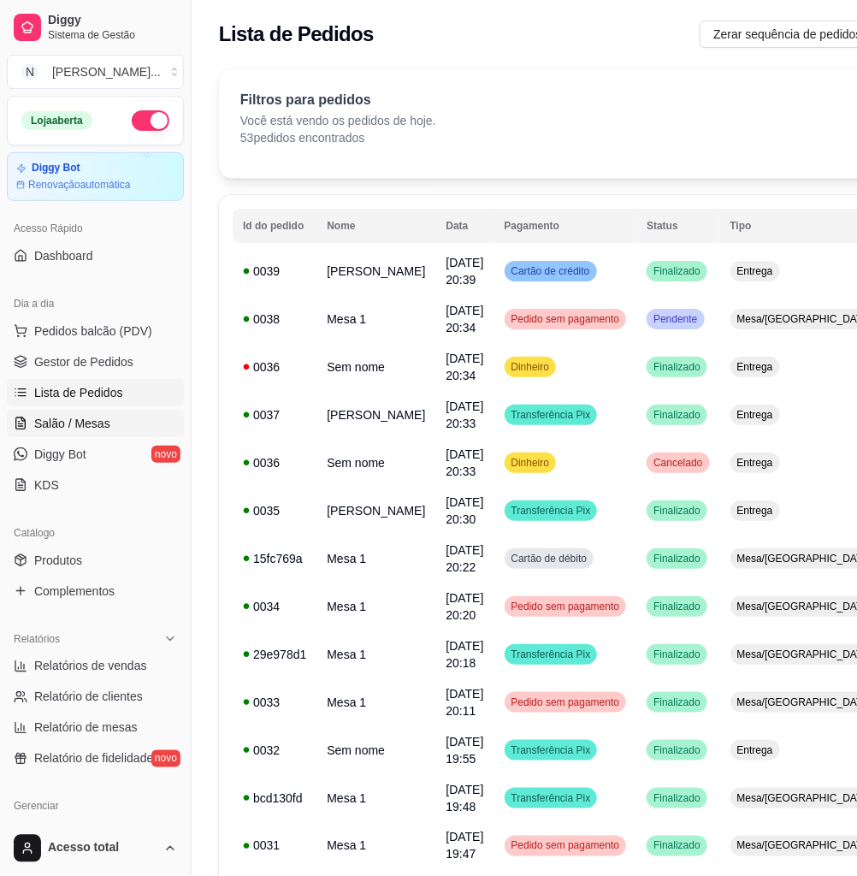
click at [114, 410] on link "Salão / Mesas" at bounding box center [95, 423] width 177 height 27
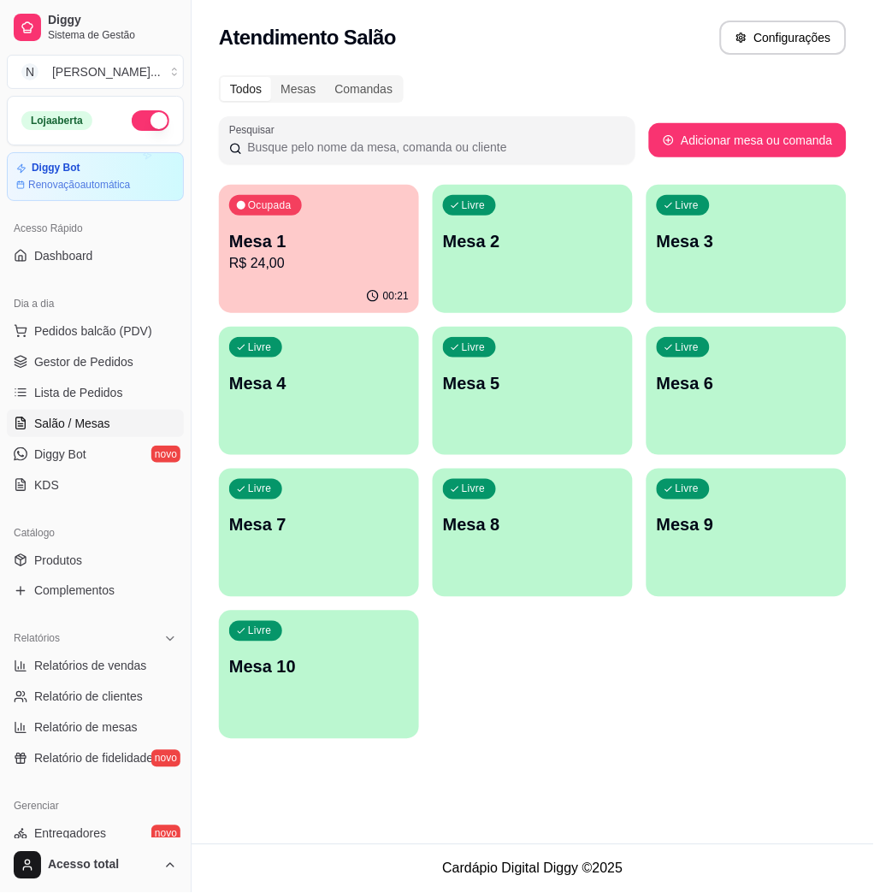
click at [469, 242] on p "Mesa 2" at bounding box center [533, 241] width 180 height 24
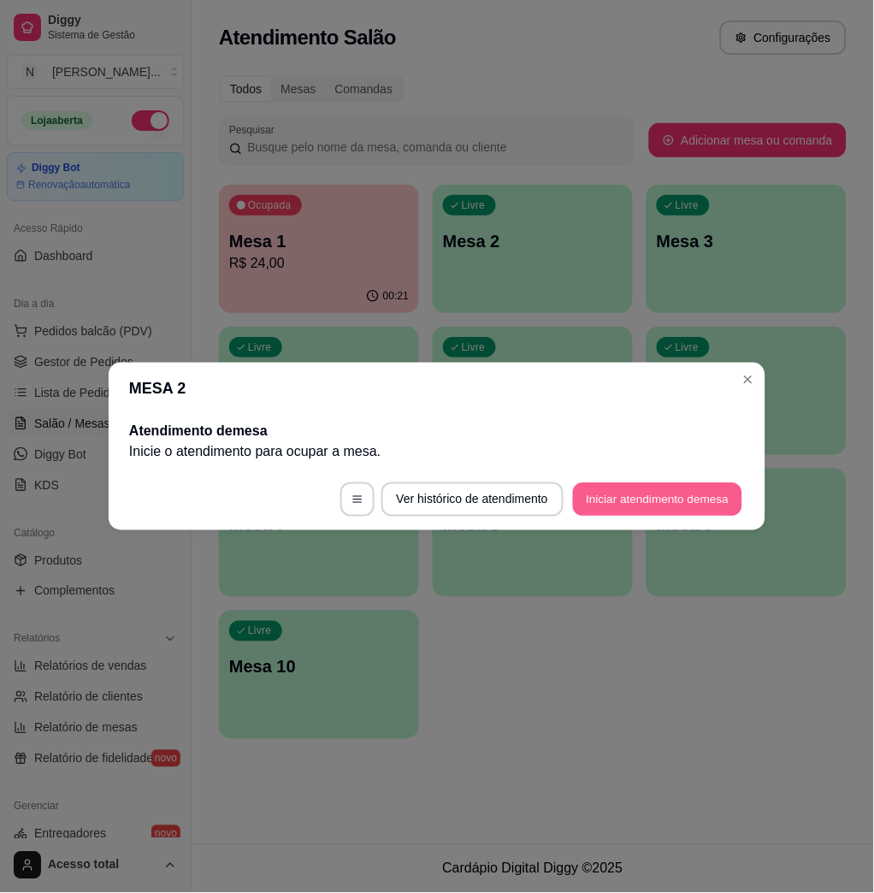
click at [692, 496] on button "Iniciar atendimento de mesa" at bounding box center [657, 499] width 169 height 33
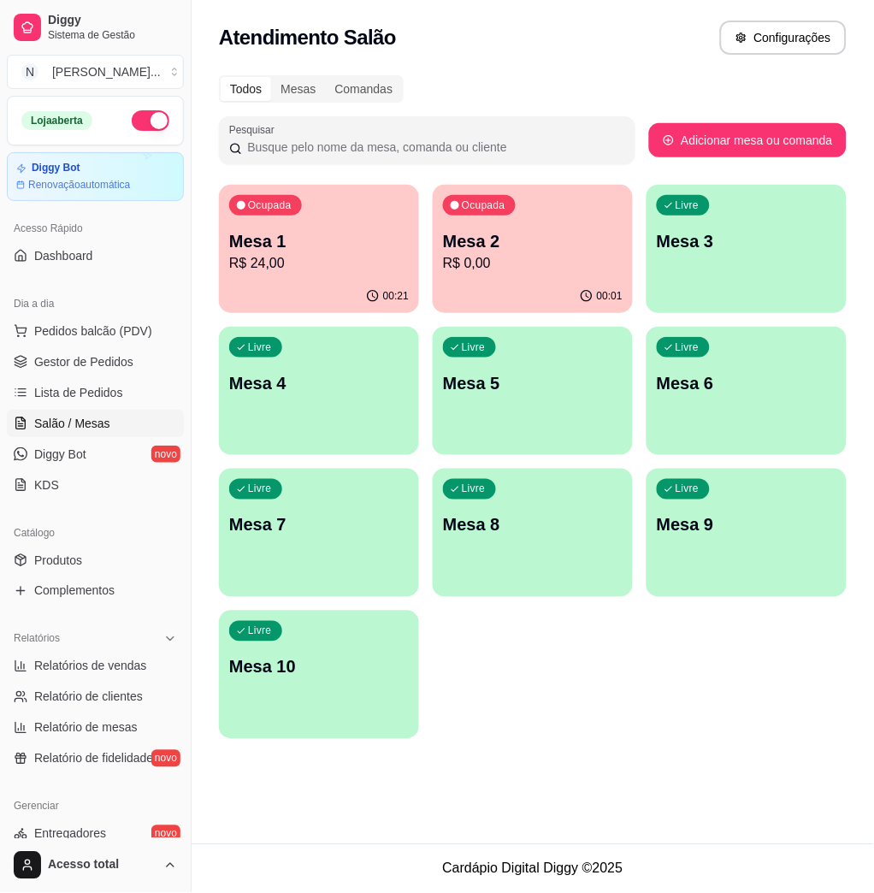
click at [598, 247] on p "Mesa 2" at bounding box center [533, 241] width 180 height 24
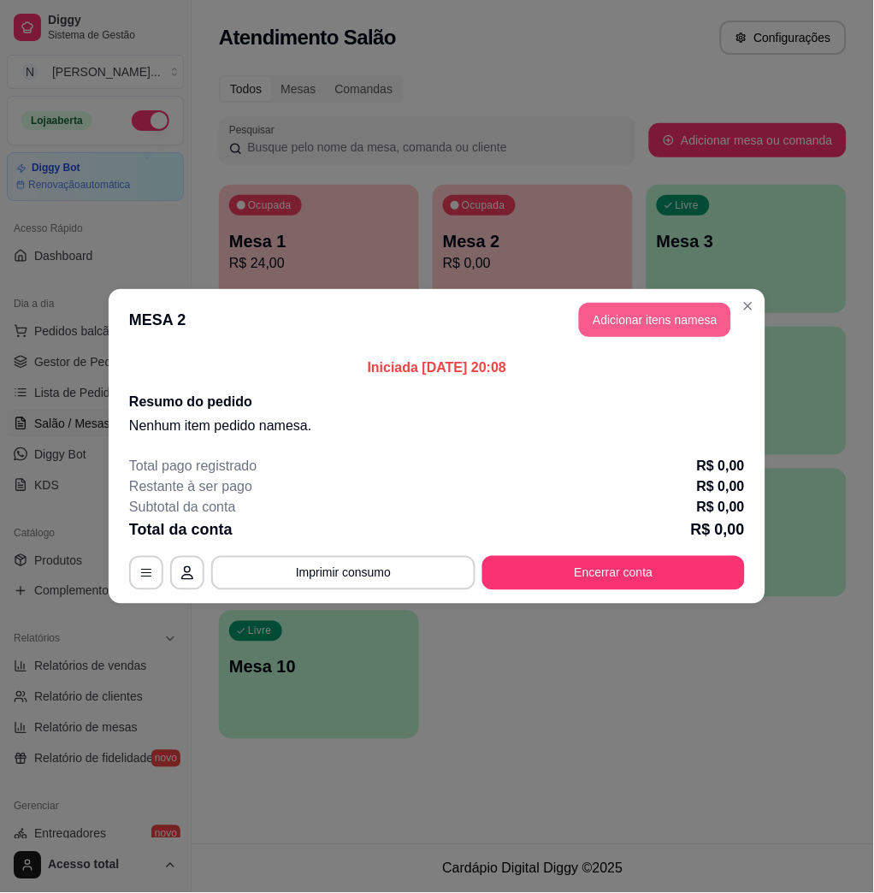
click at [640, 318] on button "Adicionar itens na mesa" at bounding box center [655, 320] width 152 height 34
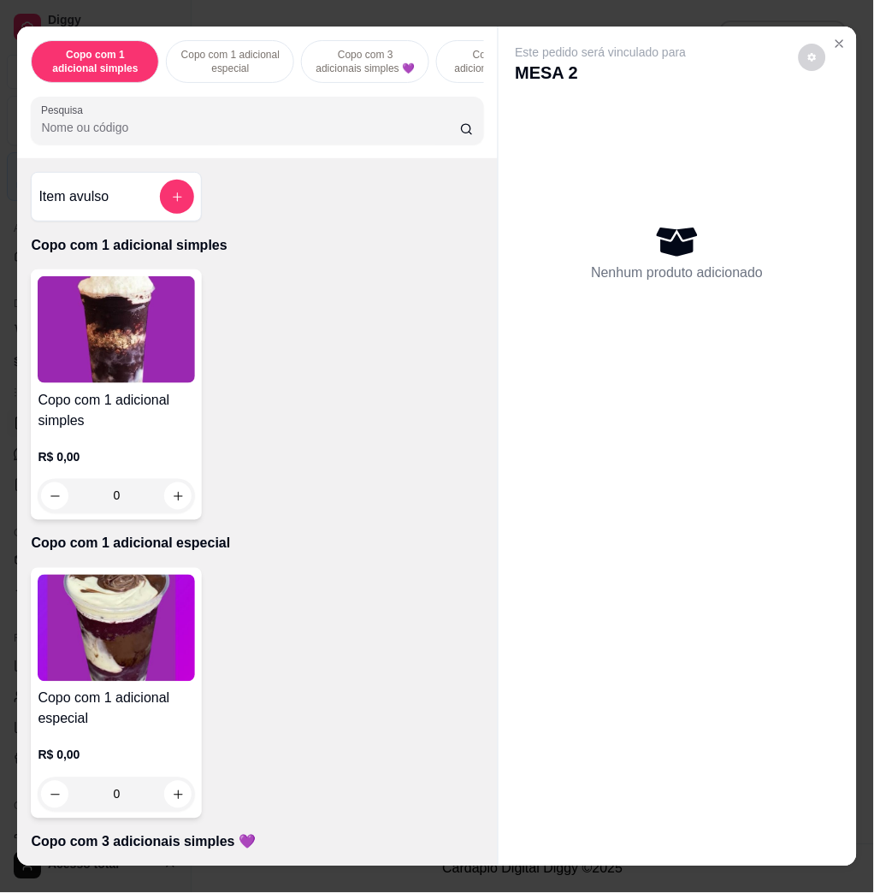
scroll to position [342, 0]
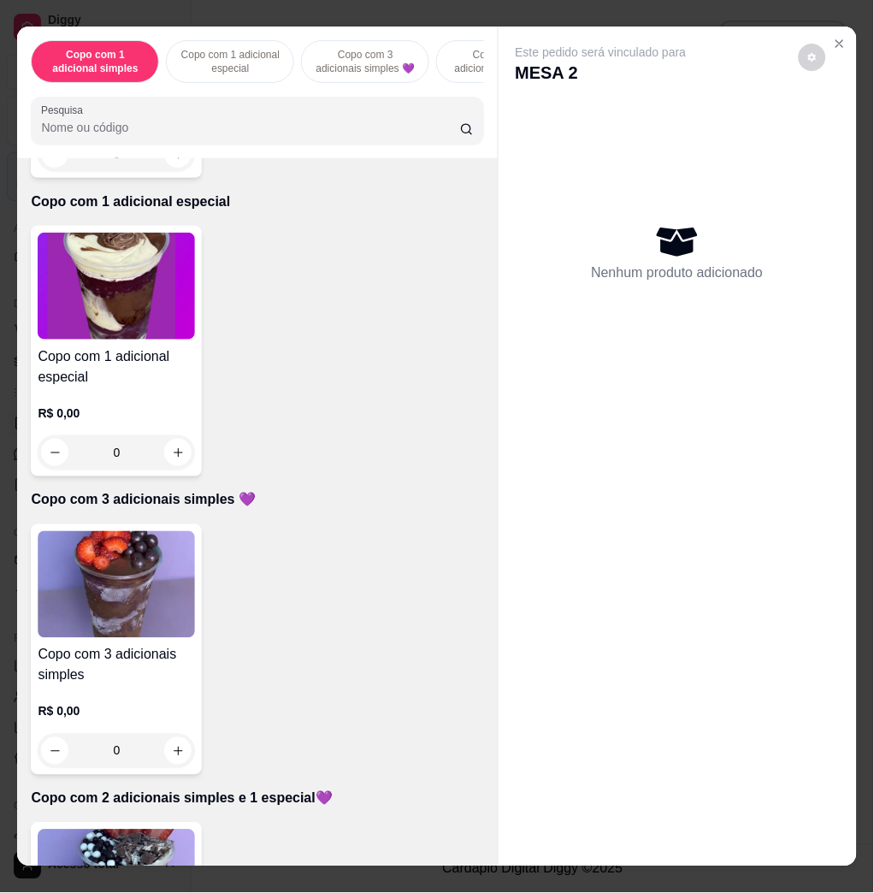
click at [117, 605] on img at bounding box center [116, 584] width 157 height 107
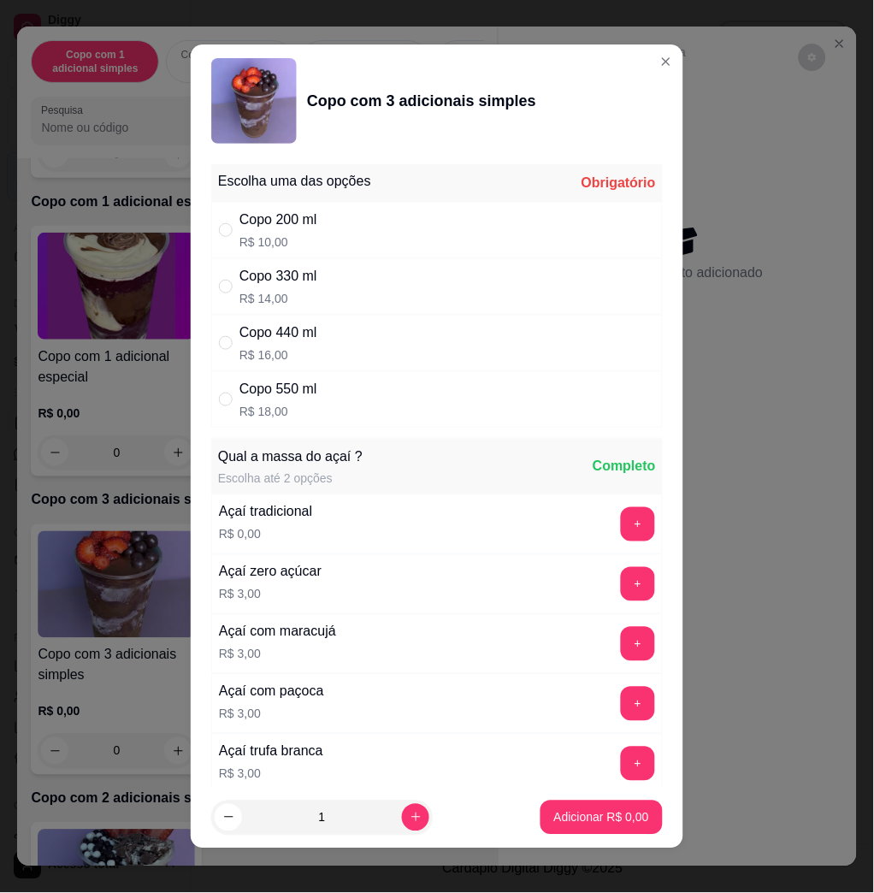
click at [510, 341] on div "Copo 440 ml R$ 16,00" at bounding box center [436, 343] width 451 height 56
radio input "true"
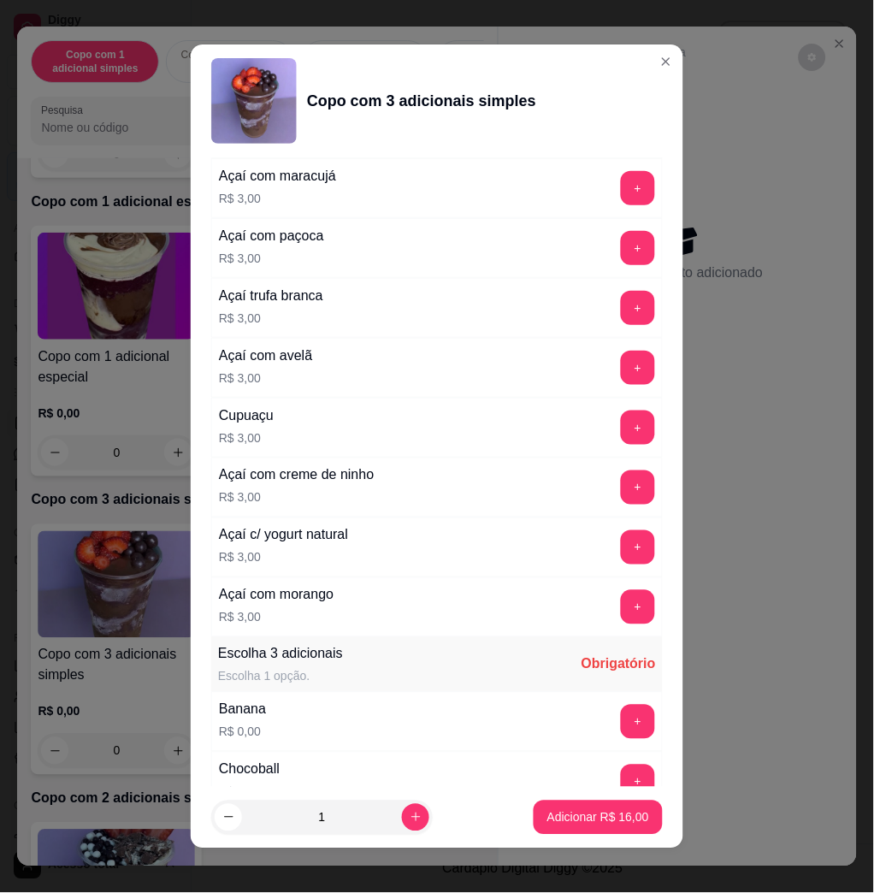
scroll to position [912, 0]
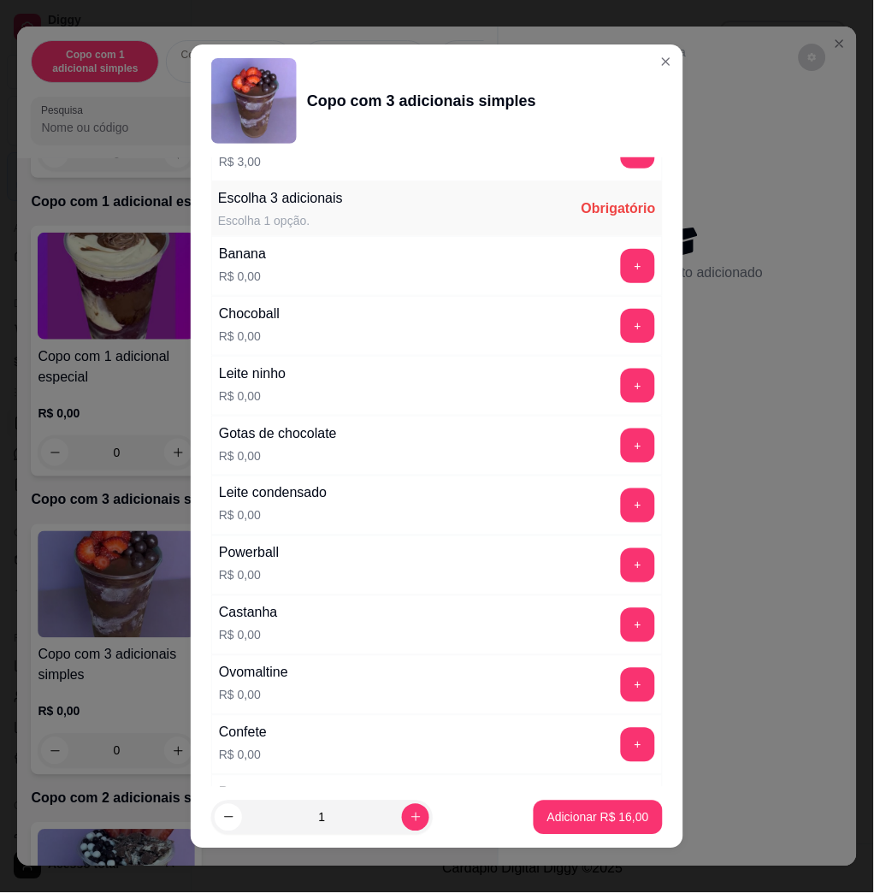
click at [621, 268] on button "+" at bounding box center [638, 266] width 34 height 34
click at [622, 510] on button "+" at bounding box center [638, 505] width 33 height 33
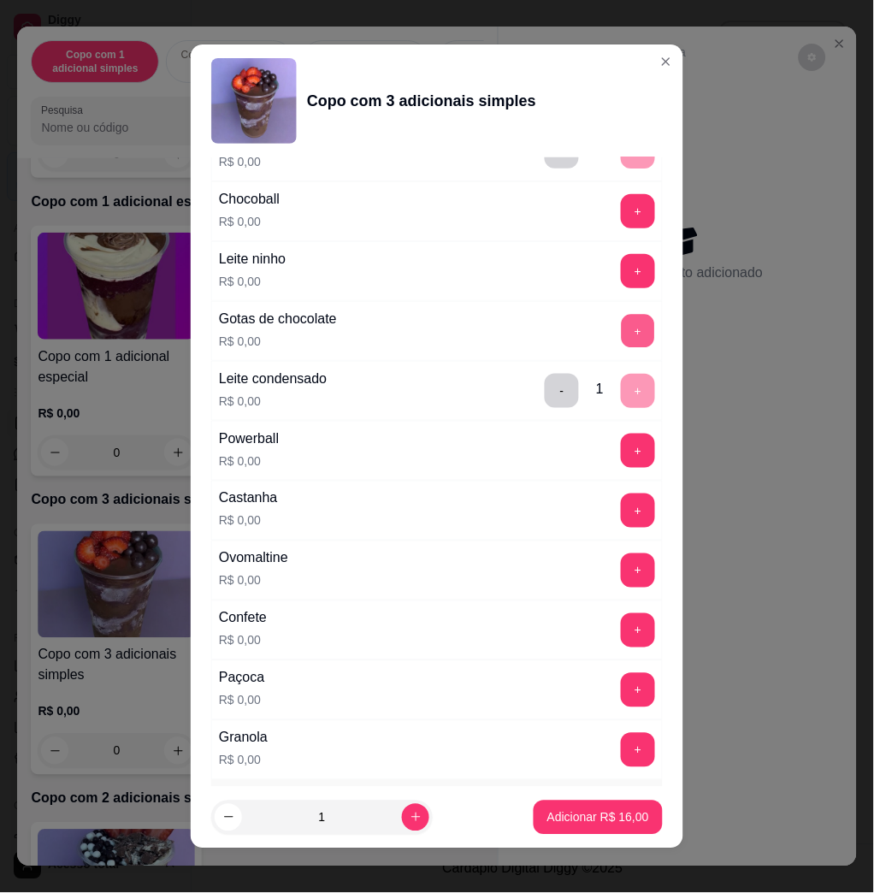
click at [622, 329] on button "+" at bounding box center [638, 331] width 33 height 33
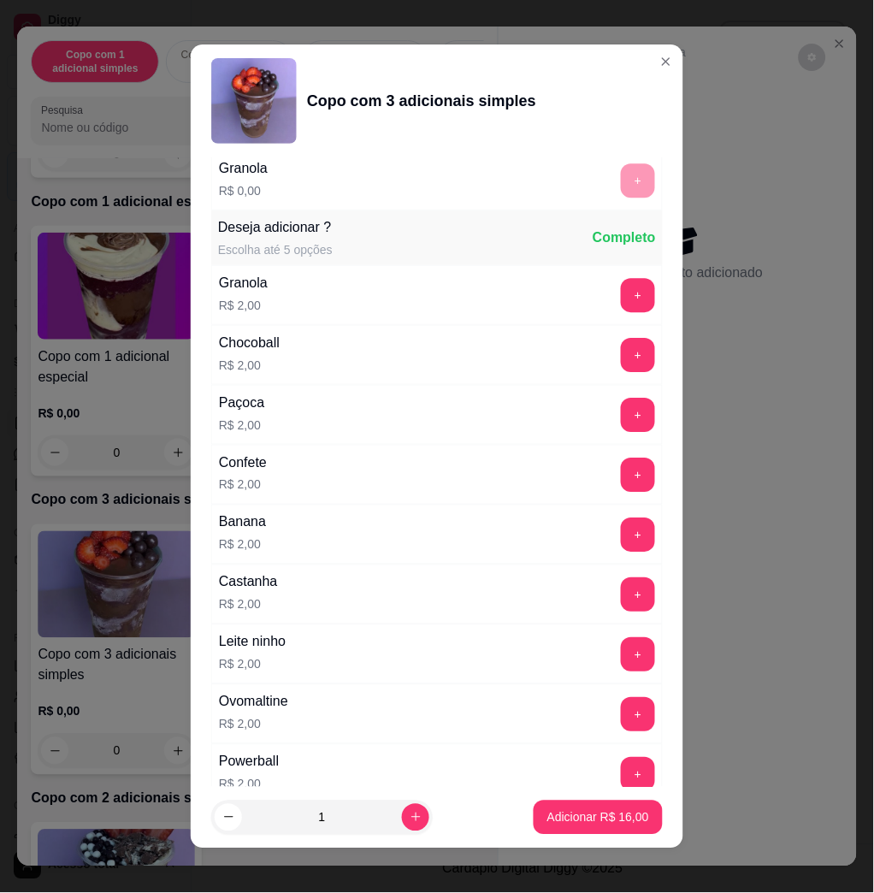
scroll to position [1924, 0]
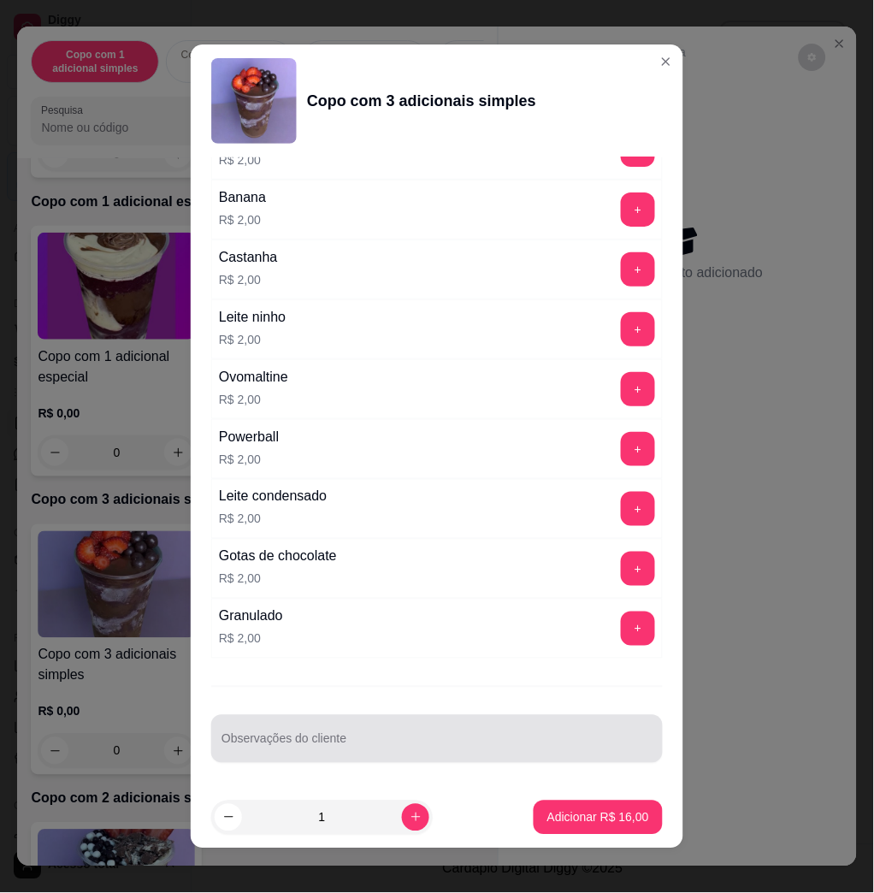
click at [403, 743] on input "Observações do cliente" at bounding box center [436, 745] width 431 height 17
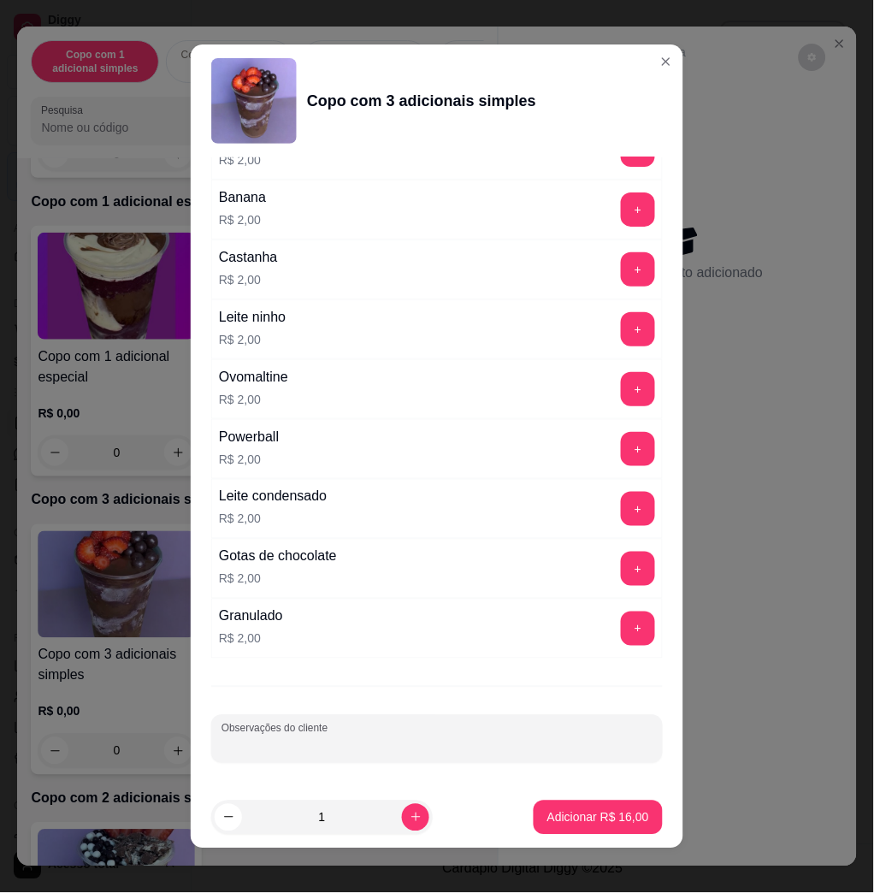
type input "x"
type input "comer"
click at [618, 822] on p "Adicionar R$ 16,00" at bounding box center [598, 817] width 102 height 17
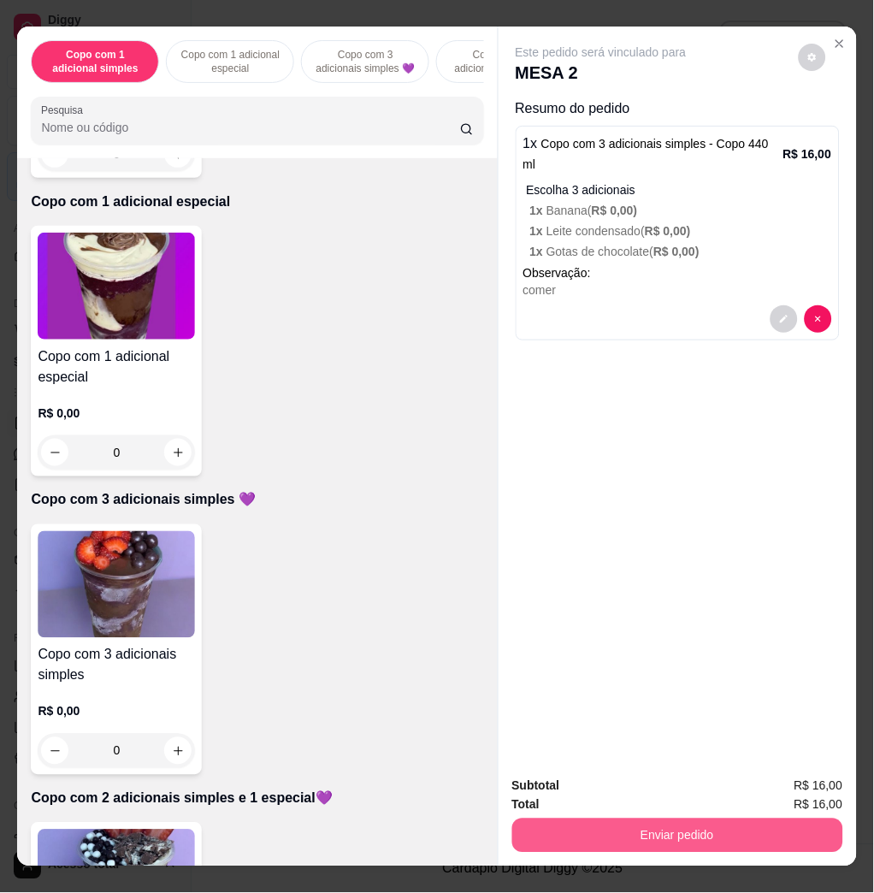
click at [616, 833] on button "Enviar pedido" at bounding box center [677, 835] width 331 height 34
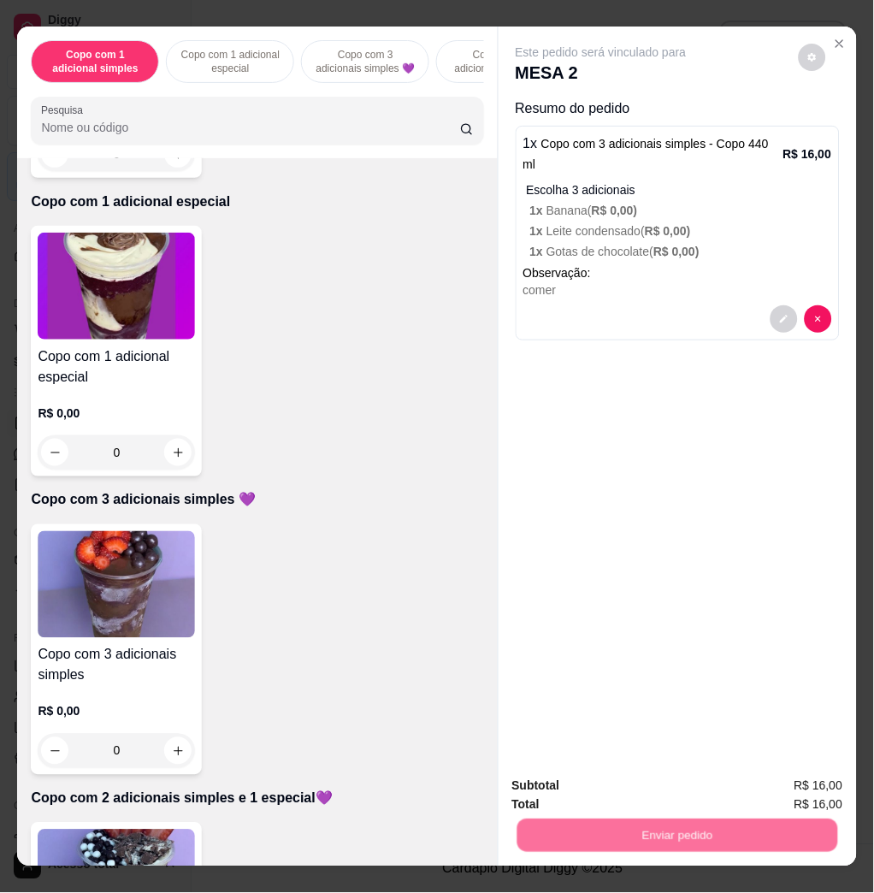
click at [612, 785] on button "Não registrar e enviar pedido" at bounding box center [619, 785] width 173 height 32
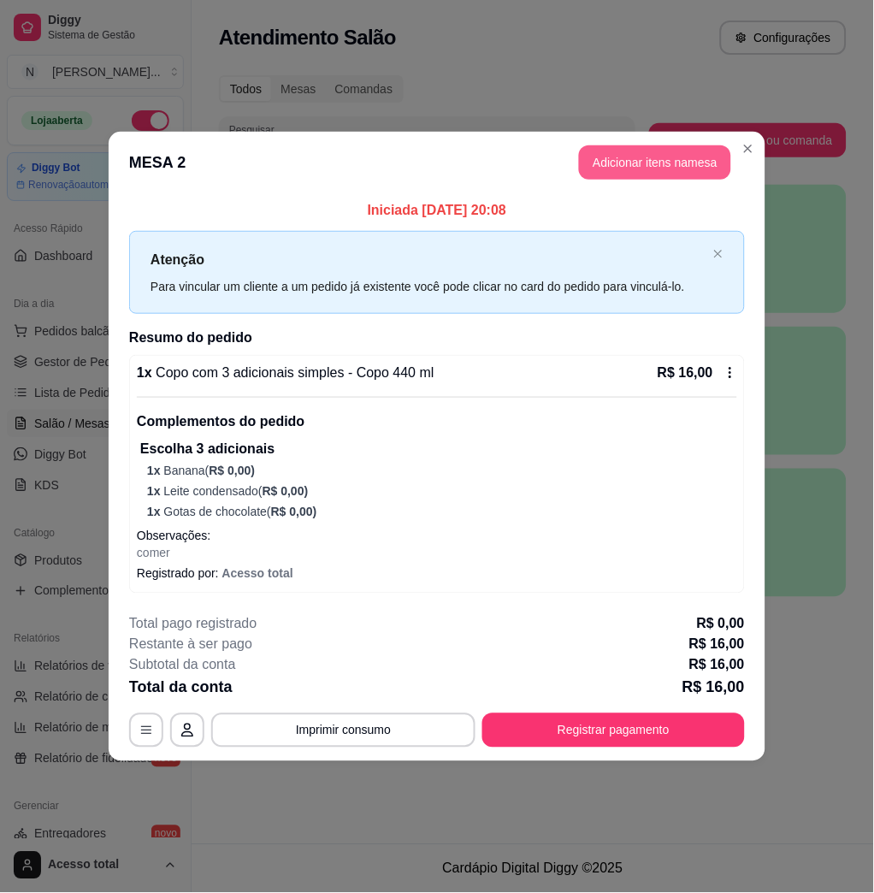
click at [702, 154] on button "Adicionar itens na mesa" at bounding box center [655, 162] width 152 height 34
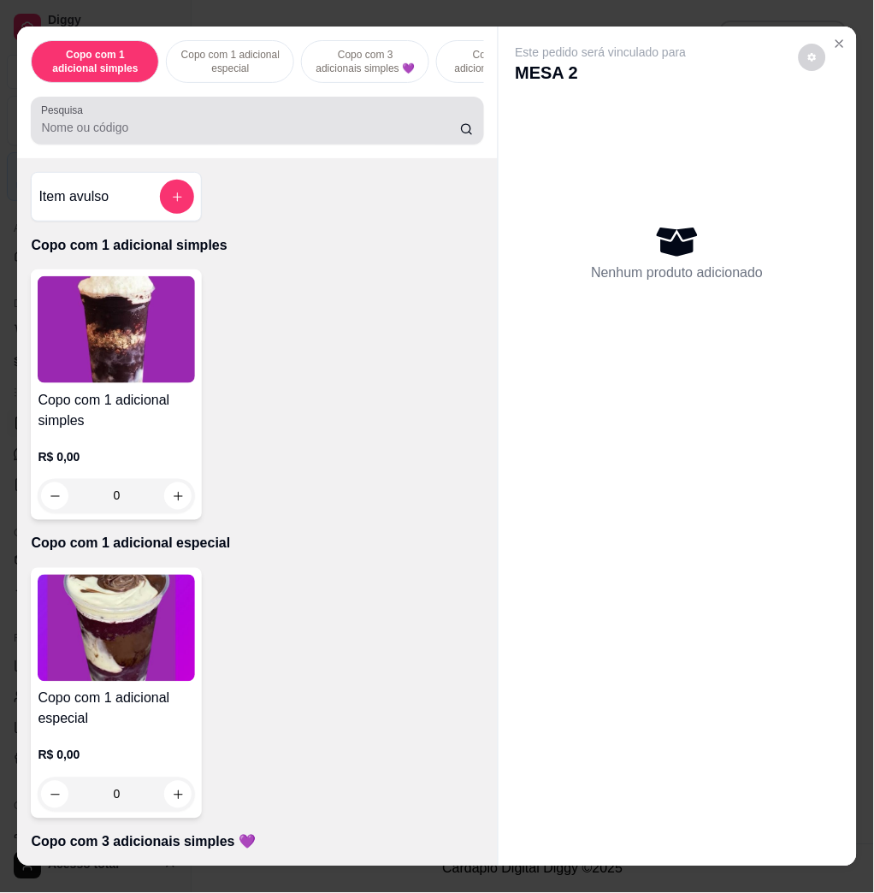
click at [138, 121] on div at bounding box center [257, 120] width 432 height 34
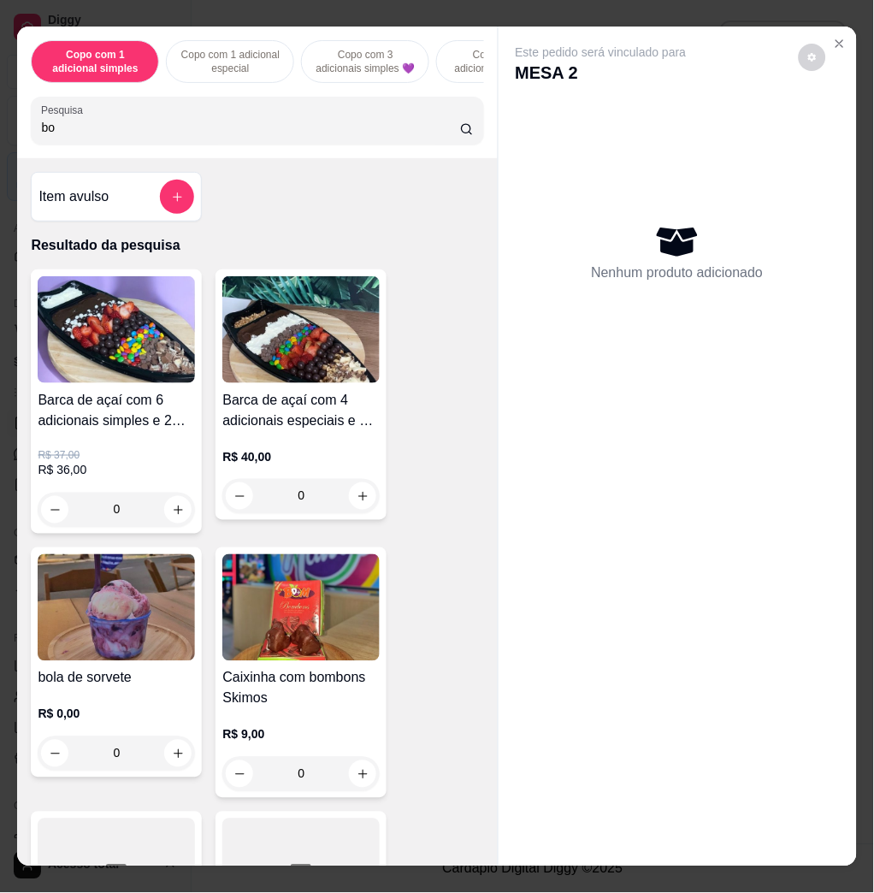
type input "bol"
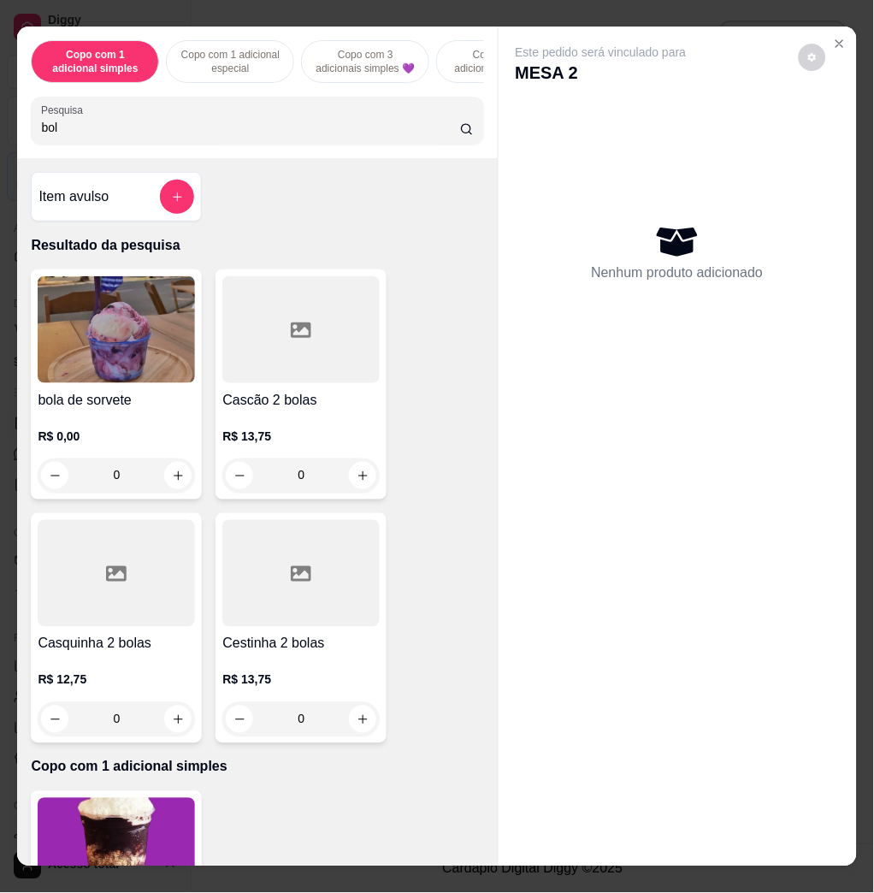
drag, startPoint x: 235, startPoint y: 134, endPoint x: -77, endPoint y: 181, distance: 315.6
click at [0, 181] on html "Diggy Sistema de Gestão N Nalita Açaite ... Loja aberta Diggy Bot Renovação aut…" at bounding box center [437, 446] width 874 height 893
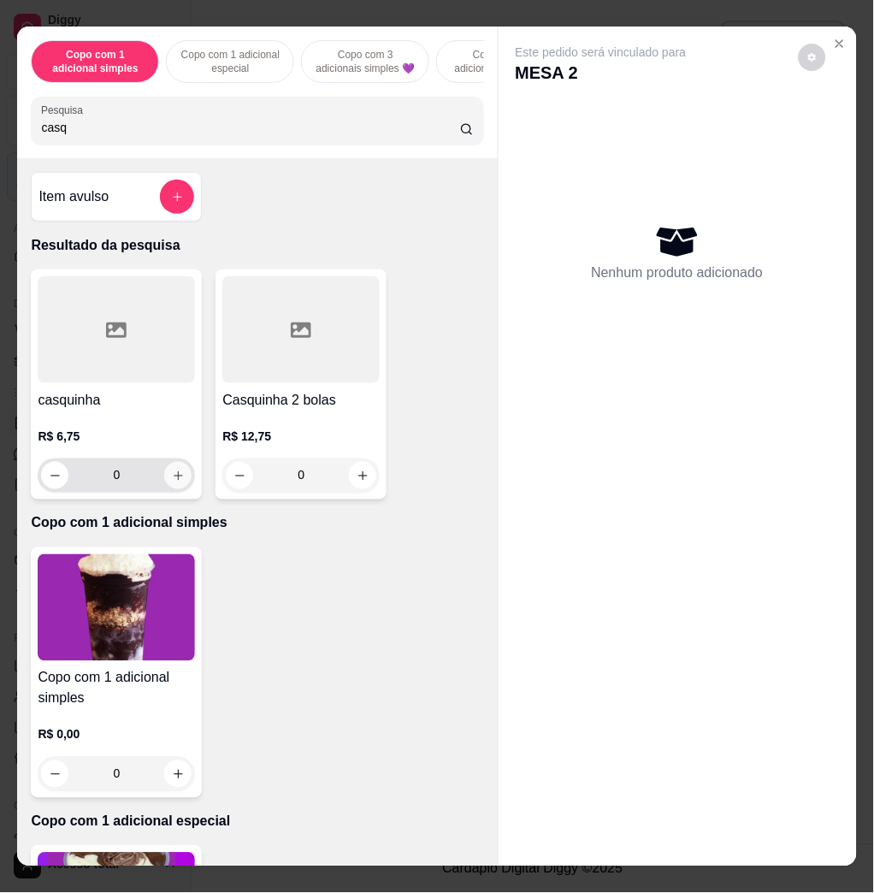
type input "casq"
click at [172, 480] on icon "increase-product-quantity" at bounding box center [178, 475] width 13 height 13
type input "1"
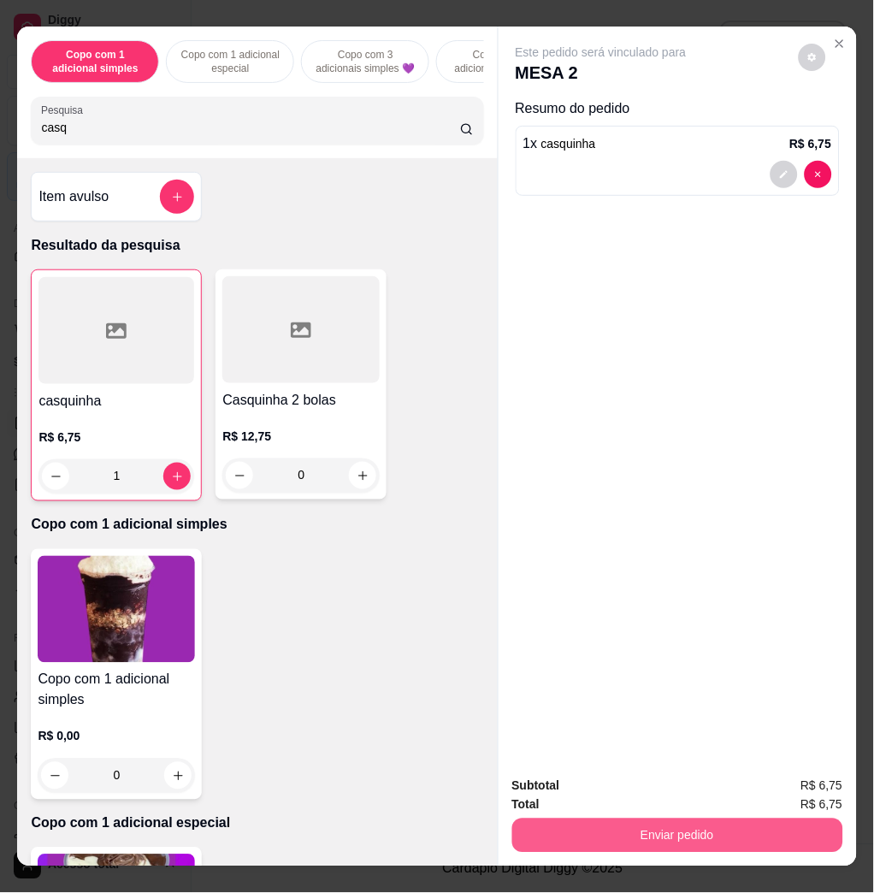
click at [794, 820] on button "Enviar pedido" at bounding box center [677, 835] width 331 height 34
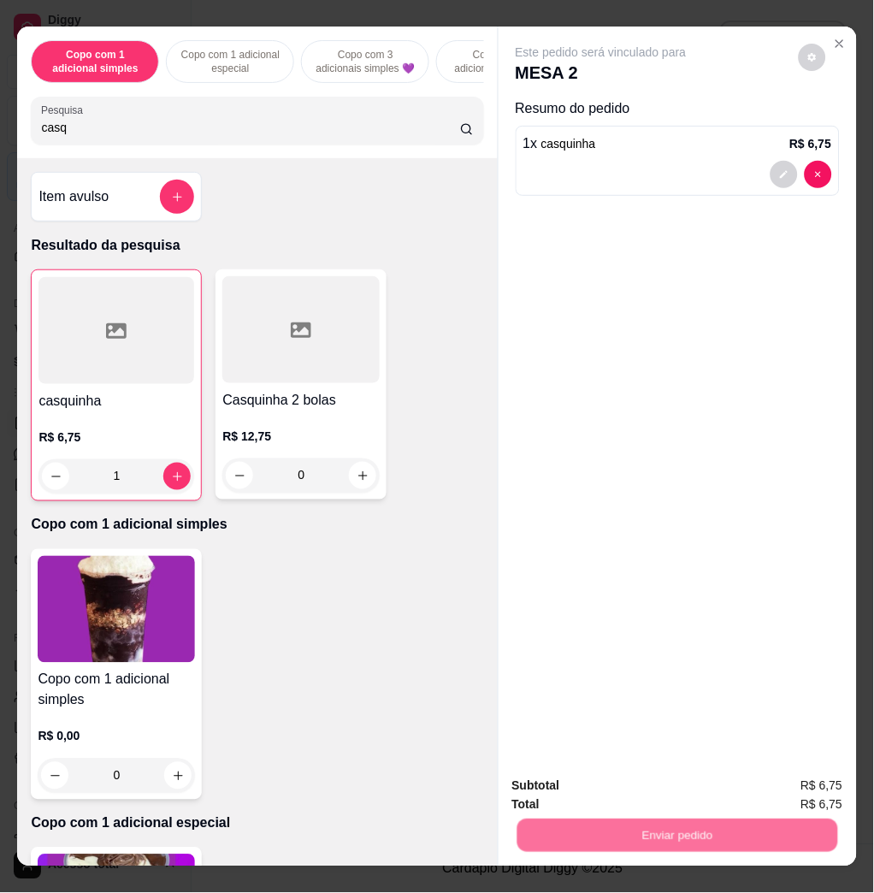
click at [687, 787] on button "Não registrar e enviar pedido" at bounding box center [619, 785] width 173 height 32
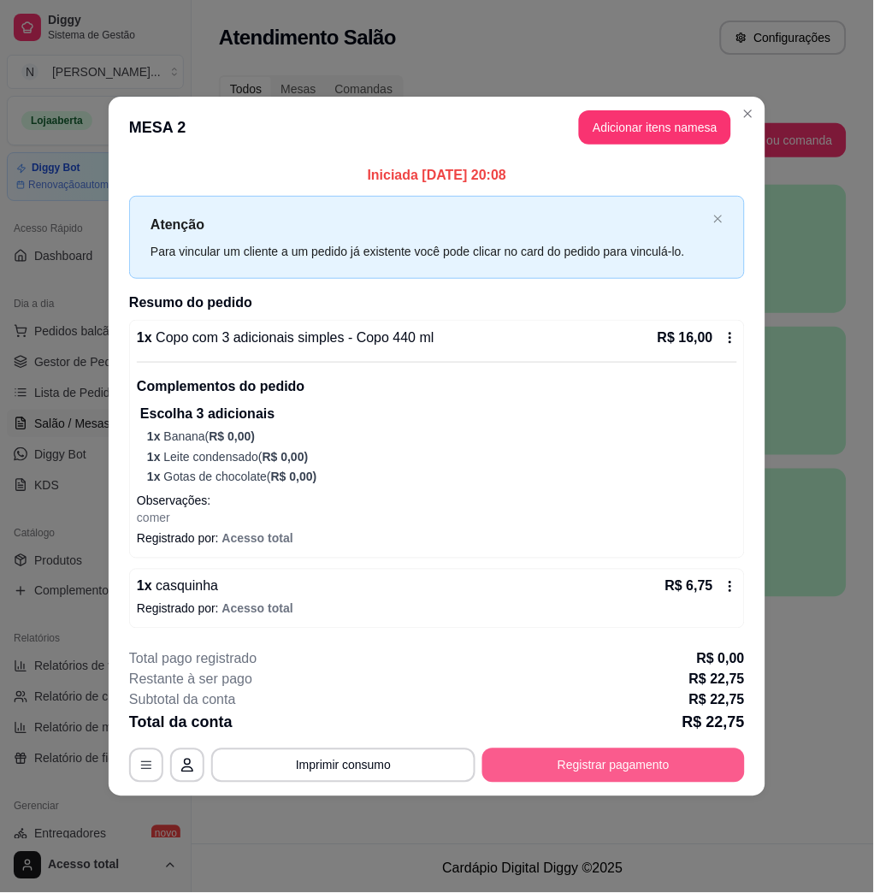
click at [638, 767] on button "Registrar pagamento" at bounding box center [613, 765] width 263 height 34
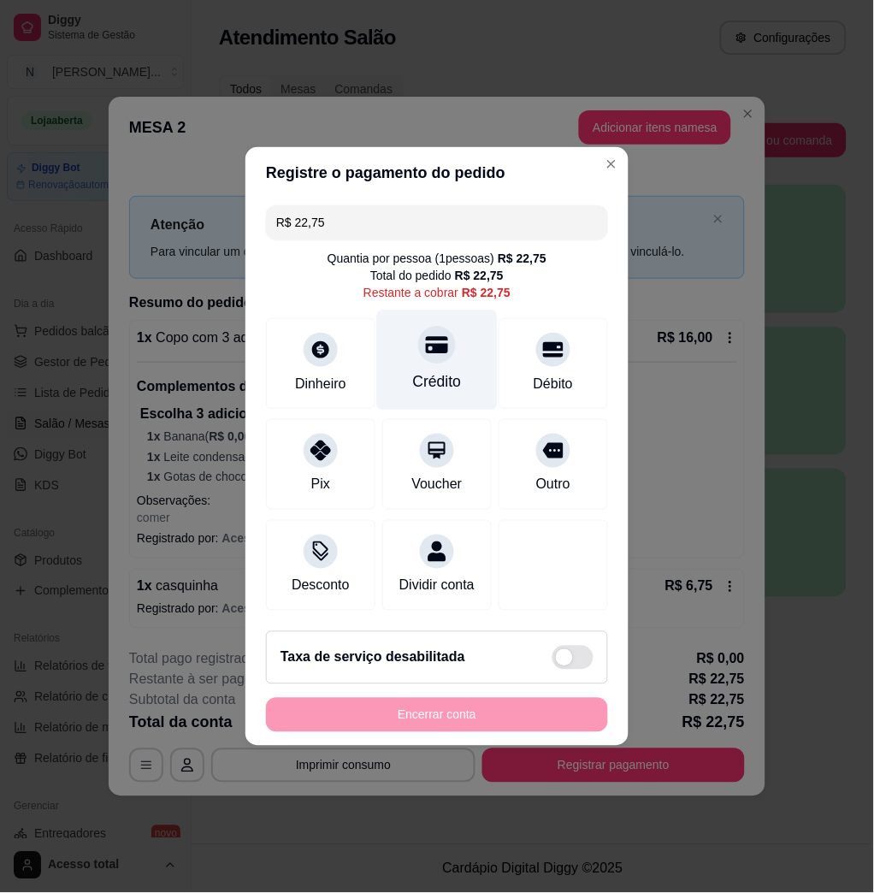
click at [422, 350] on div at bounding box center [437, 345] width 38 height 38
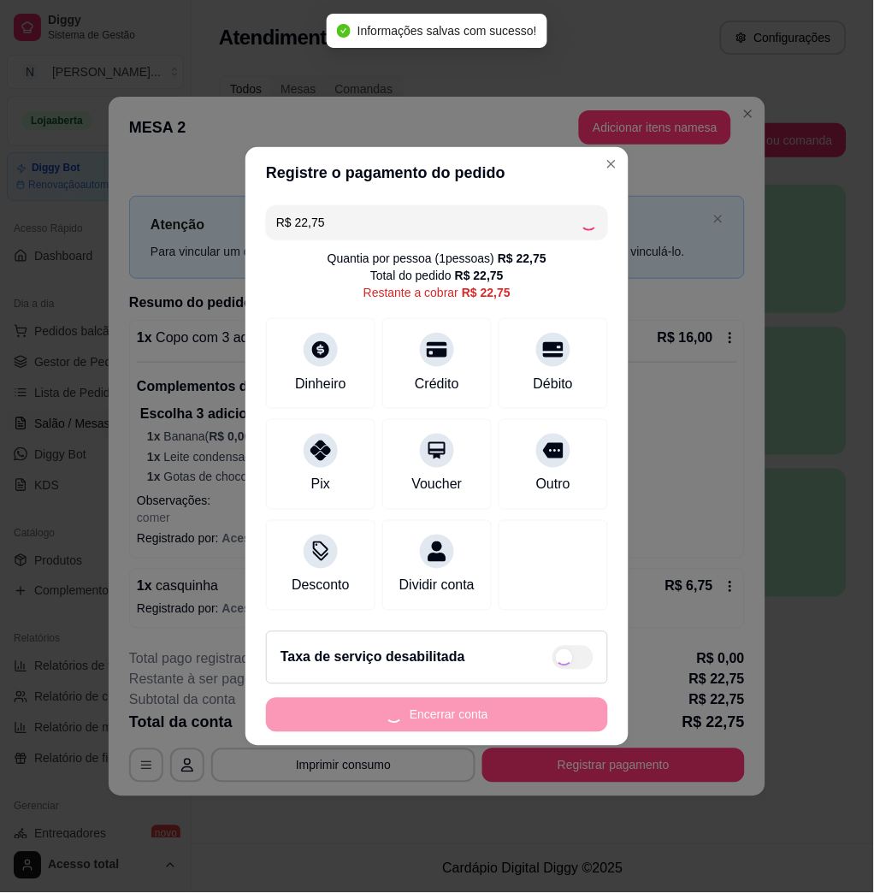
type input "R$ 0,00"
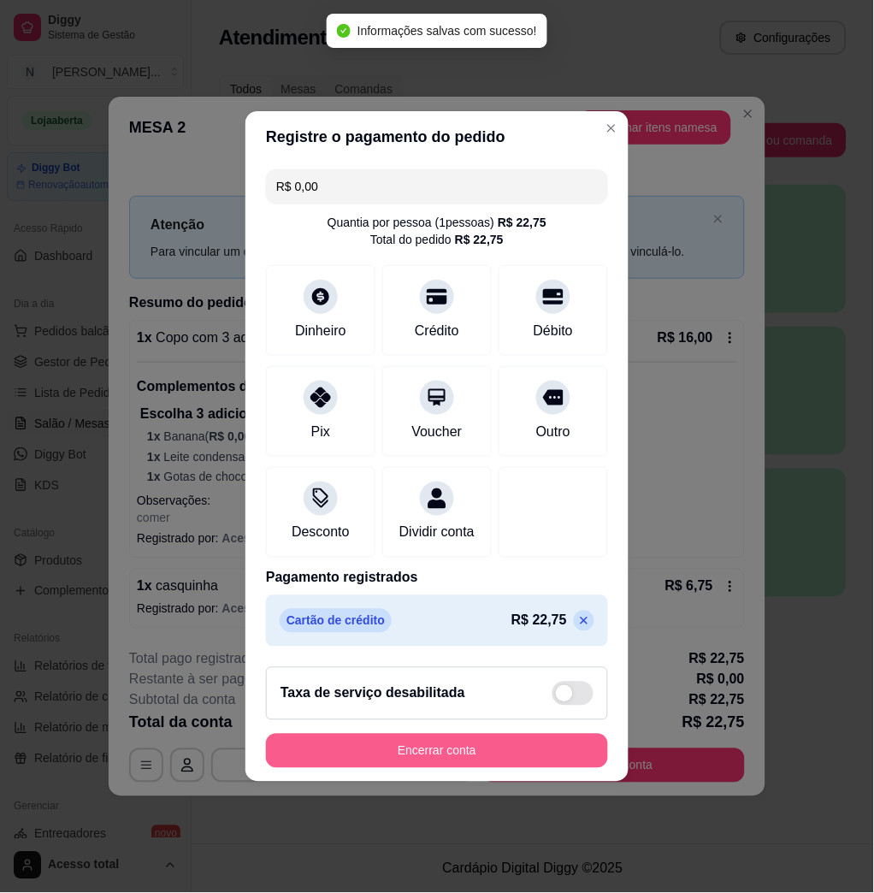
click at [513, 751] on button "Encerrar conta" at bounding box center [437, 751] width 342 height 34
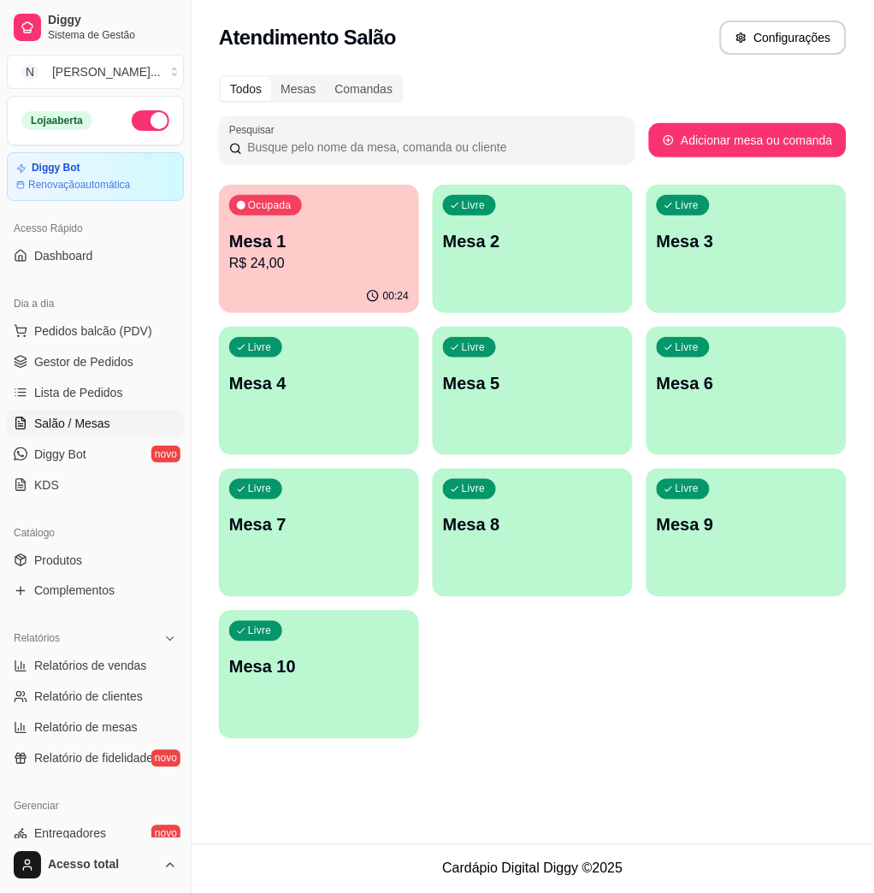
click at [347, 245] on p "Mesa 1" at bounding box center [319, 241] width 180 height 24
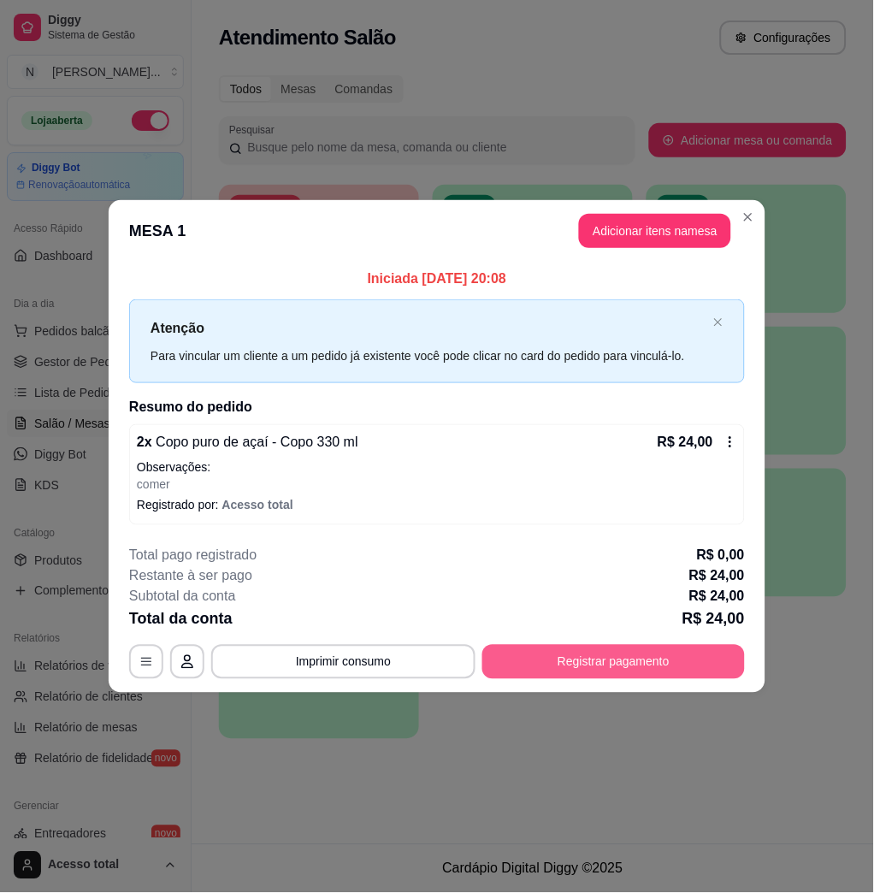
click at [658, 652] on button "Registrar pagamento" at bounding box center [613, 662] width 263 height 34
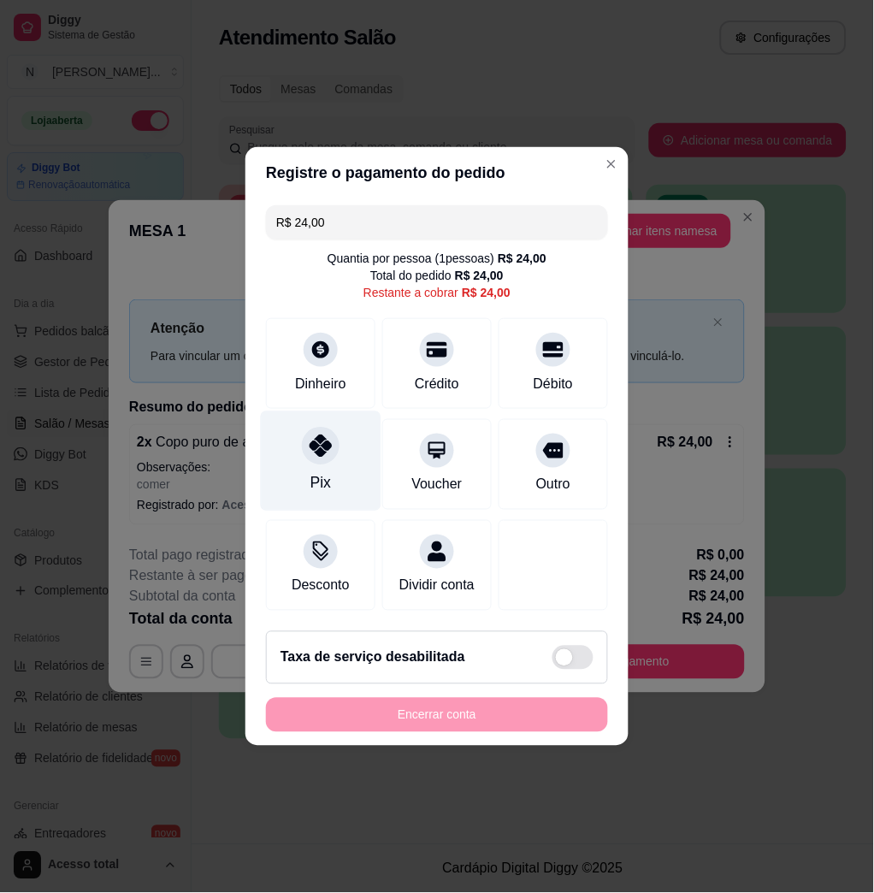
click at [319, 444] on icon at bounding box center [321, 445] width 22 height 22
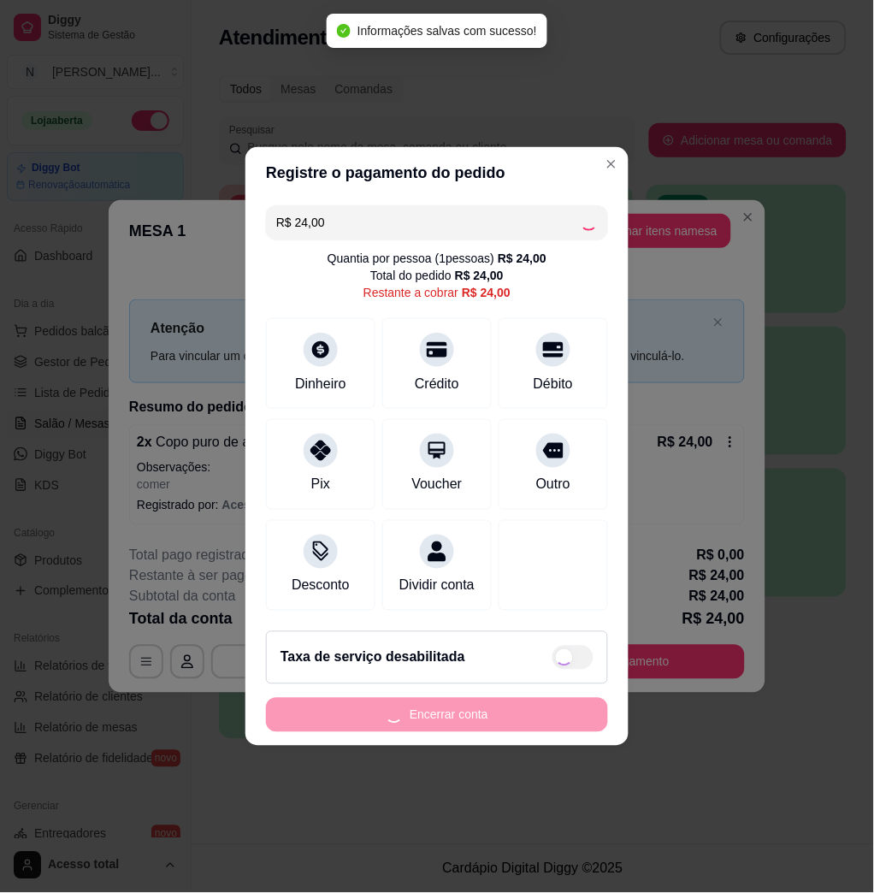
type input "R$ 0,00"
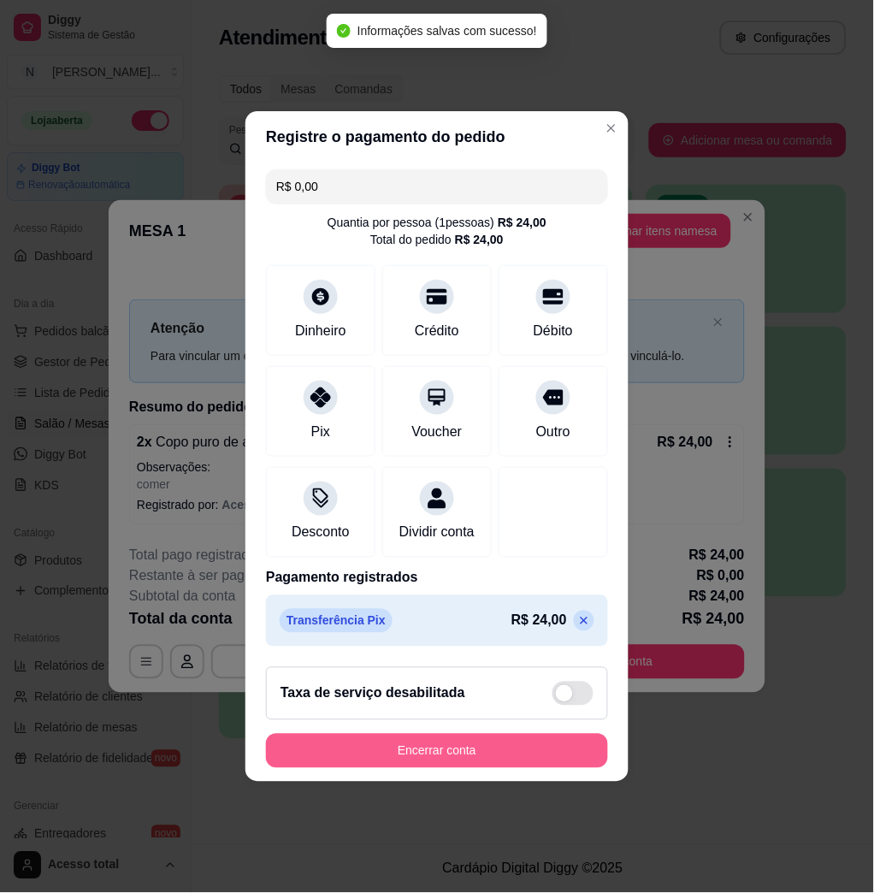
click at [474, 756] on button "Encerrar conta" at bounding box center [437, 751] width 342 height 34
